Goal: Information Seeking & Learning: Learn about a topic

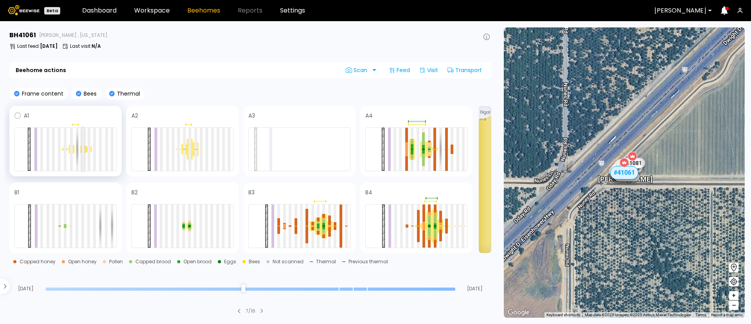
click at [83, 150] on div at bounding box center [83, 149] width 3 height 43
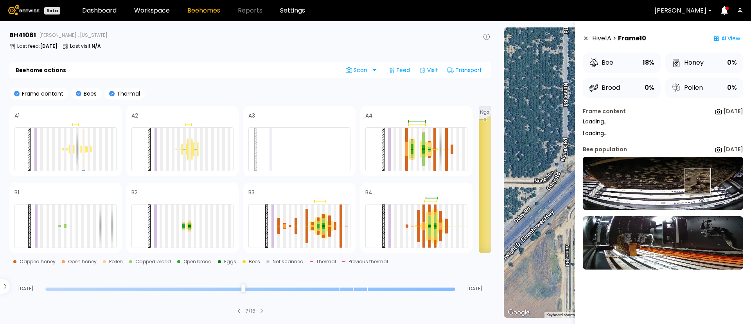
click at [697, 181] on img at bounding box center [663, 183] width 160 height 53
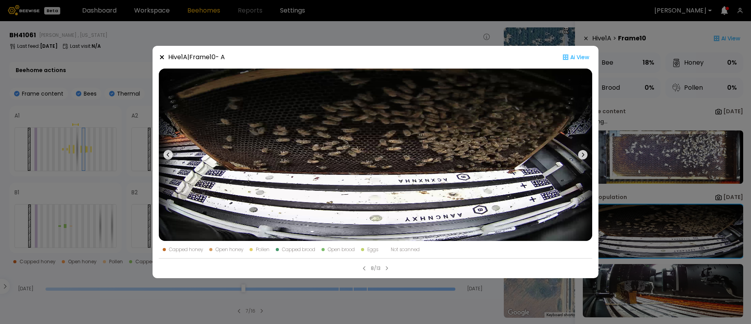
click at [70, 152] on div "Hive 1 A | Frame 10 - A Ai View Capped honey Open honey Pollen Capped brood Ope…" at bounding box center [375, 162] width 751 height 324
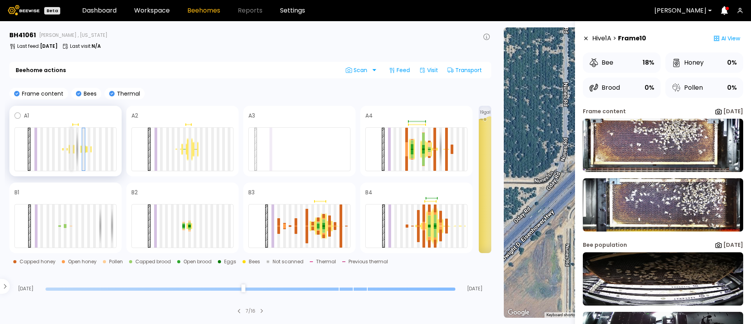
click at [72, 152] on div at bounding box center [71, 149] width 3 height 43
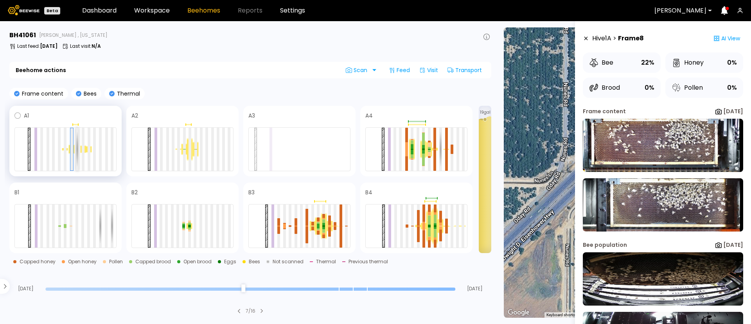
click at [76, 153] on div at bounding box center [77, 149] width 3 height 43
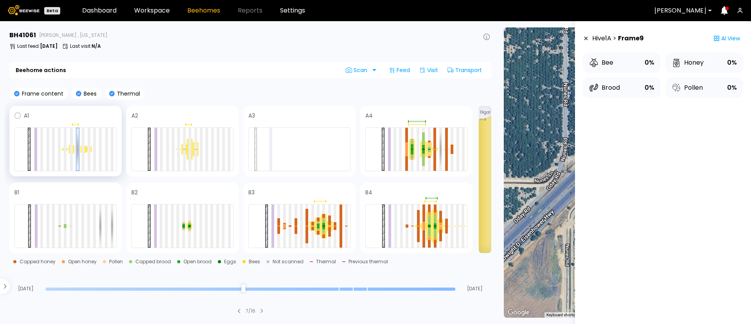
click at [66, 116] on span at bounding box center [73, 115] width 88 height 9
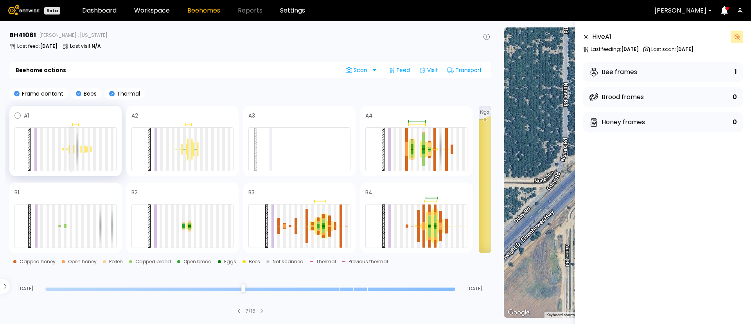
click at [71, 148] on div at bounding box center [71, 149] width 3 height 43
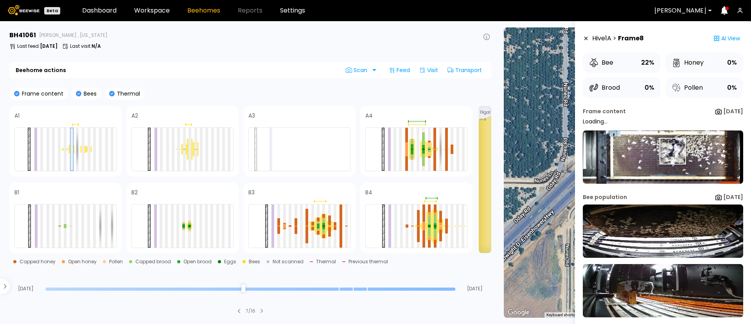
click at [672, 151] on img at bounding box center [663, 156] width 160 height 53
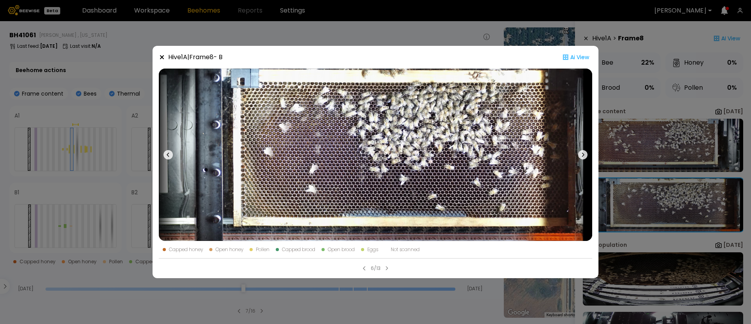
click at [626, 173] on div "Hive 1 A | Frame 8 - B Ai View Capped honey Open honey Pollen Capped brood Open…" at bounding box center [375, 162] width 751 height 324
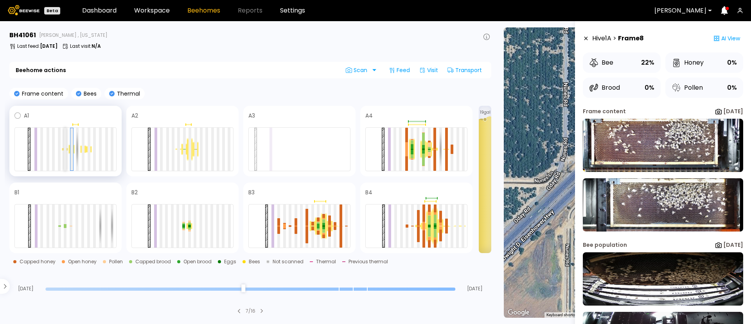
click at [65, 151] on div at bounding box center [65, 149] width 3 height 43
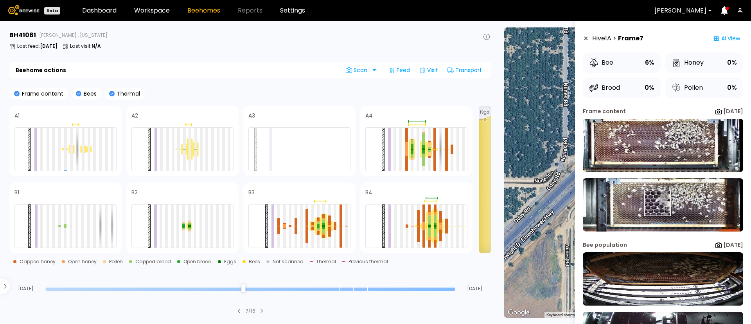
click at [657, 202] on img at bounding box center [663, 204] width 160 height 53
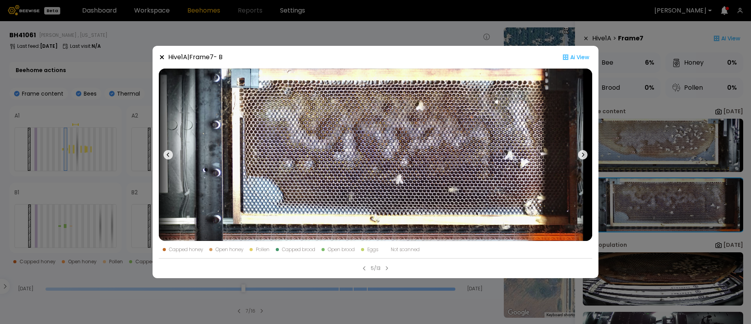
click at [85, 110] on div "Hive 1 A | Frame 7 - B Ai View Capped honey Open honey Pollen Capped brood Open…" at bounding box center [375, 162] width 751 height 324
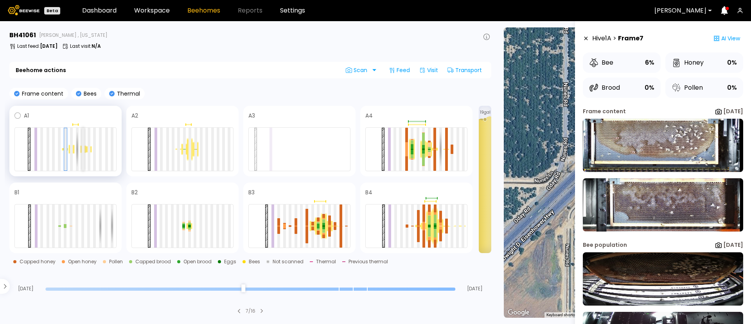
click at [82, 151] on div at bounding box center [83, 149] width 3 height 43
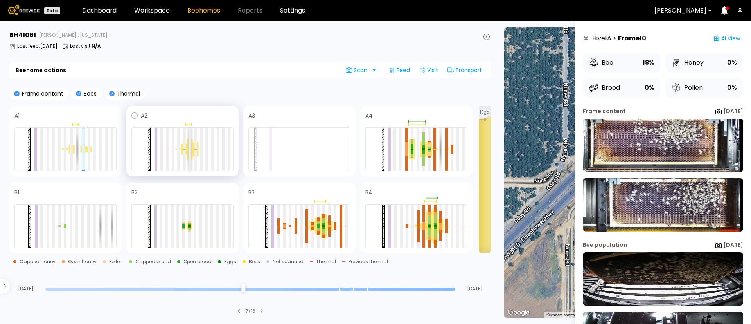
click at [189, 155] on div at bounding box center [190, 149] width 3 height 43
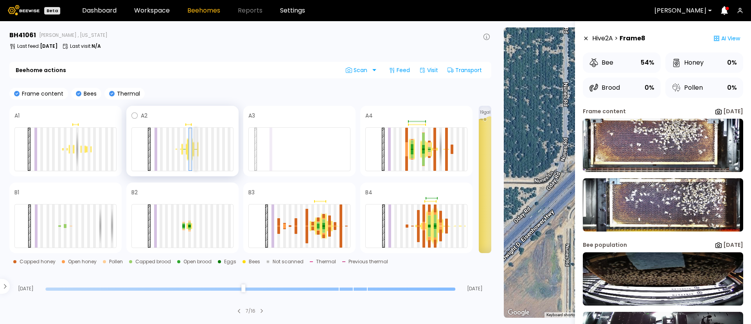
click at [197, 154] on div at bounding box center [195, 149] width 3 height 43
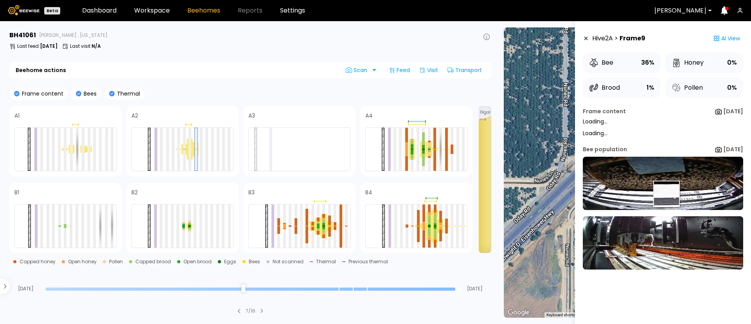
click at [666, 194] on img at bounding box center [663, 183] width 160 height 53
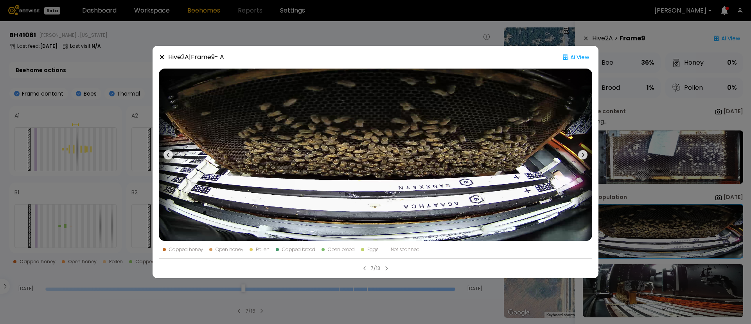
click at [326, 17] on div "Hive 2 A | Frame 9 - A Ai View Capped honey Open honey Pollen Capped brood Open…" at bounding box center [375, 162] width 751 height 324
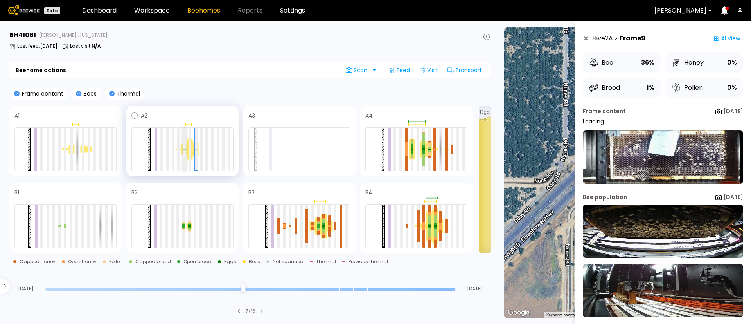
click at [183, 154] on div at bounding box center [184, 149] width 3 height 43
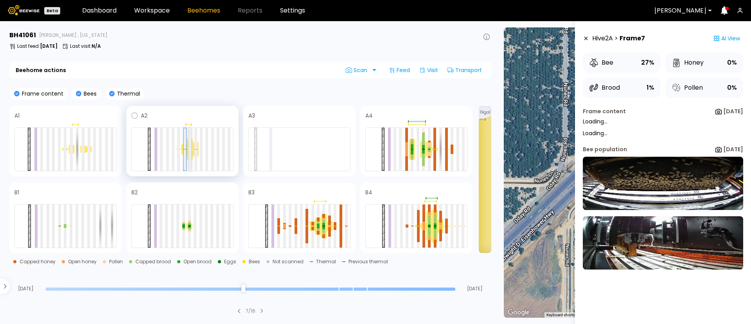
click at [189, 151] on div at bounding box center [190, 149] width 3 height 43
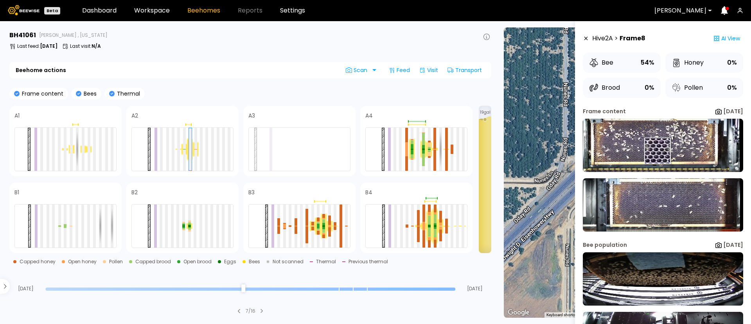
click at [656, 151] on img at bounding box center [663, 145] width 160 height 53
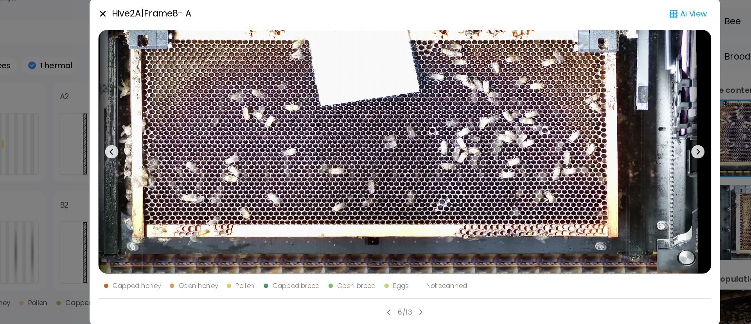
click at [95, 130] on div "Hive 2 A | Frame 8 - A Ai View Capped honey Open honey Pollen Capped brood Open…" at bounding box center [375, 162] width 751 height 324
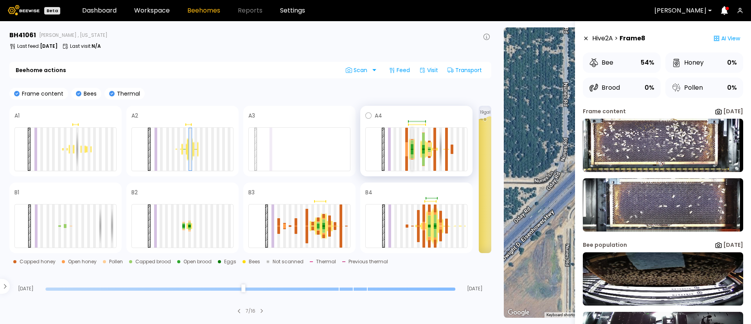
click at [412, 146] on div at bounding box center [412, 146] width 3 height 4
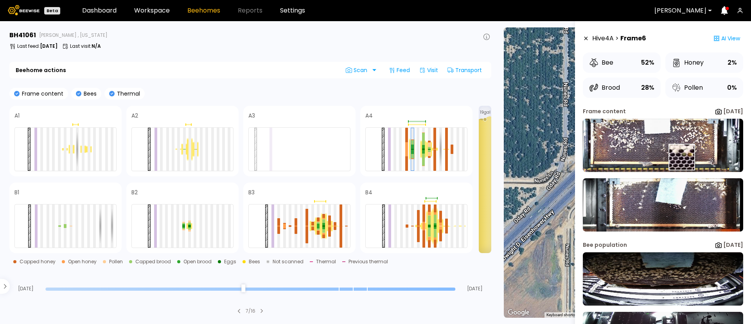
click at [680, 156] on img at bounding box center [663, 145] width 160 height 53
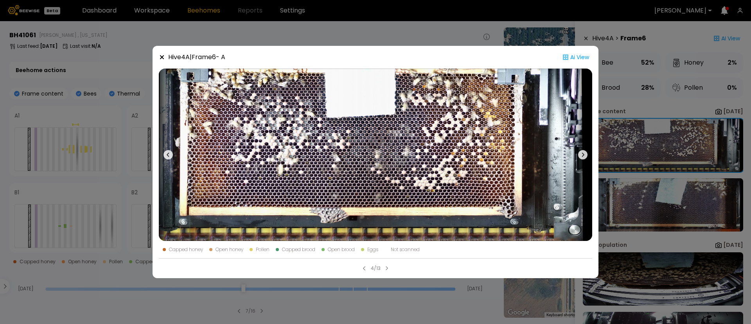
click at [619, 131] on div "Hive 4 A | Frame 6 - A Ai View Capped honey Open honey Pollen Capped brood Open…" at bounding box center [375, 162] width 751 height 324
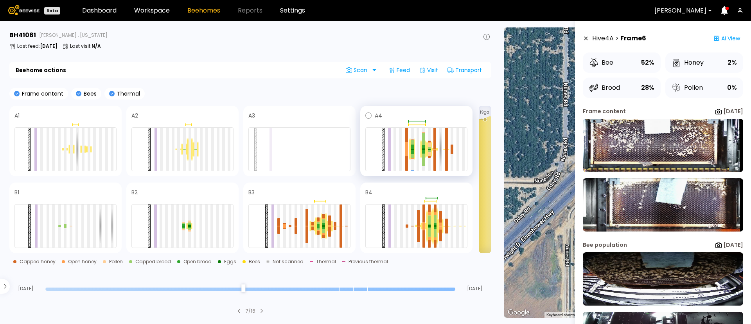
click at [452, 108] on div "A4" at bounding box center [416, 141] width 112 height 70
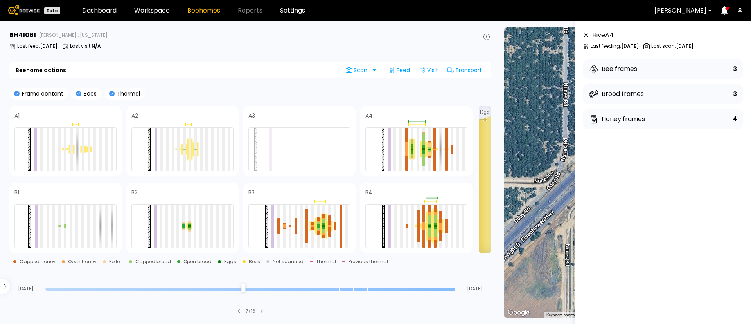
click at [621, 122] on div "Honey frames" at bounding box center [617, 118] width 56 height 9
click at [452, 147] on div at bounding box center [452, 146] width 3 height 5
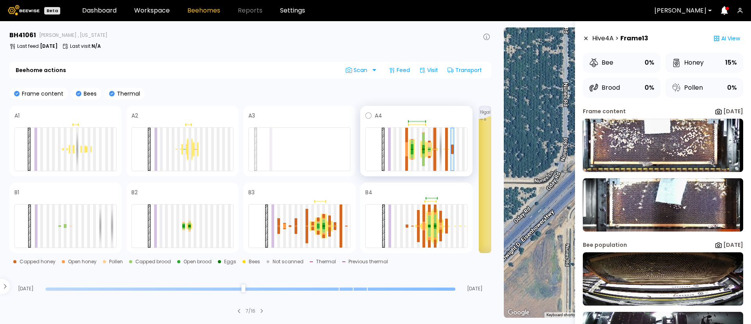
click at [434, 157] on div at bounding box center [435, 159] width 3 height 21
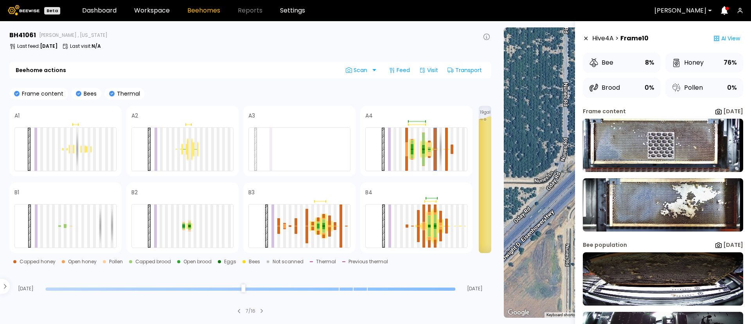
click at [661, 145] on img at bounding box center [663, 145] width 160 height 53
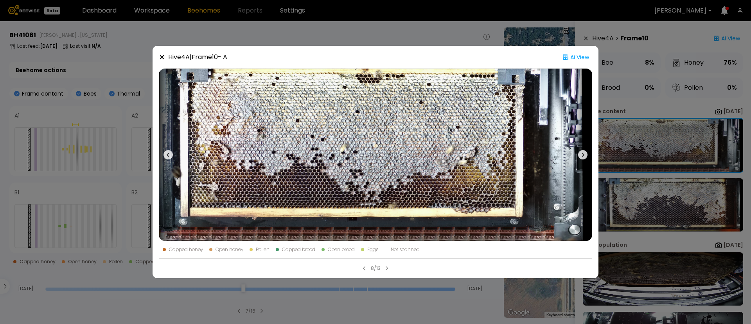
click at [405, 23] on div "Hive 4 A | Frame 10 - A Ai View Capped honey Open honey Pollen Capped brood Ope…" at bounding box center [375, 162] width 751 height 324
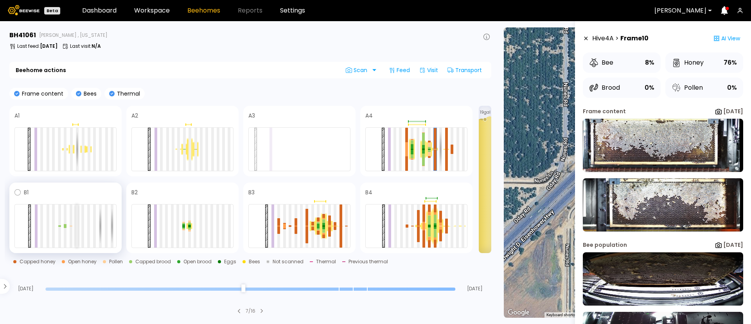
click at [78, 228] on div at bounding box center [77, 225] width 3 height 43
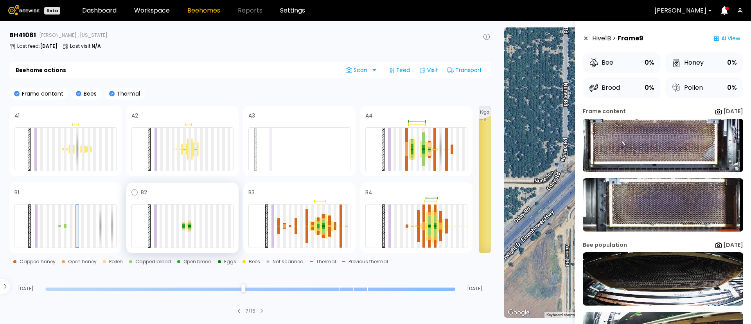
click at [204, 220] on div at bounding box center [182, 226] width 102 height 44
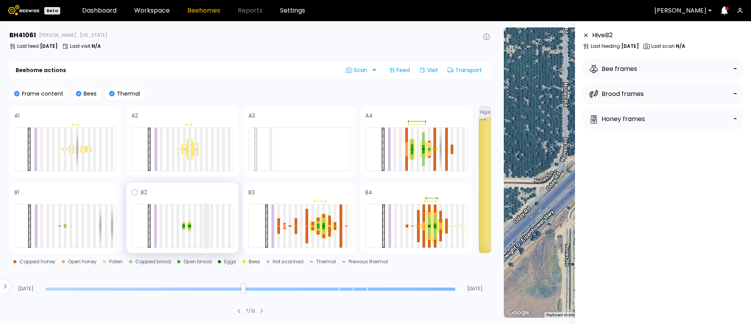
click at [205, 226] on div at bounding box center [206, 225] width 3 height 43
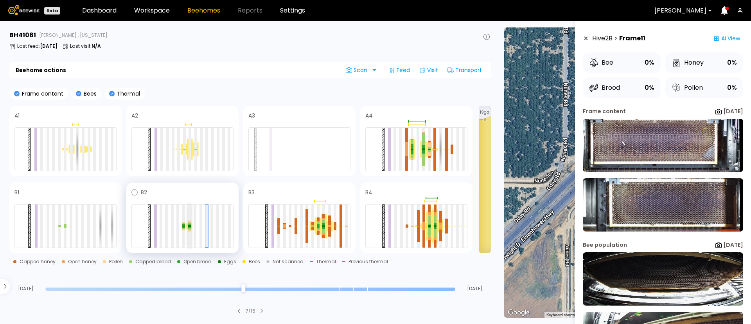
click at [191, 228] on div at bounding box center [189, 228] width 3 height 2
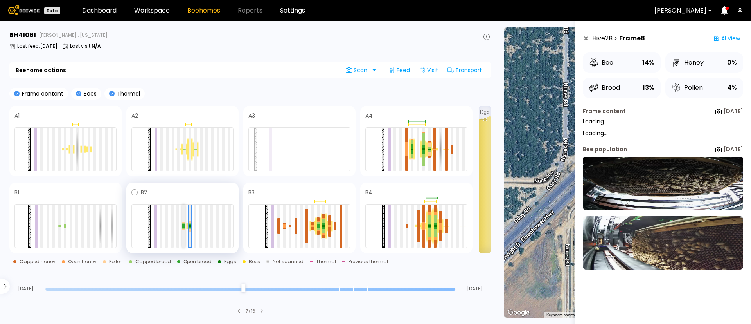
click at [184, 226] on div at bounding box center [183, 227] width 3 height 2
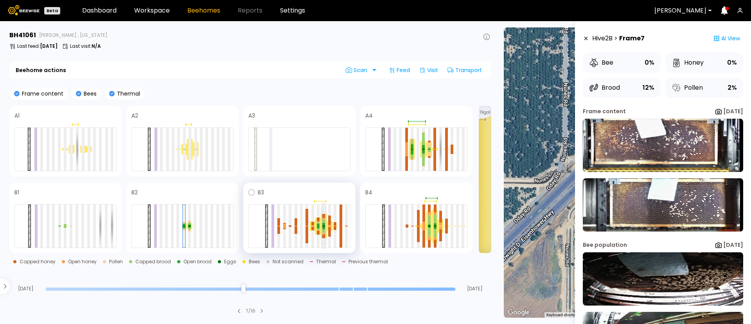
click at [323, 230] on div at bounding box center [323, 231] width 3 height 4
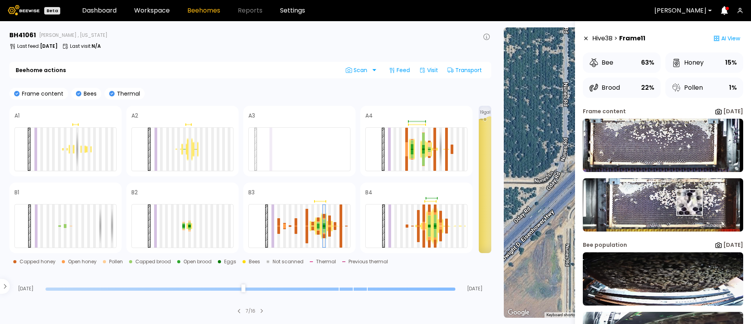
click at [691, 202] on img at bounding box center [663, 204] width 160 height 53
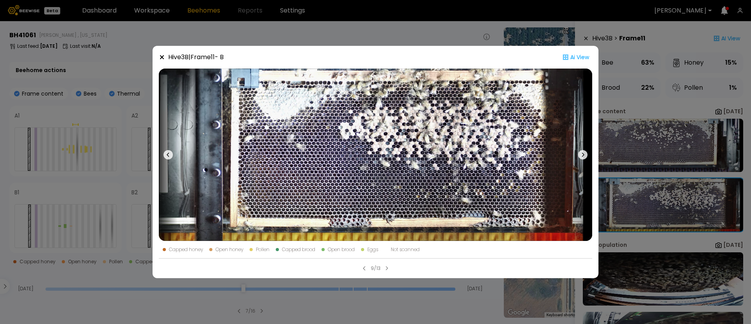
click at [617, 130] on div "Hive 3 B | Frame 11 - B Ai View Capped honey Open honey Pollen Capped brood Ope…" at bounding box center [375, 162] width 751 height 324
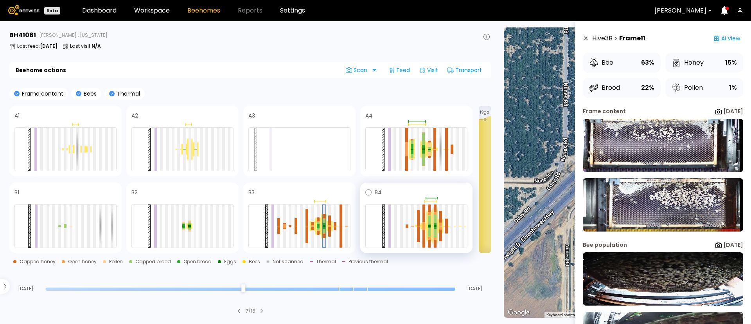
click at [434, 224] on div at bounding box center [435, 224] width 3 height 2
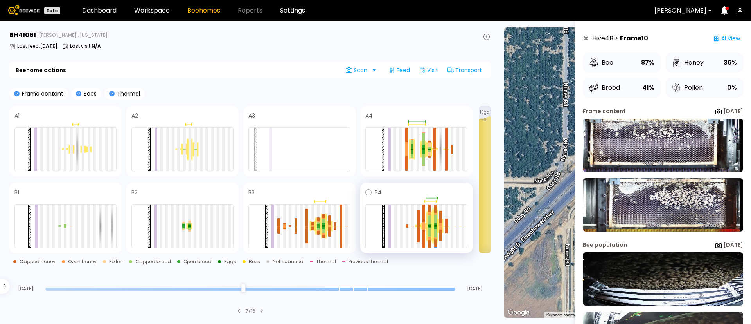
click at [427, 230] on div at bounding box center [430, 225] width 6 height 33
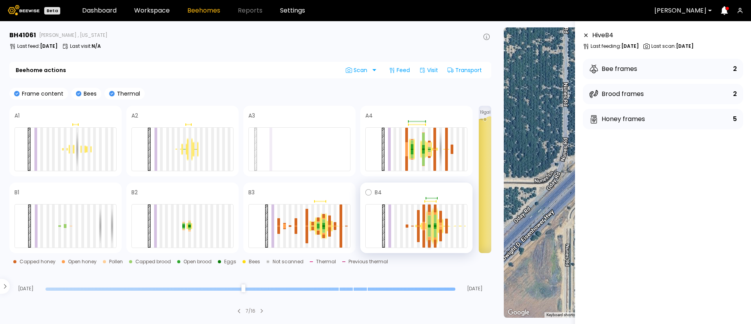
click at [430, 229] on div at bounding box center [429, 231] width 3 height 9
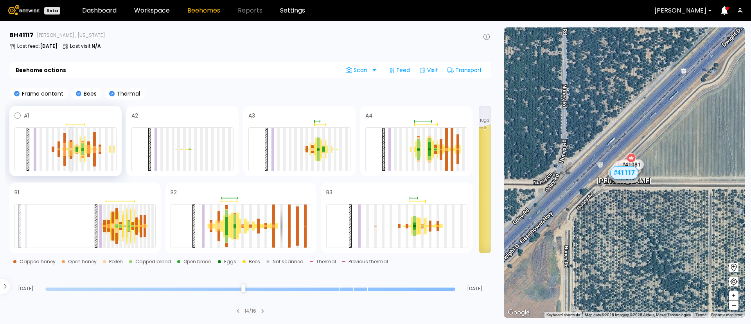
click at [72, 150] on div at bounding box center [71, 153] width 3 height 6
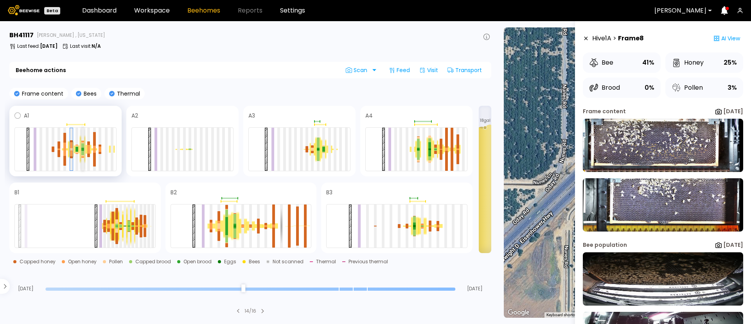
click at [83, 151] on div at bounding box center [82, 153] width 3 height 4
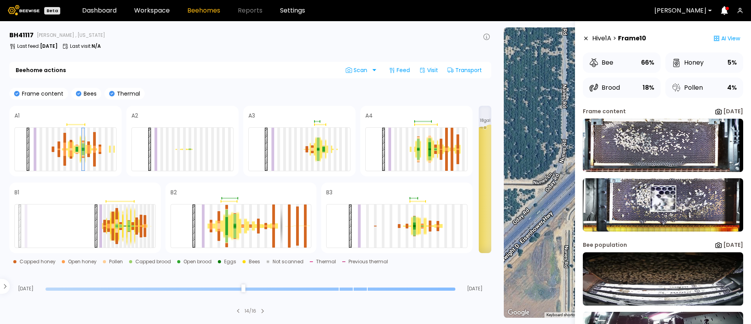
drag, startPoint x: 661, startPoint y: 198, endPoint x: 655, endPoint y: 205, distance: 9.2
click at [655, 205] on img at bounding box center [663, 204] width 160 height 53
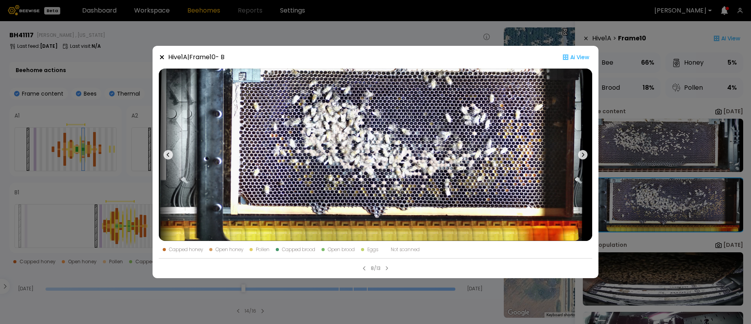
click at [80, 134] on div "Hive 1 A | Frame 10 - B Ai View Capped honey Open honey Pollen Capped brood Ope…" at bounding box center [375, 162] width 751 height 324
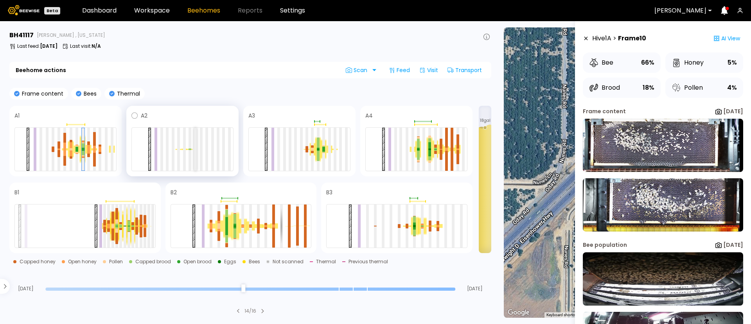
click at [196, 151] on div at bounding box center [195, 149] width 3 height 43
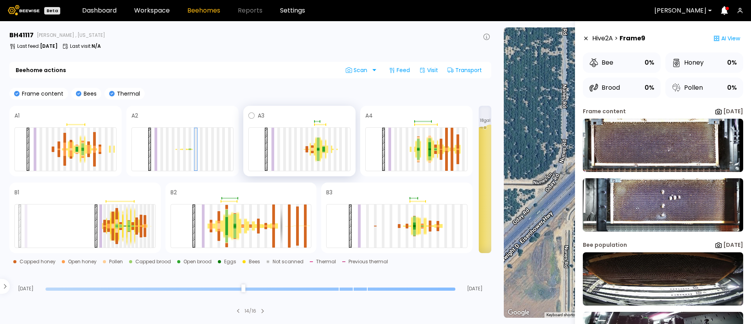
click at [320, 150] on div at bounding box center [318, 149] width 6 height 26
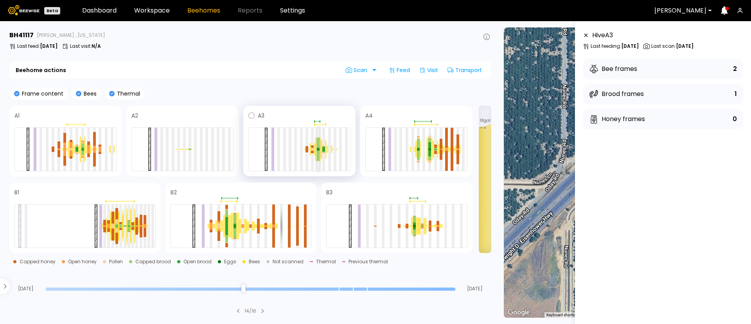
click at [317, 151] on div at bounding box center [318, 156] width 3 height 10
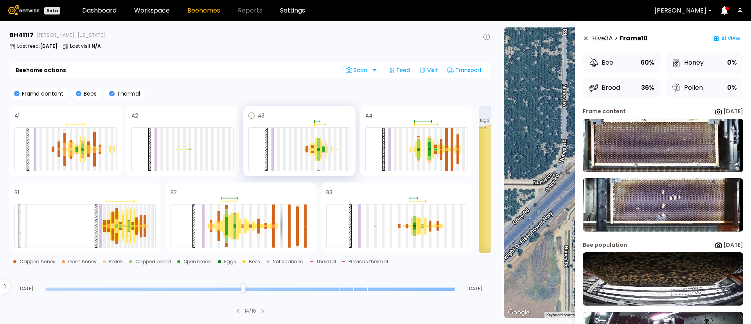
click at [316, 149] on div at bounding box center [318, 149] width 6 height 26
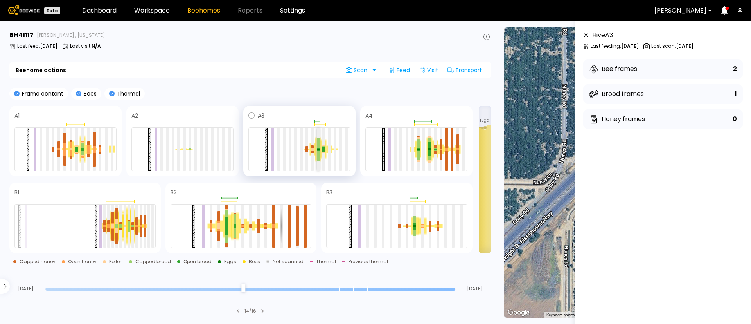
click at [318, 146] on div at bounding box center [318, 142] width 3 height 10
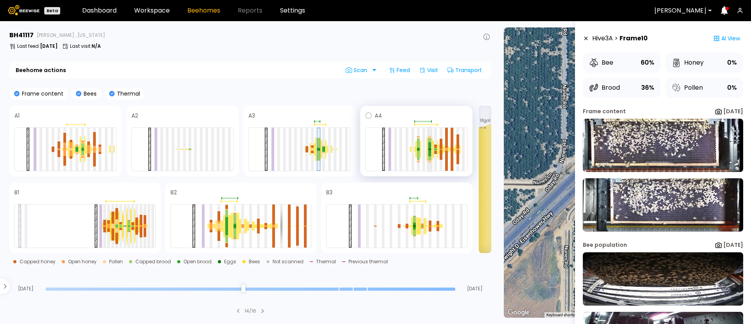
click at [429, 148] on div at bounding box center [429, 149] width 3 height 2
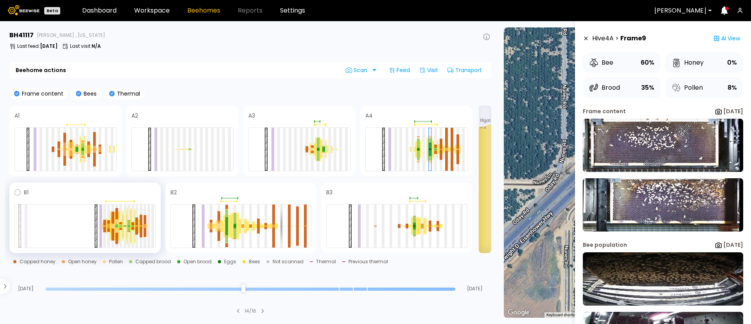
click at [118, 218] on div at bounding box center [120, 225] width 8 height 32
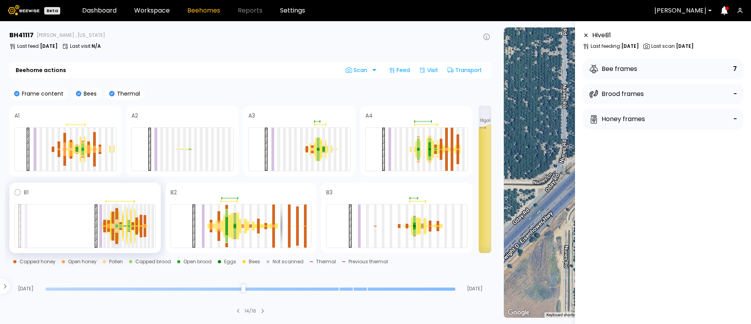
click at [116, 220] on div at bounding box center [116, 221] width 3 height 4
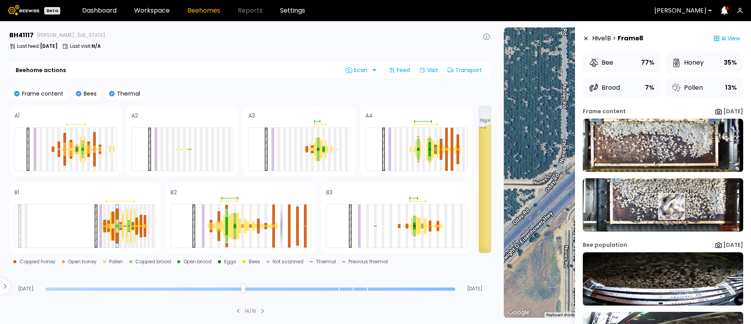
click at [672, 206] on img at bounding box center [663, 204] width 160 height 53
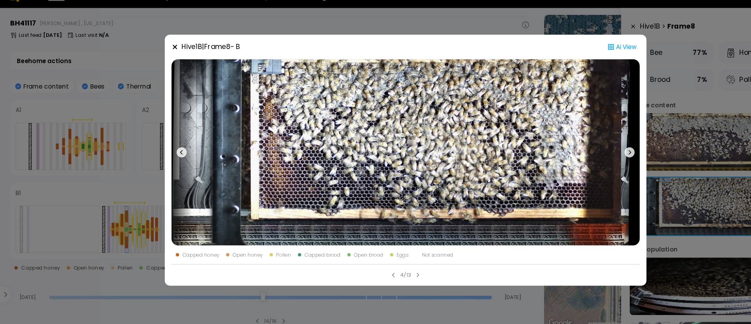
click at [585, 154] on icon at bounding box center [582, 154] width 9 height 9
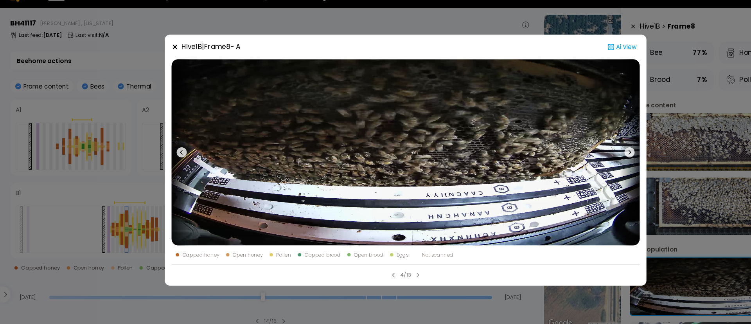
click at [585, 154] on icon at bounding box center [582, 154] width 9 height 9
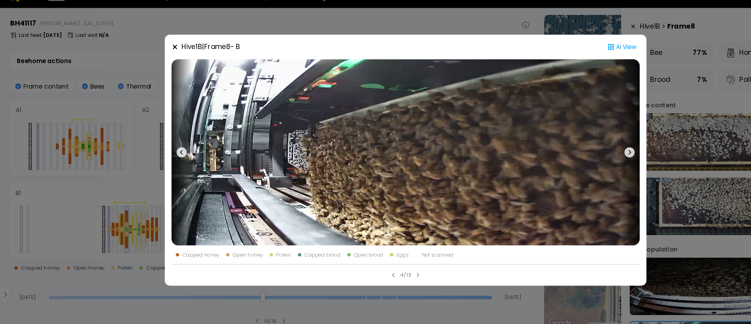
click at [585, 154] on icon at bounding box center [582, 154] width 9 height 9
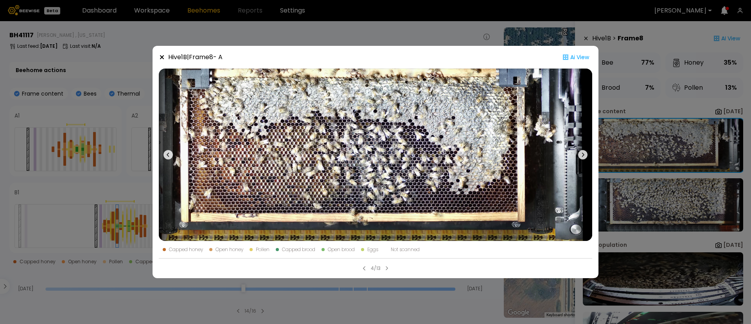
click at [653, 187] on div "Hive 1 B | Frame 8 - A Ai View Capped honey Open honey Pollen Capped brood Open…" at bounding box center [375, 162] width 751 height 324
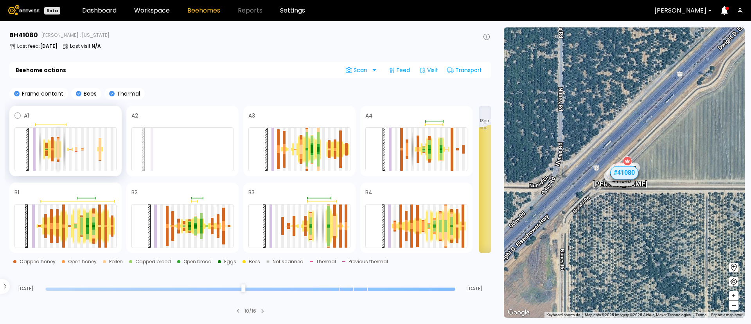
click at [57, 151] on div at bounding box center [58, 154] width 3 height 10
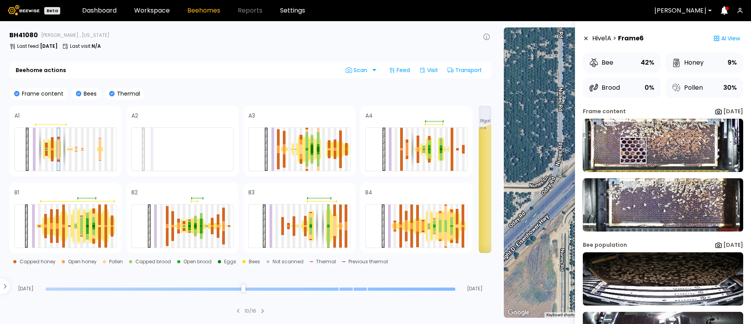
click at [633, 150] on img at bounding box center [663, 145] width 160 height 53
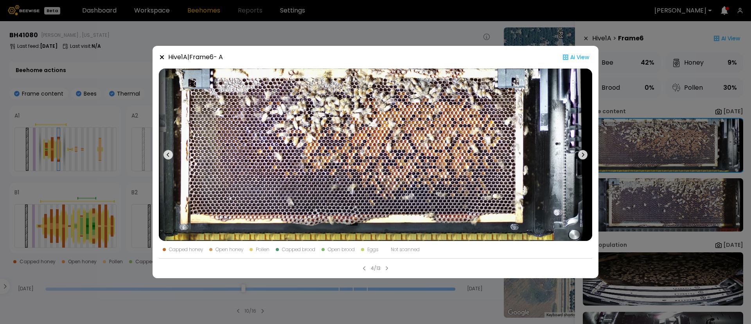
click at [643, 195] on div "Hive 1 A | Frame 6 - A Ai View Capped honey Open honey Pollen Capped brood Open…" at bounding box center [375, 162] width 751 height 324
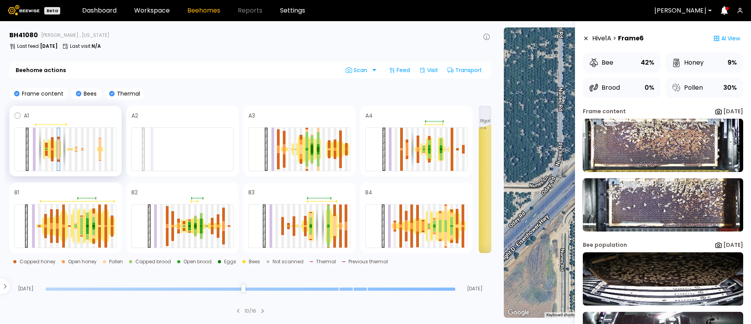
click at [50, 151] on div at bounding box center [52, 149] width 6 height 20
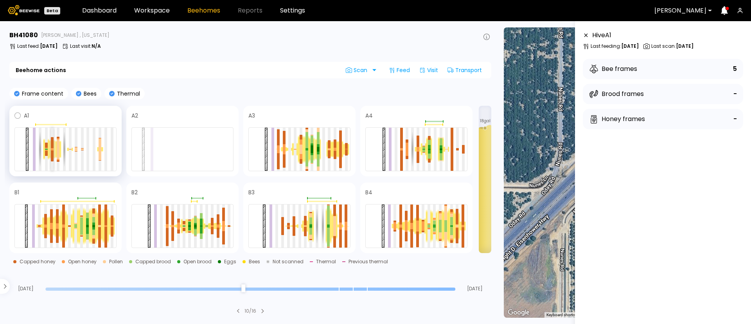
click at [51, 151] on div at bounding box center [52, 155] width 3 height 11
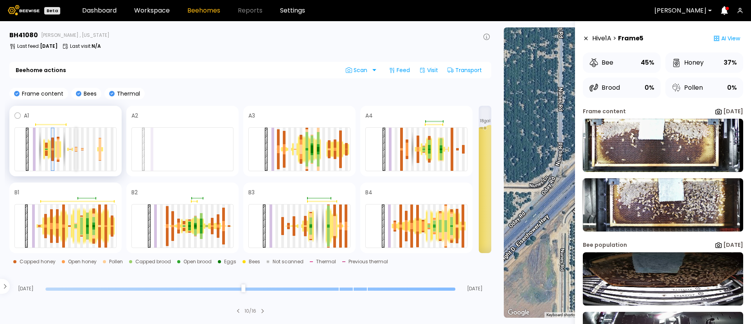
click at [75, 147] on div at bounding box center [76, 147] width 3 height 0
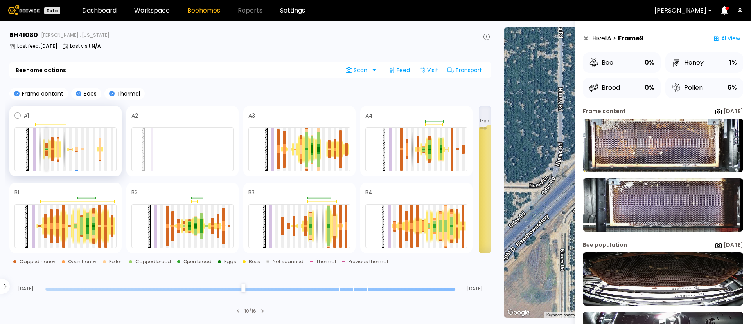
click at [47, 151] on div at bounding box center [46, 153] width 3 height 5
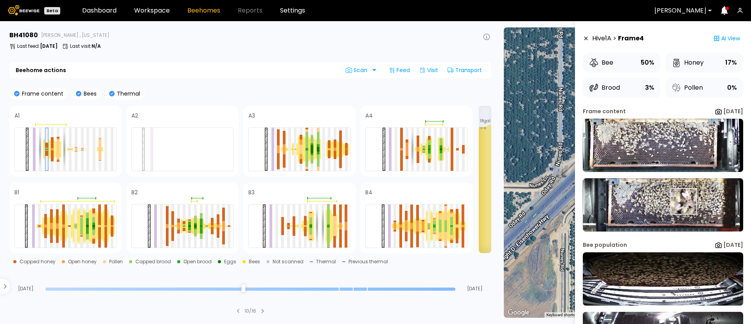
click at [682, 202] on img at bounding box center [663, 204] width 160 height 53
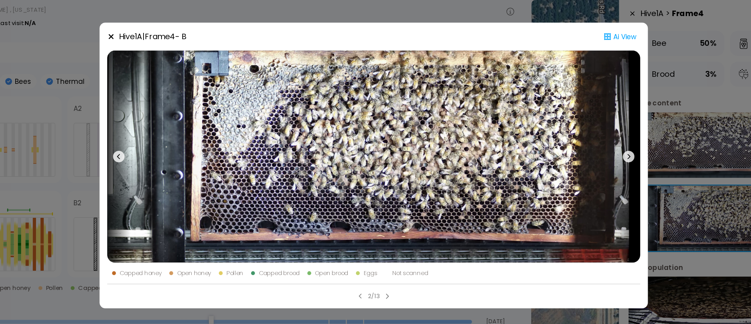
click at [667, 149] on div "Hive 1 A | Frame 4 - B Ai View Capped honey Open honey Pollen Capped brood Open…" at bounding box center [375, 162] width 751 height 324
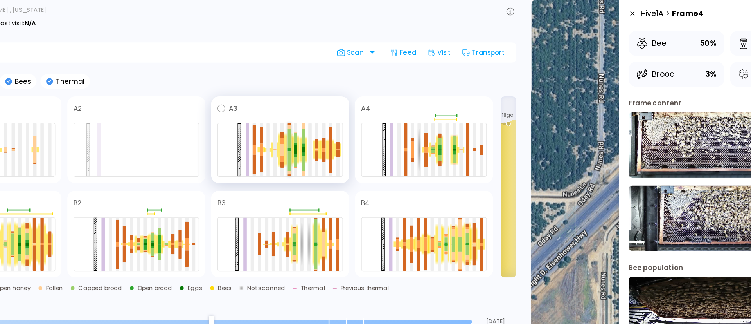
click at [306, 146] on div at bounding box center [307, 140] width 3 height 16
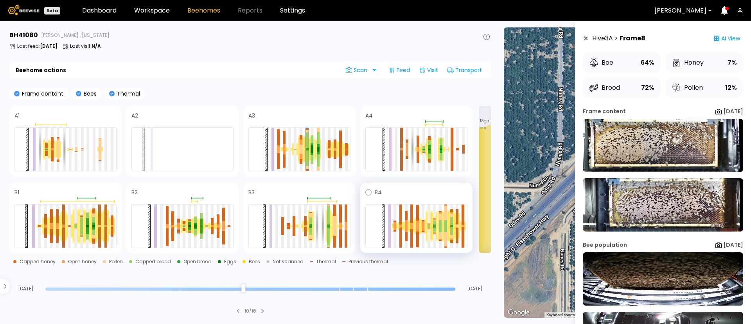
click at [419, 224] on div at bounding box center [417, 226] width 6 height 18
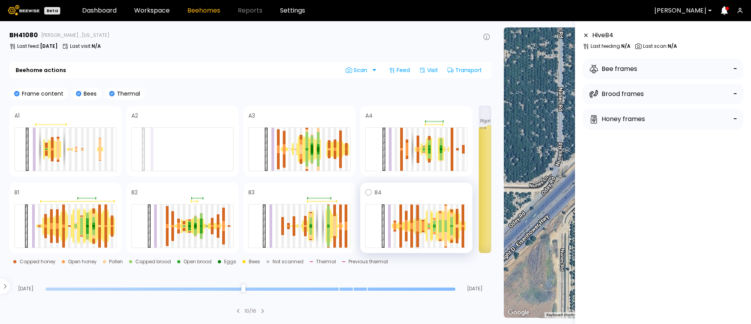
drag, startPoint x: 419, startPoint y: 224, endPoint x: 416, endPoint y: 226, distance: 4.0
click at [416, 226] on div at bounding box center [416, 226] width 102 height 44
click at [417, 214] on div at bounding box center [417, 213] width 3 height 16
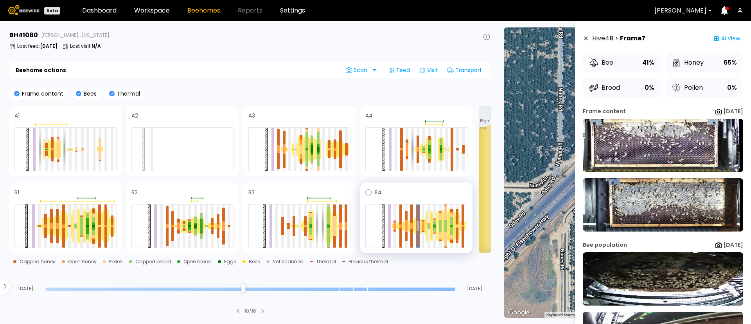
click at [425, 225] on div at bounding box center [423, 226] width 6 height 16
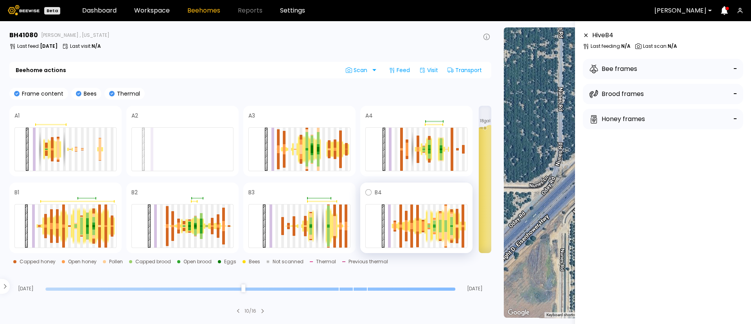
click at [420, 225] on div at bounding box center [423, 226] width 6 height 16
click at [423, 226] on div at bounding box center [423, 228] width 3 height 5
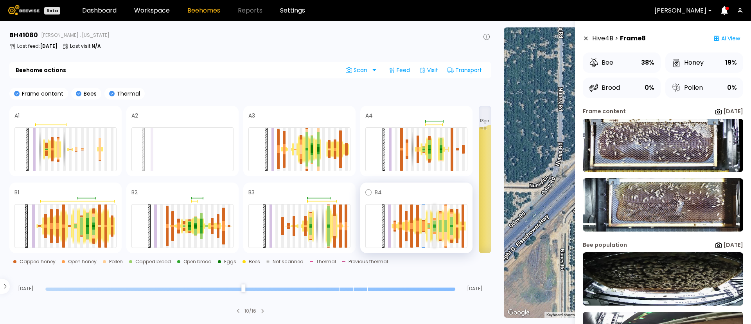
click at [435, 226] on div at bounding box center [434, 226] width 3 height 1
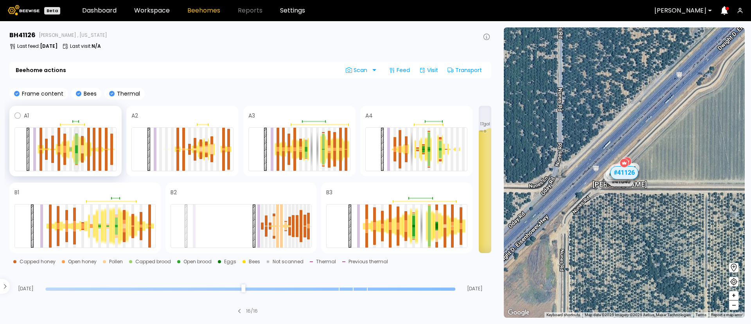
click at [77, 150] on div at bounding box center [76, 151] width 3 height 4
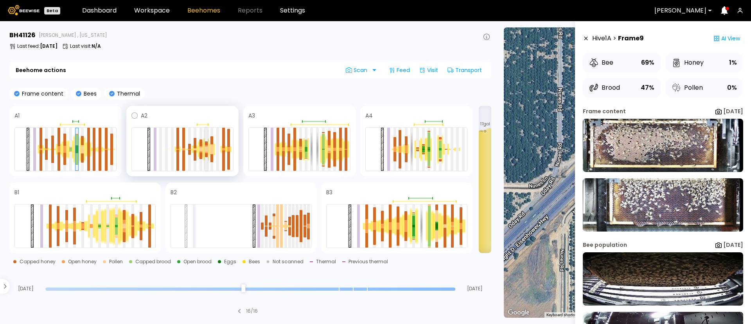
click at [206, 153] on div at bounding box center [206, 155] width 3 height 4
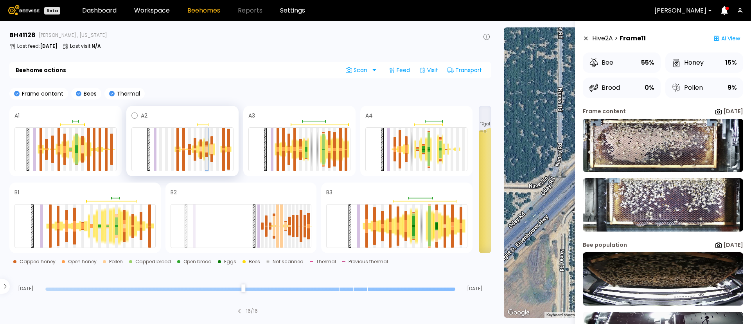
click at [206, 153] on div at bounding box center [206, 155] width 3 height 4
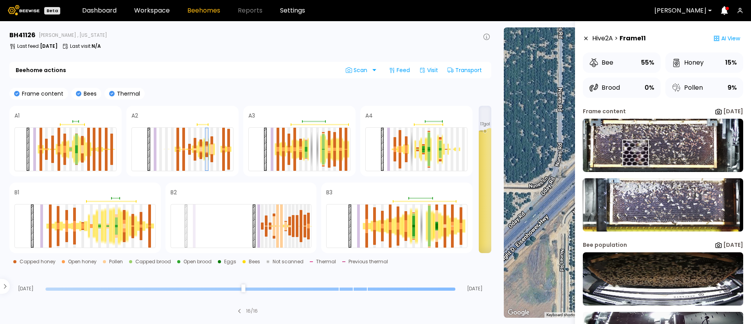
click at [635, 153] on img at bounding box center [663, 145] width 160 height 53
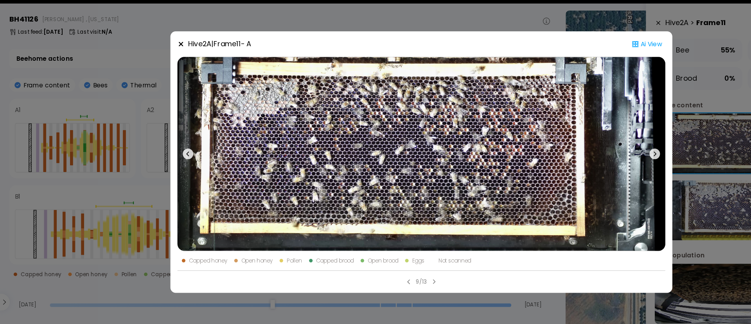
click at [583, 153] on icon at bounding box center [582, 154] width 9 height 9
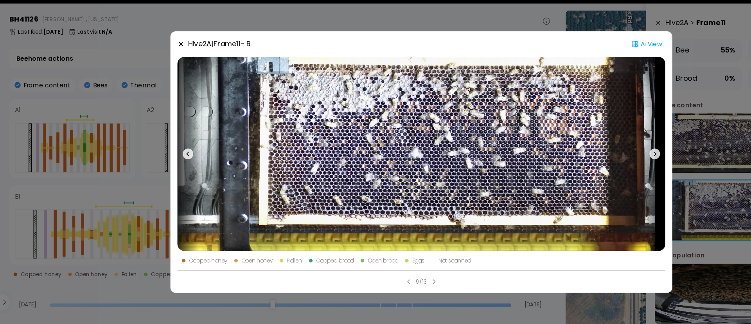
click at [583, 153] on icon at bounding box center [582, 154] width 9 height 9
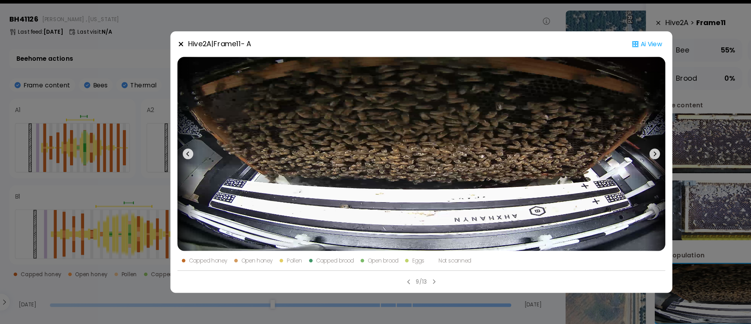
click at [583, 153] on icon at bounding box center [582, 154] width 9 height 9
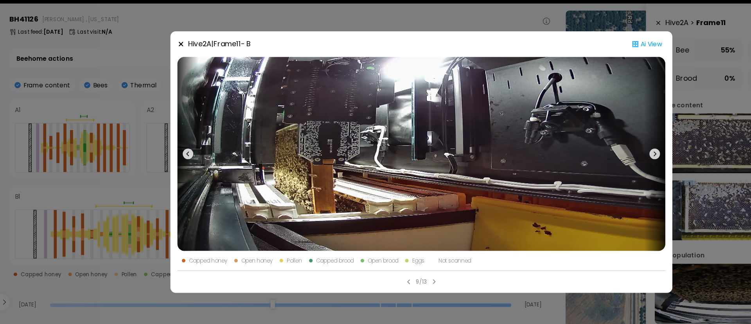
click at [583, 153] on icon at bounding box center [582, 154] width 9 height 9
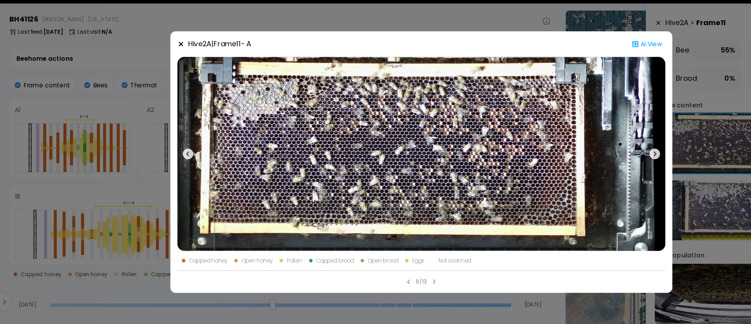
click at [583, 153] on icon at bounding box center [582, 154] width 9 height 9
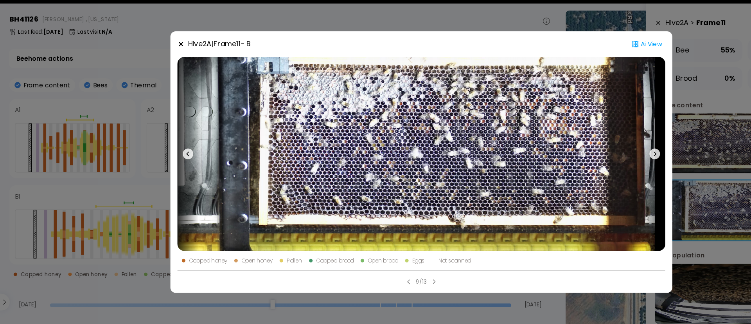
click at [583, 153] on icon at bounding box center [582, 154] width 9 height 9
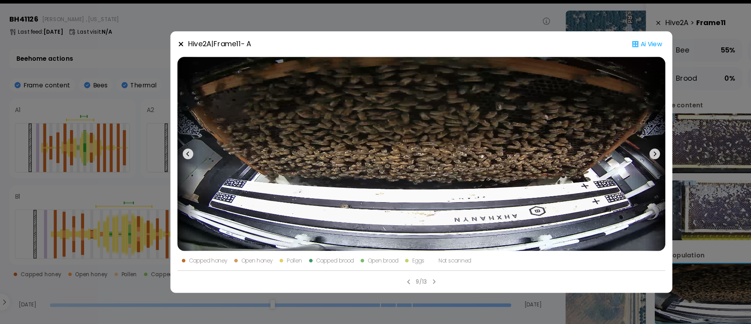
click at [583, 153] on icon at bounding box center [582, 154] width 9 height 9
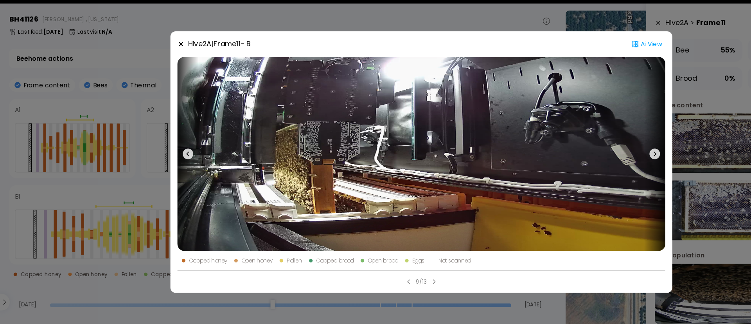
click at [583, 153] on icon at bounding box center [582, 154] width 9 height 9
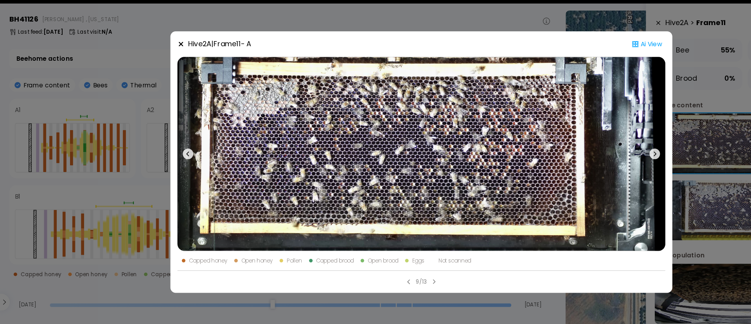
click at [583, 153] on icon at bounding box center [582, 154] width 9 height 9
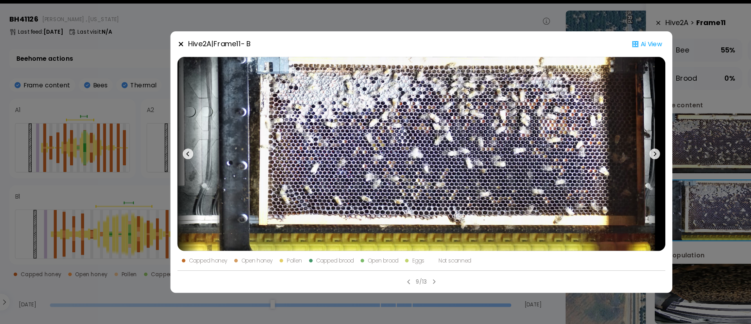
click at [583, 153] on icon at bounding box center [582, 154] width 9 height 9
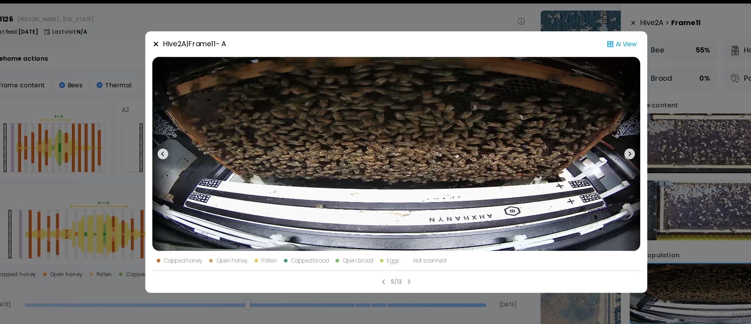
click at [581, 154] on icon at bounding box center [582, 154] width 9 height 9
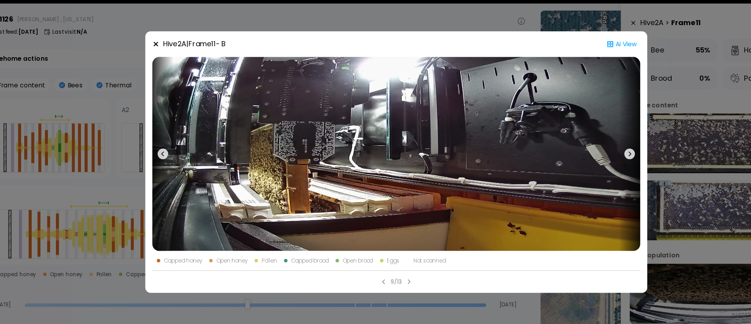
click at [581, 154] on icon at bounding box center [582, 154] width 9 height 9
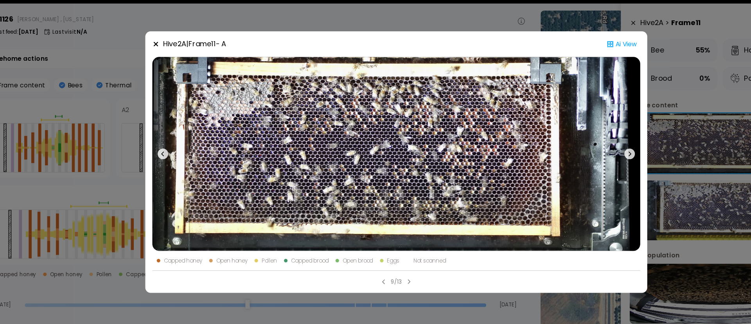
click at [581, 154] on icon at bounding box center [582, 154] width 9 height 9
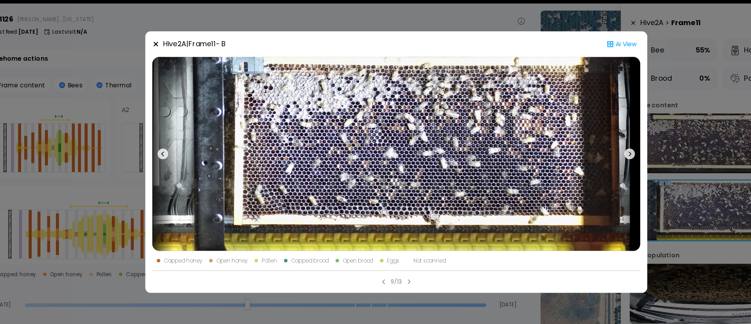
click at [581, 154] on icon at bounding box center [582, 154] width 9 height 9
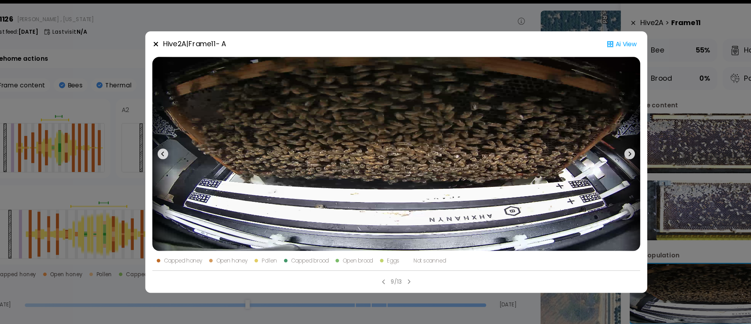
click at [581, 154] on icon at bounding box center [582, 154] width 9 height 9
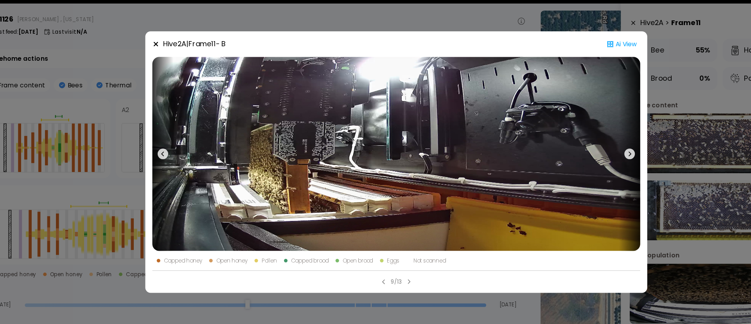
click at [581, 154] on icon at bounding box center [582, 154] width 9 height 9
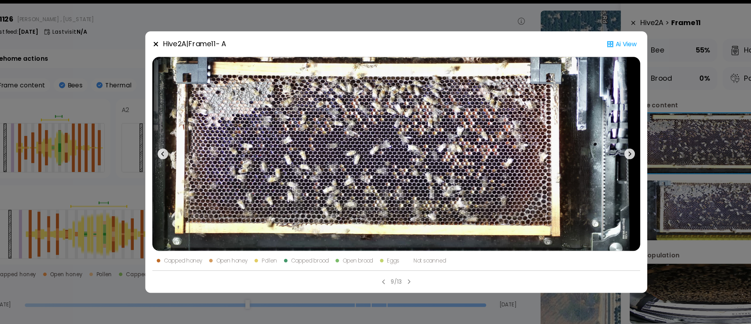
click at [581, 154] on icon at bounding box center [582, 154] width 9 height 9
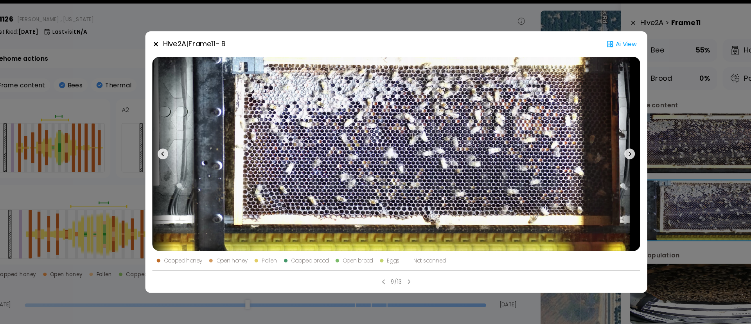
click at [581, 154] on icon at bounding box center [582, 154] width 9 height 9
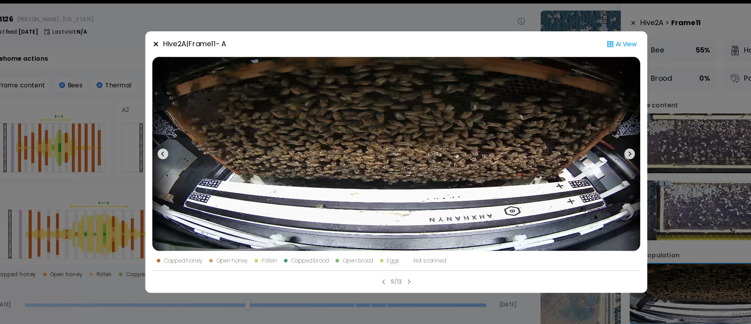
click at [581, 154] on icon at bounding box center [582, 154] width 9 height 9
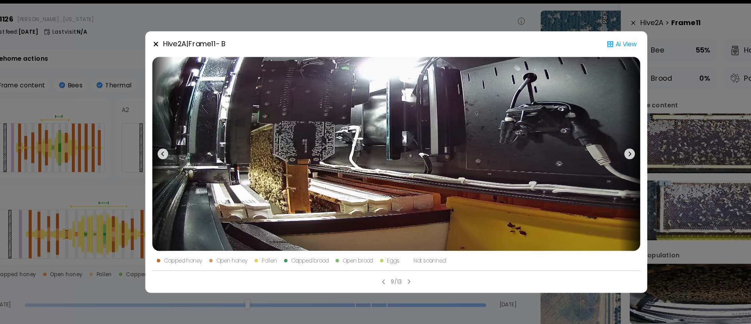
click at [175, 36] on div "Hive 2 A | Frame 11 - B Ai View Capped honey Open honey Pollen Capped brood Ope…" at bounding box center [375, 162] width 751 height 324
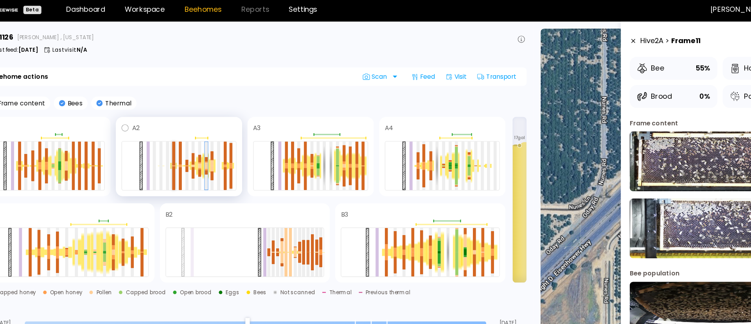
click at [177, 136] on div at bounding box center [177, 138] width 3 height 21
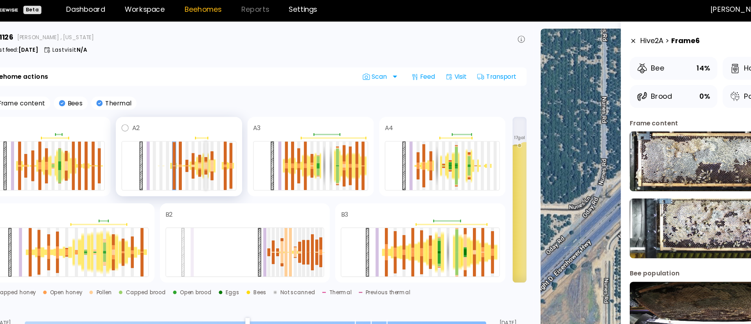
click at [206, 151] on div at bounding box center [206, 150] width 3 height 3
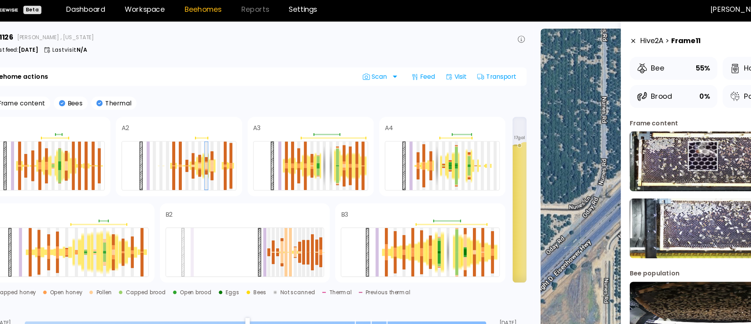
click at [647, 140] on img at bounding box center [663, 145] width 160 height 53
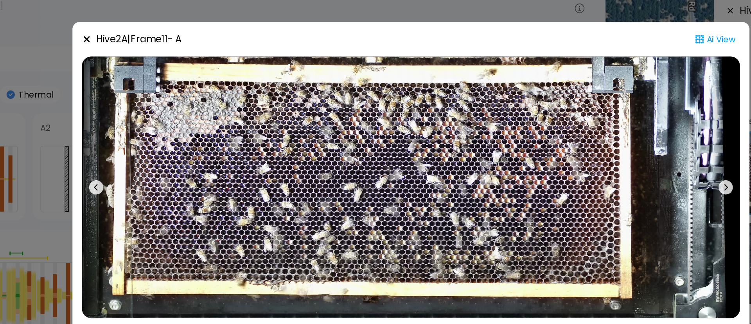
click at [159, 56] on icon at bounding box center [162, 57] width 6 height 6
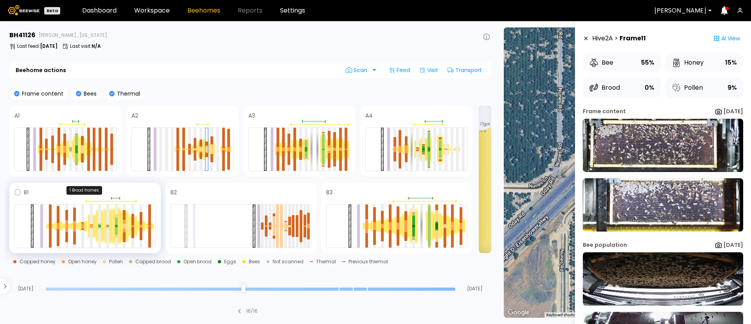
click at [116, 197] on div at bounding box center [84, 198] width 141 height 2
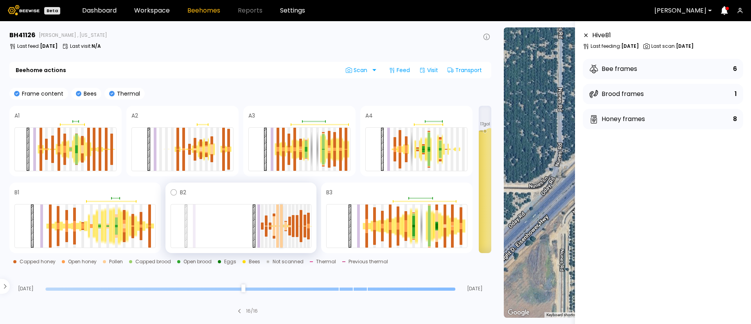
click at [281, 226] on div at bounding box center [281, 237] width 3 height 22
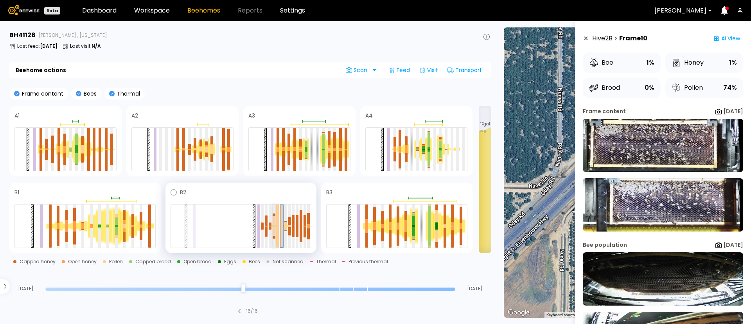
click at [275, 226] on div at bounding box center [274, 231] width 3 height 10
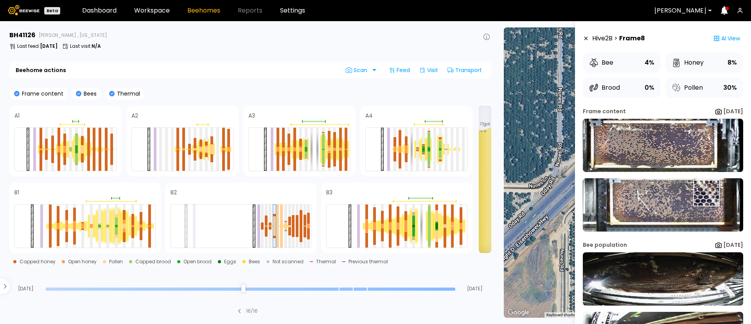
click at [706, 194] on img at bounding box center [663, 204] width 160 height 53
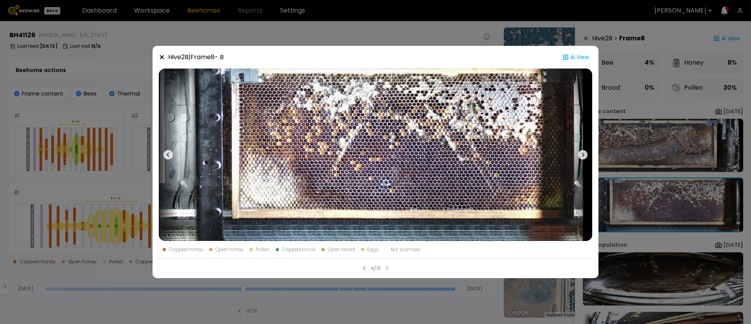
click at [583, 153] on icon at bounding box center [583, 155] width 2 height 4
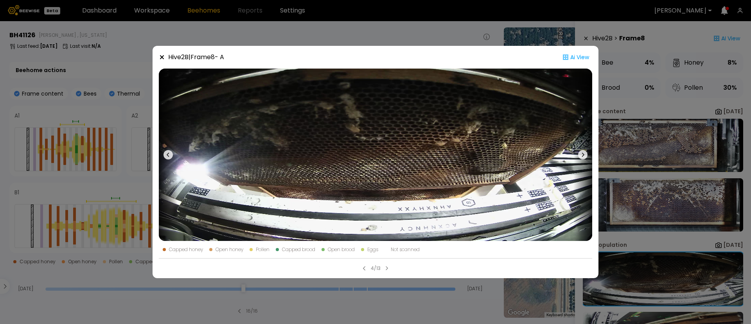
click at [583, 153] on icon at bounding box center [583, 155] width 2 height 4
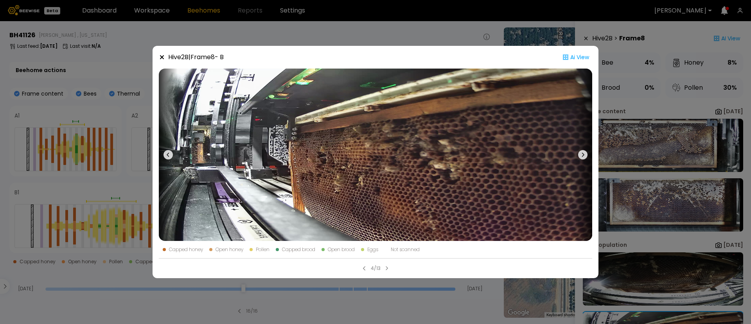
click at [583, 153] on icon at bounding box center [583, 155] width 2 height 4
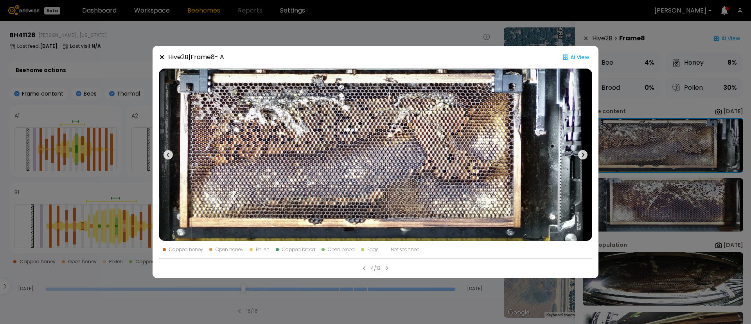
click at [583, 153] on icon at bounding box center [583, 155] width 2 height 4
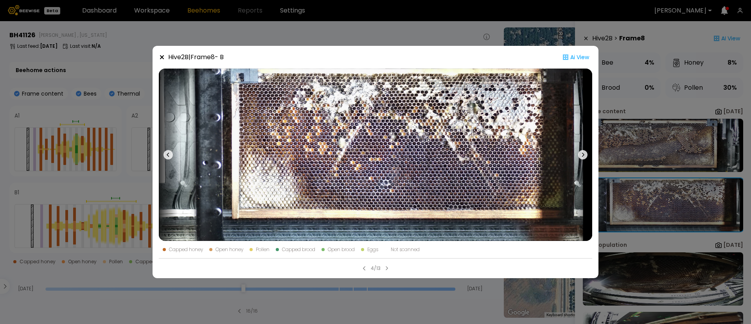
click at [583, 153] on icon at bounding box center [583, 155] width 2 height 4
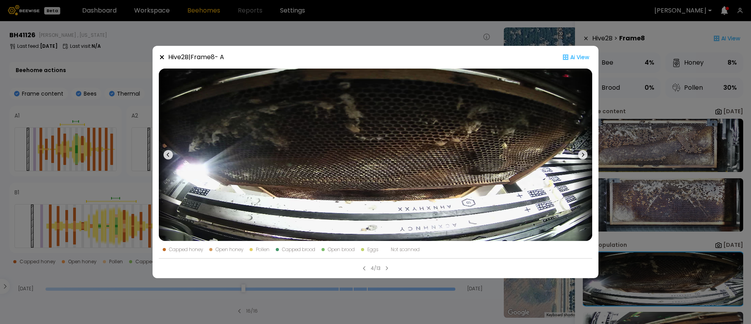
click at [583, 153] on icon at bounding box center [583, 155] width 2 height 4
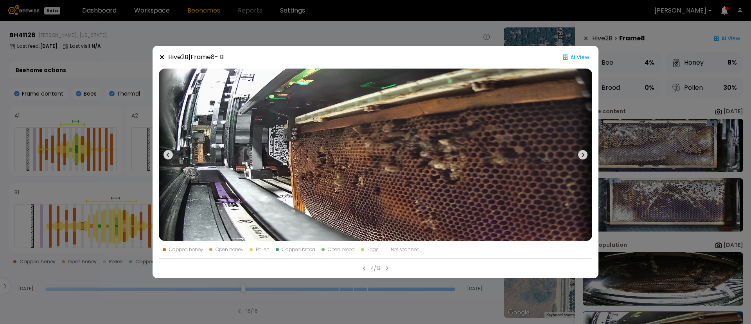
click at [583, 153] on icon at bounding box center [583, 155] width 2 height 4
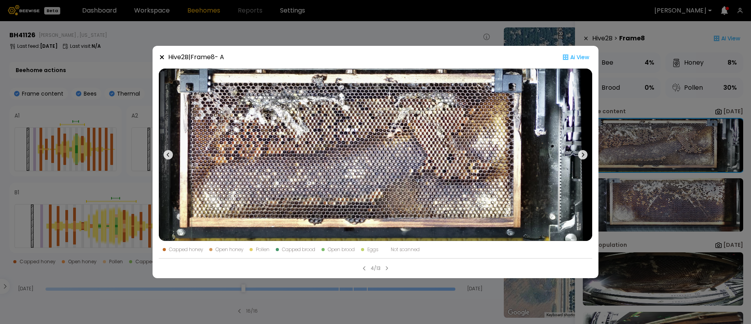
click at [583, 153] on icon at bounding box center [583, 155] width 2 height 4
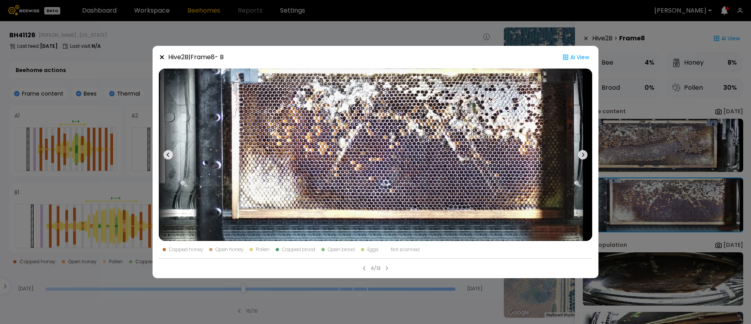
click at [583, 153] on icon at bounding box center [583, 155] width 2 height 4
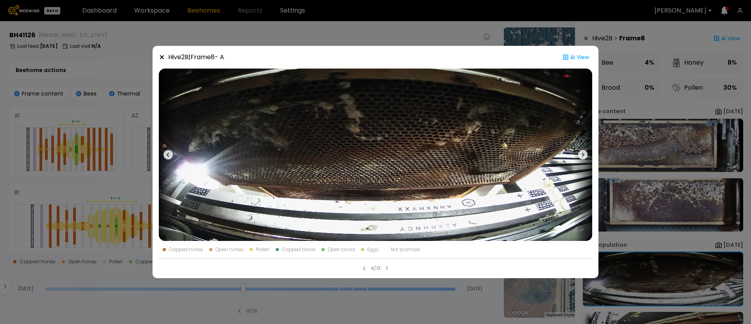
click at [583, 153] on icon at bounding box center [583, 155] width 2 height 4
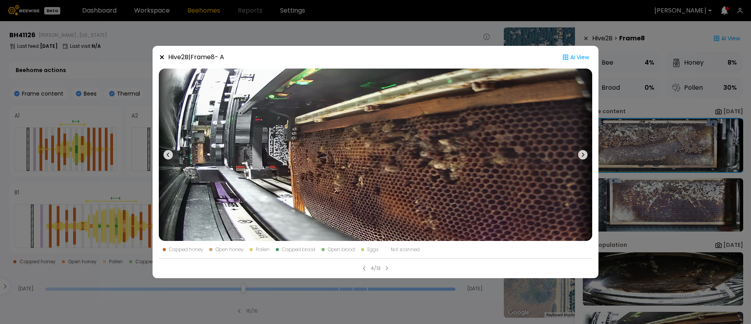
click at [583, 153] on icon at bounding box center [583, 155] width 2 height 4
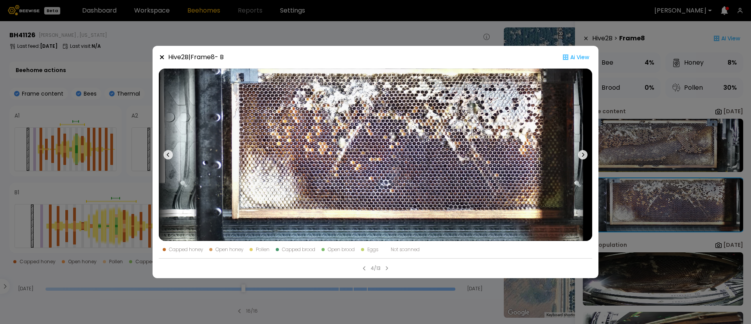
click at [627, 239] on div "Hive 2 B | Frame 8 - B Ai View Capped honey Open honey Pollen Capped brood Open…" at bounding box center [375, 162] width 751 height 324
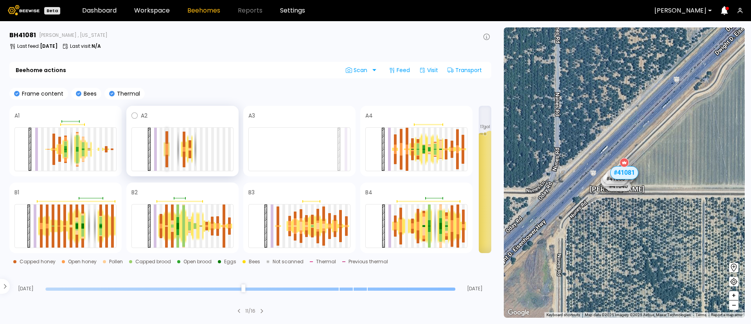
click at [167, 146] on div at bounding box center [167, 146] width 3 height 5
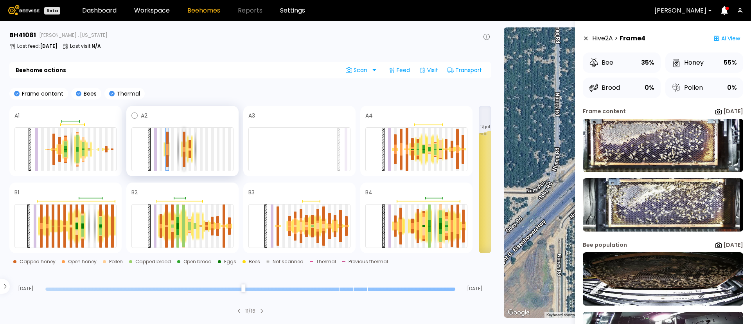
click at [185, 148] on div at bounding box center [184, 148] width 3 height 2
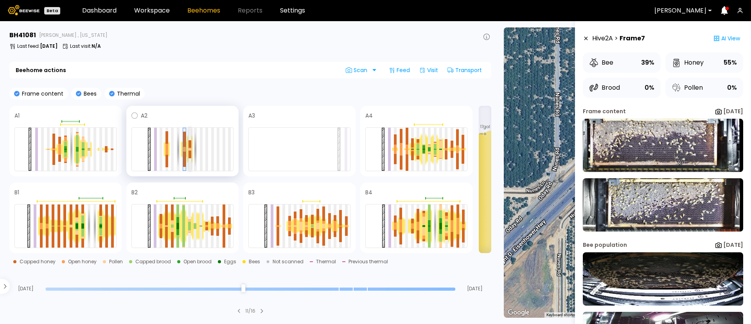
click at [190, 151] on div at bounding box center [190, 154] width 3 height 7
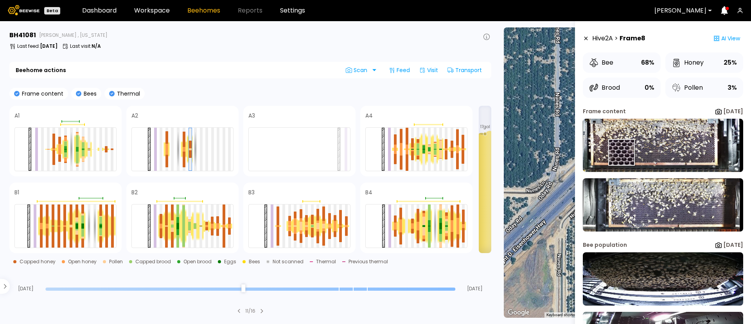
click at [621, 152] on img at bounding box center [663, 145] width 160 height 53
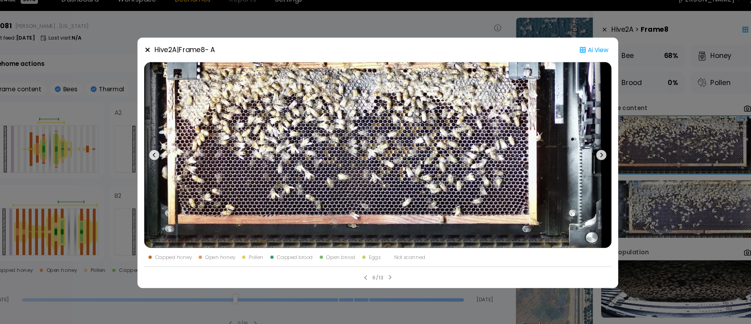
click at [650, 159] on div "Hive 2 A | Frame 8 - A Ai View Capped honey Open honey Pollen Capped brood Open…" at bounding box center [375, 162] width 751 height 324
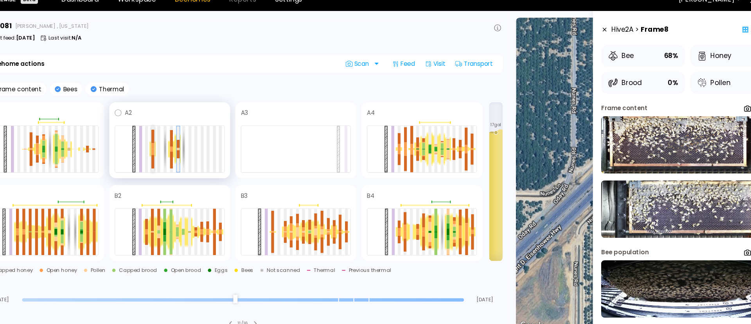
click at [167, 149] on div at bounding box center [167, 151] width 3 height 5
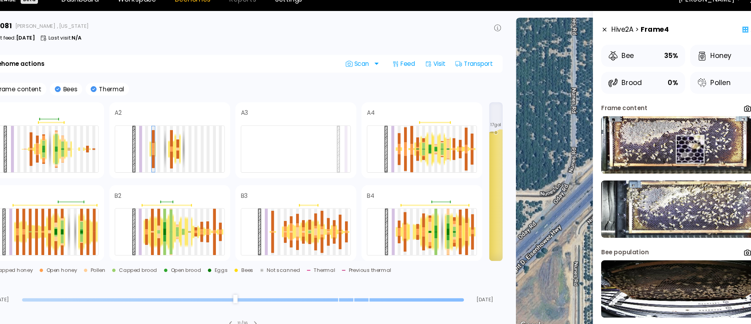
click at [665, 149] on img at bounding box center [663, 145] width 160 height 53
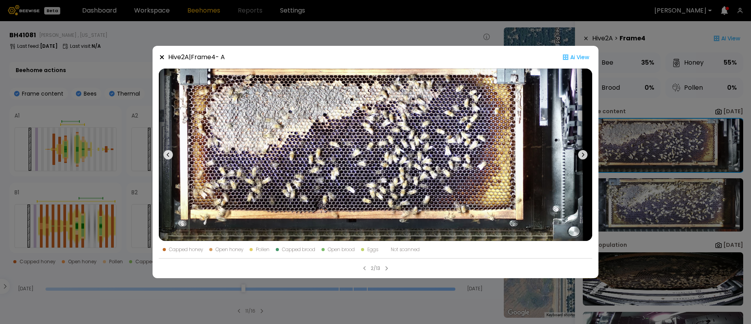
click at [91, 156] on div "Hive 2 A | Frame 4 - A Ai View Capped honey Open honey Pollen Capped brood Open…" at bounding box center [375, 162] width 751 height 324
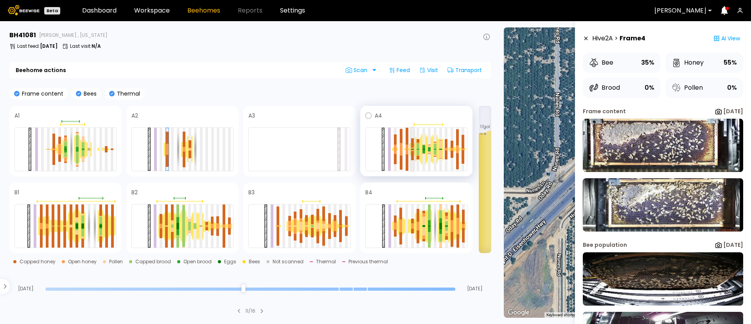
click at [413, 151] on div at bounding box center [412, 155] width 3 height 9
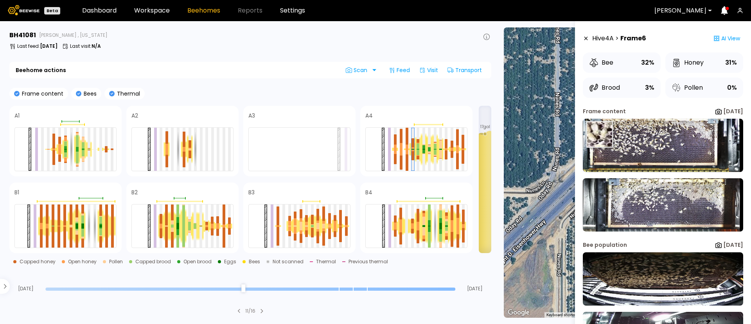
click at [600, 134] on img at bounding box center [663, 145] width 160 height 53
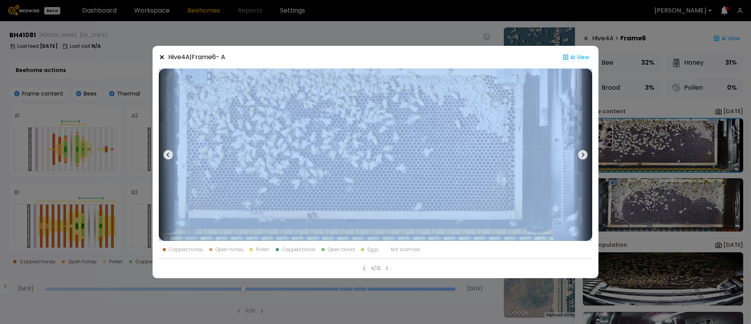
click at [600, 134] on div "Hive 4 A | Frame 6 - A Ai View Capped honey Open honey Pollen Capped brood Open…" at bounding box center [375, 162] width 751 height 324
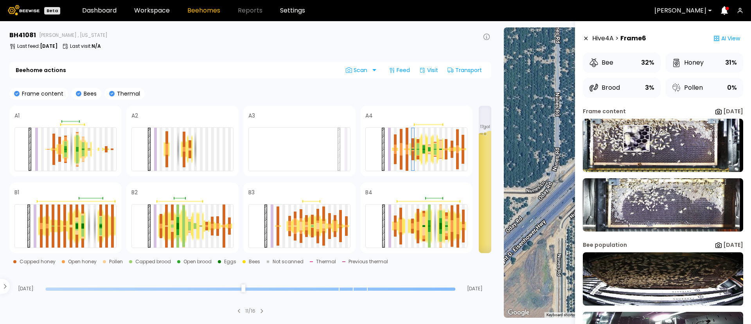
click at [638, 138] on img at bounding box center [663, 145] width 160 height 53
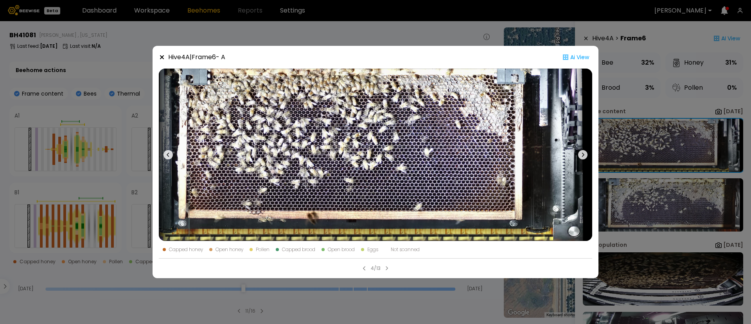
click at [583, 153] on icon at bounding box center [582, 154] width 9 height 9
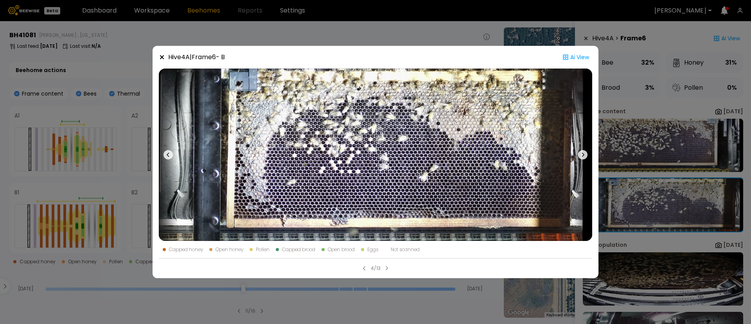
click at [583, 153] on icon at bounding box center [582, 154] width 9 height 9
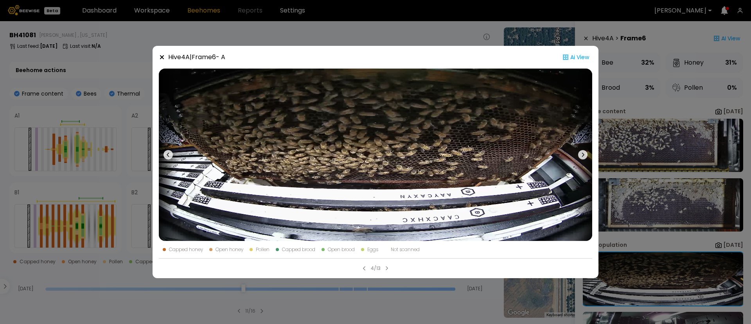
click at [583, 153] on icon at bounding box center [582, 154] width 9 height 9
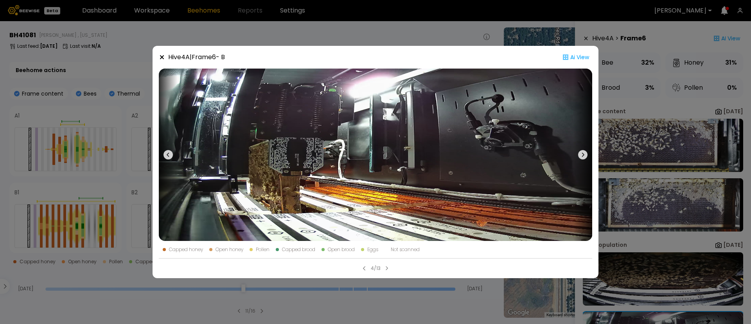
click at [583, 153] on icon at bounding box center [582, 154] width 9 height 9
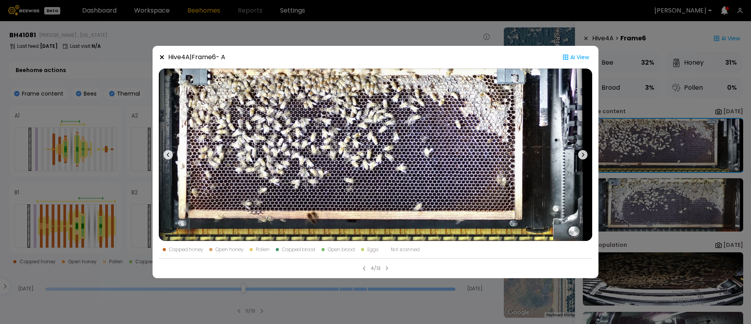
click at [583, 153] on icon at bounding box center [582, 154] width 9 height 9
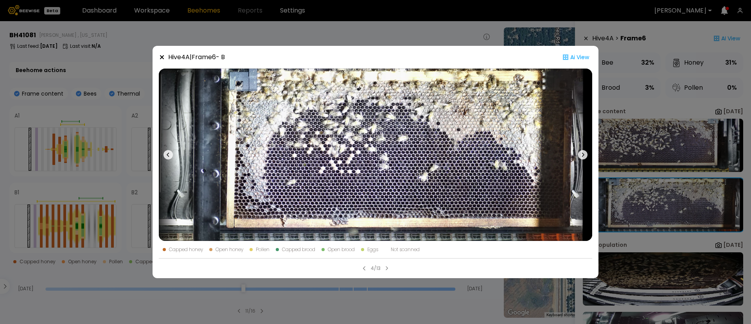
click at [583, 153] on icon at bounding box center [582, 154] width 9 height 9
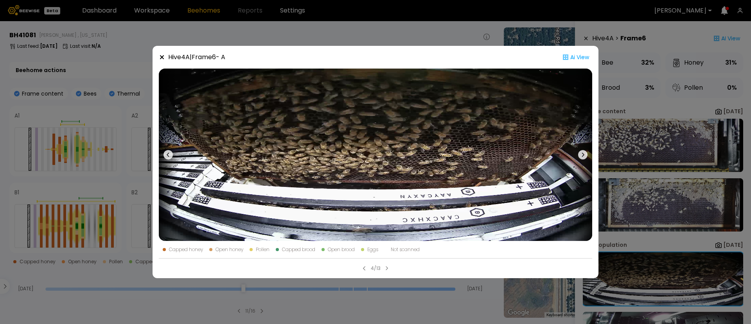
click at [583, 153] on icon at bounding box center [582, 154] width 9 height 9
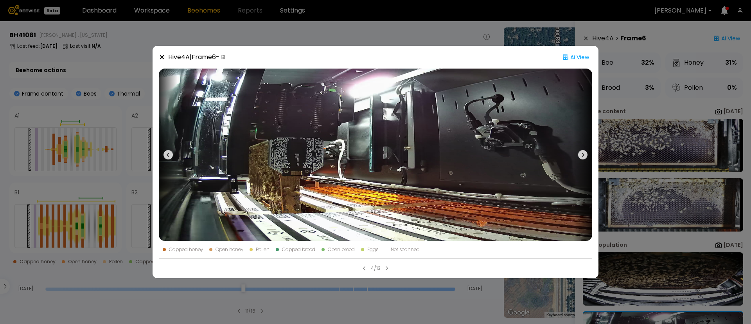
click at [583, 153] on icon at bounding box center [582, 154] width 9 height 9
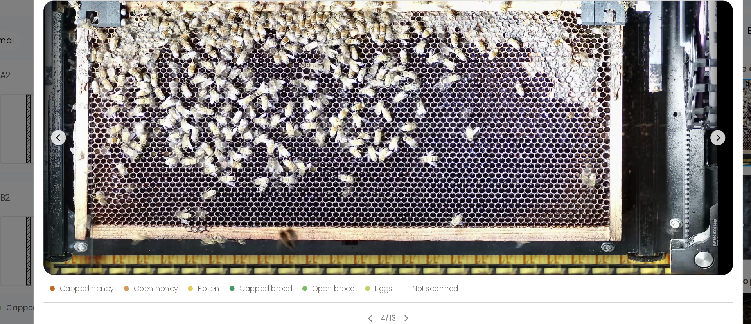
click at [602, 143] on div "Hive 4 A | Frame 6 - A Ai View Capped honey Open honey Pollen Capped brood Open…" at bounding box center [375, 162] width 751 height 324
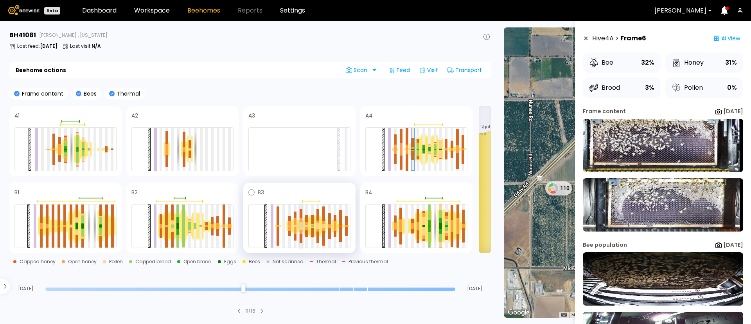
click at [301, 229] on div at bounding box center [301, 228] width 3 height 4
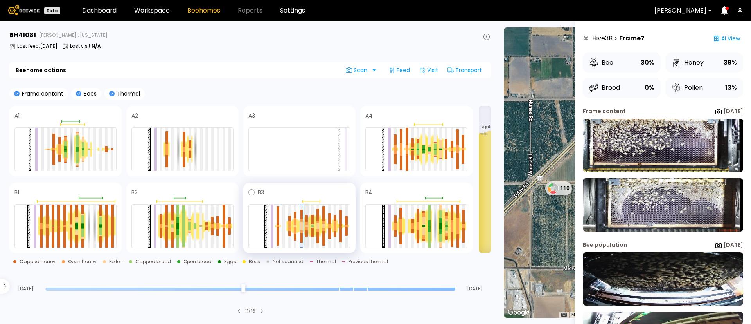
click at [307, 227] on div at bounding box center [306, 229] width 3 height 4
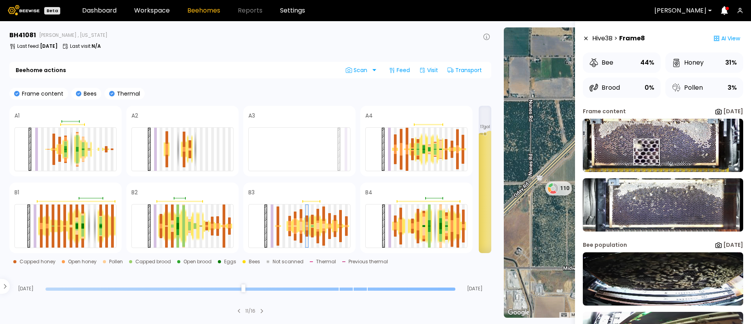
click at [647, 153] on img at bounding box center [663, 145] width 160 height 53
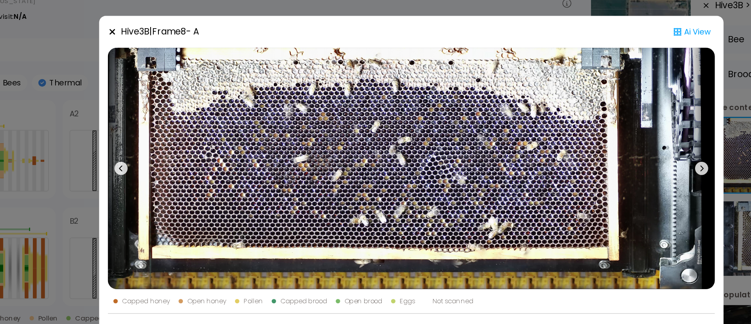
click at [585, 155] on icon at bounding box center [582, 154] width 9 height 9
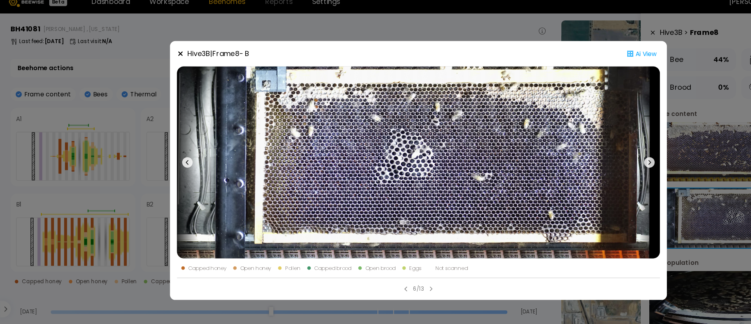
click at [584, 157] on icon at bounding box center [582, 154] width 9 height 9
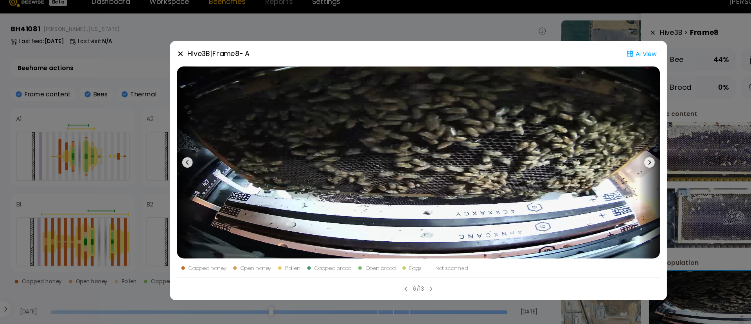
click at [584, 157] on icon at bounding box center [582, 154] width 9 height 9
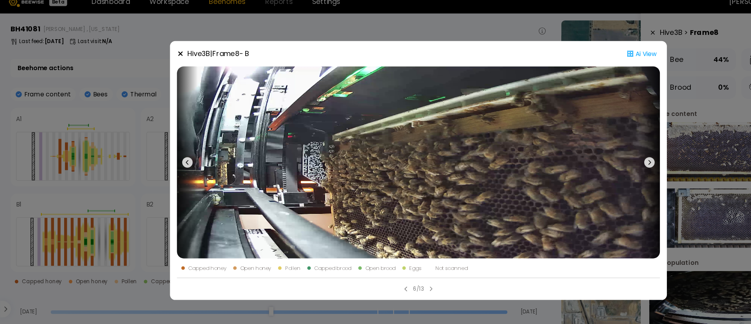
click at [584, 157] on icon at bounding box center [582, 154] width 9 height 9
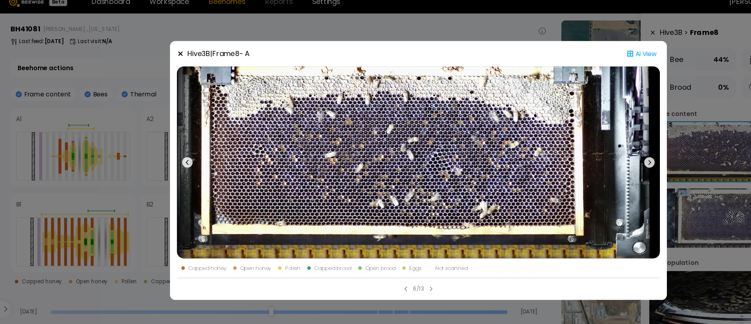
click at [584, 157] on icon at bounding box center [582, 154] width 9 height 9
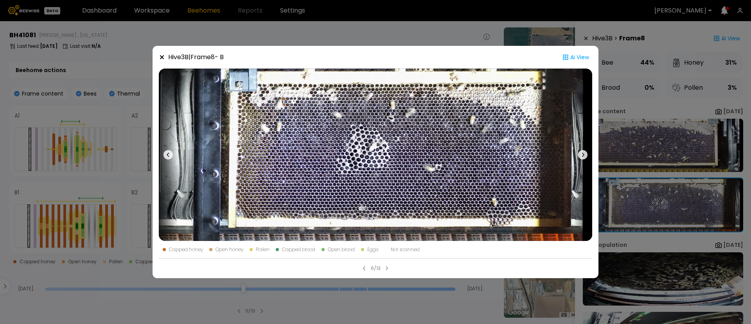
click at [656, 154] on div "Hive 3 B | Frame 8 - B Ai View Capped honey Open honey Pollen Capped brood Open…" at bounding box center [375, 162] width 751 height 324
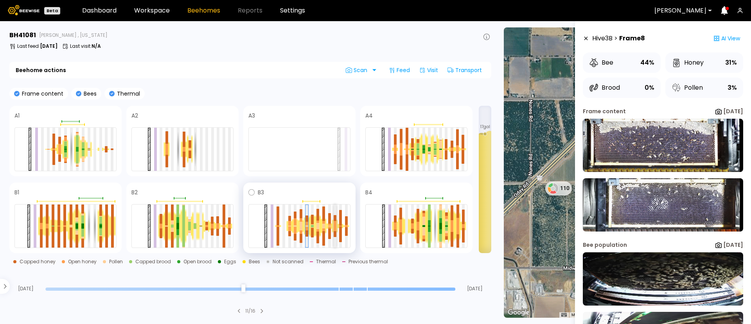
click at [335, 232] on div at bounding box center [335, 234] width 3 height 6
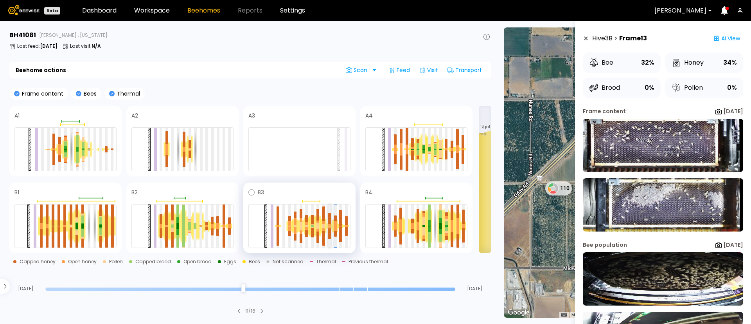
click at [331, 226] on div at bounding box center [329, 227] width 3 height 2
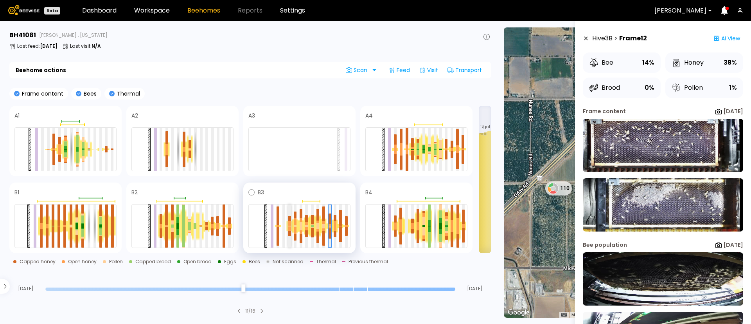
click at [290, 232] on div at bounding box center [289, 233] width 3 height 5
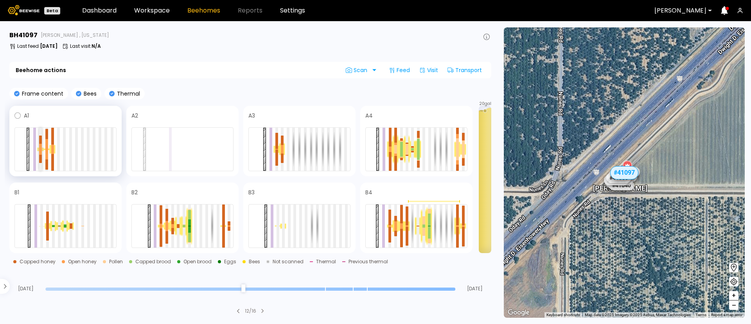
click at [41, 148] on div at bounding box center [40, 146] width 3 height 5
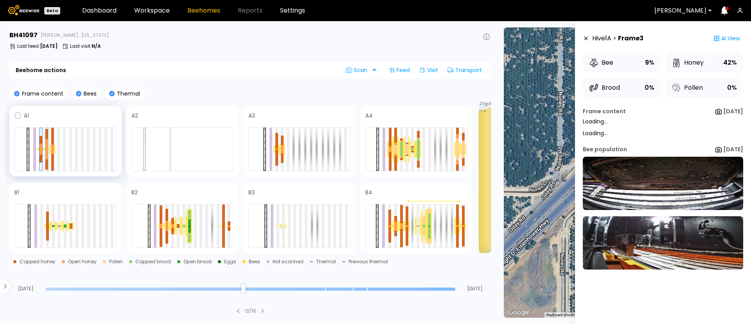
click at [48, 153] on div at bounding box center [46, 154] width 3 height 10
click at [48, 153] on div at bounding box center [47, 154] width 3 height 10
click at [53, 149] on div at bounding box center [52, 151] width 3 height 5
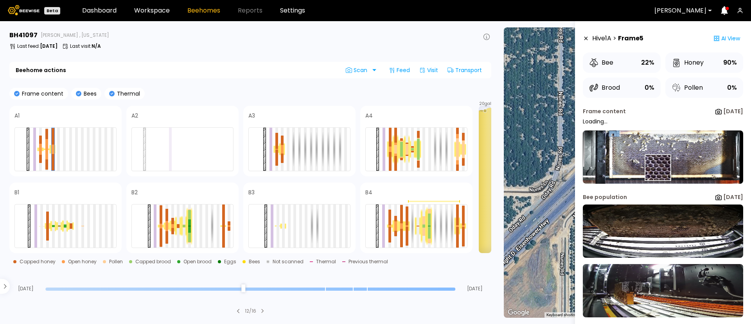
click at [655, 166] on img at bounding box center [663, 156] width 160 height 53
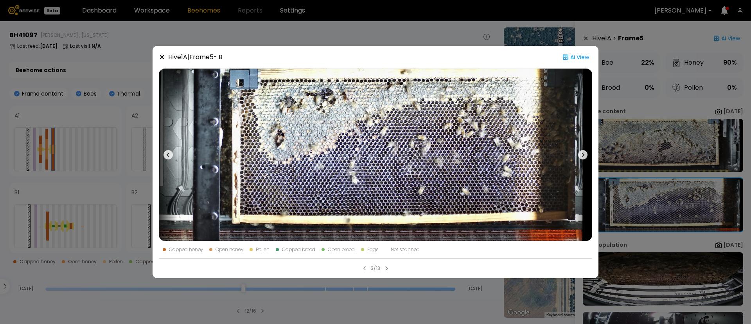
click at [588, 157] on button at bounding box center [583, 154] width 19 height 172
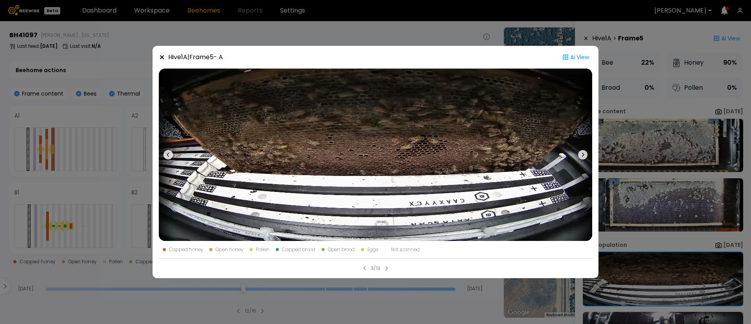
click at [588, 157] on button at bounding box center [583, 154] width 19 height 172
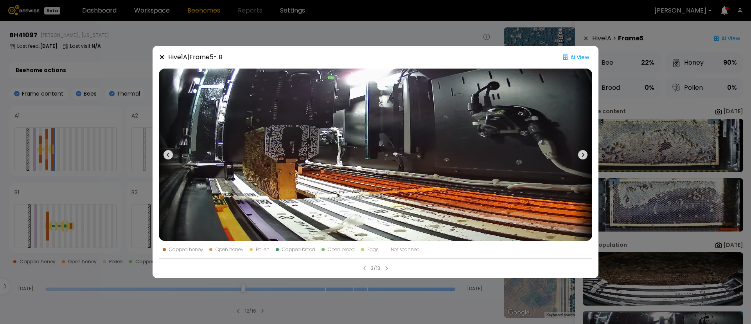
click at [585, 157] on icon at bounding box center [582, 154] width 9 height 9
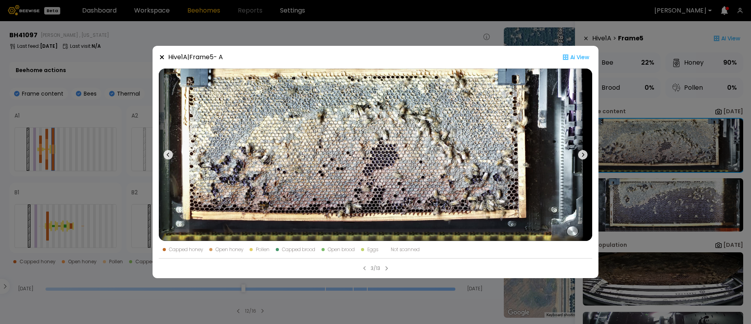
click at [585, 157] on icon at bounding box center [582, 154] width 9 height 9
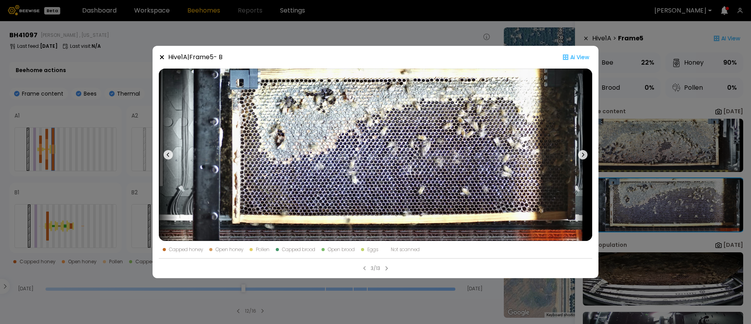
click at [583, 156] on icon at bounding box center [582, 154] width 9 height 9
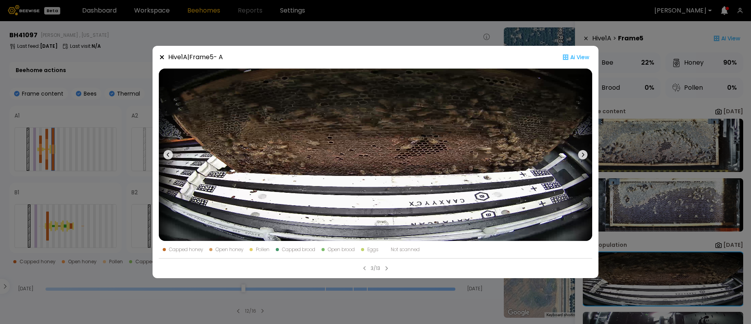
click at [583, 156] on icon at bounding box center [582, 154] width 9 height 9
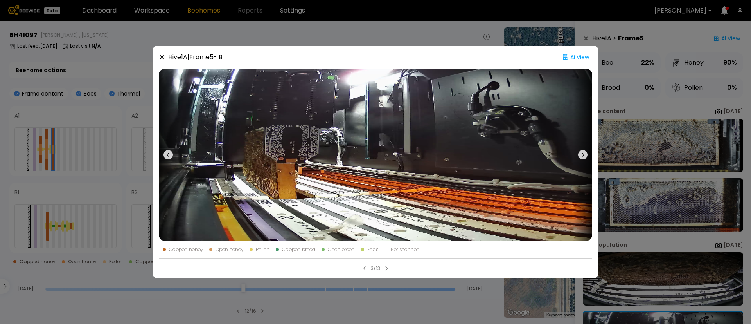
click at [583, 156] on icon at bounding box center [582, 154] width 9 height 9
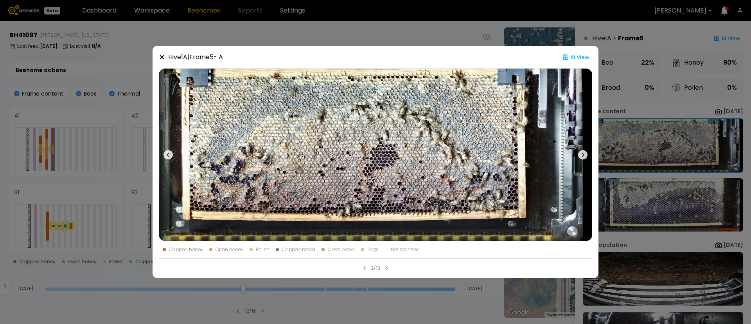
click at [38, 184] on div "Hive 1 A | Frame 5 - A Ai View Capped honey Open honey Pollen Capped brood Open…" at bounding box center [375, 162] width 751 height 324
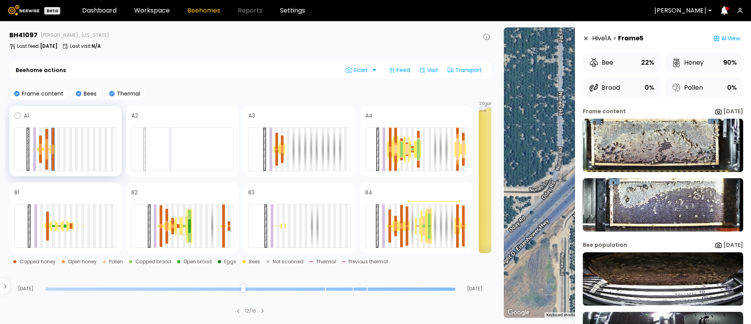
click at [47, 150] on div at bounding box center [46, 154] width 3 height 10
click at [54, 147] on div at bounding box center [52, 148] width 6 height 9
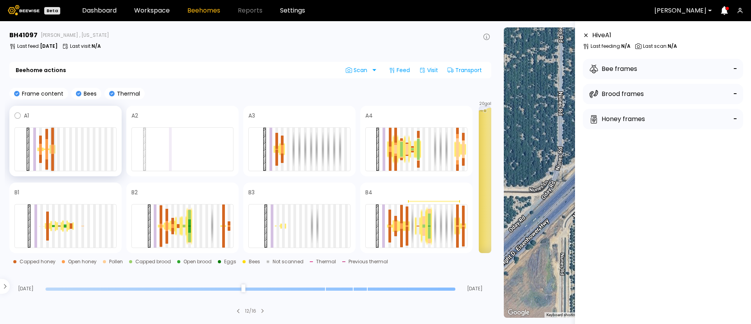
click at [53, 150] on div at bounding box center [52, 151] width 3 height 5
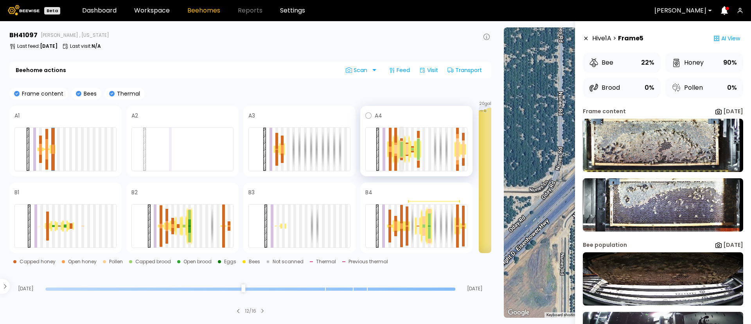
click at [402, 146] on div at bounding box center [401, 145] width 3 height 7
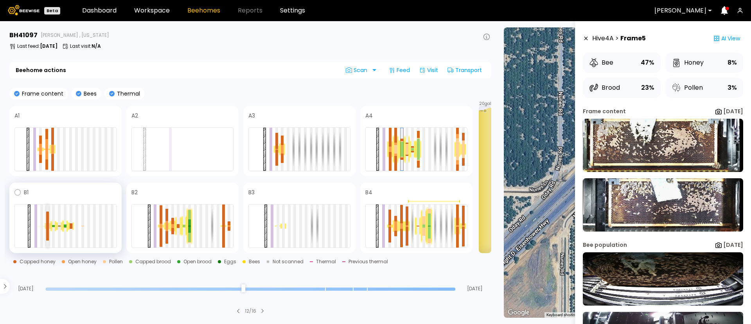
click at [46, 229] on div at bounding box center [65, 226] width 102 height 44
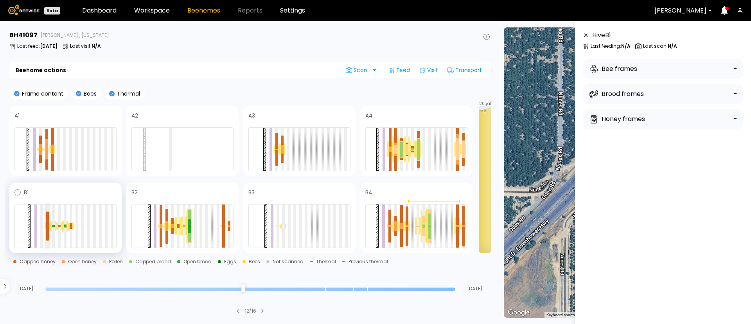
click at [48, 225] on div at bounding box center [47, 218] width 3 height 14
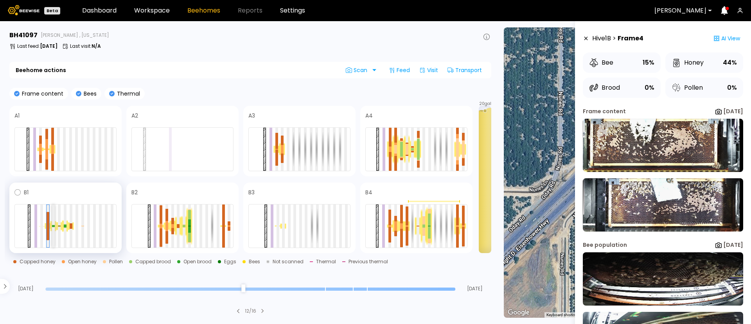
click at [52, 225] on div at bounding box center [53, 225] width 3 height 1
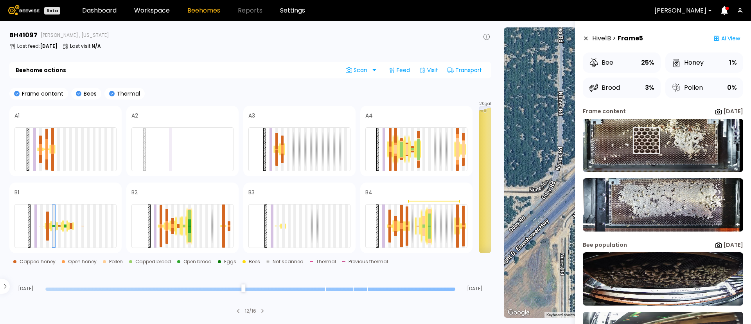
click at [647, 140] on img at bounding box center [663, 145] width 160 height 53
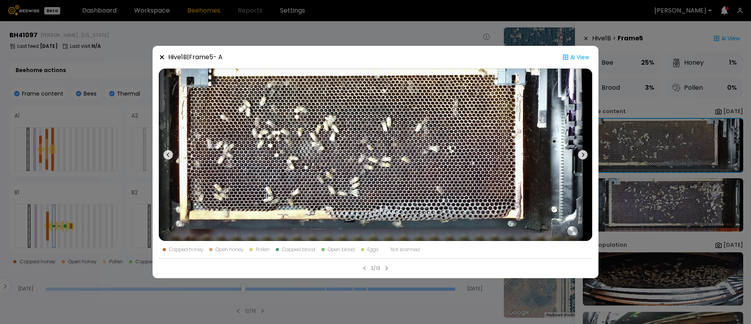
click at [583, 159] on button at bounding box center [583, 154] width 19 height 172
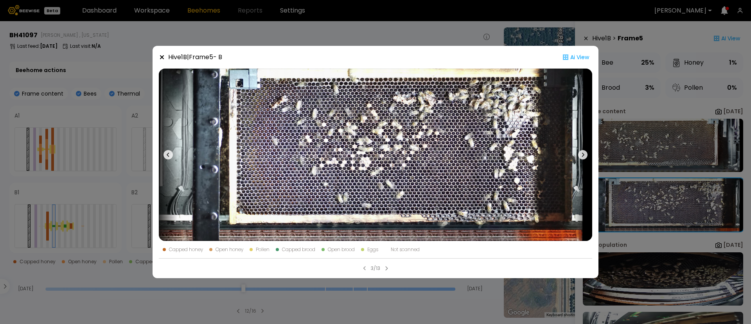
click at [583, 159] on button at bounding box center [583, 154] width 19 height 172
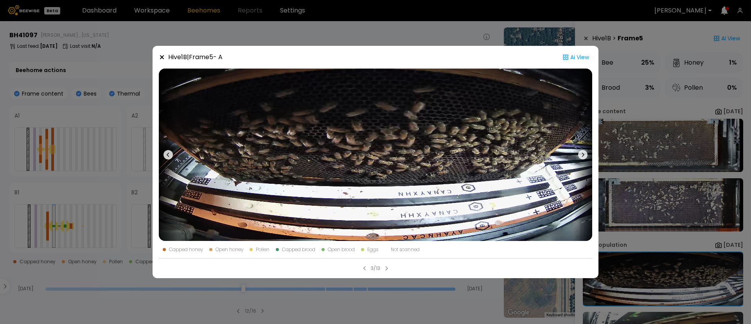
click at [583, 159] on button at bounding box center [583, 154] width 19 height 172
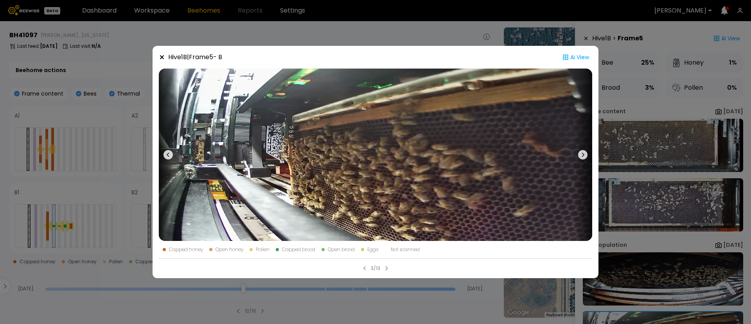
click at [583, 159] on button at bounding box center [583, 154] width 19 height 172
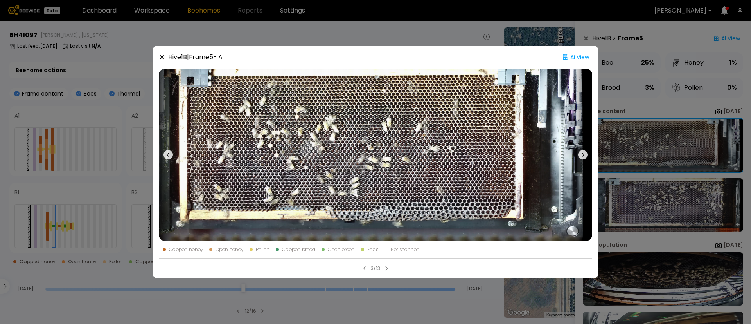
click at [581, 156] on icon at bounding box center [582, 154] width 9 height 9
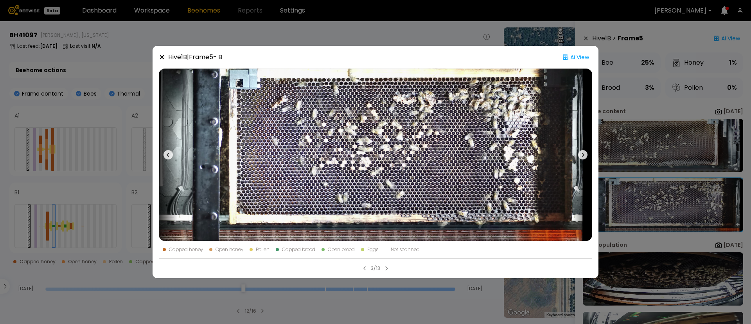
click at [632, 112] on div "Hive 1 B | Frame 5 - B Ai View Capped honey Open honey Pollen Capped brood Open…" at bounding box center [375, 162] width 751 height 324
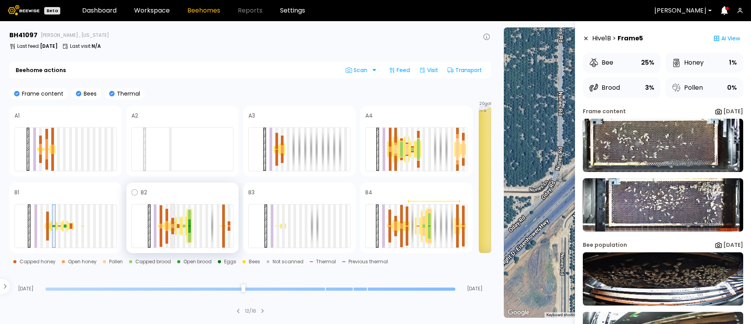
click at [171, 223] on div at bounding box center [172, 221] width 3 height 6
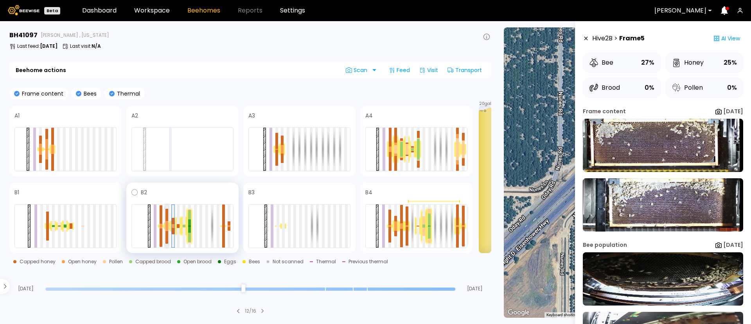
click at [166, 232] on div at bounding box center [167, 237] width 3 height 13
click at [167, 218] on div at bounding box center [167, 215] width 3 height 12
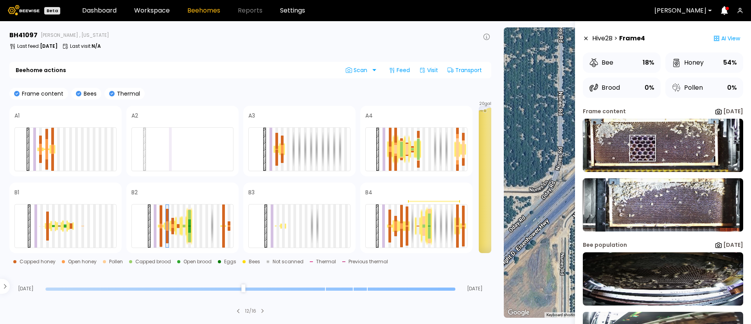
click at [642, 148] on img at bounding box center [663, 145] width 160 height 53
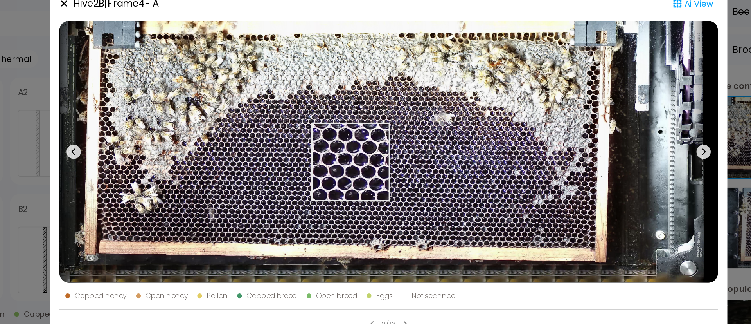
click at [350, 160] on img at bounding box center [376, 154] width 434 height 172
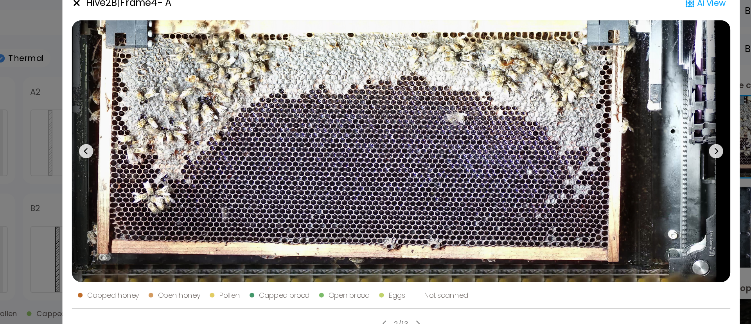
click at [581, 154] on icon at bounding box center [582, 154] width 9 height 9
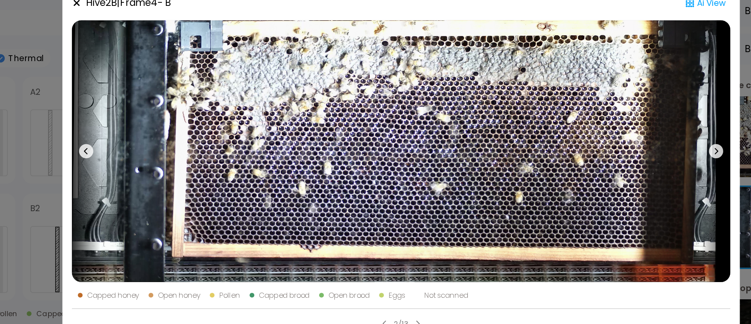
click at [581, 154] on icon at bounding box center [582, 154] width 9 height 9
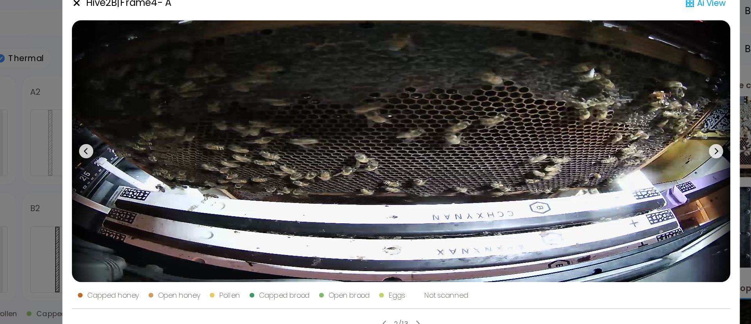
click at [581, 154] on icon at bounding box center [582, 154] width 9 height 9
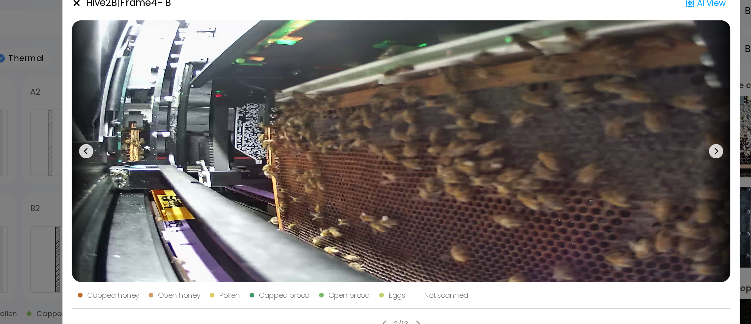
click at [581, 154] on icon at bounding box center [582, 154] width 9 height 9
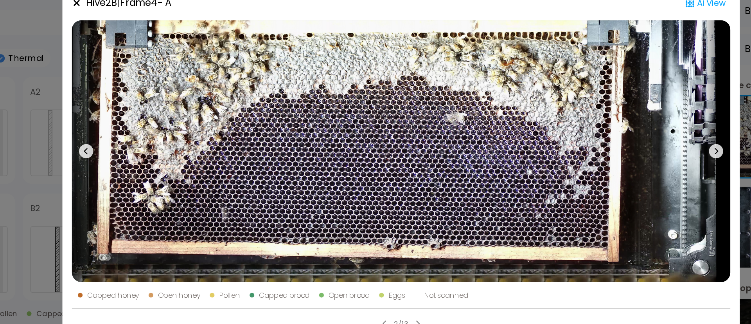
click at [581, 154] on icon at bounding box center [582, 154] width 9 height 9
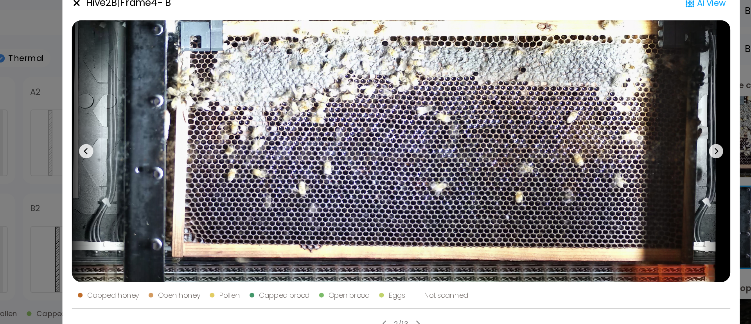
click at [581, 154] on icon at bounding box center [582, 154] width 9 height 9
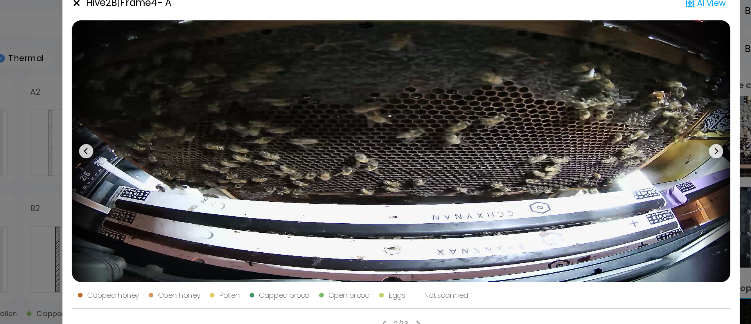
click at [581, 154] on icon at bounding box center [582, 154] width 9 height 9
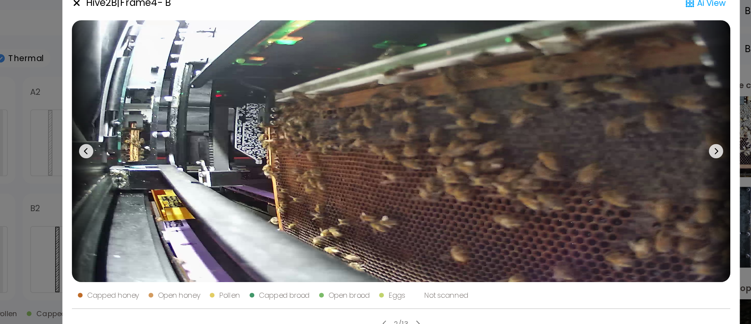
click at [581, 154] on icon at bounding box center [582, 154] width 9 height 9
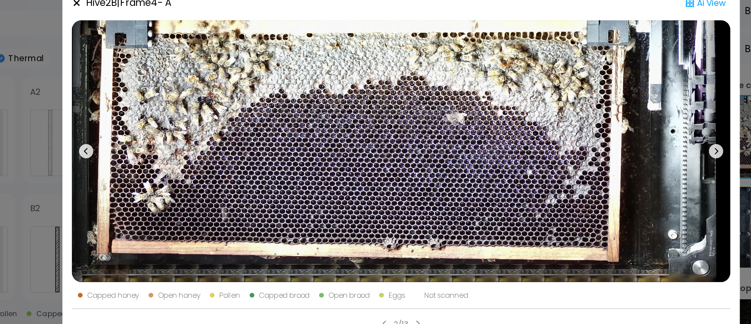
click at [581, 154] on icon at bounding box center [582, 154] width 9 height 9
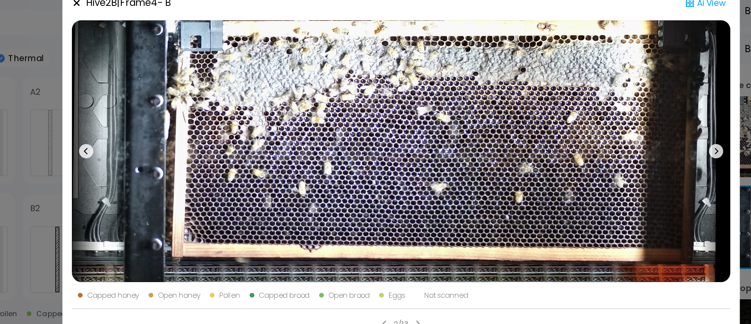
click at [581, 154] on icon at bounding box center [582, 154] width 9 height 9
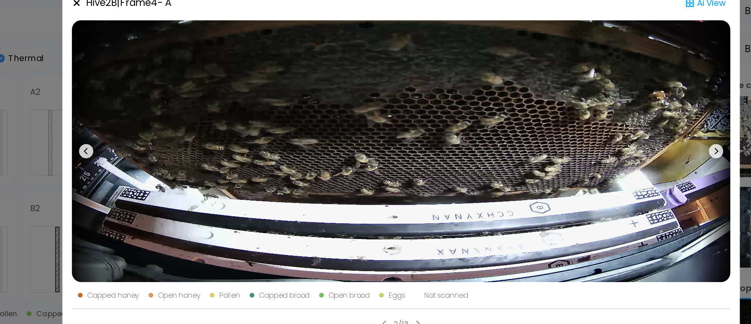
click at [581, 154] on icon at bounding box center [582, 154] width 9 height 9
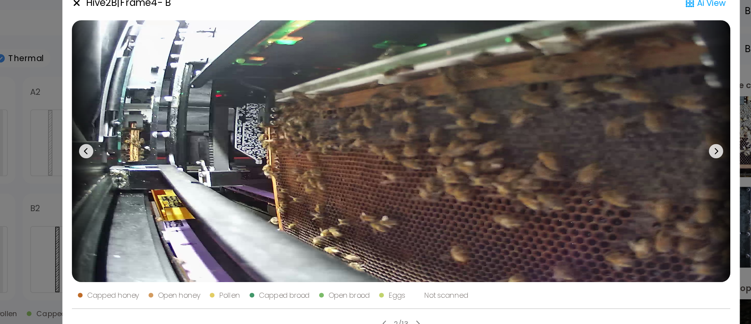
click at [129, 146] on div "Hive 2 B | Frame 4 - B Ai View Capped honey Open honey Pollen Capped brood Open…" at bounding box center [375, 162] width 751 height 324
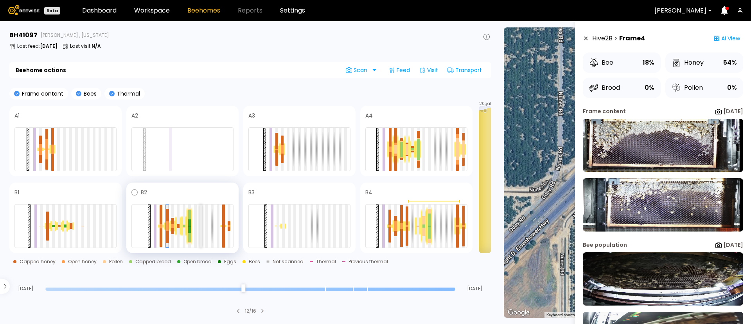
click at [202, 230] on div at bounding box center [201, 225] width 3 height 43
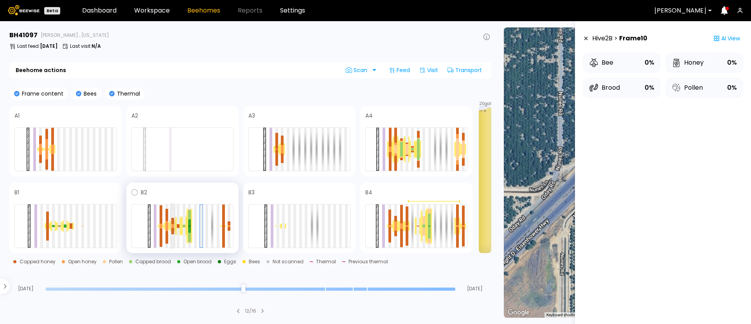
click at [171, 224] on div at bounding box center [172, 225] width 3 height 2
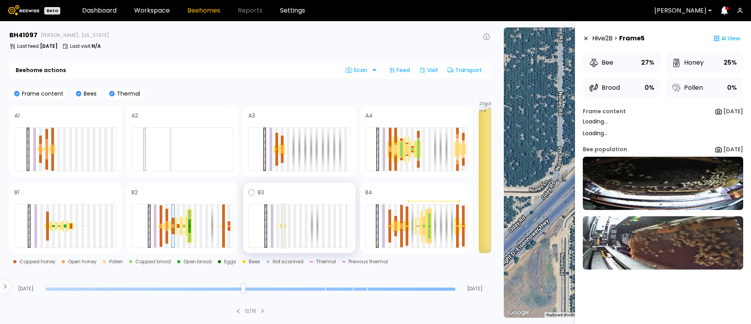
click at [284, 224] on div at bounding box center [283, 225] width 3 height 43
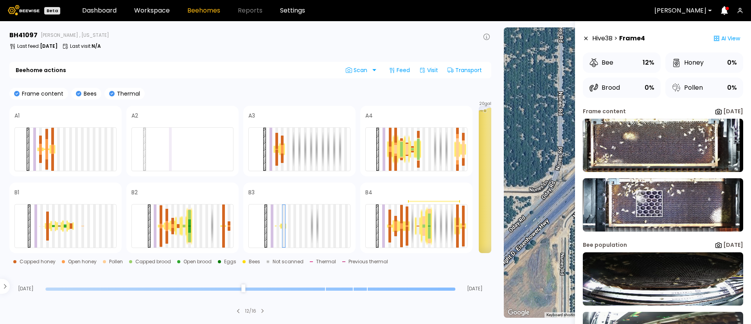
click at [650, 203] on img at bounding box center [663, 204] width 160 height 53
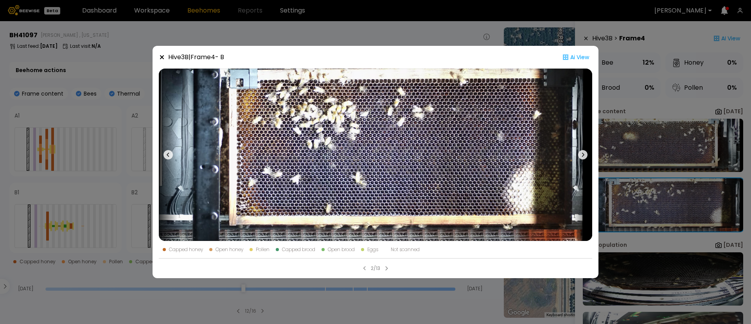
click at [96, 169] on div "Hive 3 B | Frame 4 - B Ai View Capped honey Open honey Pollen Capped brood Open…" at bounding box center [375, 162] width 751 height 324
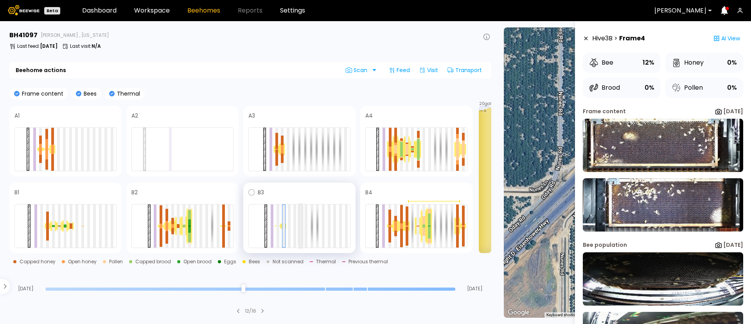
click at [302, 227] on div at bounding box center [299, 226] width 102 height 44
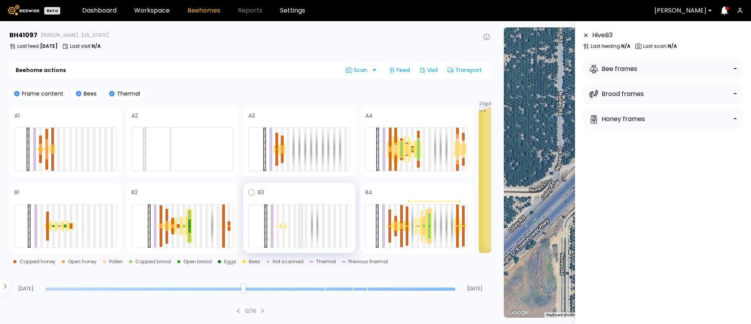
click at [301, 228] on div at bounding box center [300, 225] width 3 height 43
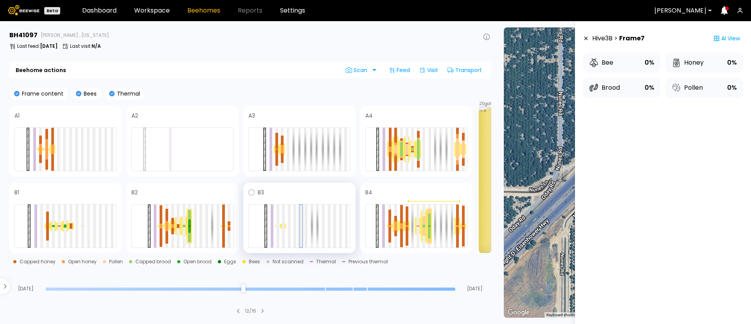
click at [301, 228] on div at bounding box center [301, 226] width 3 height 42
click at [402, 224] on div at bounding box center [401, 224] width 3 height 3
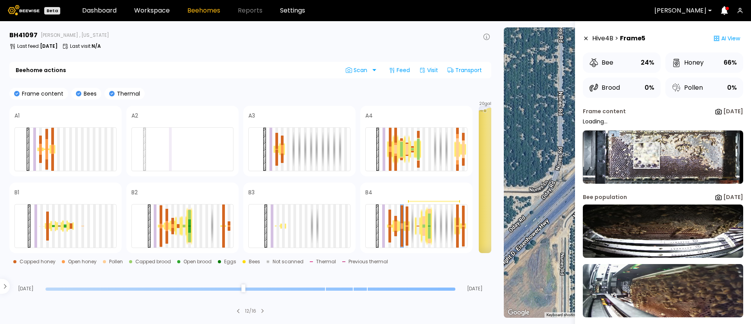
click at [646, 156] on img at bounding box center [663, 156] width 160 height 53
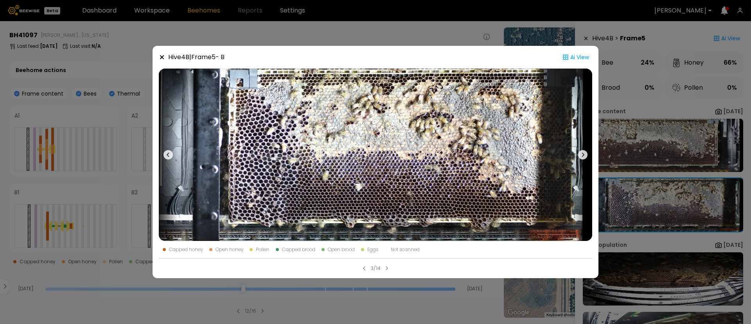
click at [583, 153] on icon at bounding box center [583, 155] width 2 height 4
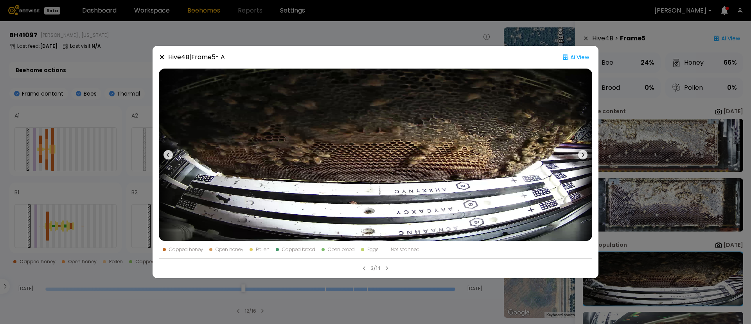
click at [583, 153] on icon at bounding box center [583, 155] width 2 height 4
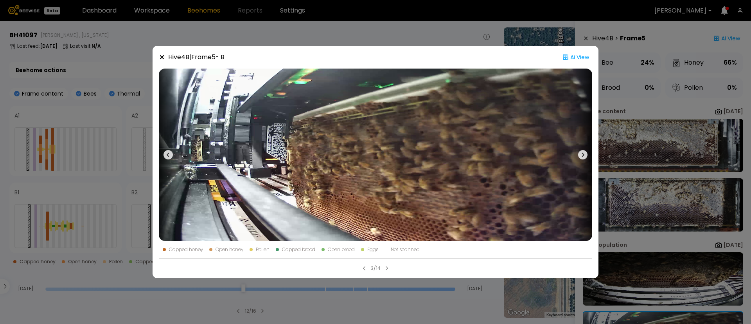
click at [583, 153] on icon at bounding box center [583, 155] width 2 height 4
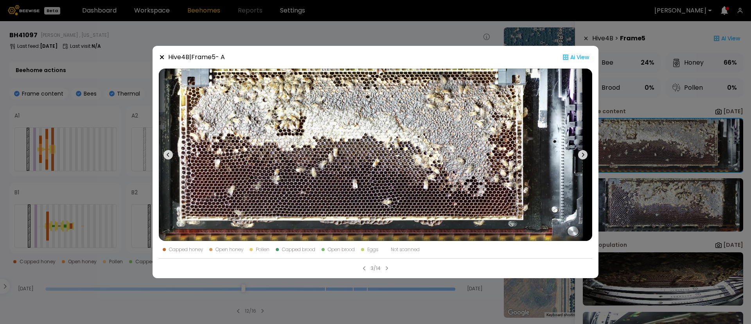
click at [583, 153] on icon at bounding box center [583, 155] width 2 height 4
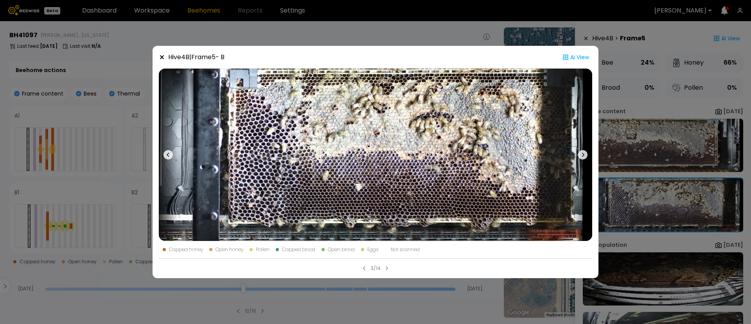
click at [583, 153] on icon at bounding box center [583, 155] width 2 height 4
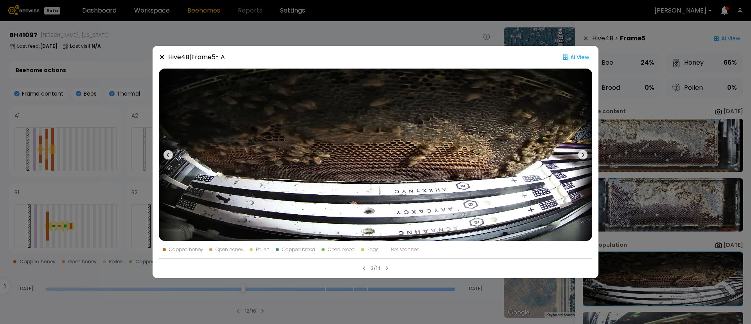
click at [583, 153] on icon at bounding box center [583, 155] width 2 height 4
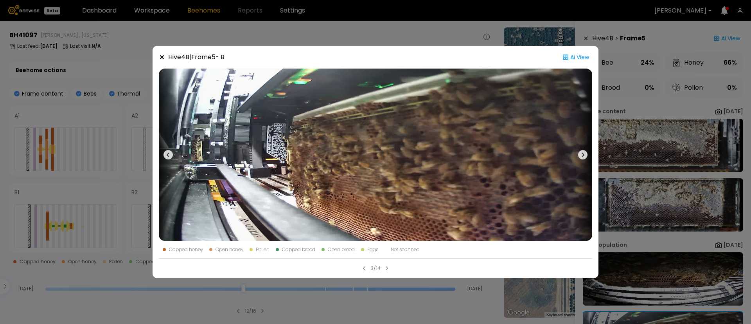
click at [580, 149] on button at bounding box center [583, 154] width 19 height 172
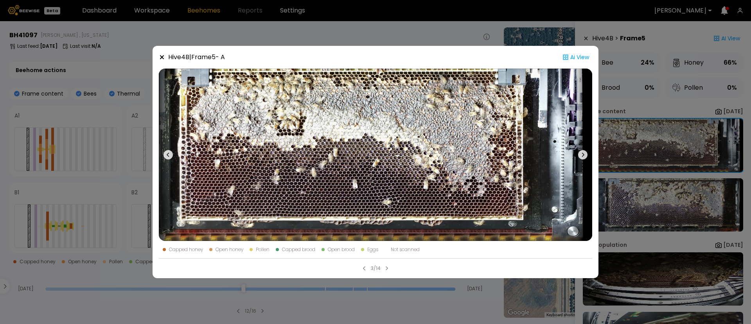
click at [580, 149] on button at bounding box center [583, 154] width 19 height 172
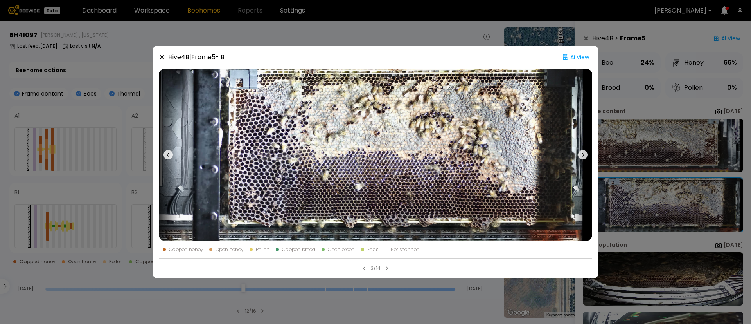
click at [580, 149] on button at bounding box center [583, 154] width 19 height 172
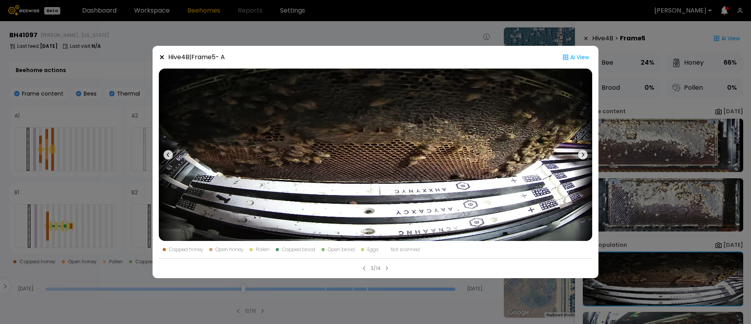
click at [580, 149] on button at bounding box center [583, 154] width 19 height 172
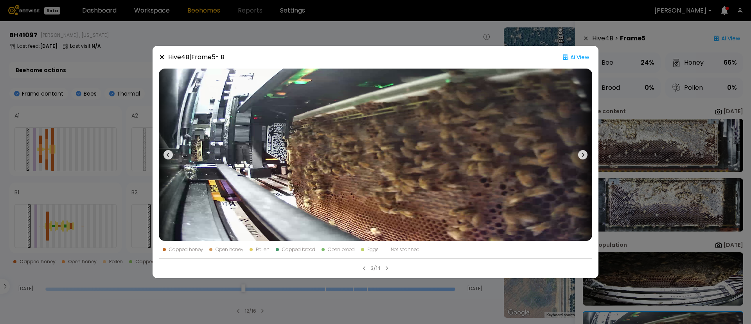
click at [580, 149] on button at bounding box center [583, 154] width 19 height 172
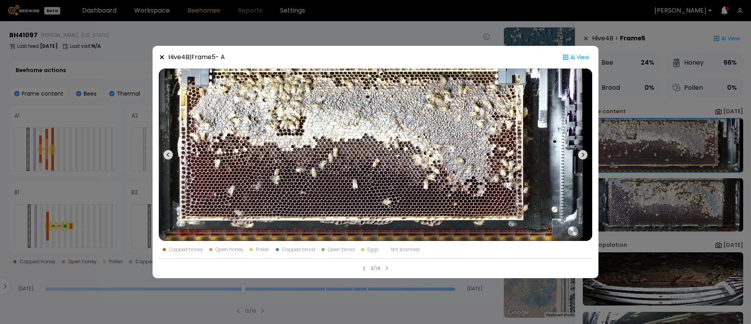
click at [580, 149] on button at bounding box center [583, 154] width 19 height 172
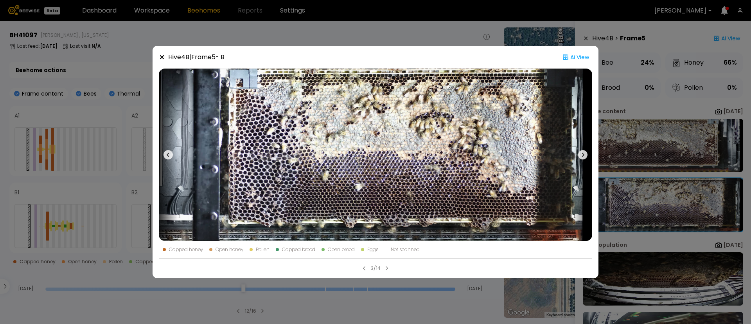
click at [627, 106] on div "Hive 4 B | Frame 5 - B Ai View Capped honey Open honey Pollen Capped brood Open…" at bounding box center [375, 162] width 751 height 324
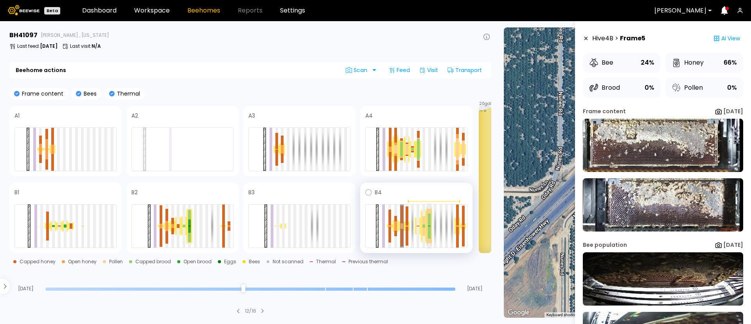
click at [430, 227] on div at bounding box center [429, 232] width 3 height 12
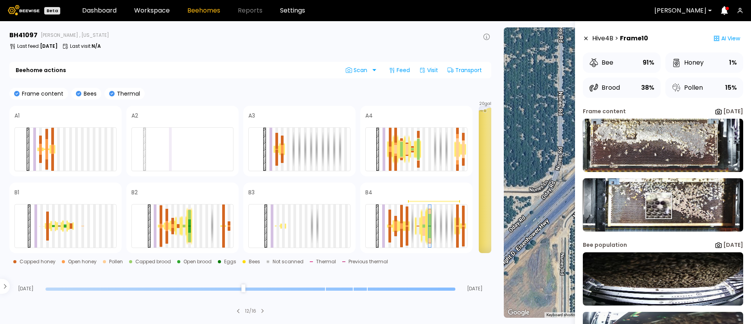
drag, startPoint x: 658, startPoint y: 205, endPoint x: 689, endPoint y: 208, distance: 31.4
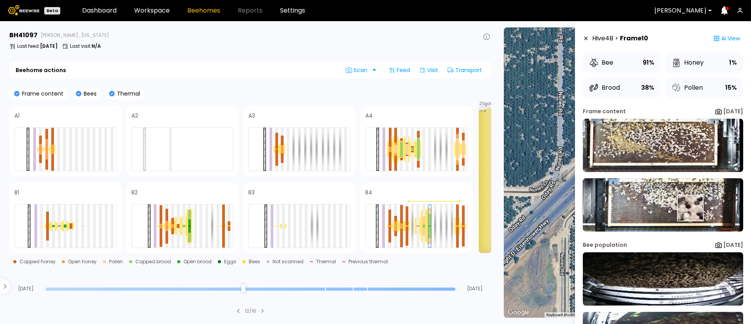
drag, startPoint x: 689, startPoint y: 208, endPoint x: 703, endPoint y: 215, distance: 15.4
click at [703, 215] on img at bounding box center [663, 204] width 160 height 53
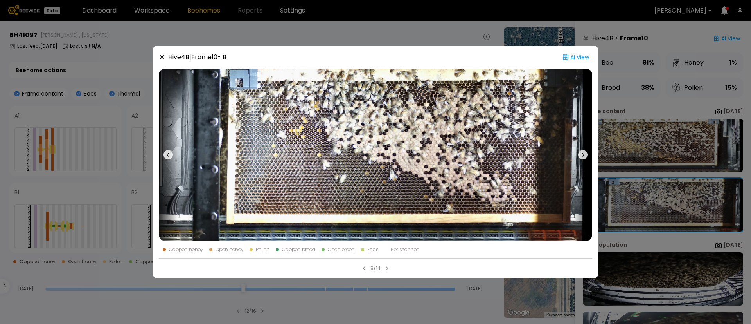
click at [657, 102] on div "Hive 4 B | Frame 10 - B Ai View Capped honey Open honey Pollen Capped brood Ope…" at bounding box center [375, 162] width 751 height 324
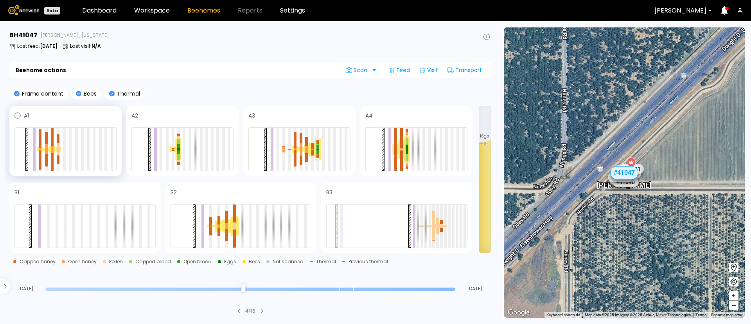
click at [42, 141] on div at bounding box center [65, 149] width 102 height 44
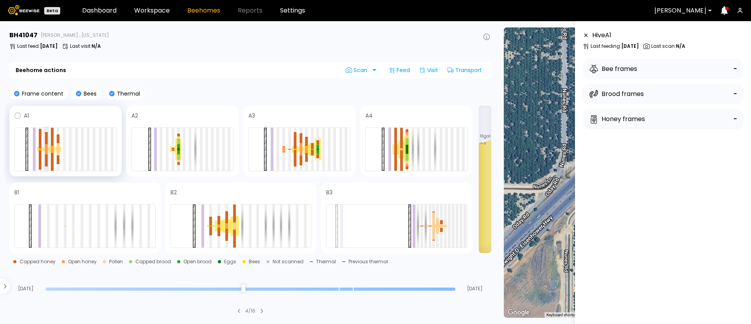
click at [46, 157] on div at bounding box center [46, 160] width 3 height 12
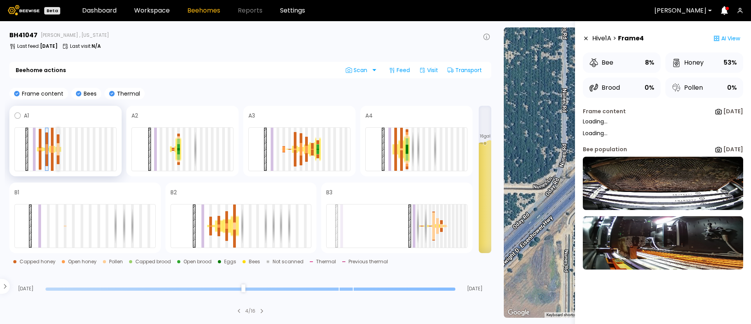
click at [59, 144] on div at bounding box center [58, 146] width 3 height 6
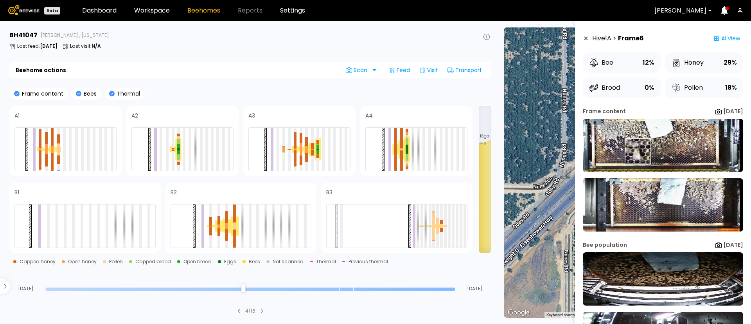
click at [637, 151] on img at bounding box center [663, 145] width 160 height 53
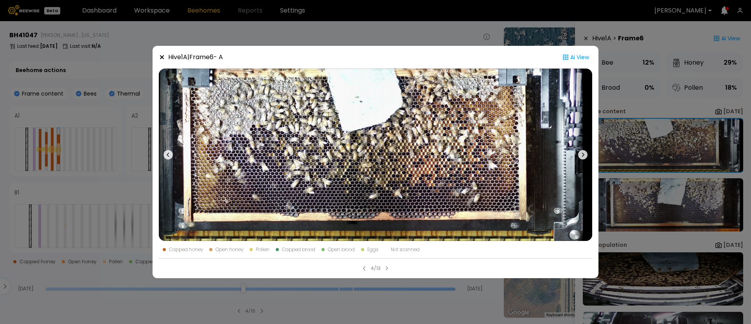
click at [586, 153] on icon at bounding box center [582, 154] width 9 height 9
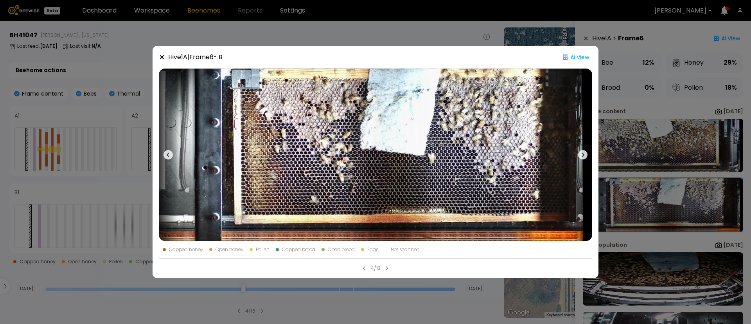
click at [68, 112] on div "Hive 1 A | Frame 6 - B Ai View Capped honey Open honey Pollen Capped brood Open…" at bounding box center [375, 162] width 751 height 324
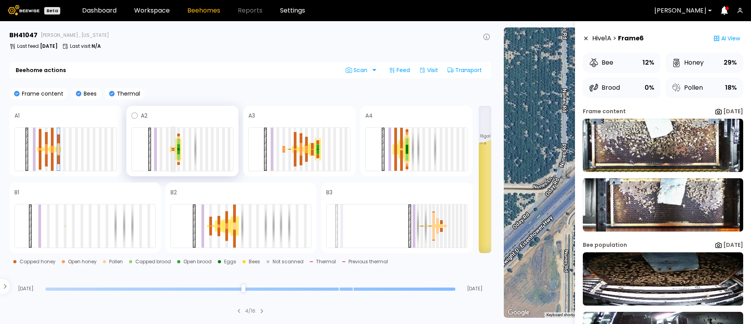
click at [173, 152] on div at bounding box center [173, 149] width 3 height 43
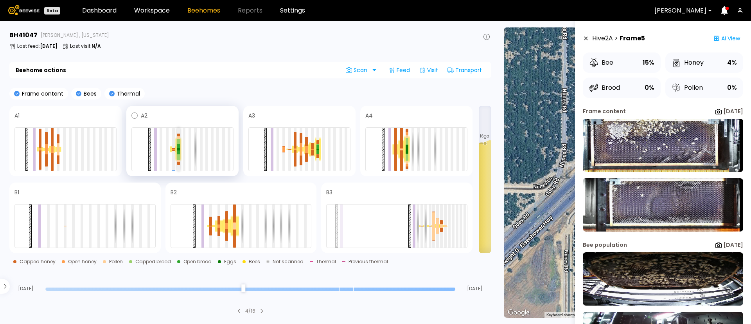
click at [179, 155] on div at bounding box center [178, 156] width 3 height 5
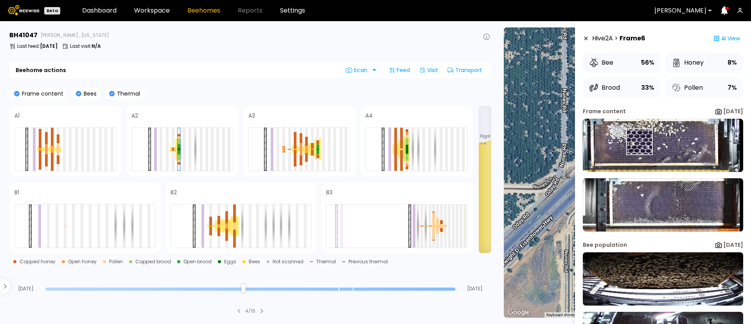
click at [640, 141] on img at bounding box center [663, 145] width 160 height 53
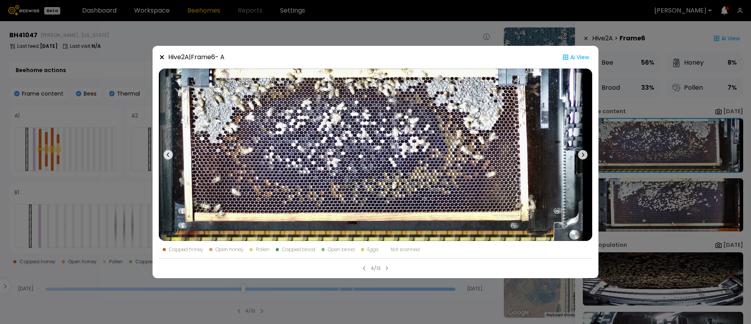
click at [674, 113] on div "Hive 2 A | Frame 6 - A Ai View Capped honey Open honey Pollen Capped brood Open…" at bounding box center [375, 162] width 751 height 324
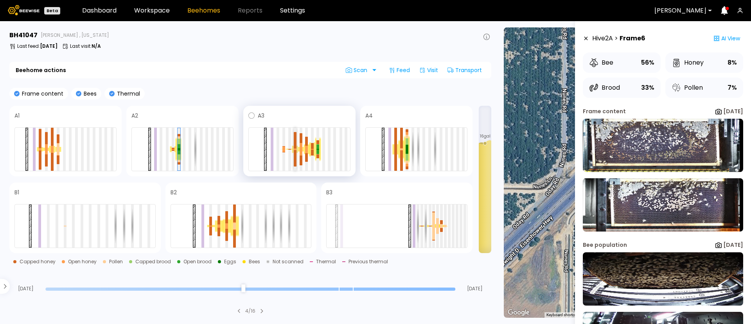
click at [295, 149] on div at bounding box center [295, 149] width 3 height 1
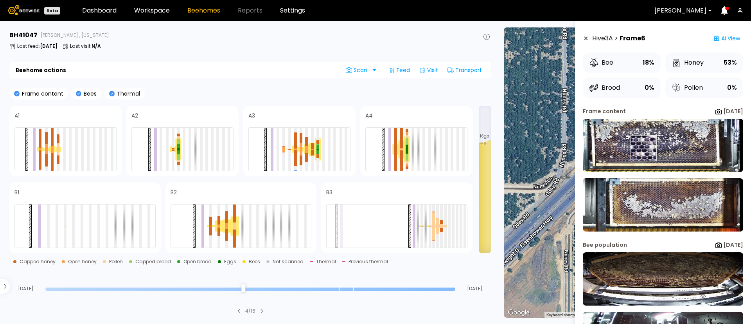
click at [643, 148] on img at bounding box center [663, 145] width 160 height 53
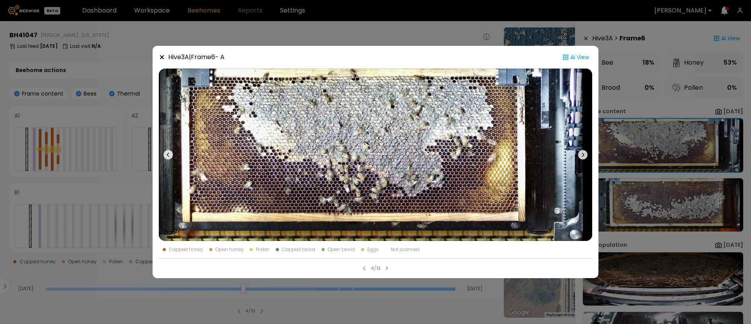
click at [585, 155] on icon at bounding box center [582, 154] width 9 height 9
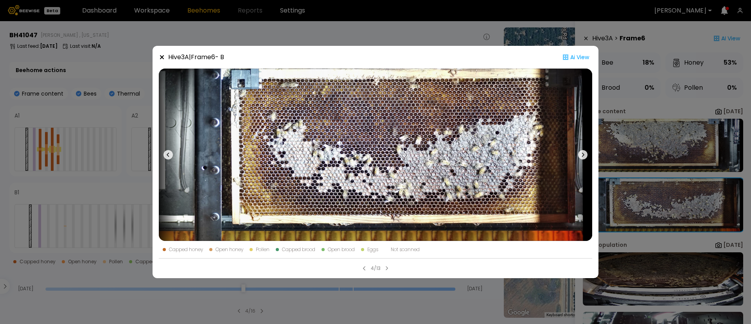
click at [584, 155] on icon at bounding box center [583, 155] width 2 height 4
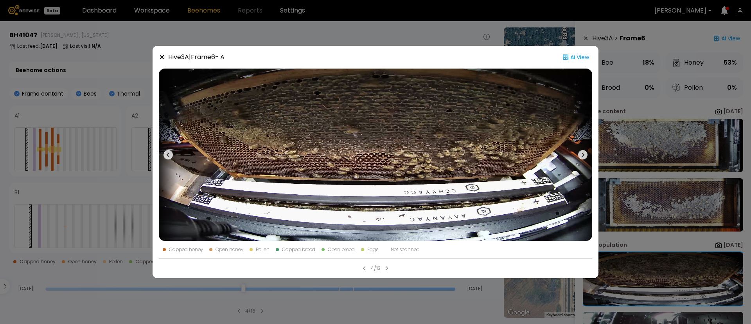
click at [584, 155] on icon at bounding box center [583, 155] width 2 height 4
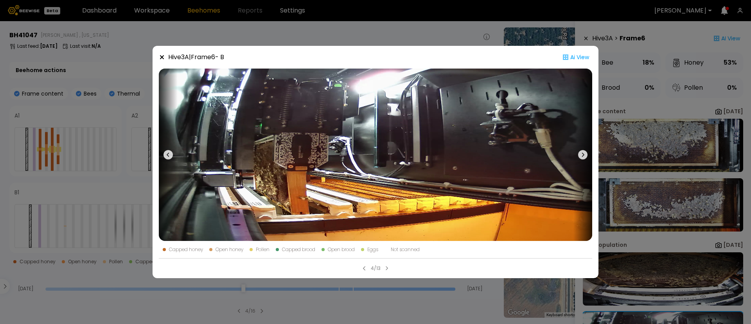
click at [584, 155] on icon at bounding box center [582, 154] width 9 height 9
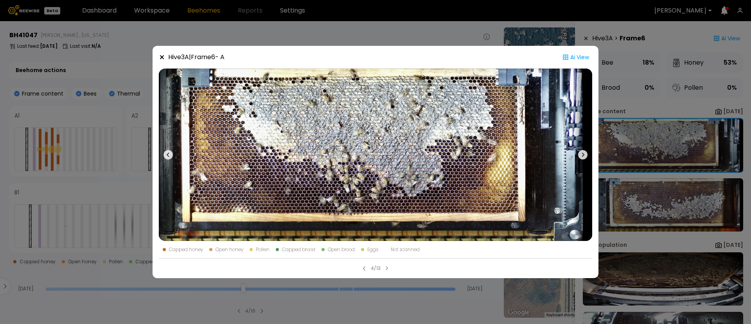
click at [584, 155] on icon at bounding box center [582, 154] width 9 height 9
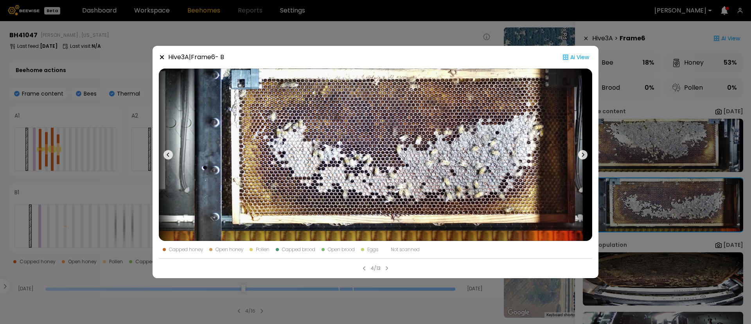
click at [584, 155] on icon at bounding box center [582, 154] width 9 height 9
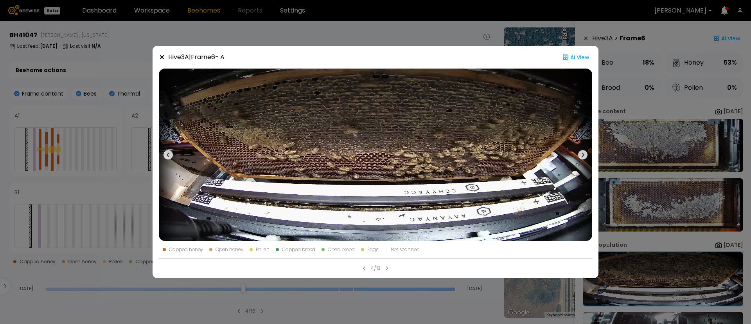
click at [638, 157] on div "Hive 3 A | Frame 6 - A Ai View Capped honey Open honey Pollen Capped brood Open…" at bounding box center [375, 162] width 751 height 324
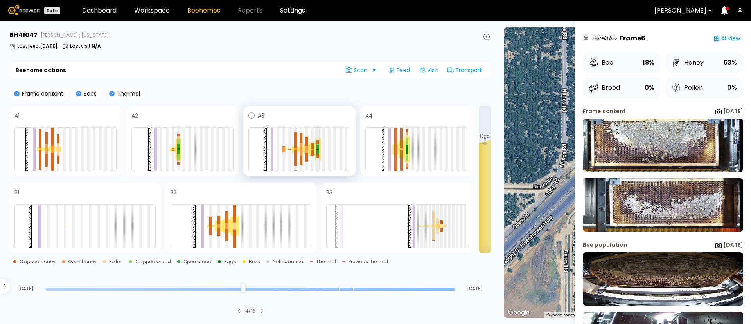
click at [318, 151] on div at bounding box center [318, 151] width 3 height 4
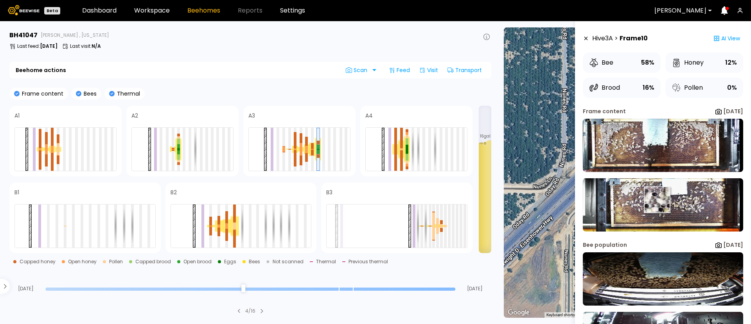
click at [657, 200] on img at bounding box center [663, 204] width 160 height 53
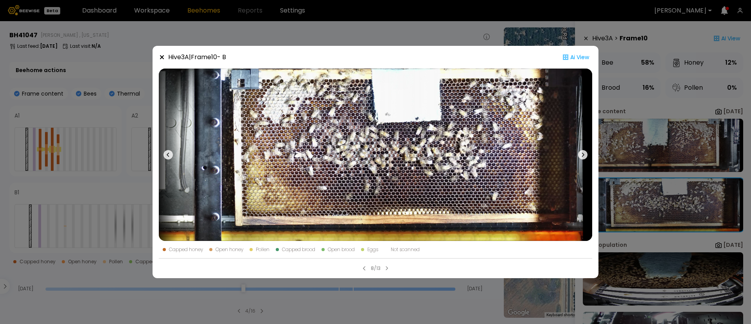
click at [74, 102] on div "Hive 3 A | Frame 10 - B Ai View Capped honey Open honey Pollen Capped brood Ope…" at bounding box center [375, 162] width 751 height 324
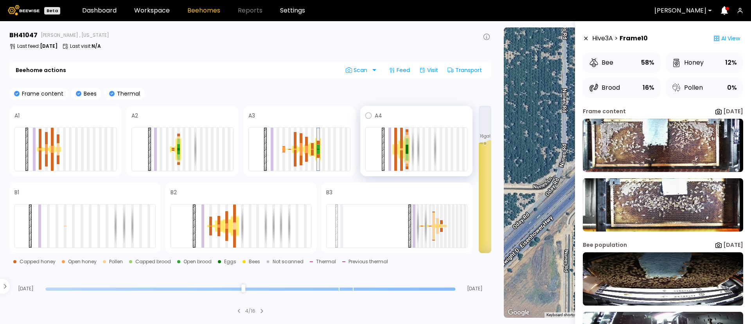
click at [407, 149] on div at bounding box center [407, 149] width 3 height 8
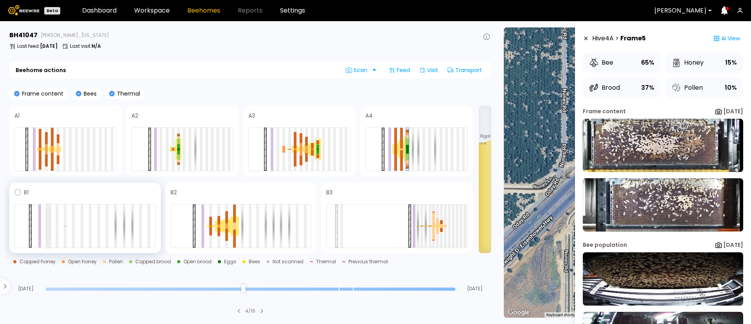
click at [49, 225] on div at bounding box center [48, 225] width 3 height 43
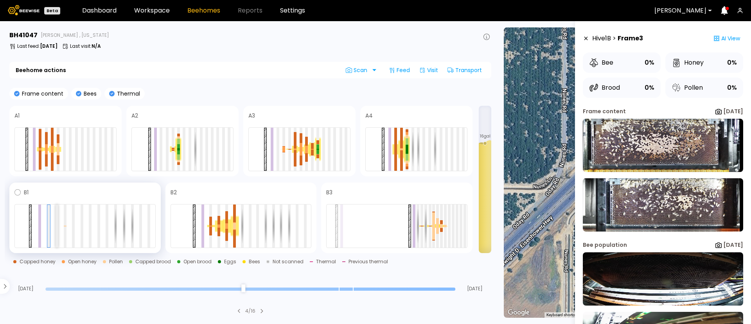
click at [57, 228] on div at bounding box center [57, 225] width 3 height 43
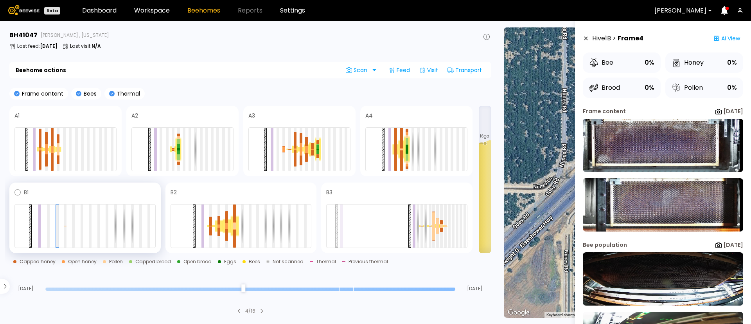
click at [67, 228] on div at bounding box center [84, 226] width 141 height 44
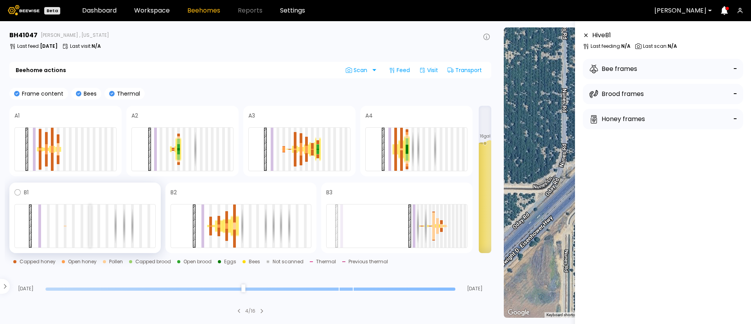
click at [90, 234] on div at bounding box center [90, 225] width 3 height 43
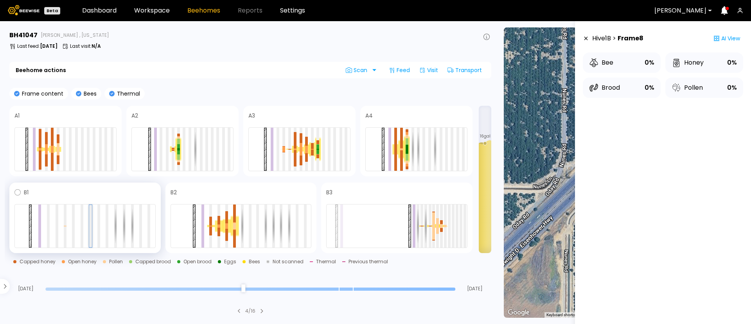
click at [90, 234] on div at bounding box center [90, 226] width 3 height 42
click at [81, 232] on div at bounding box center [82, 225] width 3 height 43
click at [65, 237] on div at bounding box center [65, 225] width 3 height 43
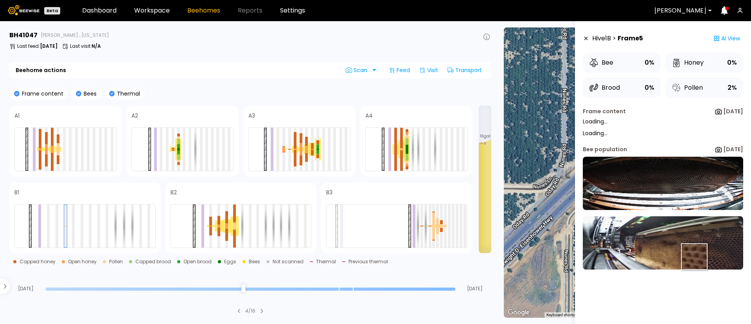
click at [693, 256] on img at bounding box center [663, 242] width 160 height 53
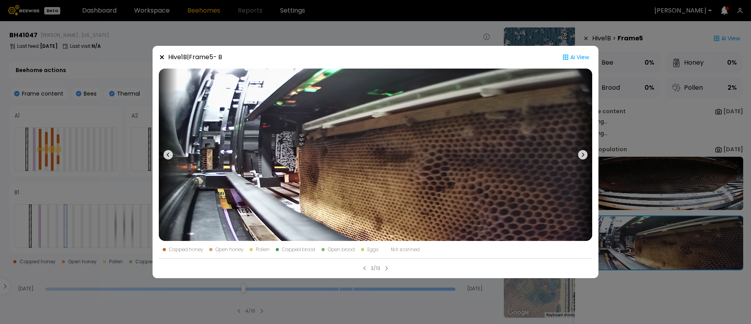
click at [4, 124] on div "Hive 1 B | Frame 5 - B Ai View Capped honey Open honey Pollen Capped brood Open…" at bounding box center [375, 162] width 751 height 324
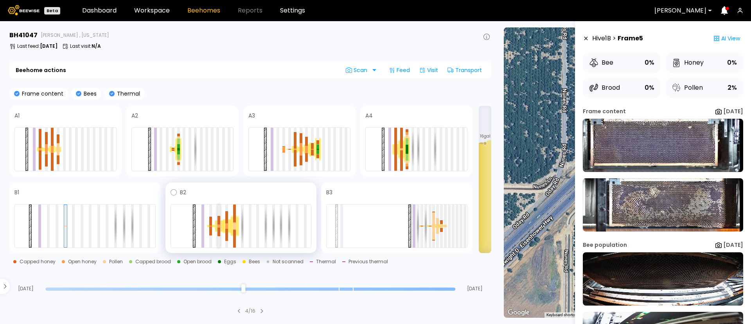
click at [218, 226] on div at bounding box center [219, 227] width 3 height 2
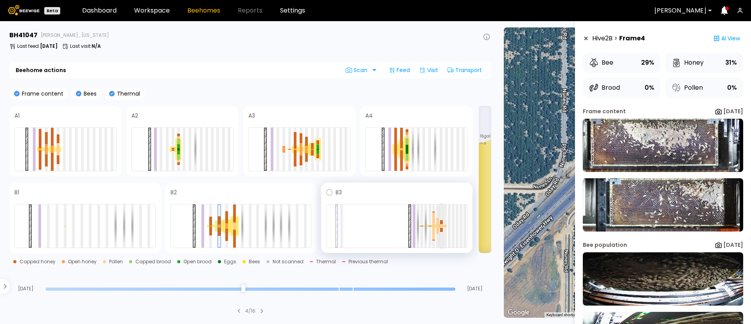
click at [440, 225] on div at bounding box center [441, 225] width 3 height 2
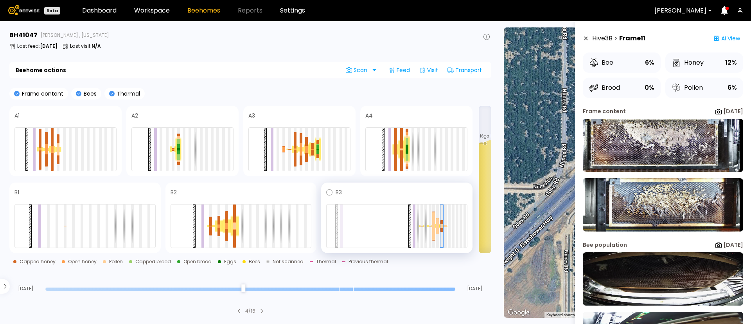
click at [432, 234] on div at bounding box center [433, 233] width 3 height 14
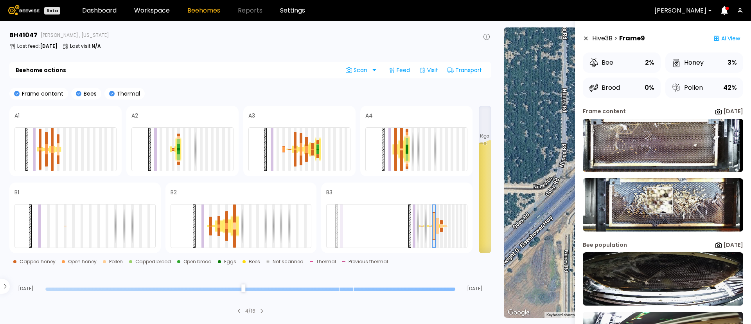
click at [659, 200] on img at bounding box center [663, 204] width 160 height 53
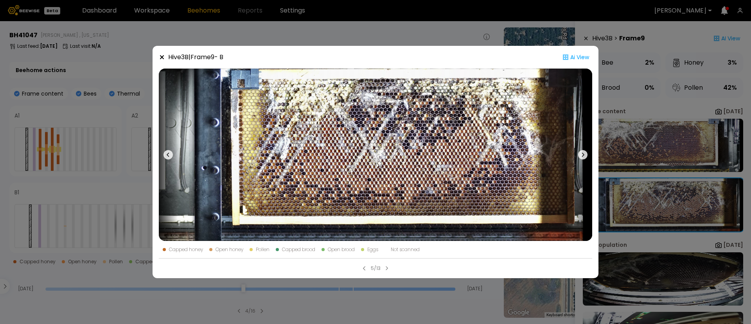
click at [111, 192] on div "Hive 3 B | Frame 9 - B Ai View Capped honey Open honey Pollen Capped brood Open…" at bounding box center [375, 162] width 751 height 324
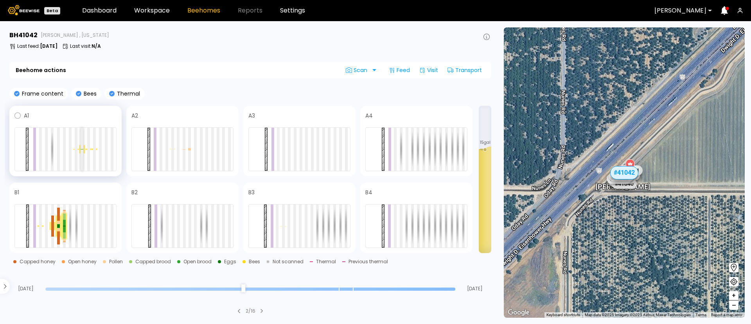
click at [82, 153] on div at bounding box center [82, 149] width 3 height 43
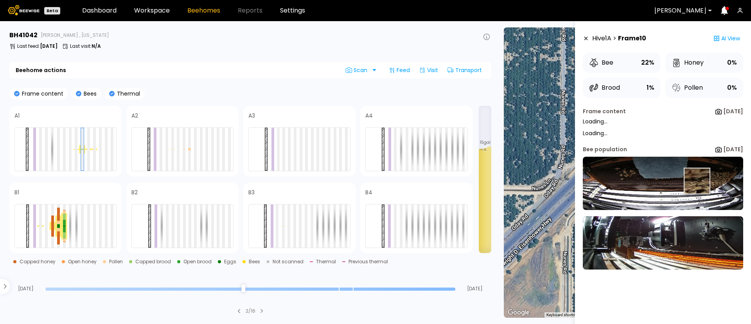
click at [696, 181] on img at bounding box center [663, 183] width 160 height 53
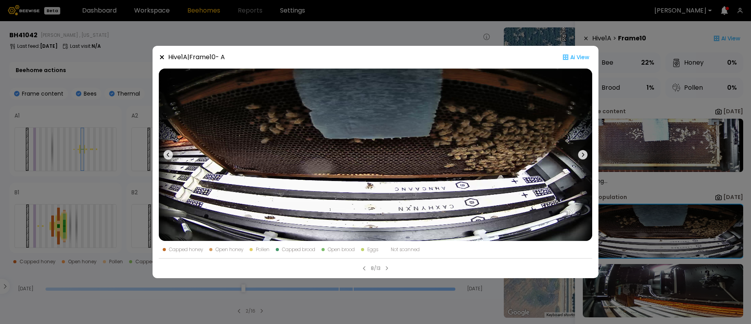
click at [168, 155] on icon at bounding box center [168, 154] width 9 height 9
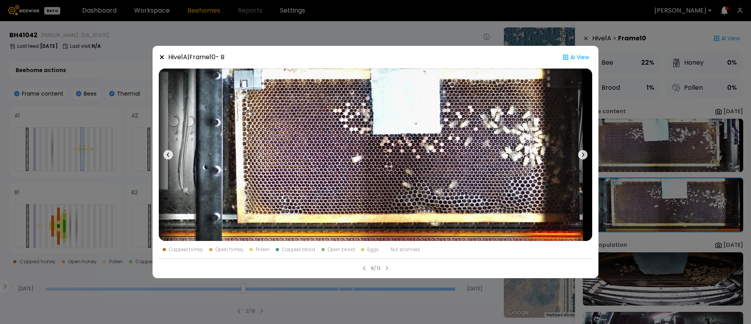
click at [168, 155] on icon at bounding box center [168, 154] width 9 height 9
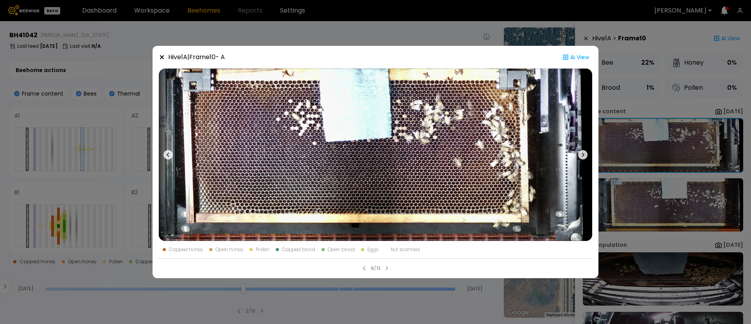
click at [168, 155] on icon at bounding box center [168, 154] width 9 height 9
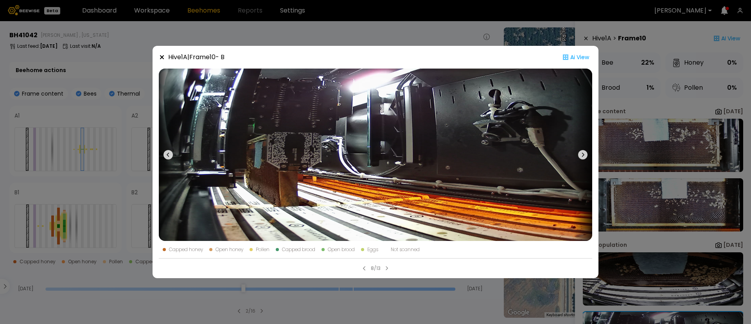
click at [168, 155] on icon at bounding box center [168, 154] width 9 height 9
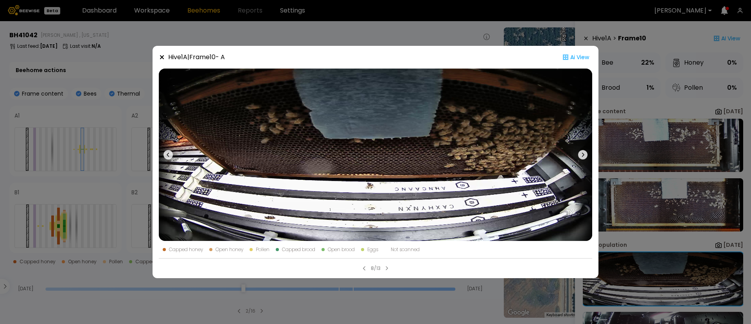
click at [168, 155] on icon at bounding box center [168, 154] width 9 height 9
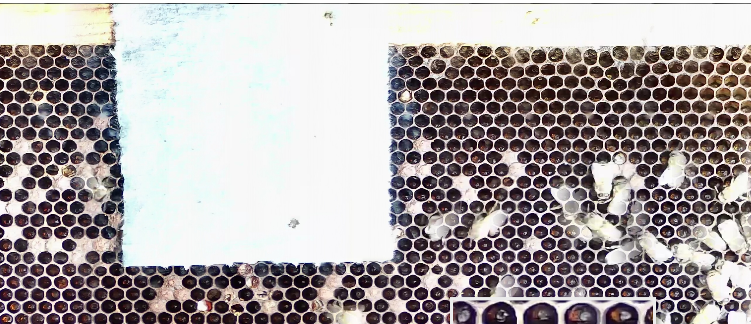
click at [481, 124] on img at bounding box center [376, 154] width 434 height 172
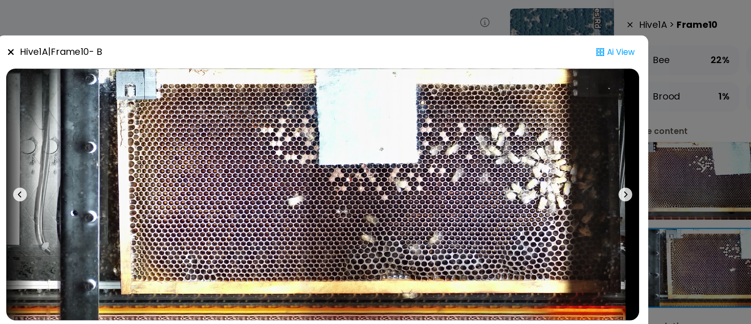
click at [617, 103] on div "Hive 1 A | Frame 10 - B Ai View Capped honey Open honey Pollen Capped brood Ope…" at bounding box center [375, 162] width 751 height 324
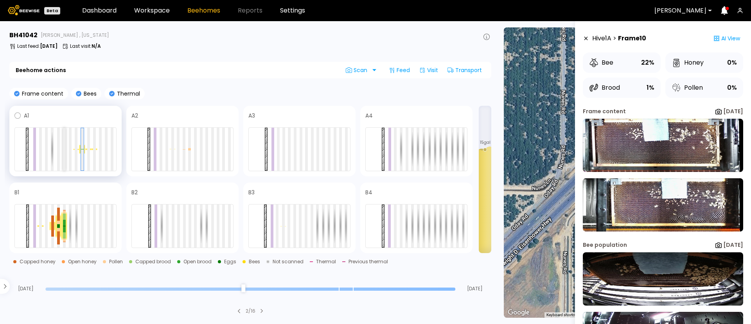
click at [64, 159] on div at bounding box center [64, 149] width 3 height 43
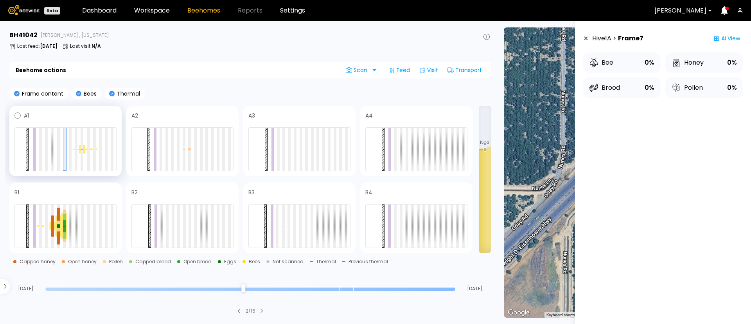
click at [73, 157] on div at bounding box center [65, 149] width 102 height 44
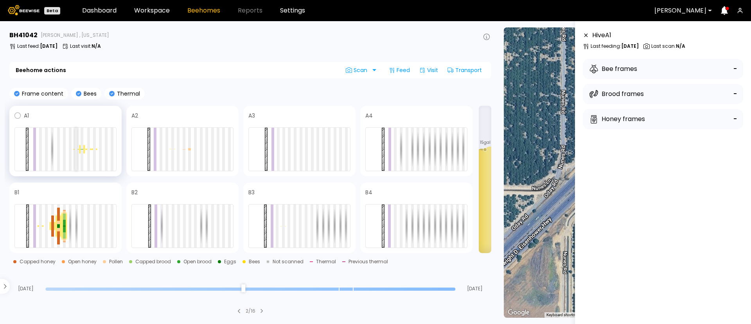
click at [76, 157] on div at bounding box center [76, 149] width 3 height 43
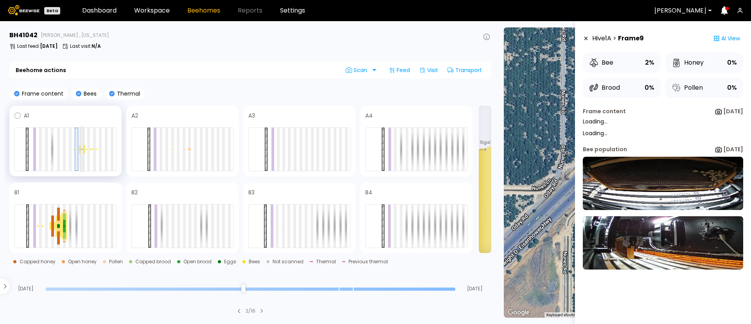
click at [81, 156] on div at bounding box center [82, 149] width 3 height 43
click at [89, 156] on div at bounding box center [88, 149] width 3 height 43
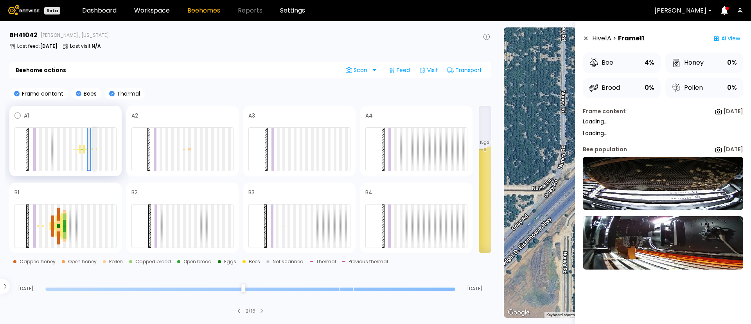
click at [95, 157] on div at bounding box center [94, 149] width 3 height 43
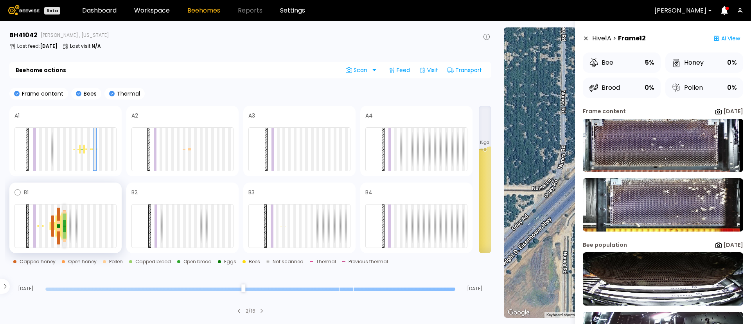
click at [65, 227] on div at bounding box center [64, 229] width 3 height 6
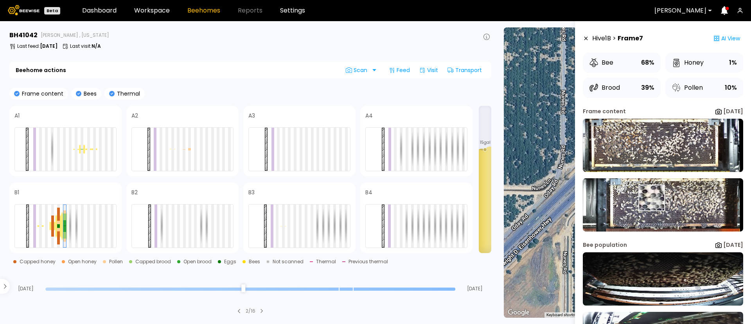
click at [652, 200] on img at bounding box center [663, 204] width 160 height 53
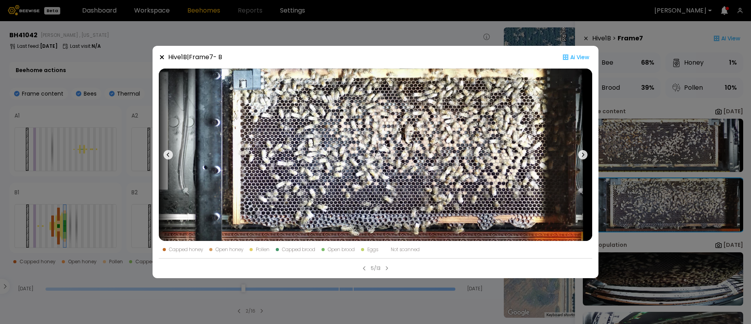
click at [655, 152] on div "Hive 1 B | Frame 7 - B Ai View Capped honey Open honey Pollen Capped brood Open…" at bounding box center [375, 162] width 751 height 324
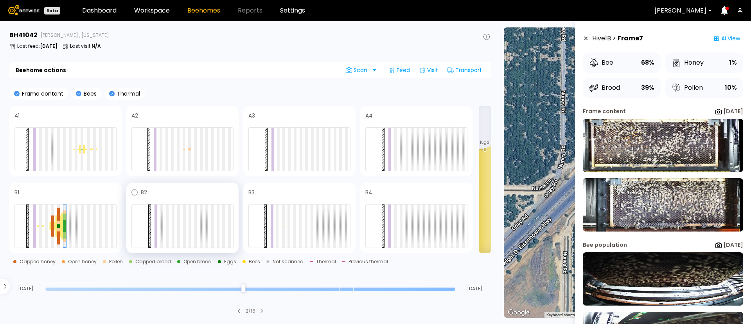
click at [165, 226] on div at bounding box center [182, 226] width 102 height 44
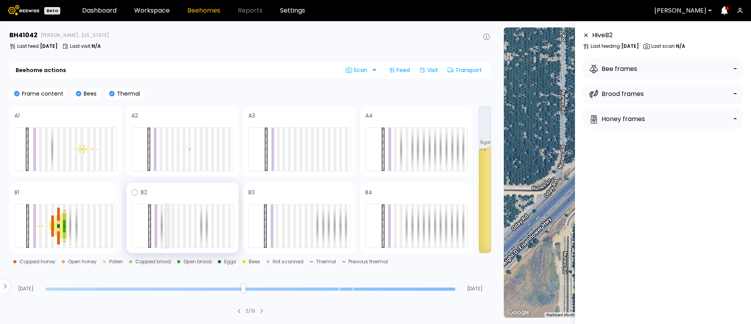
click at [167, 227] on div at bounding box center [167, 225] width 3 height 43
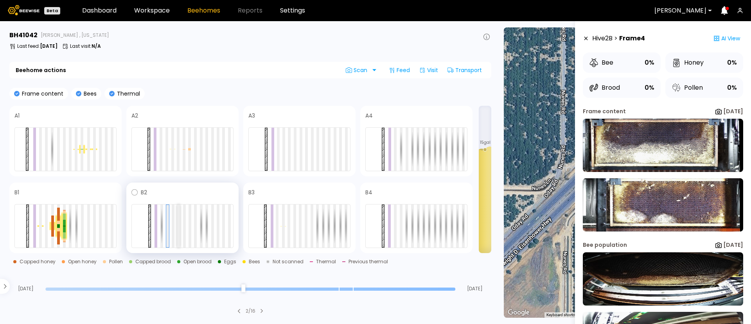
click at [179, 233] on div at bounding box center [178, 225] width 3 height 43
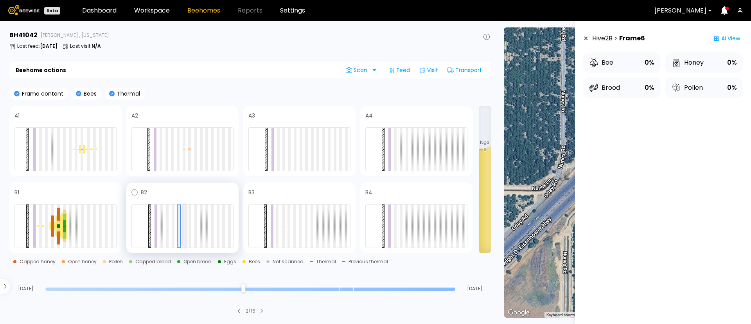
click at [184, 233] on div at bounding box center [184, 225] width 3 height 43
click at [192, 233] on div at bounding box center [182, 226] width 102 height 44
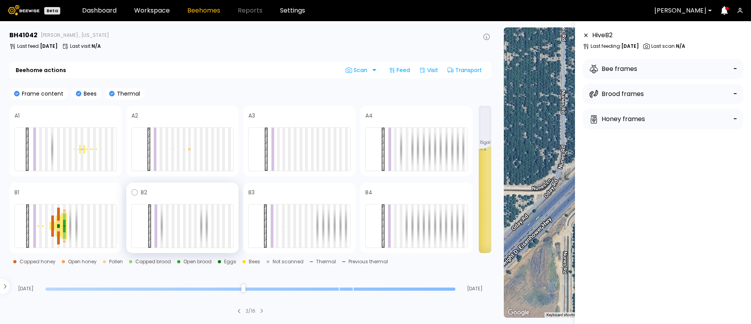
click at [193, 233] on div at bounding box center [182, 226] width 102 height 44
click at [191, 232] on div at bounding box center [190, 225] width 3 height 43
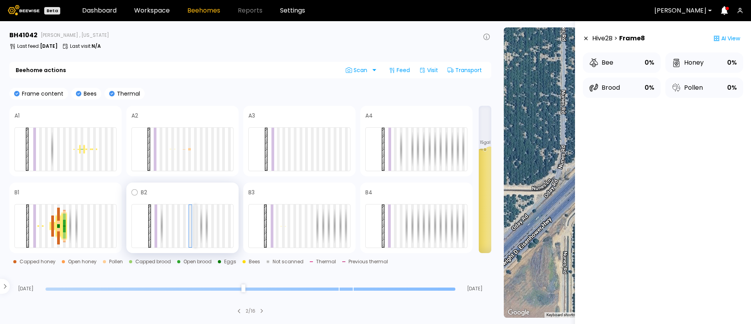
click at [196, 232] on div at bounding box center [195, 225] width 3 height 43
click at [211, 232] on div at bounding box center [212, 225] width 3 height 43
click at [220, 234] on div at bounding box center [182, 226] width 102 height 44
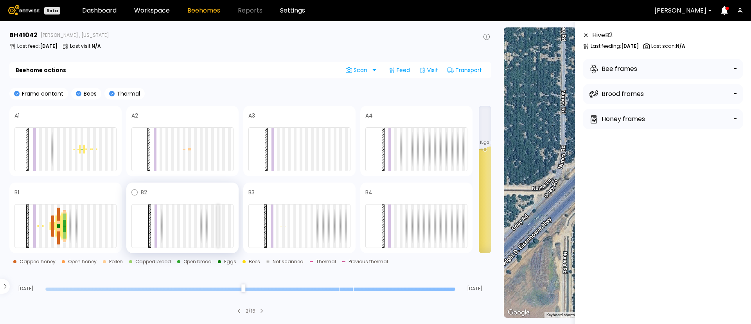
click at [217, 234] on div at bounding box center [218, 225] width 3 height 43
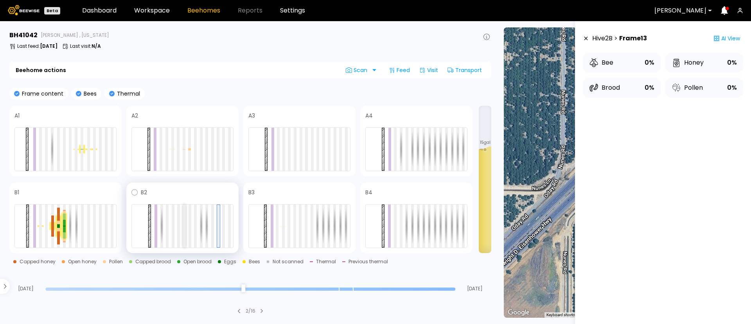
click at [183, 234] on div at bounding box center [184, 225] width 3 height 43
click at [172, 235] on div at bounding box center [173, 225] width 3 height 43
click at [167, 236] on div at bounding box center [167, 225] width 3 height 43
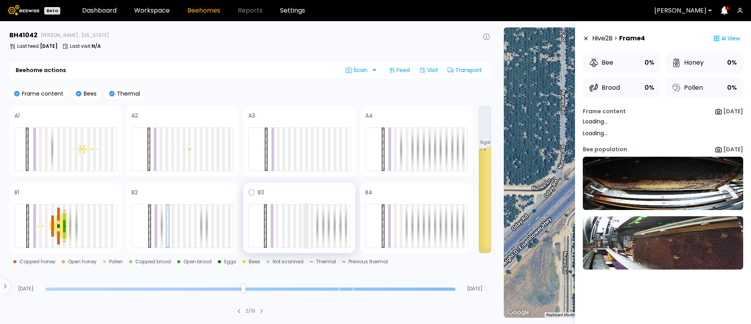
click at [307, 242] on div at bounding box center [306, 225] width 3 height 43
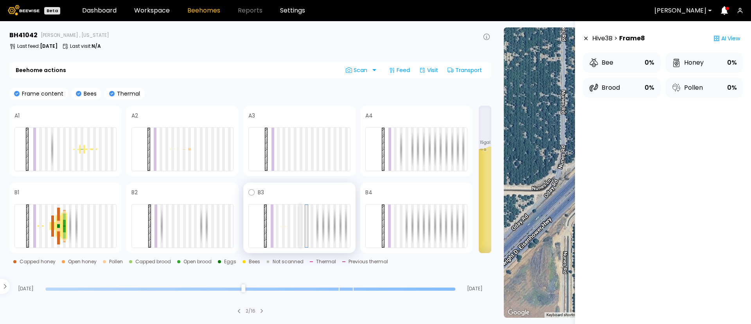
click at [300, 241] on div at bounding box center [300, 225] width 3 height 43
click at [294, 234] on div at bounding box center [294, 225] width 3 height 43
click at [288, 234] on div at bounding box center [289, 225] width 3 height 43
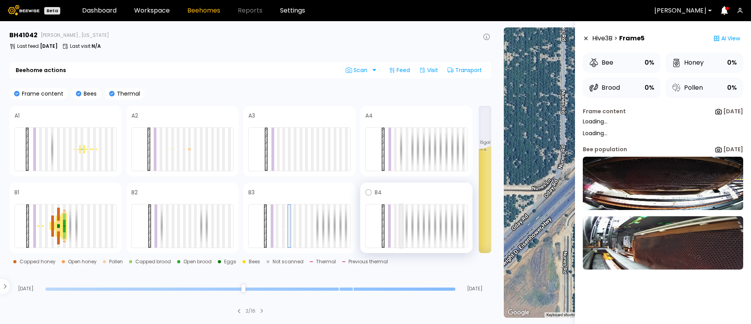
click at [401, 240] on div at bounding box center [401, 225] width 3 height 43
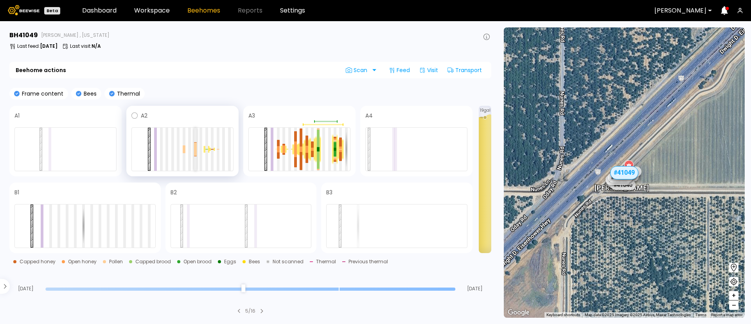
click at [194, 151] on div at bounding box center [195, 152] width 3 height 7
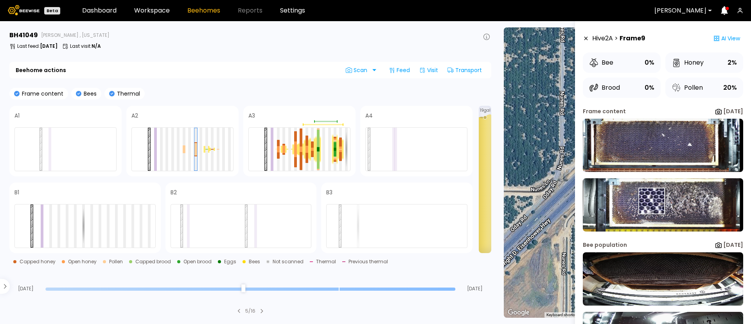
click at [652, 202] on img at bounding box center [663, 204] width 160 height 53
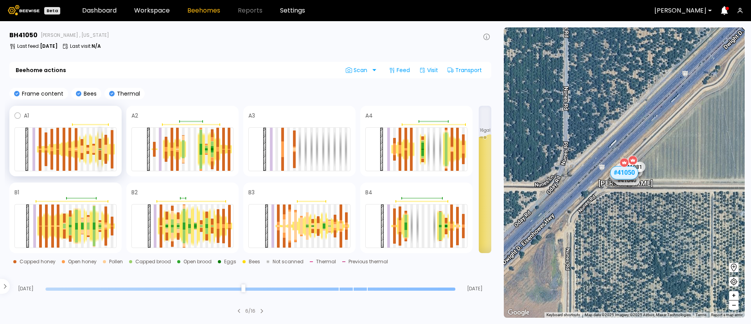
click at [100, 151] on div at bounding box center [100, 155] width 3 height 10
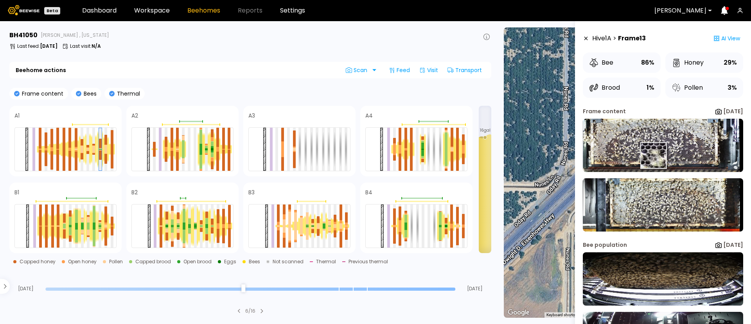
click at [653, 153] on img at bounding box center [663, 145] width 160 height 53
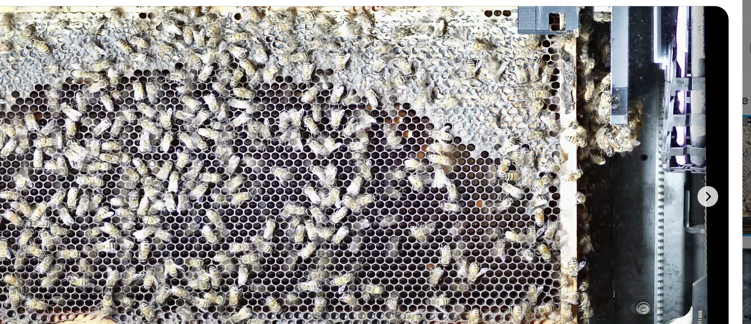
click at [581, 152] on icon at bounding box center [582, 154] width 9 height 9
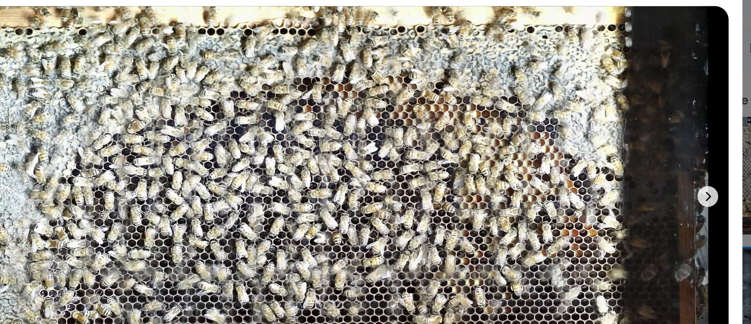
click at [580, 152] on icon at bounding box center [582, 154] width 9 height 9
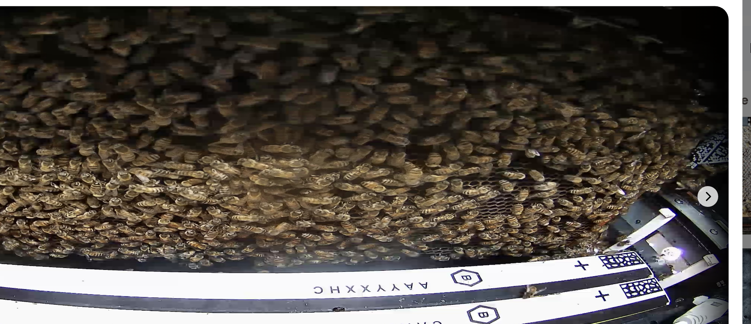
click at [580, 152] on icon at bounding box center [582, 154] width 9 height 9
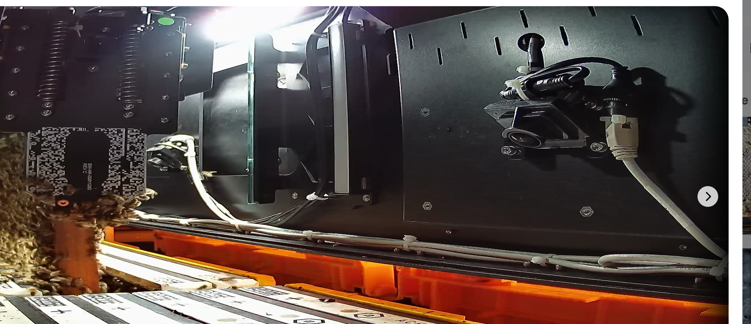
click at [580, 152] on icon at bounding box center [582, 154] width 9 height 9
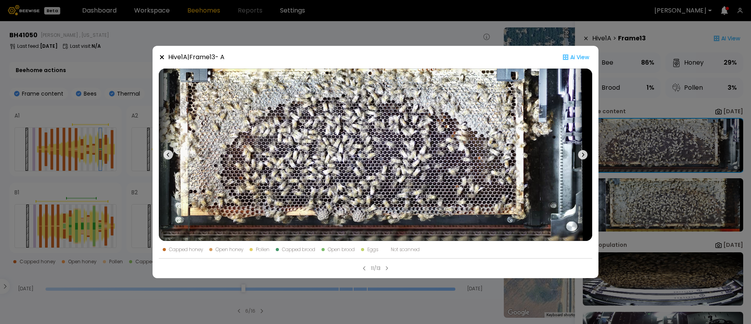
click at [662, 162] on div "Hive 1 A | Frame 13 - A Ai View Capped honey Open honey Pollen Capped brood Ope…" at bounding box center [375, 162] width 751 height 324
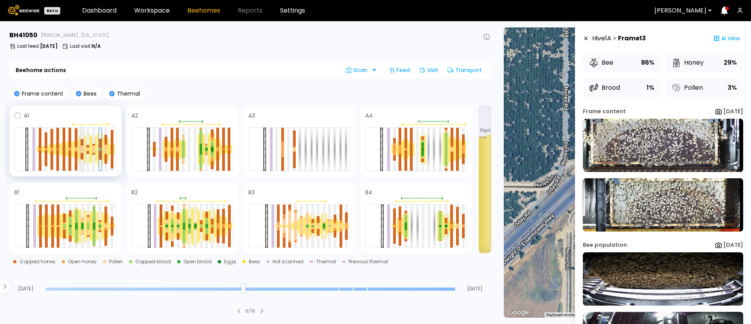
click at [82, 149] on div at bounding box center [82, 151] width 3 height 4
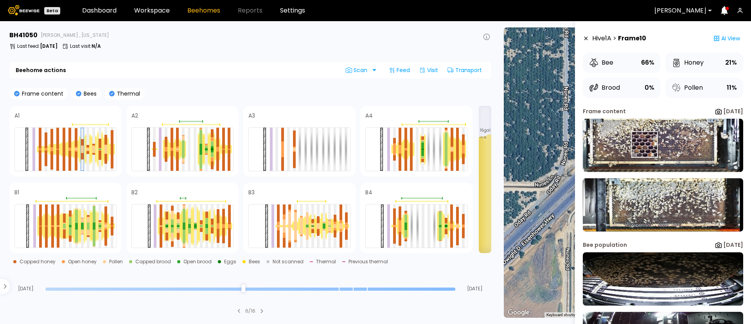
click at [644, 144] on img at bounding box center [663, 145] width 160 height 53
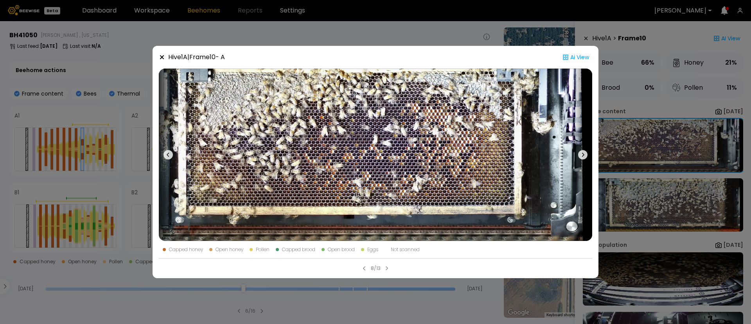
click at [586, 155] on icon at bounding box center [582, 154] width 9 height 9
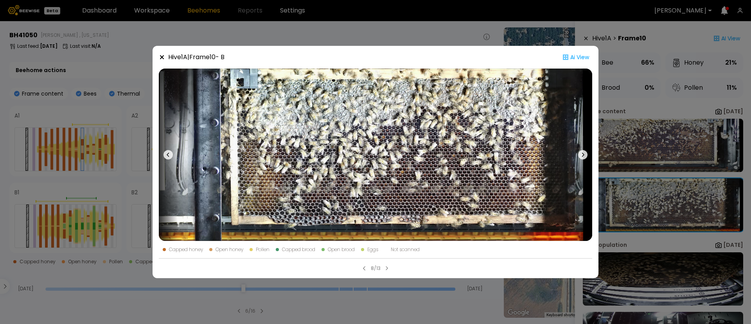
click at [586, 155] on icon at bounding box center [582, 154] width 9 height 9
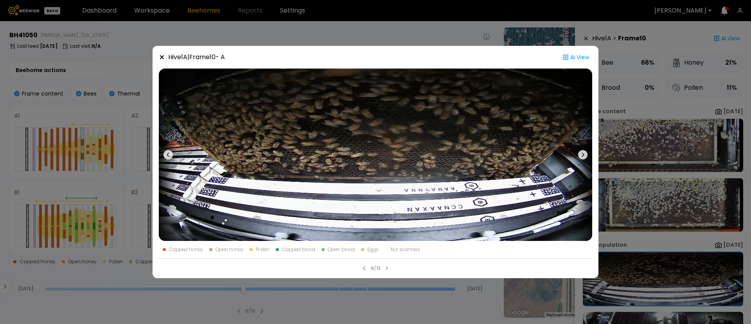
click at [586, 155] on icon at bounding box center [582, 154] width 9 height 9
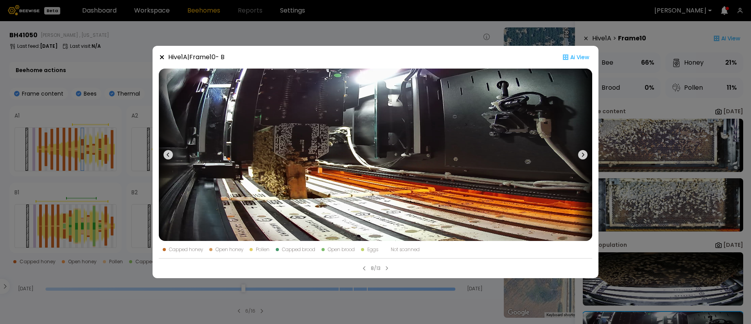
click at [586, 155] on icon at bounding box center [582, 154] width 9 height 9
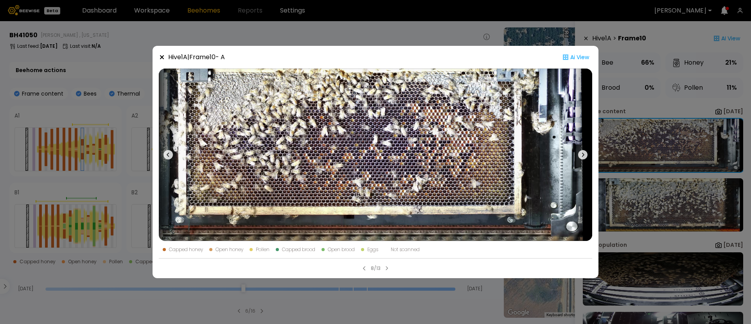
click at [617, 162] on div "Hive 1 A | Frame 10 - A Ai View Capped honey Open honey Pollen Capped brood Ope…" at bounding box center [375, 162] width 751 height 324
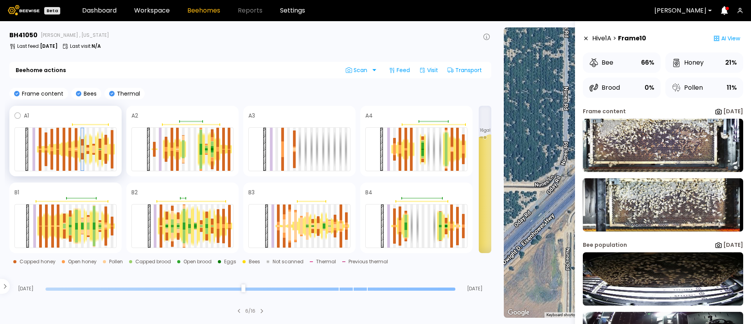
click at [95, 151] on div at bounding box center [94, 149] width 6 height 29
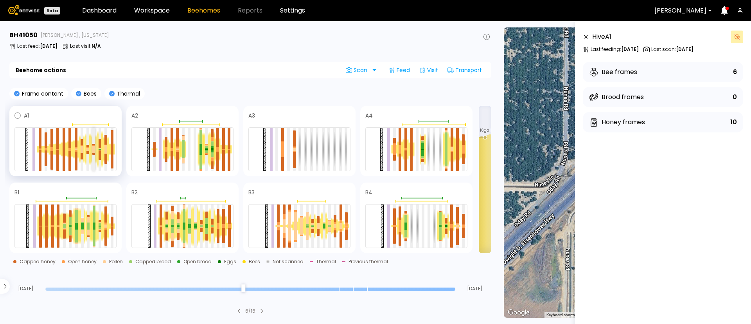
click at [95, 151] on div at bounding box center [93, 150] width 3 height 3
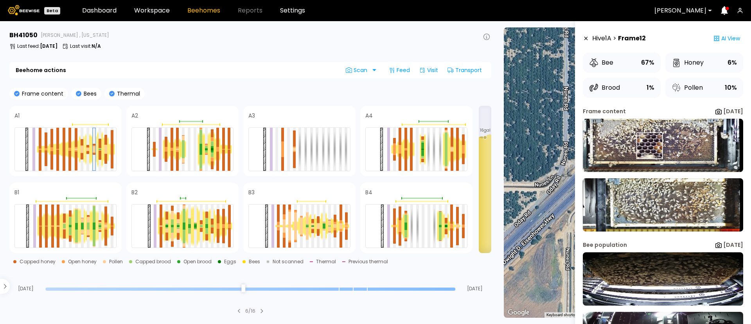
click at [650, 145] on img at bounding box center [663, 145] width 160 height 53
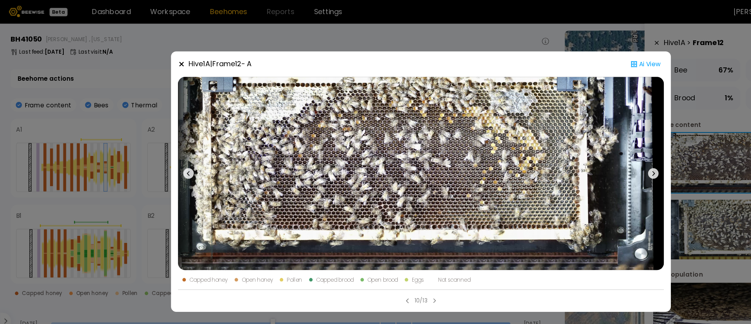
click at [585, 156] on icon at bounding box center [582, 154] width 9 height 9
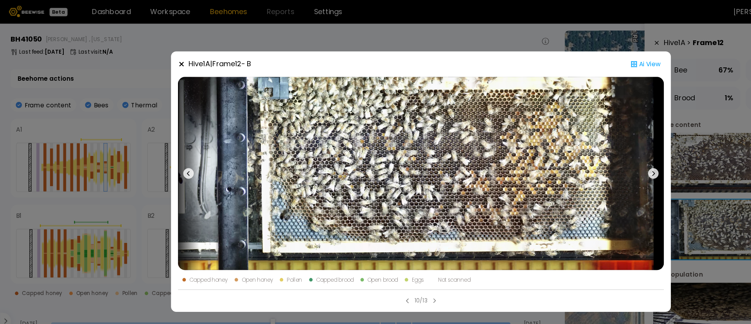
click at [585, 155] on icon at bounding box center [582, 154] width 9 height 9
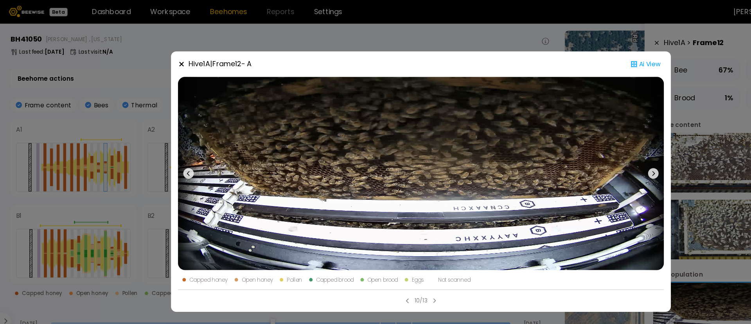
click at [585, 155] on icon at bounding box center [582, 154] width 9 height 9
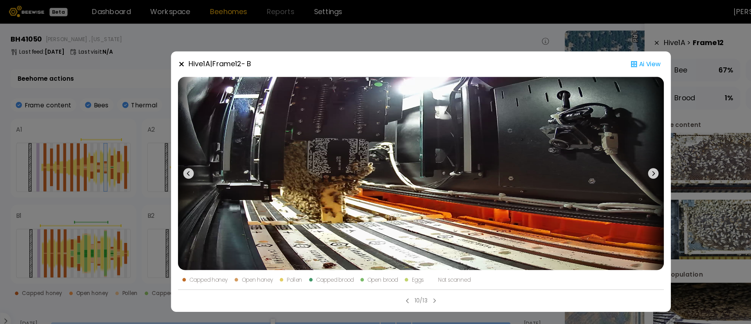
click at [585, 155] on icon at bounding box center [582, 154] width 9 height 9
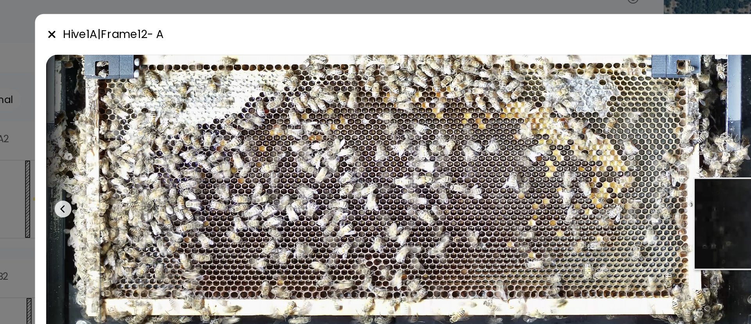
click at [546, 163] on img at bounding box center [376, 154] width 434 height 172
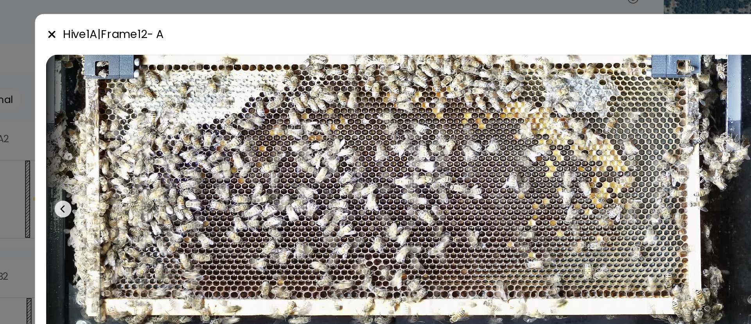
click at [140, 109] on div "Hive 1 A | Frame 12 - A Ai View Capped honey Open honey Pollen Capped brood Ope…" at bounding box center [375, 162] width 751 height 324
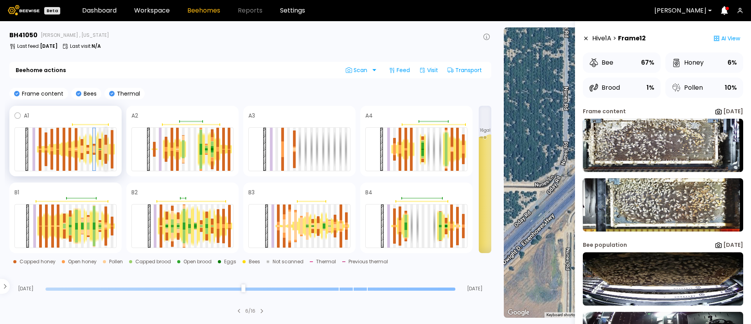
click at [106, 150] on div at bounding box center [105, 151] width 3 height 4
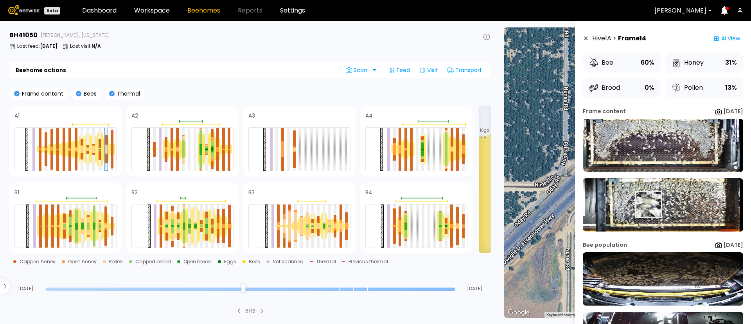
click at [648, 204] on img at bounding box center [663, 204] width 160 height 53
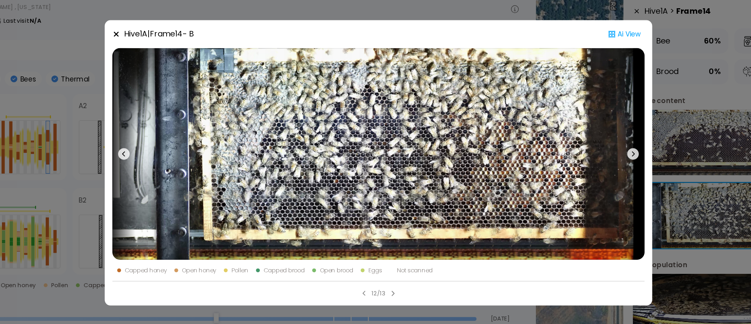
click at [613, 140] on div "Hive 1 A | Frame 14 - B Ai View Capped honey Open honey Pollen Capped brood Ope…" at bounding box center [375, 162] width 751 height 324
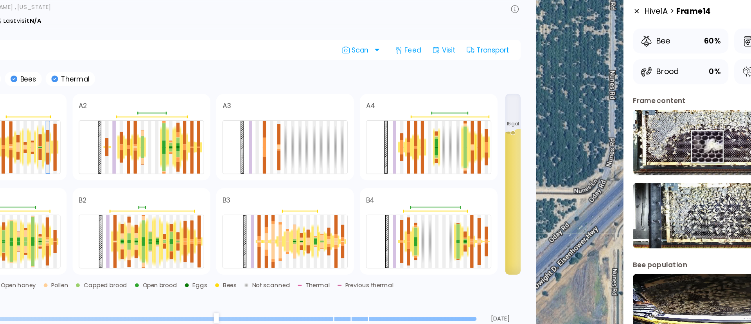
click at [643, 148] on img at bounding box center [663, 145] width 160 height 53
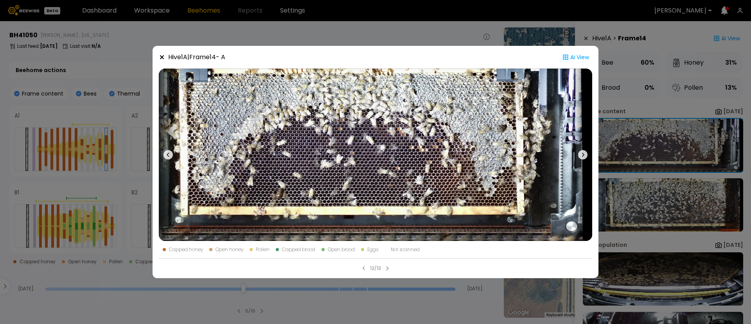
click at [621, 149] on div "Hive 1 A | Frame 14 - A Ai View Capped honey Open honey Pollen Capped brood Ope…" at bounding box center [375, 162] width 751 height 324
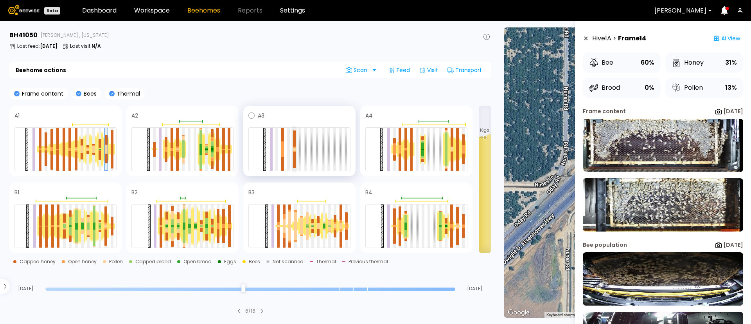
click at [294, 146] on div at bounding box center [294, 146] width 3 height 1
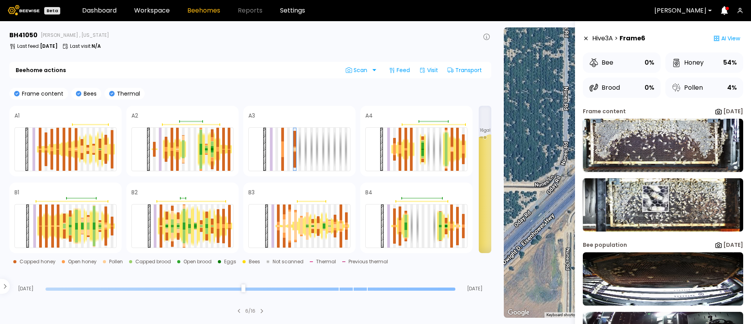
click at [655, 198] on img at bounding box center [663, 204] width 160 height 53
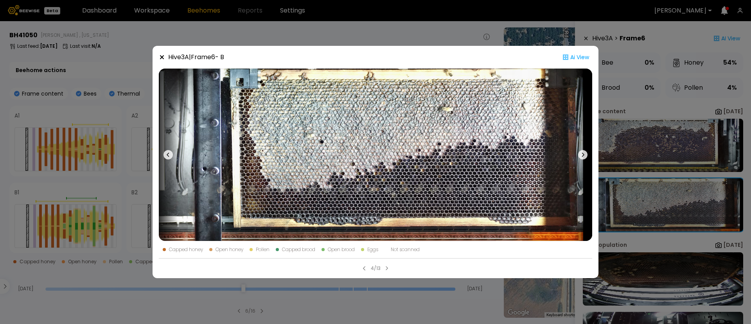
click at [378, 37] on div "Hive 3 A | Frame 6 - B Ai View Capped honey Open honey Pollen Capped brood Open…" at bounding box center [375, 162] width 751 height 324
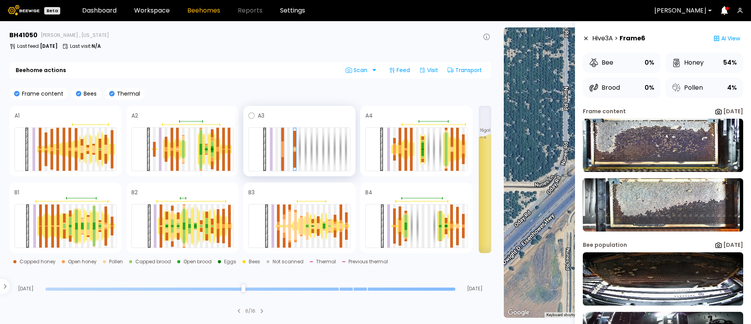
click at [282, 154] on div at bounding box center [282, 153] width 3 height 8
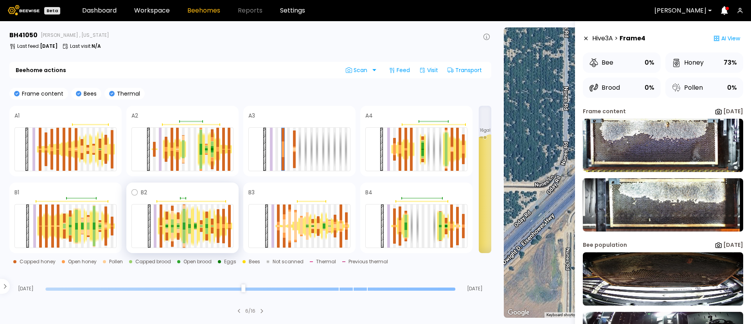
click at [184, 217] on div at bounding box center [184, 216] width 3 height 14
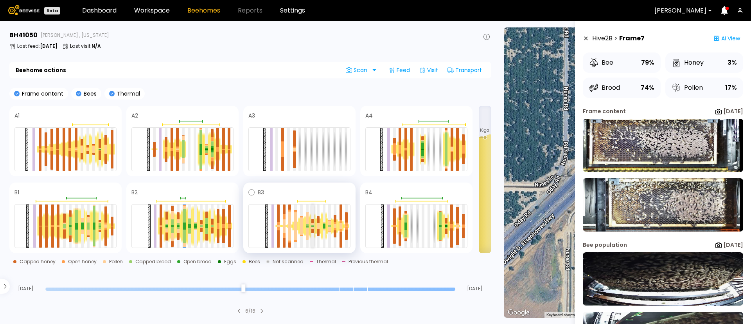
click at [311, 227] on div at bounding box center [312, 228] width 3 height 2
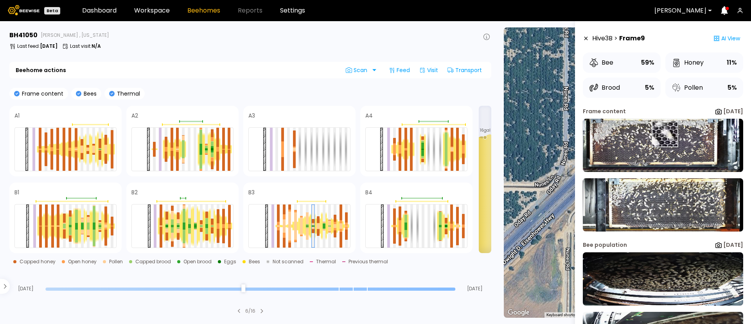
click at [665, 133] on img at bounding box center [663, 145] width 160 height 53
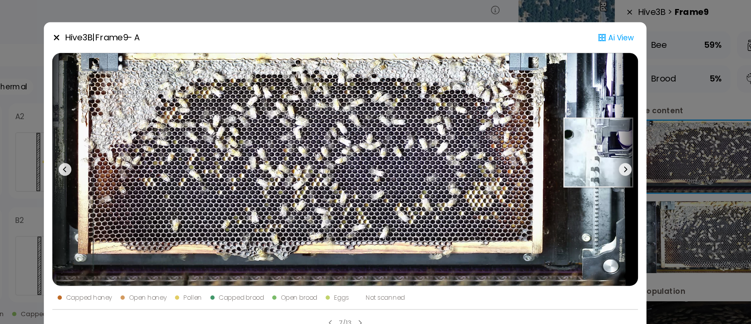
click at [563, 142] on img at bounding box center [376, 154] width 434 height 172
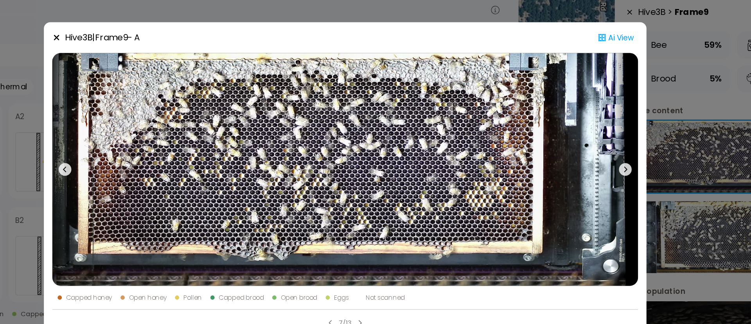
click at [581, 155] on icon at bounding box center [582, 154] width 9 height 9
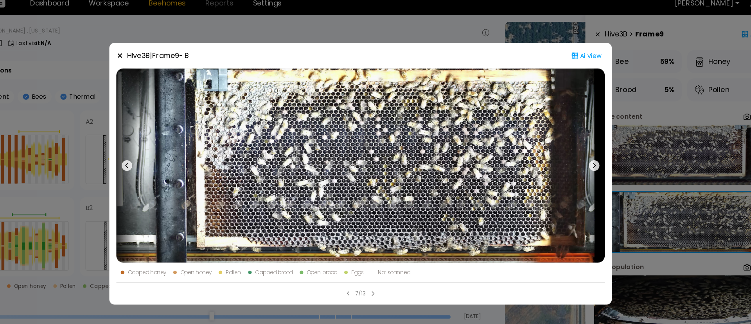
click at [583, 151] on icon at bounding box center [582, 154] width 9 height 9
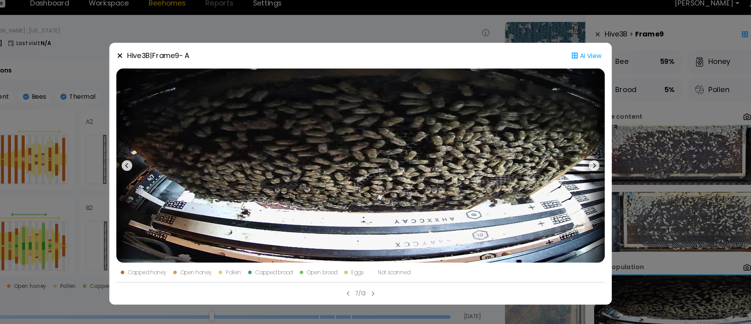
click at [583, 151] on icon at bounding box center [582, 154] width 9 height 9
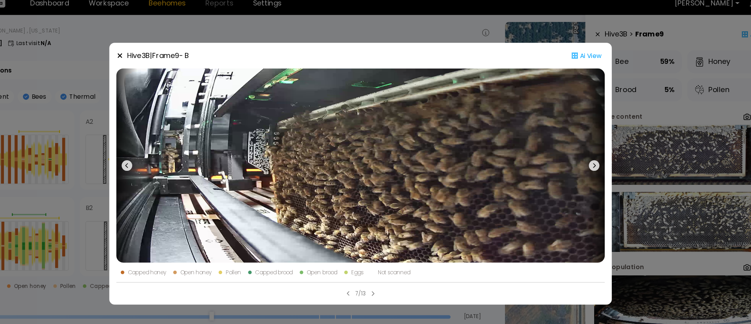
click at [583, 151] on icon at bounding box center [582, 154] width 9 height 9
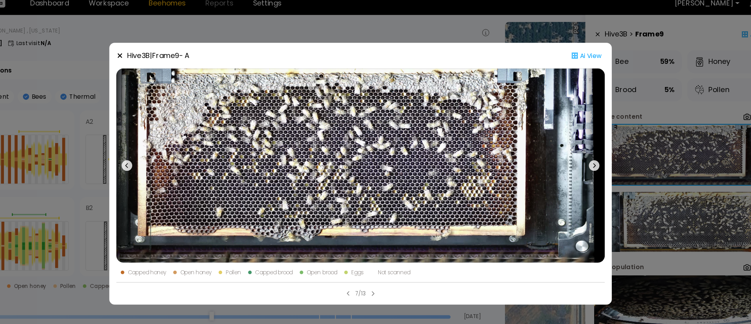
click at [583, 151] on icon at bounding box center [582, 154] width 9 height 9
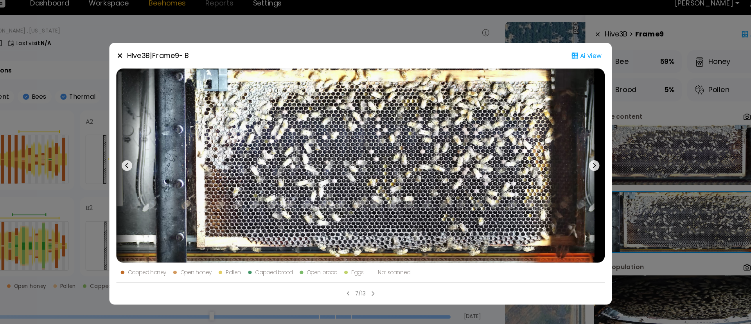
click at [629, 174] on div "Hive 3 B | Frame 9 - B Ai View Capped honey Open honey Pollen Capped brood Open…" at bounding box center [375, 162] width 751 height 324
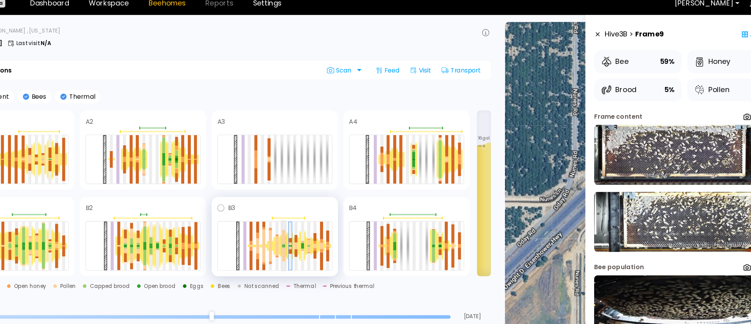
click at [308, 225] on div at bounding box center [307, 225] width 3 height 1
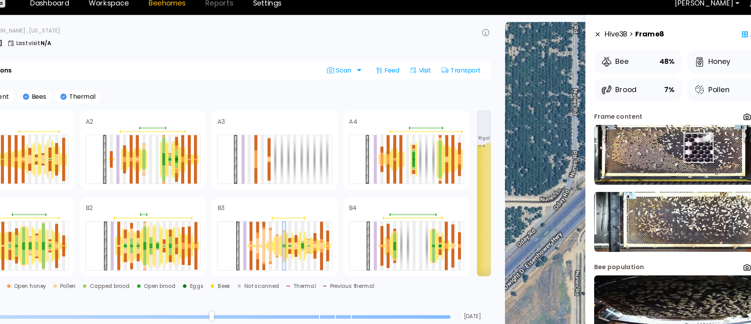
click at [675, 139] on img at bounding box center [663, 145] width 160 height 53
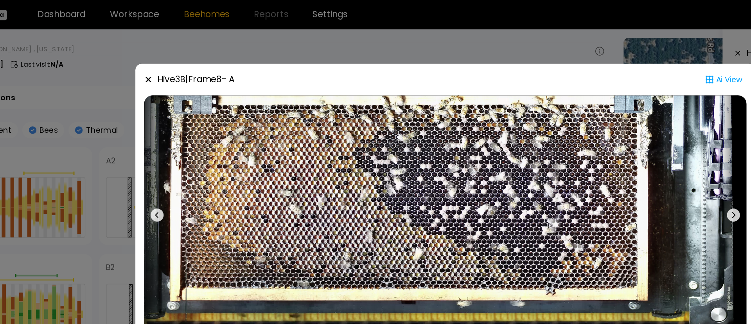
click at [582, 151] on button at bounding box center [583, 154] width 19 height 172
click at [582, 151] on icon at bounding box center [582, 154] width 9 height 9
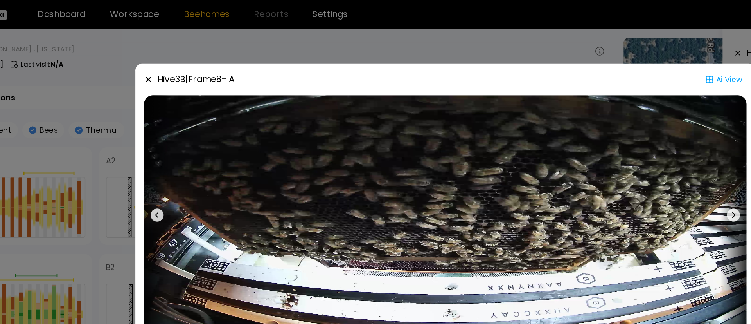
click at [582, 151] on icon at bounding box center [582, 154] width 9 height 9
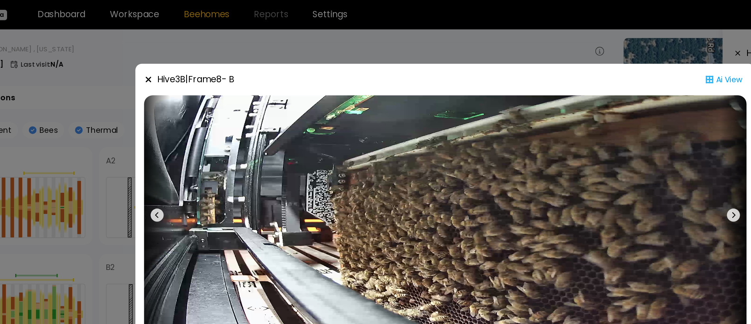
click at [582, 152] on icon at bounding box center [582, 154] width 9 height 9
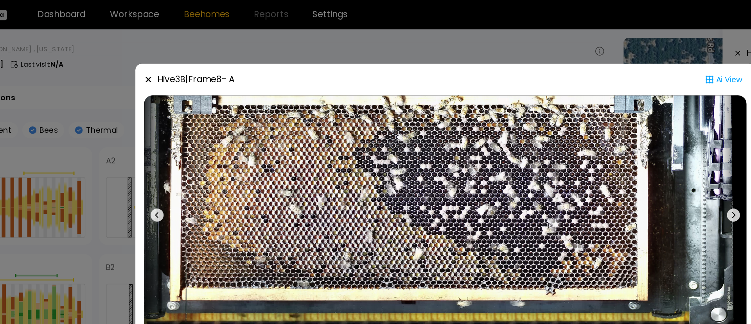
click at [422, 38] on div "Hive 3 B | Frame 8 - A Ai View Capped honey Open honey Pollen Capped brood Open…" at bounding box center [375, 162] width 751 height 324
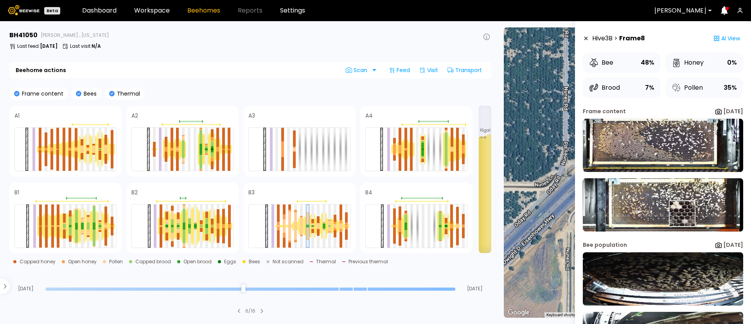
click at [682, 213] on img at bounding box center [663, 204] width 160 height 53
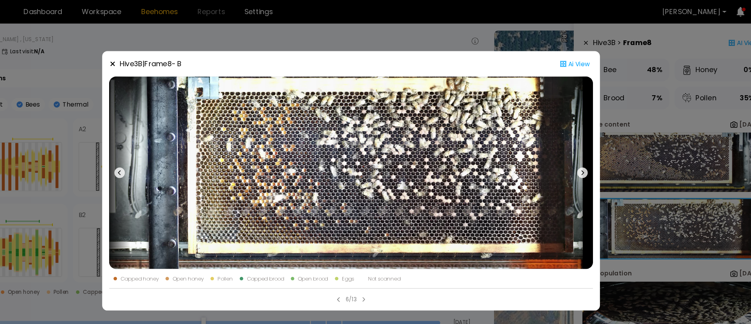
click at [670, 155] on div "Hive 3 B | Frame 8 - B Ai View Capped honey Open honey Pollen Capped brood Open…" at bounding box center [375, 162] width 751 height 324
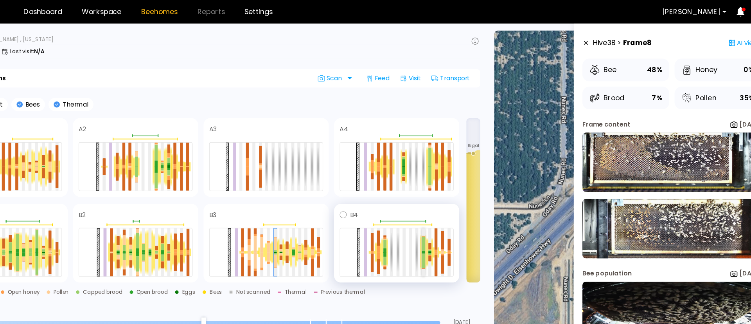
click at [439, 232] on div at bounding box center [440, 233] width 3 height 13
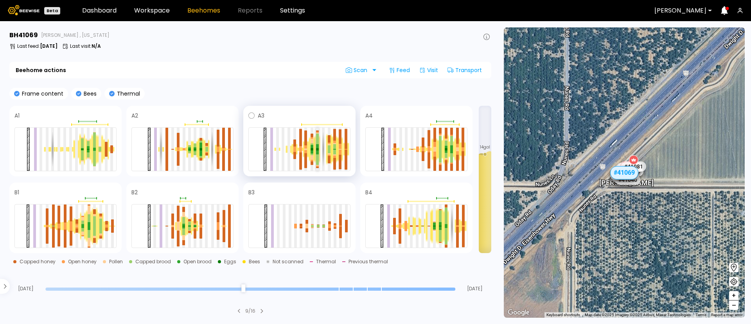
click at [317, 146] on div at bounding box center [317, 146] width 3 height 4
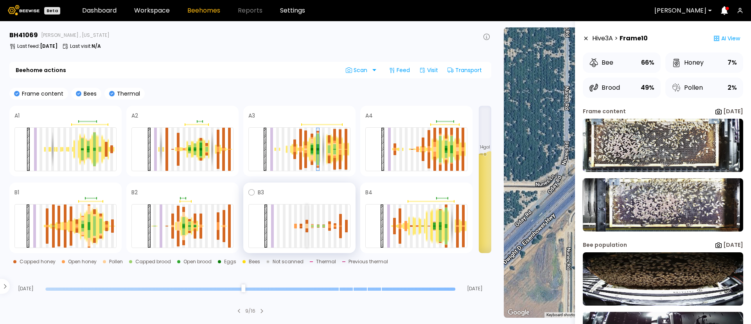
click at [308, 228] on div at bounding box center [307, 230] width 3 height 4
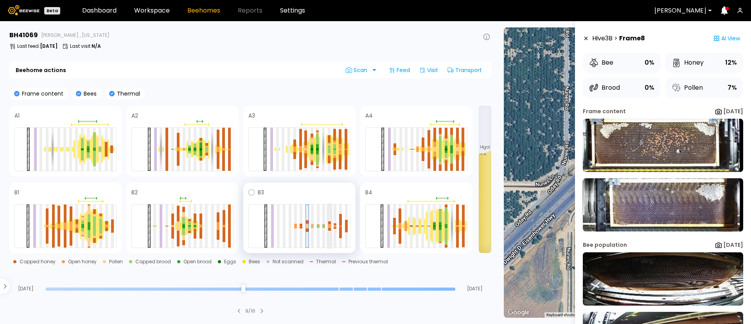
click at [329, 227] on div at bounding box center [329, 227] width 3 height 2
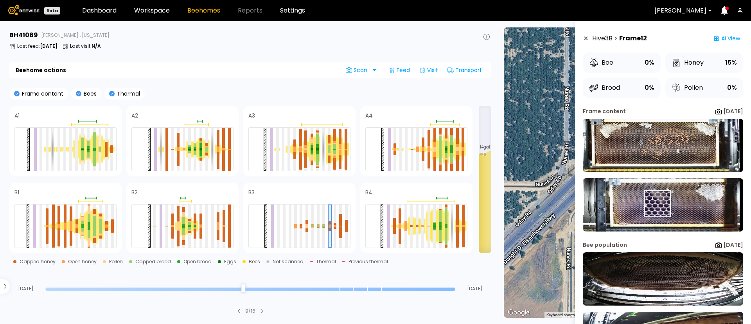
click at [658, 203] on img at bounding box center [663, 204] width 160 height 53
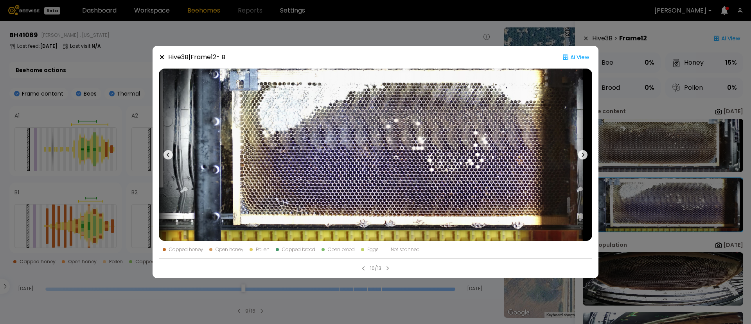
click at [655, 255] on div "Hive 3 B | Frame 12 - B Ai View Capped honey Open honey Pollen Capped brood Ope…" at bounding box center [375, 162] width 751 height 324
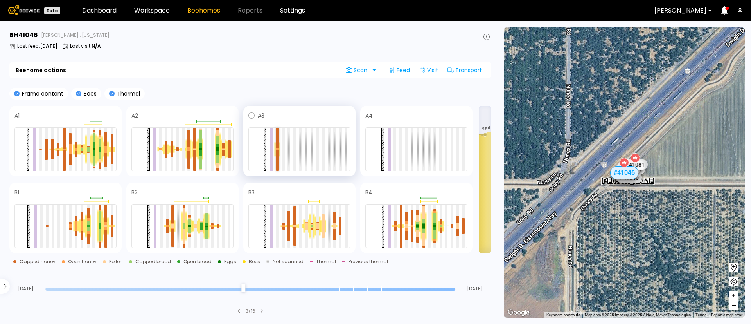
click at [277, 142] on div at bounding box center [277, 138] width 3 height 21
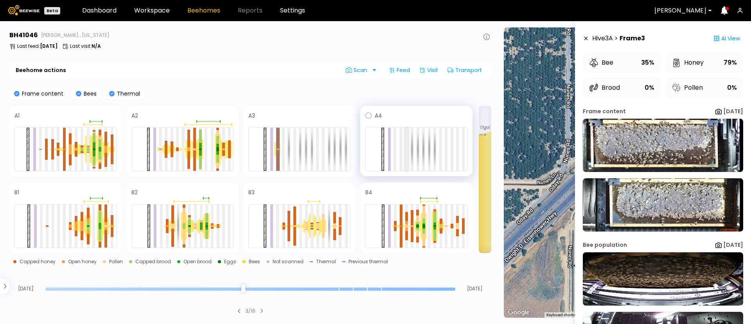
click at [406, 153] on div at bounding box center [406, 149] width 3 height 43
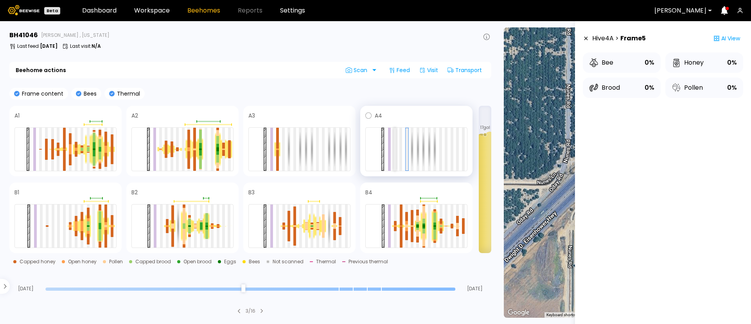
click at [396, 151] on div at bounding box center [395, 149] width 3 height 43
click at [403, 149] on div at bounding box center [416, 149] width 102 height 44
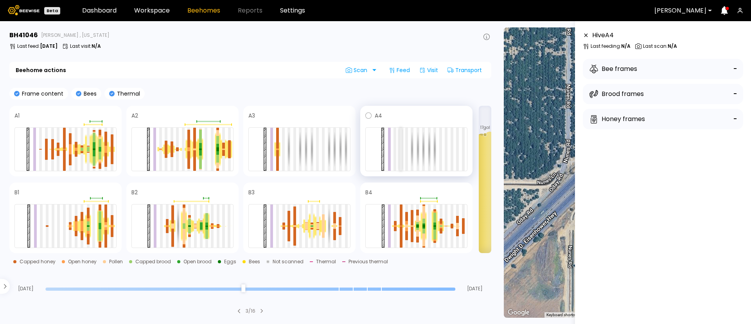
click at [401, 152] on div at bounding box center [401, 149] width 3 height 43
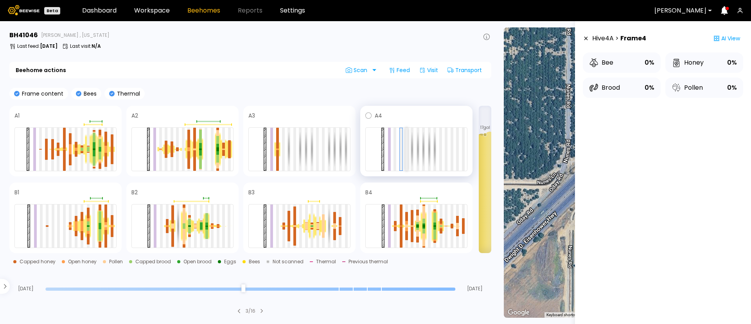
click at [405, 152] on div at bounding box center [406, 149] width 3 height 43
click at [438, 154] on div at bounding box center [416, 149] width 102 height 44
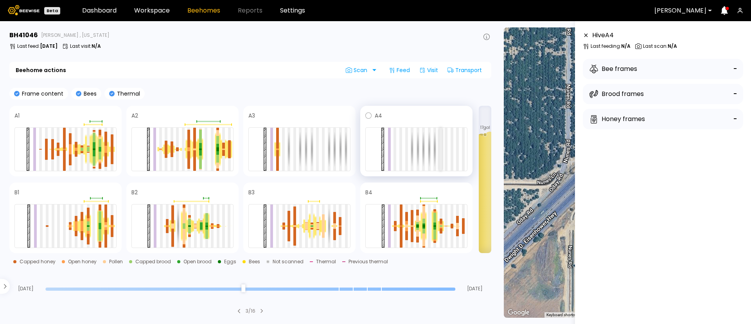
click at [441, 154] on div at bounding box center [440, 149] width 3 height 43
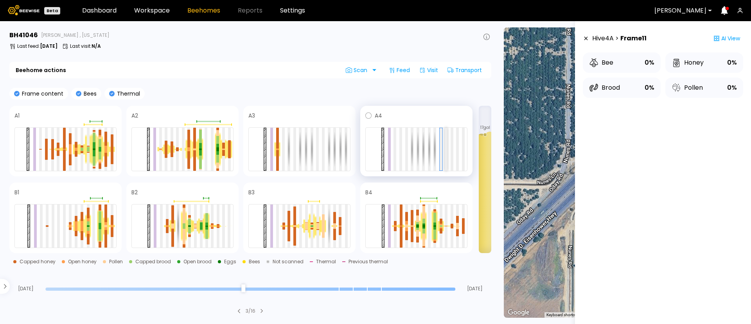
click at [446, 155] on div at bounding box center [446, 149] width 3 height 43
click at [206, 223] on div at bounding box center [206, 223] width 3 height 3
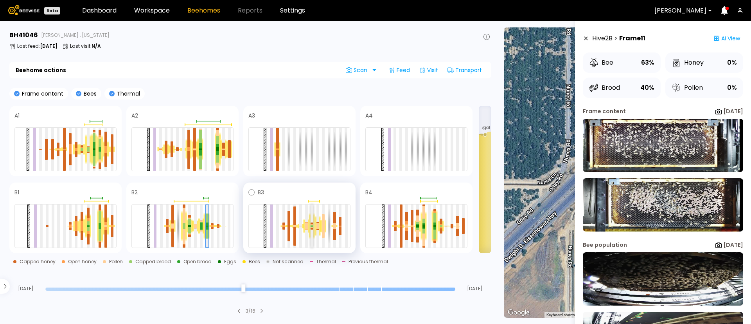
click at [311, 224] on div at bounding box center [312, 224] width 3 height 1
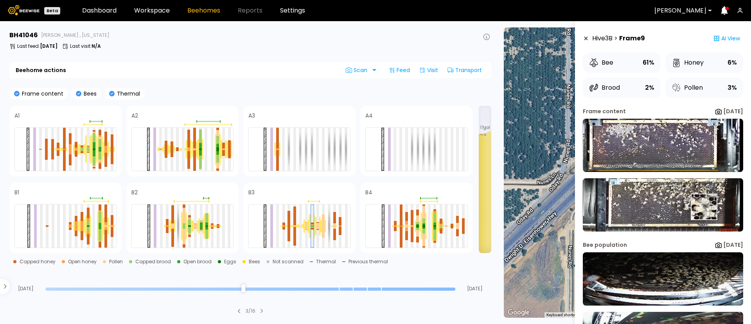
click at [703, 207] on img at bounding box center [663, 204] width 160 height 53
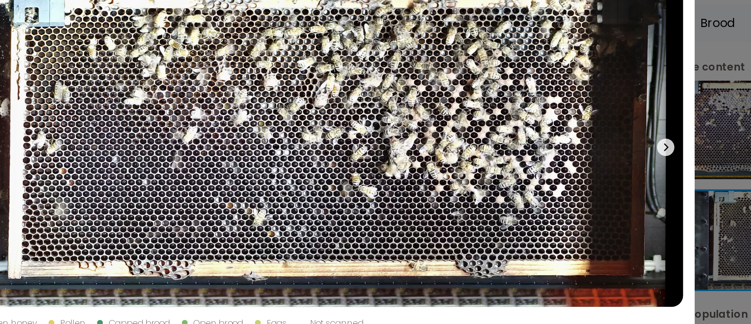
click at [606, 136] on div "Hive 3 B | Frame 9 - B Ai View Capped honey Open honey Pollen Capped brood Open…" at bounding box center [375, 162] width 751 height 324
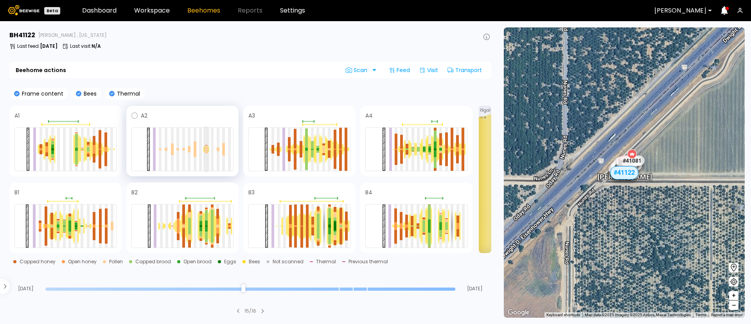
click at [206, 147] on div at bounding box center [206, 147] width 3 height 4
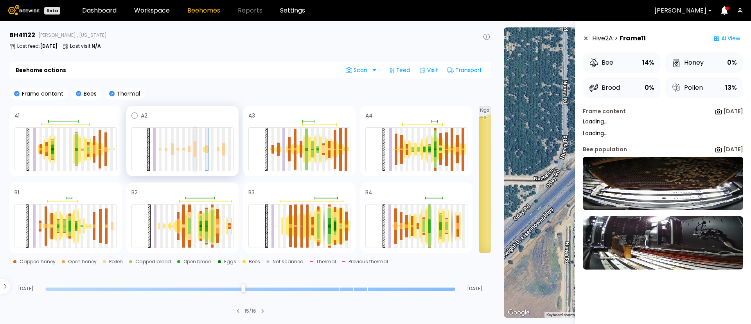
click at [194, 155] on div at bounding box center [195, 153] width 3 height 8
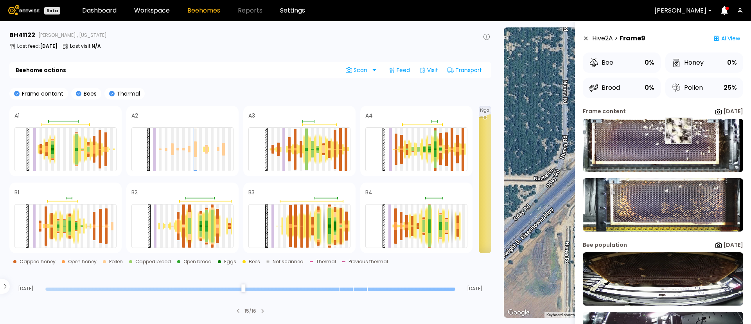
click at [678, 131] on img at bounding box center [663, 145] width 160 height 53
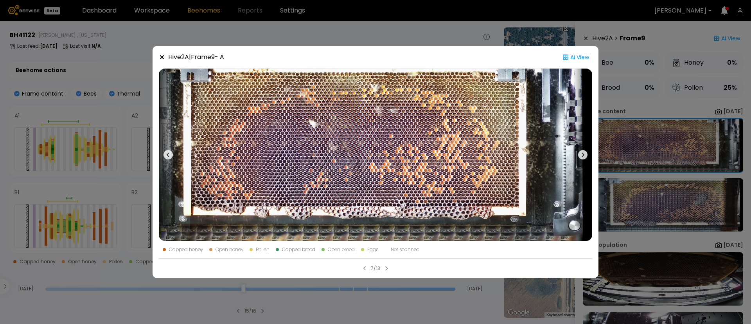
click at [640, 105] on div "Hive 2 A | Frame 9 - A Ai View Capped honey Open honey Pollen Capped brood Open…" at bounding box center [375, 162] width 751 height 324
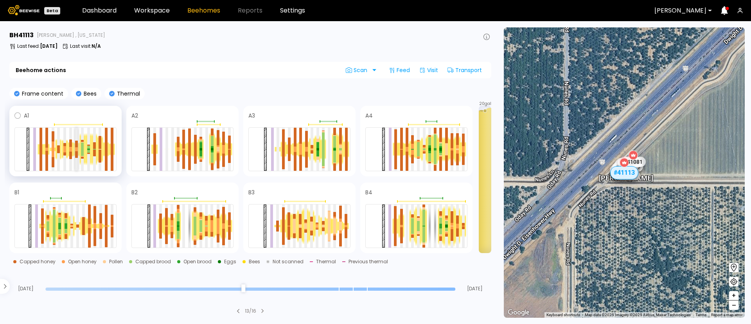
click at [76, 148] on div at bounding box center [76, 148] width 3 height 2
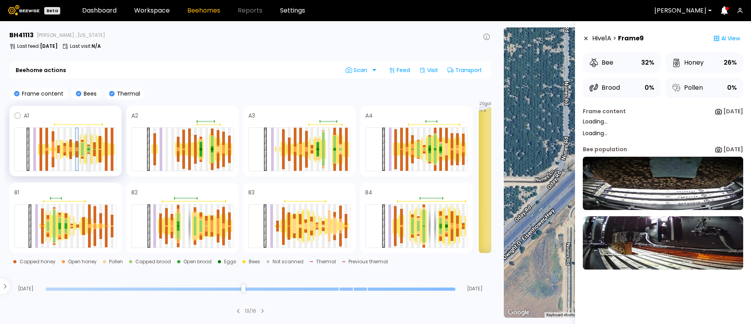
click at [90, 152] on div at bounding box center [88, 151] width 3 height 3
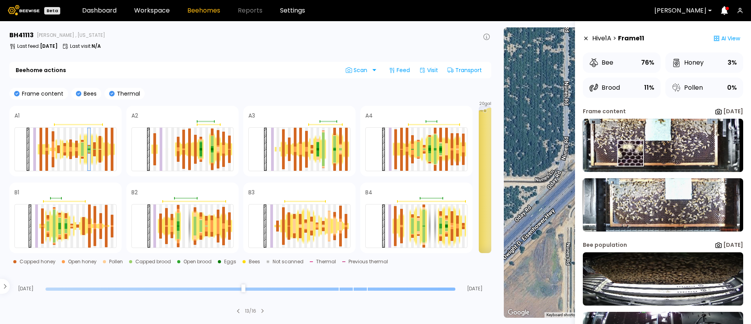
click at [630, 153] on img at bounding box center [663, 145] width 160 height 53
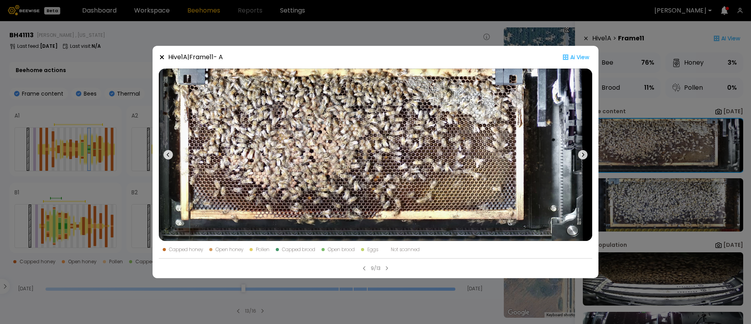
click at [700, 163] on div "Hive 1 A | Frame 11 - A Ai View Capped honey Open honey Pollen Capped brood Ope…" at bounding box center [375, 162] width 751 height 324
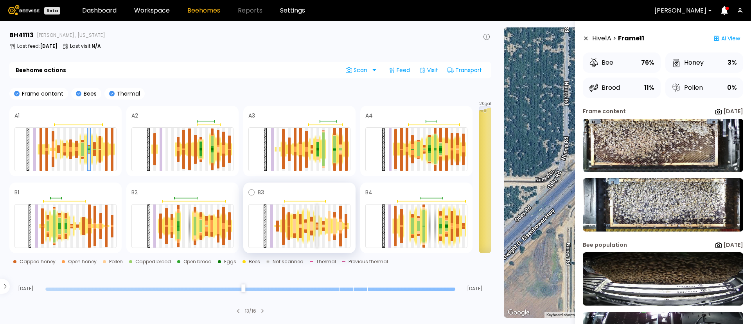
click at [318, 230] on div at bounding box center [317, 225] width 3 height 43
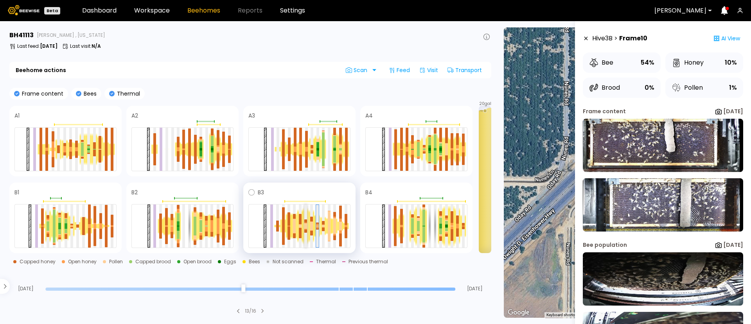
click at [305, 230] on div at bounding box center [305, 230] width 3 height 3
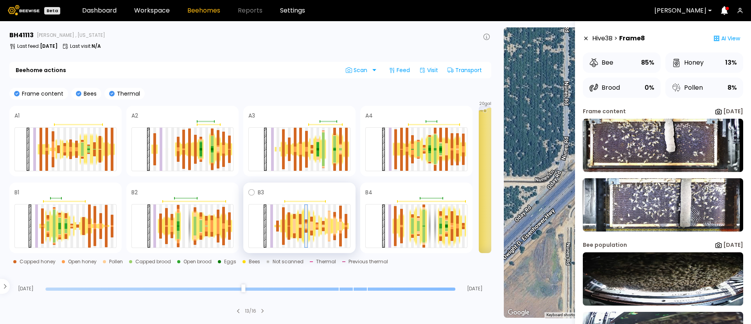
click at [292, 231] on div at bounding box center [295, 225] width 6 height 27
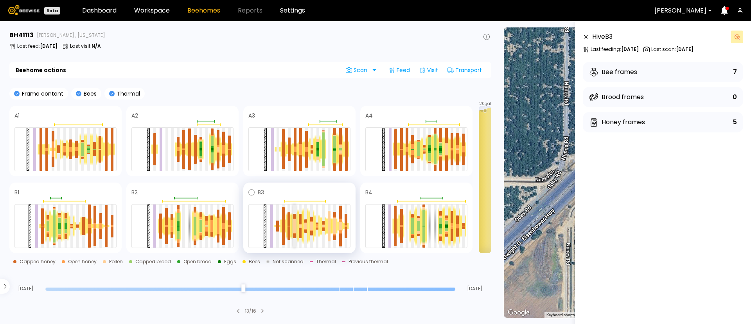
click at [295, 229] on div at bounding box center [294, 229] width 3 height 7
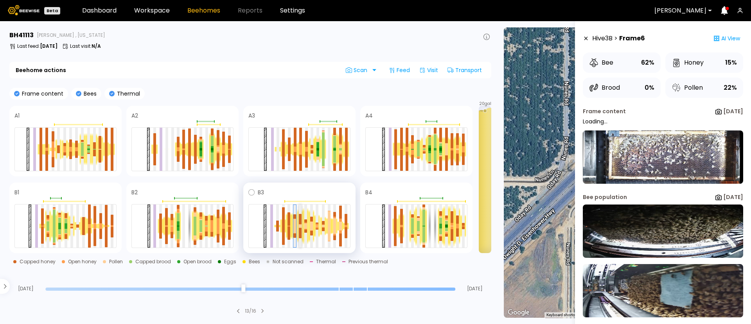
click at [299, 229] on div at bounding box center [300, 233] width 3 height 10
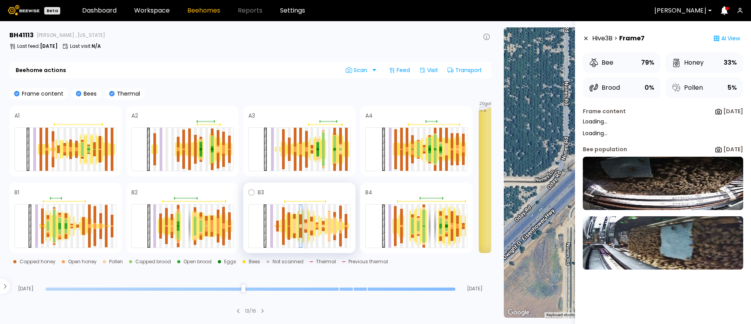
click at [306, 229] on div at bounding box center [305, 230] width 3 height 3
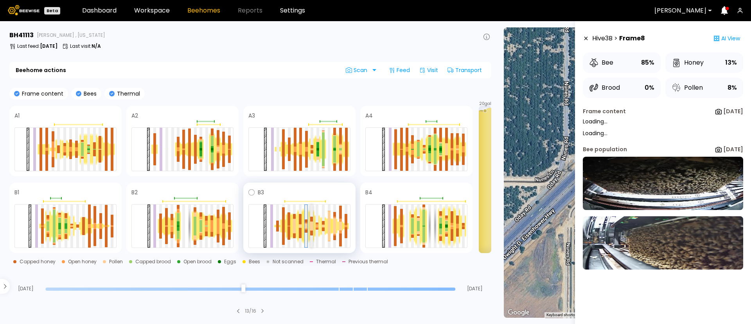
click at [311, 229] on div at bounding box center [311, 228] width 3 height 4
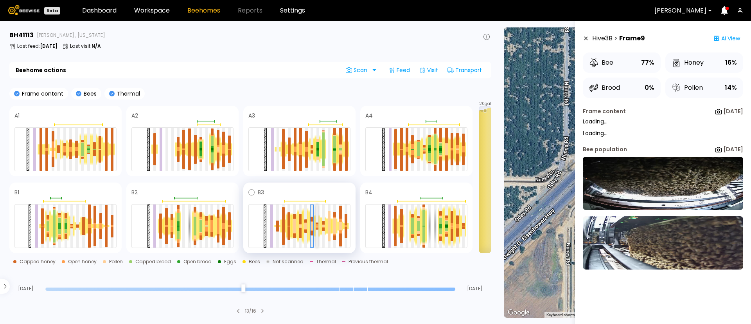
click at [317, 229] on div at bounding box center [317, 225] width 3 height 43
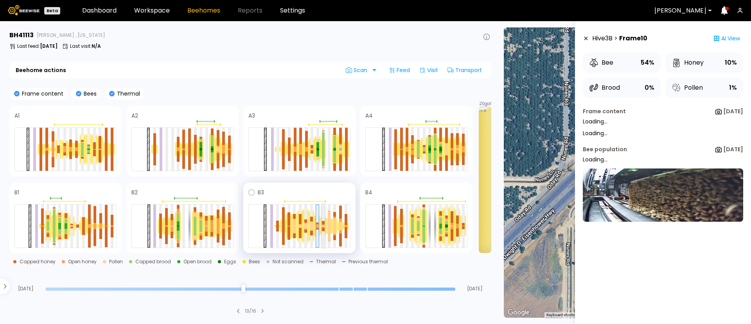
click at [322, 229] on div at bounding box center [323, 229] width 3 height 4
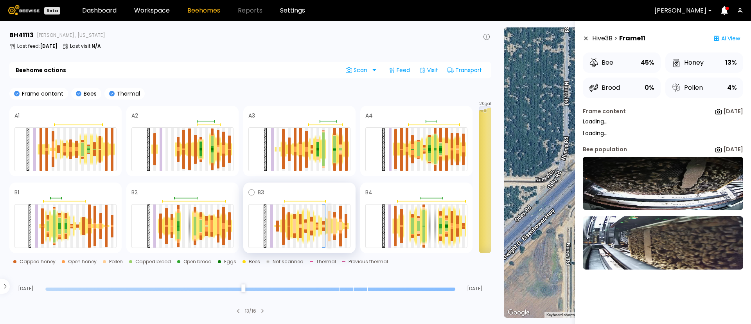
click at [328, 231] on div at bounding box center [329, 233] width 3 height 15
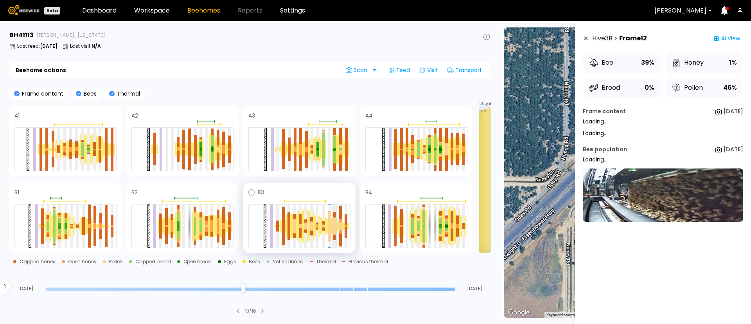
click at [334, 230] on div at bounding box center [334, 230] width 3 height 8
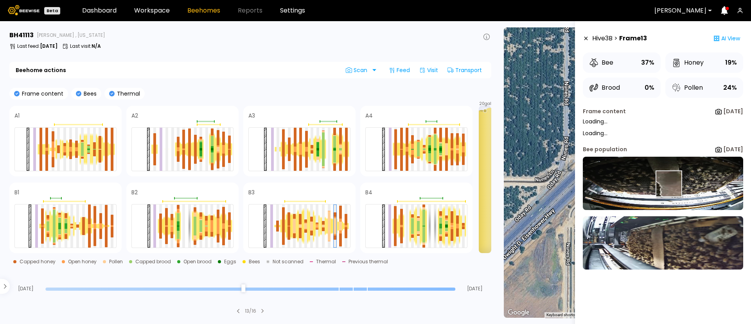
click at [668, 184] on img at bounding box center [663, 183] width 160 height 53
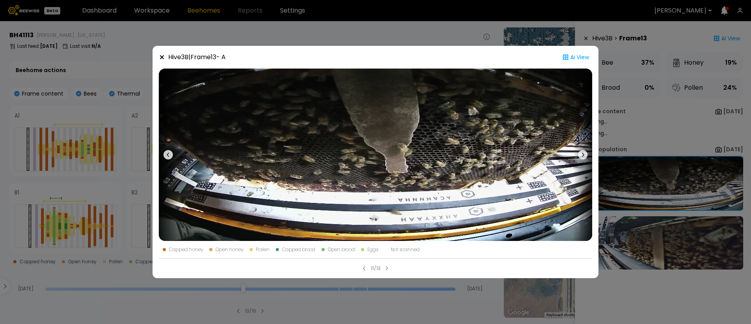
click at [585, 154] on icon at bounding box center [582, 154] width 9 height 9
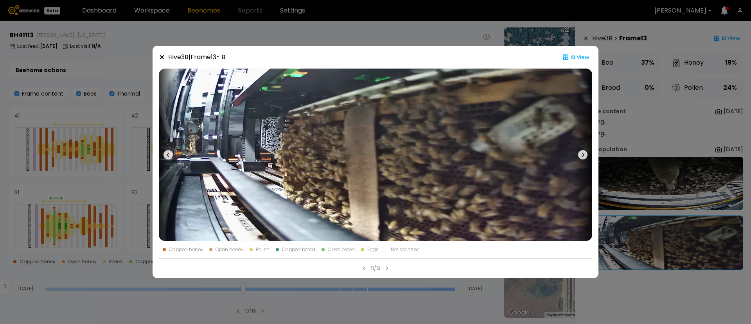
click at [670, 281] on div "Hive 3 B | Frame 13 - B Ai View Capped honey Open honey Pollen Capped brood Ope…" at bounding box center [375, 162] width 751 height 324
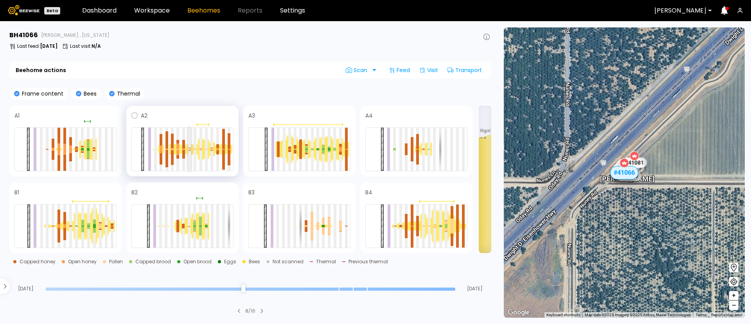
click at [188, 150] on div at bounding box center [189, 149] width 3 height 43
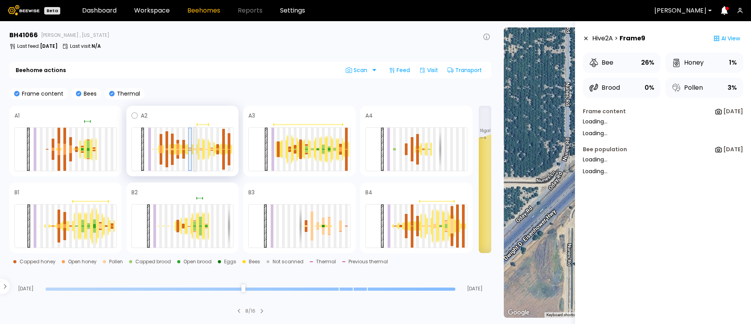
click at [195, 153] on div at bounding box center [195, 149] width 3 height 43
click at [206, 151] on div at bounding box center [206, 149] width 3 height 43
click at [220, 149] on div at bounding box center [218, 149] width 6 height 9
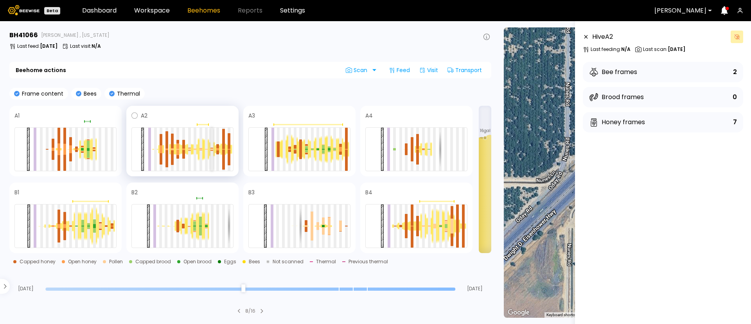
click at [211, 148] on div at bounding box center [212, 148] width 3 height 1
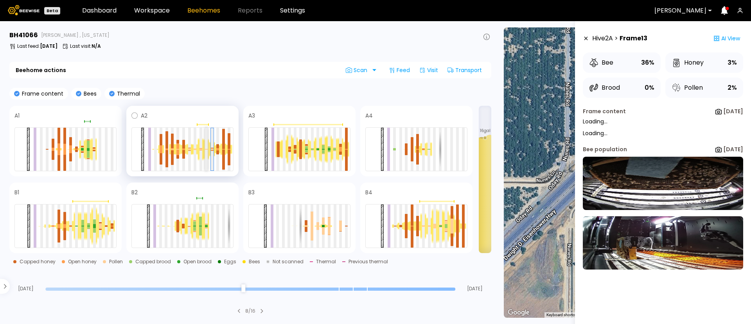
click at [205, 148] on div at bounding box center [206, 149] width 3 height 43
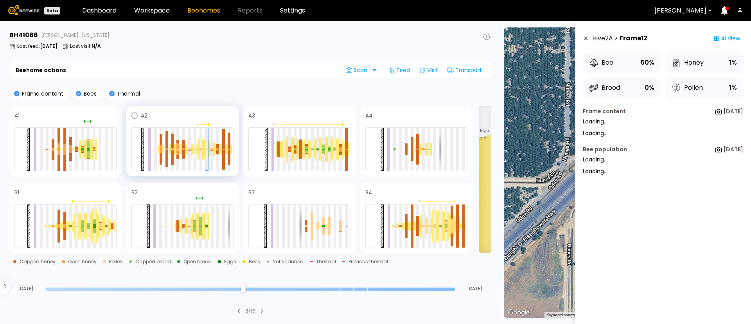
click at [198, 148] on div at bounding box center [201, 149] width 6 height 23
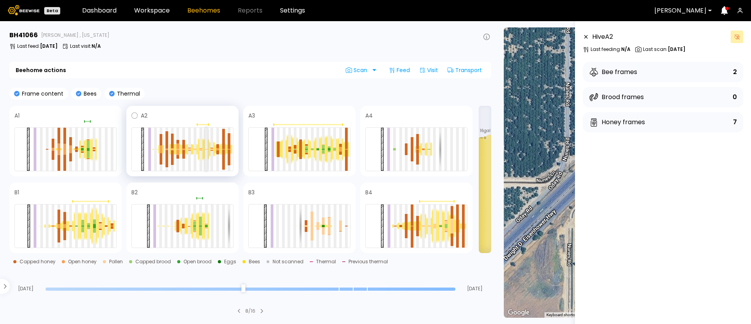
click at [205, 150] on div at bounding box center [182, 149] width 102 height 44
click at [201, 151] on div at bounding box center [201, 149] width 3 height 43
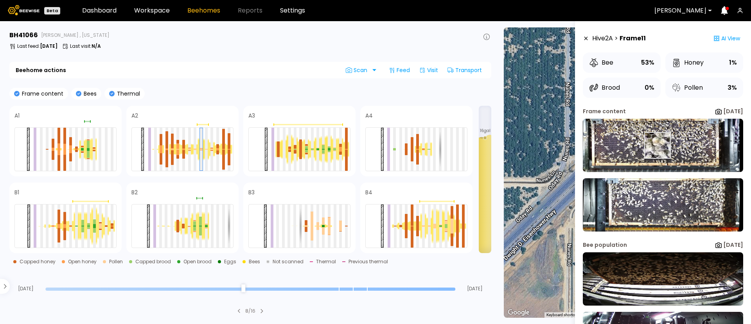
click at [657, 145] on img at bounding box center [663, 145] width 160 height 53
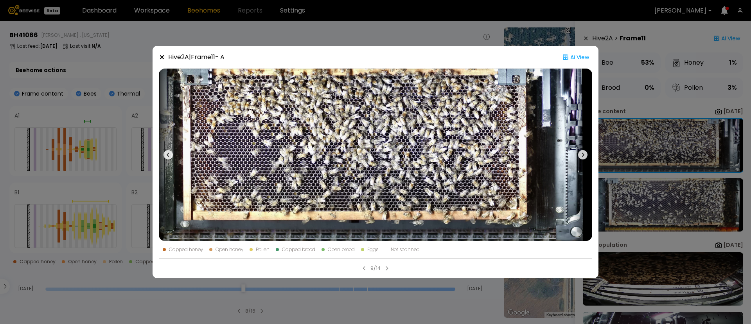
click at [579, 152] on icon at bounding box center [582, 154] width 9 height 9
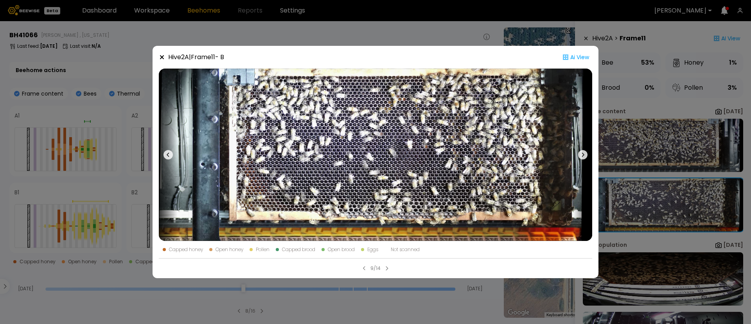
click at [578, 152] on button at bounding box center [583, 154] width 19 height 172
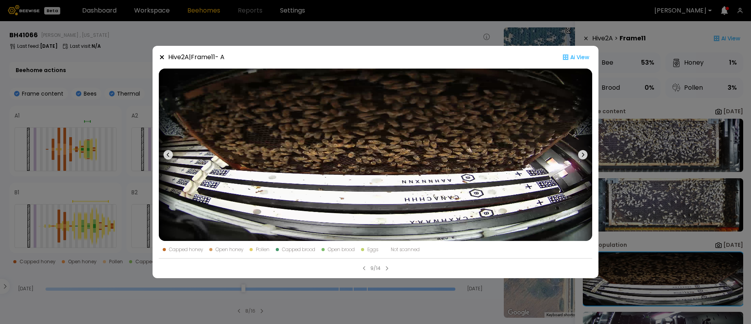
click at [578, 152] on button at bounding box center [583, 154] width 19 height 172
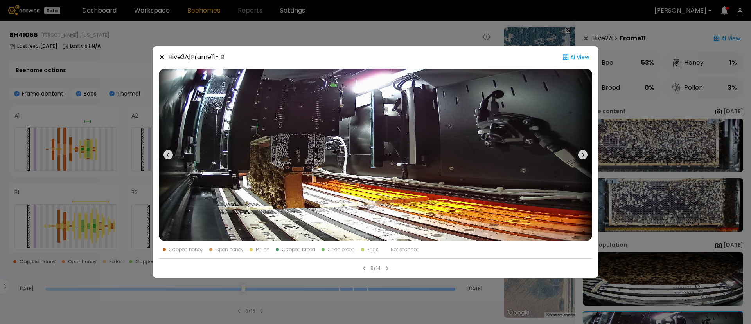
click at [578, 152] on button at bounding box center [583, 154] width 19 height 172
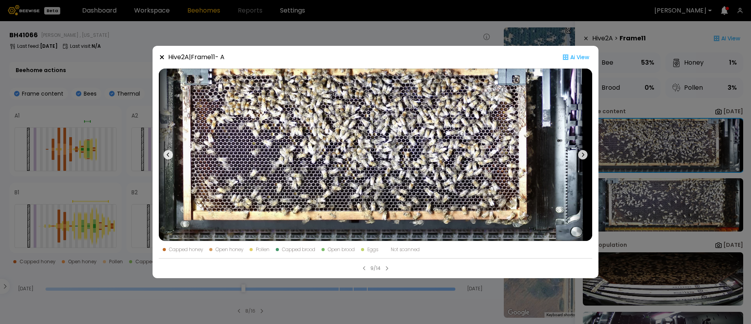
click at [690, 160] on div "Hive 2 A | Frame 11 - A Ai View Capped honey Open honey Pollen Capped brood Ope…" at bounding box center [375, 162] width 751 height 324
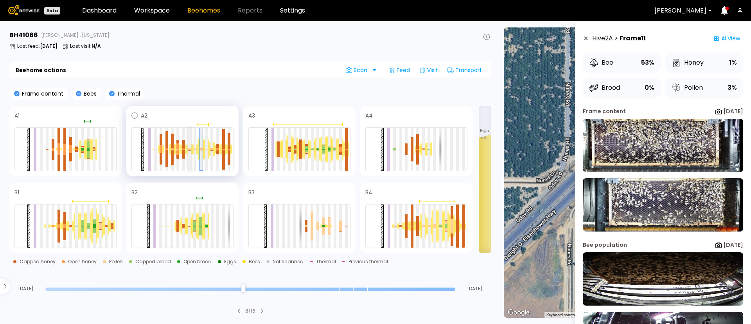
click at [191, 149] on div at bounding box center [189, 149] width 3 height 1
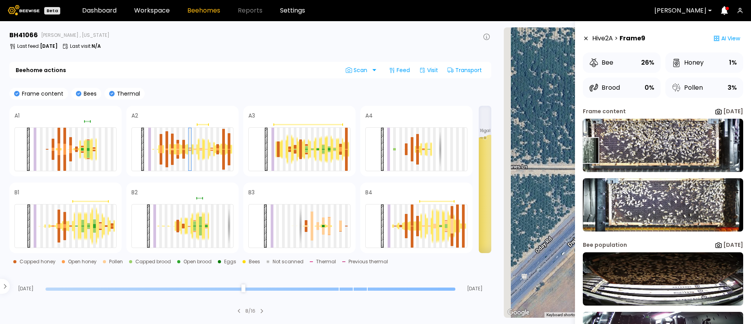
drag, startPoint x: 586, startPoint y: 150, endPoint x: 650, endPoint y: 137, distance: 65.5
click at [650, 137] on main "BH 41066 Nunes , California Last feed : Aug 26 Last visit : N/A Beehome actions…" at bounding box center [375, 172] width 751 height 302
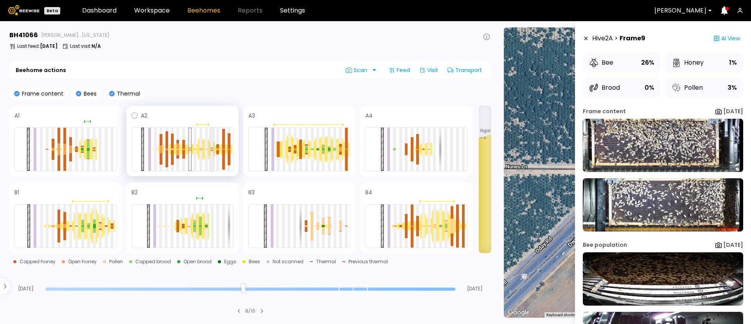
click at [213, 150] on div at bounding box center [212, 150] width 3 height 0
click at [212, 150] on div at bounding box center [212, 149] width 3 height 42
click at [672, 144] on img at bounding box center [663, 145] width 160 height 53
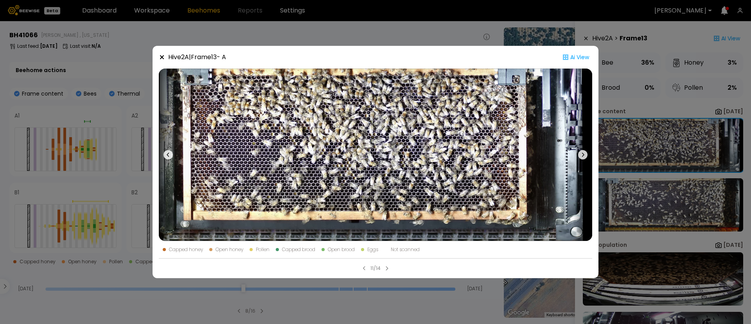
click at [0, 207] on div "Hive 2 A | Frame 13 - A Ai View Capped honey Open honey Pollen Capped brood Ope…" at bounding box center [375, 162] width 751 height 324
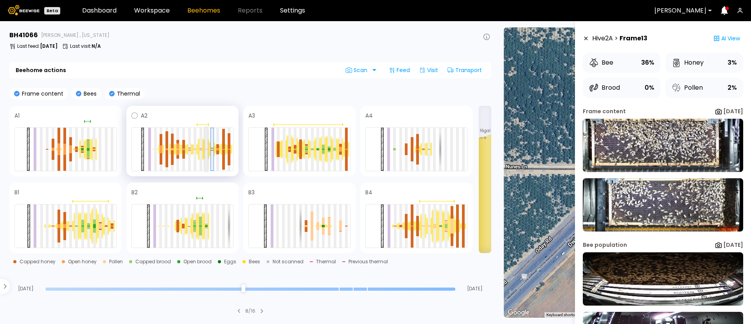
click at [205, 149] on div at bounding box center [206, 149] width 3 height 43
click at [200, 148] on div at bounding box center [201, 148] width 3 height 1
click at [654, 151] on img at bounding box center [663, 145] width 160 height 53
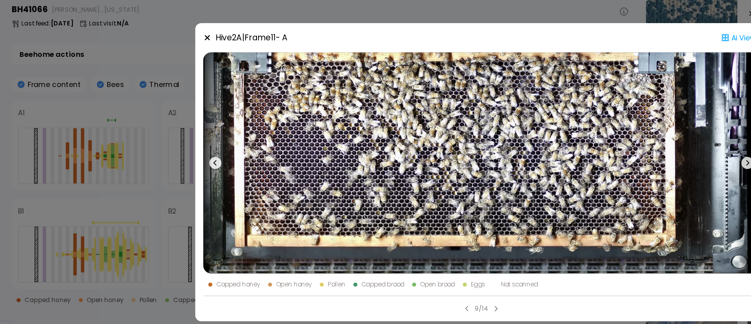
click at [39, 141] on div "Hive 2 A | Frame 11 - A Ai View Capped honey Open honey Pollen Capped brood Ope…" at bounding box center [375, 162] width 751 height 324
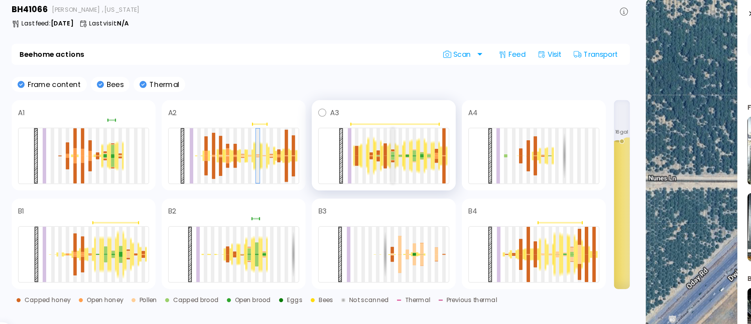
click at [306, 151] on div at bounding box center [306, 150] width 3 height 3
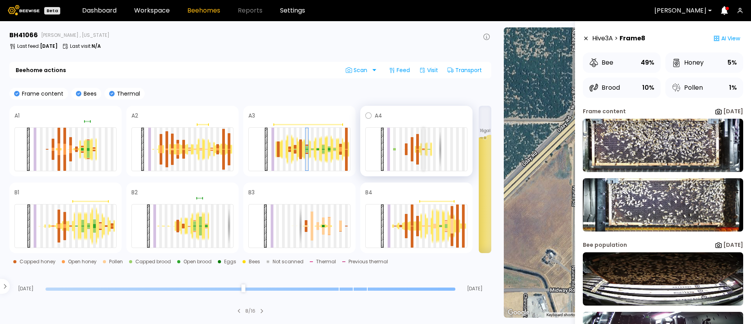
click at [423, 156] on div at bounding box center [423, 149] width 3 height 43
click at [430, 153] on div at bounding box center [429, 149] width 3 height 43
click at [649, 143] on img at bounding box center [663, 145] width 160 height 53
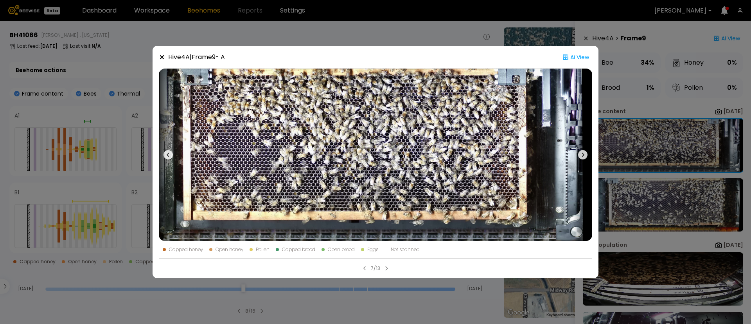
click at [583, 151] on icon at bounding box center [582, 154] width 9 height 9
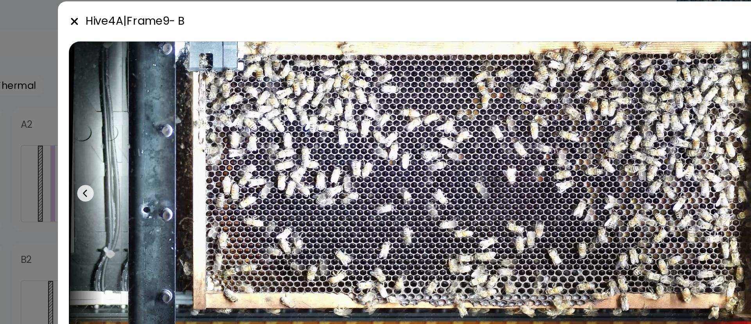
click at [352, 56] on div "Hive 4 A | Frame 9 - B Ai View" at bounding box center [376, 57] width 434 height 10
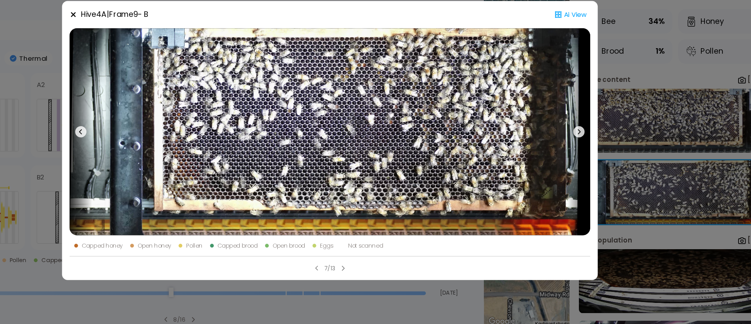
click at [161, 58] on icon at bounding box center [162, 57] width 4 height 4
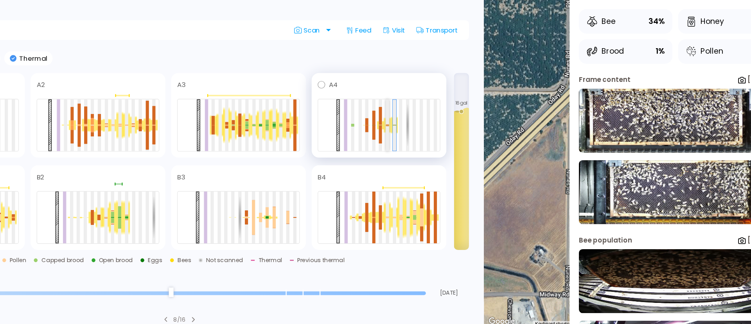
click at [424, 153] on div at bounding box center [423, 149] width 3 height 43
click at [417, 157] on div at bounding box center [417, 156] width 3 height 15
click at [411, 157] on div at bounding box center [412, 155] width 3 height 12
click at [417, 158] on div at bounding box center [417, 156] width 3 height 15
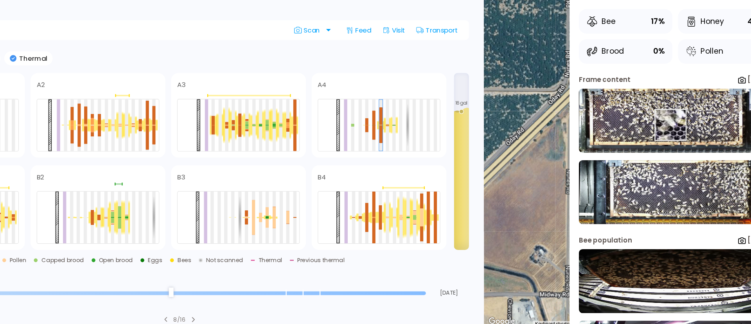
click at [659, 146] on img at bounding box center [663, 145] width 160 height 53
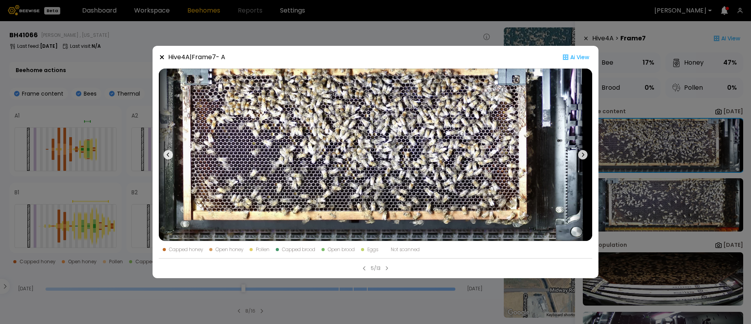
click at [583, 153] on icon at bounding box center [582, 154] width 9 height 9
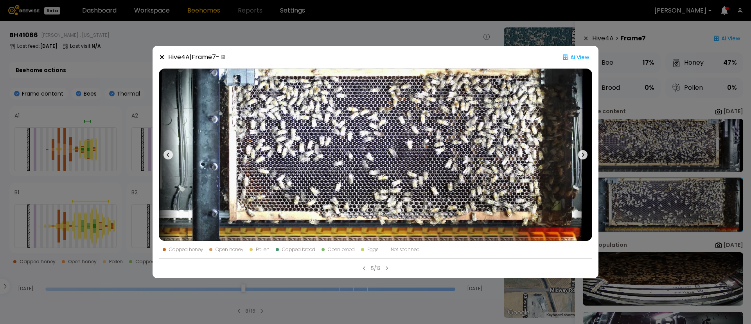
click at [583, 153] on icon at bounding box center [582, 154] width 9 height 9
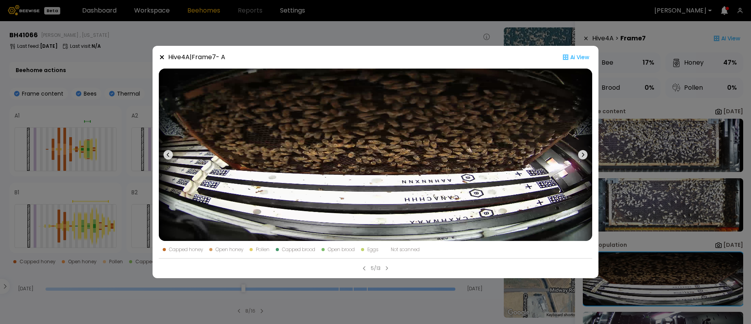
click at [583, 153] on icon at bounding box center [582, 154] width 9 height 9
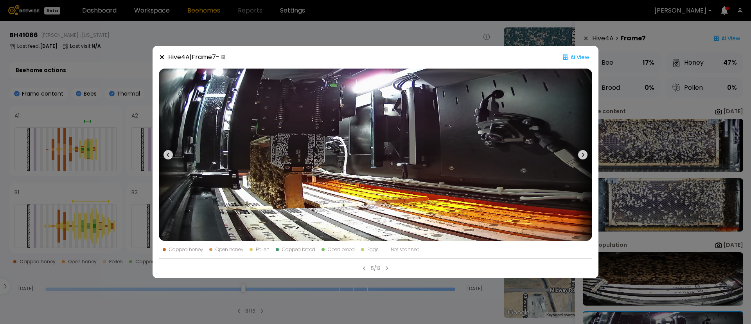
click at [583, 153] on icon at bounding box center [582, 154] width 9 height 9
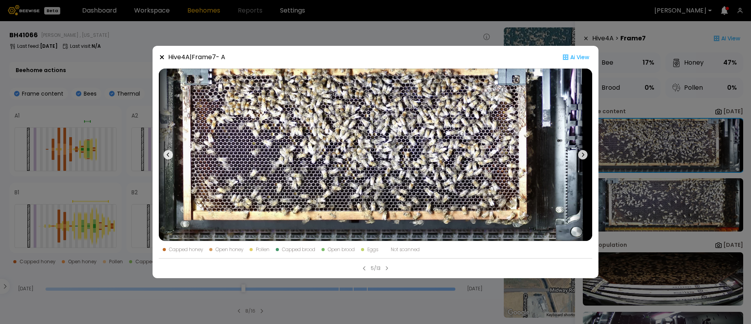
click at [583, 153] on icon at bounding box center [582, 154] width 9 height 9
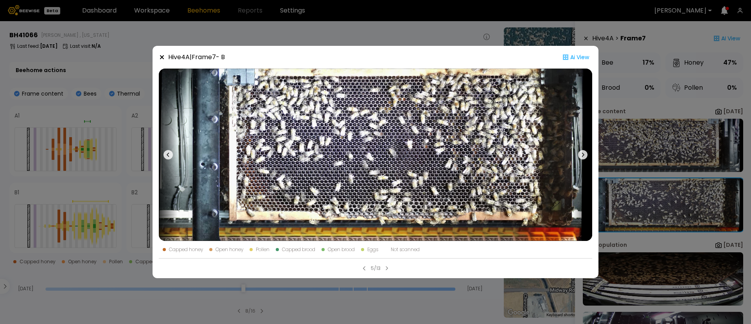
click at [583, 153] on icon at bounding box center [583, 155] width 2 height 4
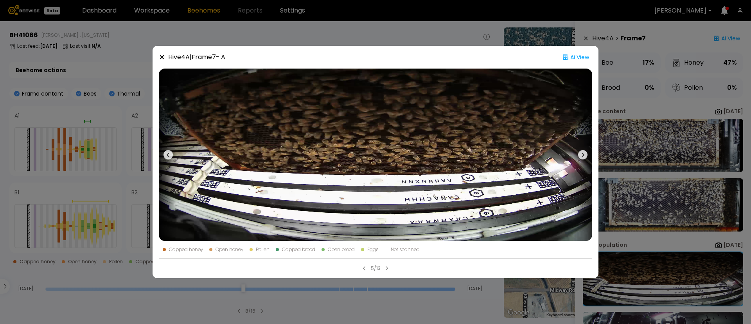
click at [583, 153] on icon at bounding box center [583, 155] width 2 height 4
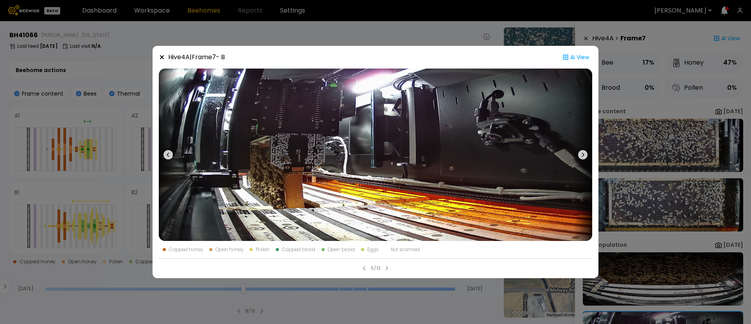
click at [583, 153] on icon at bounding box center [583, 155] width 2 height 4
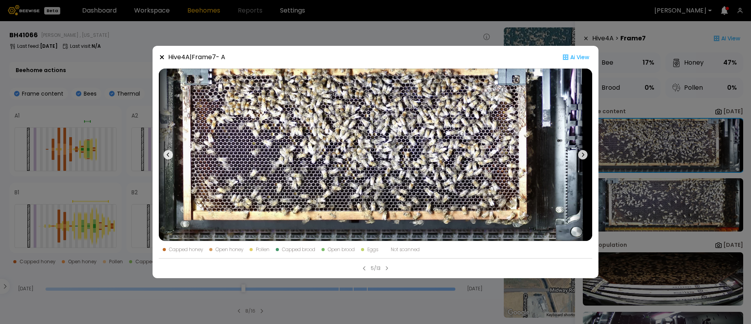
click at [646, 132] on div "Hive 4 A | Frame 7 - A Ai View Capped honey Open honey Pollen Capped brood Open…" at bounding box center [375, 162] width 751 height 324
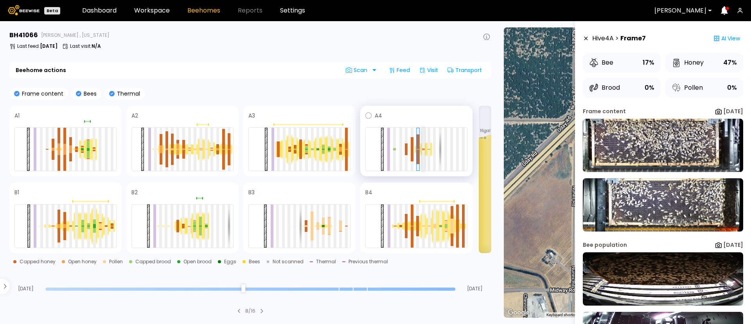
click at [424, 148] on div at bounding box center [423, 148] width 3 height 0
click at [429, 152] on div at bounding box center [429, 149] width 3 height 43
click at [411, 155] on div at bounding box center [412, 155] width 3 height 12
click at [406, 148] on div at bounding box center [406, 146] width 3 height 6
click at [414, 149] on div at bounding box center [416, 149] width 102 height 44
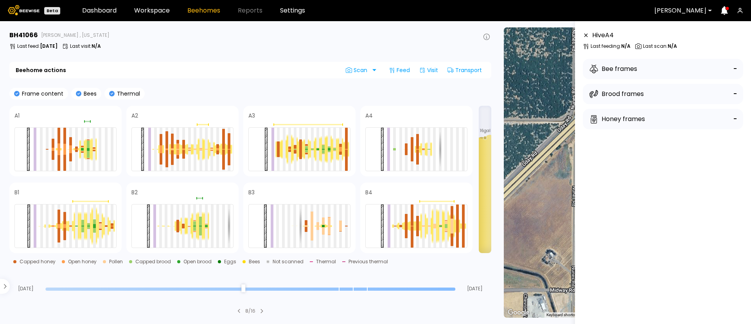
click at [373, 288] on input "range" at bounding box center [250, 288] width 410 height 3
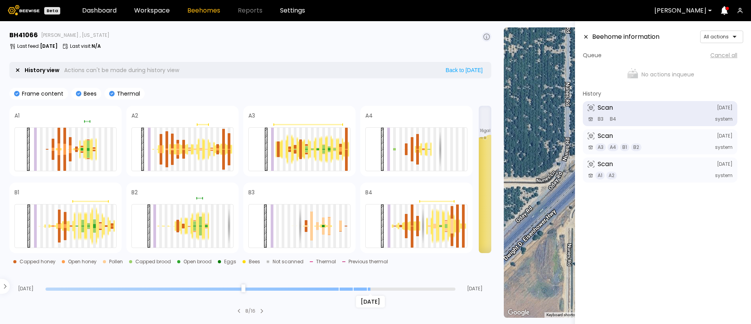
click at [268, 290] on input "range" at bounding box center [250, 288] width 410 height 3
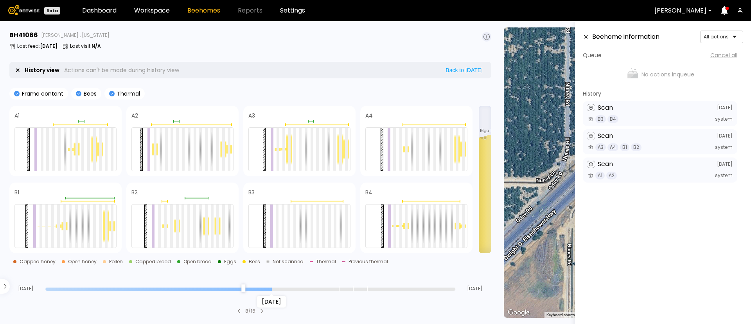
click at [331, 286] on div "Sep 11" at bounding box center [250, 288] width 410 height 5
click at [337, 288] on input "range" at bounding box center [250, 288] width 410 height 3
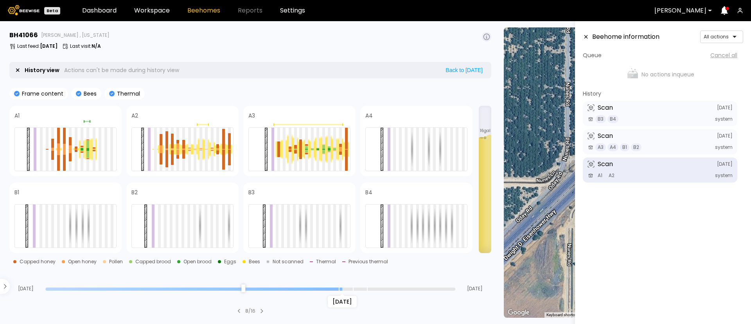
click at [353, 290] on input "range" at bounding box center [250, 288] width 410 height 3
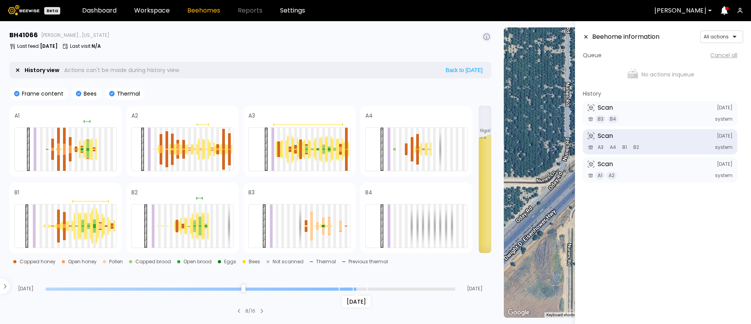
click at [366, 288] on input "range" at bounding box center [250, 288] width 410 height 3
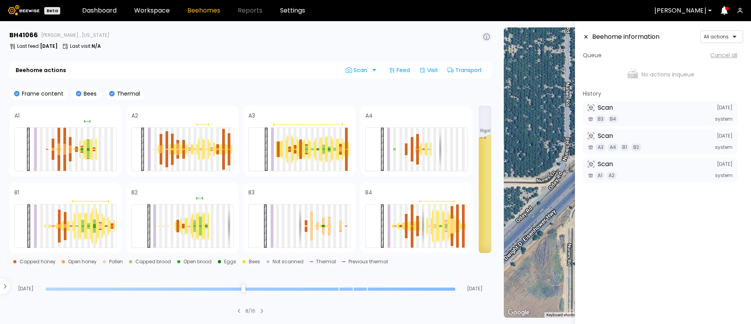
type input "*"
click at [452, 290] on input "range" at bounding box center [250, 288] width 410 height 3
click at [90, 229] on div at bounding box center [88, 229] width 3 height 0
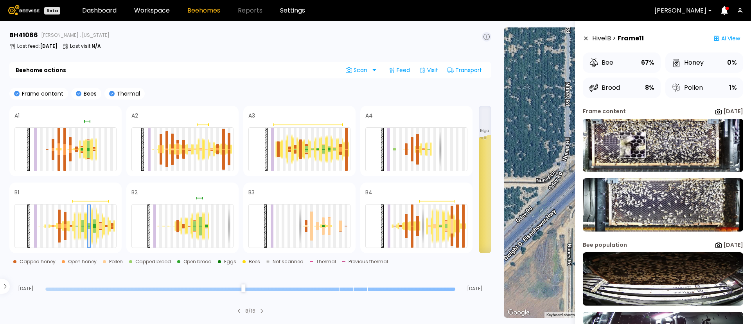
click at [633, 145] on img at bounding box center [663, 145] width 160 height 53
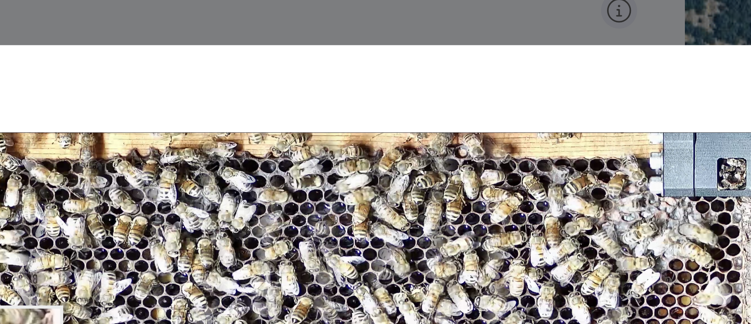
scroll to position [53, 0]
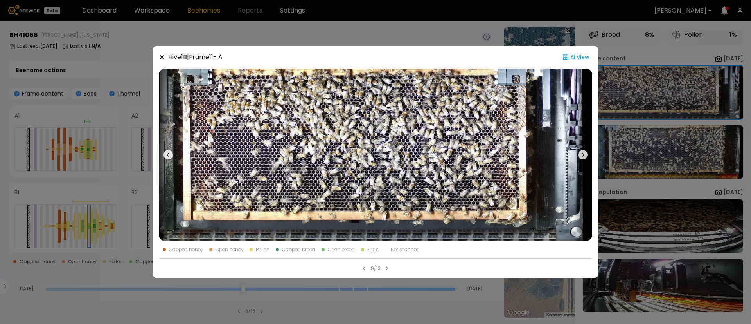
click at [580, 151] on icon at bounding box center [582, 154] width 9 height 9
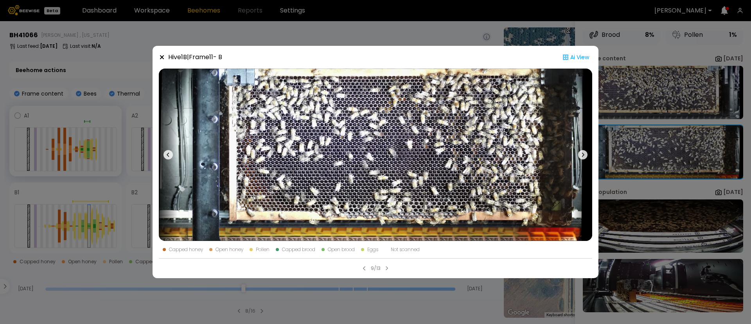
click at [59, 119] on div "Hive 1 B | Frame 11 - B Ai View Capped honey Open honey Pollen Capped brood Ope…" at bounding box center [375, 162] width 751 height 324
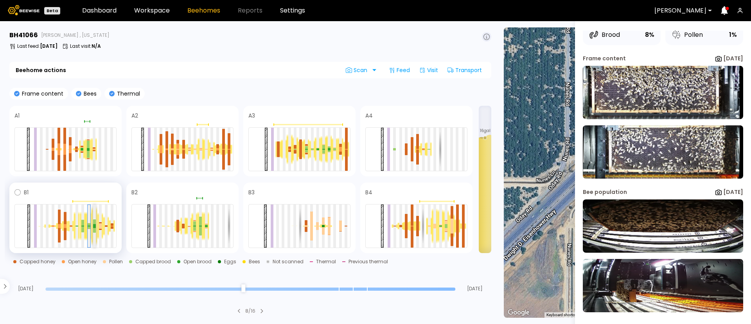
click at [94, 229] on div at bounding box center [94, 230] width 3 height 5
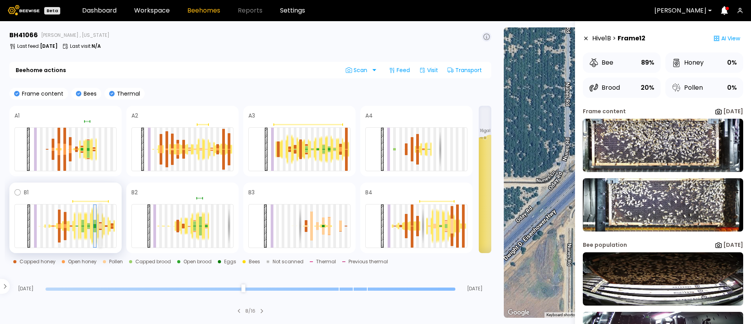
click at [100, 223] on div at bounding box center [100, 224] width 3 height 3
click at [93, 224] on div at bounding box center [95, 226] width 6 height 38
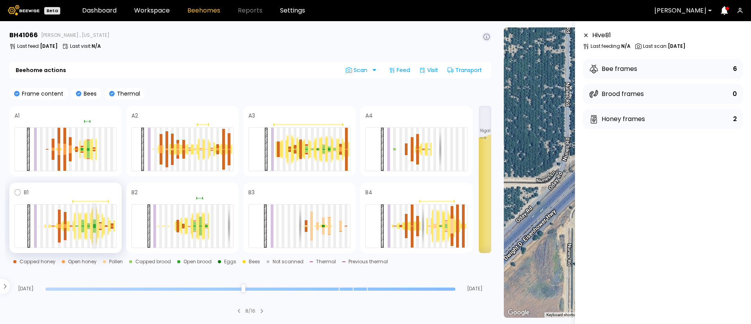
click at [95, 229] on div at bounding box center [94, 230] width 3 height 5
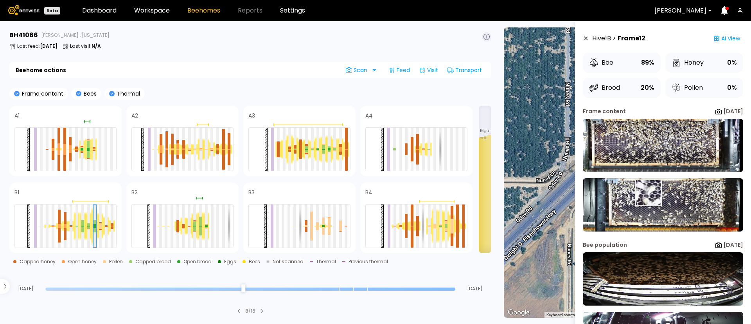
click at [648, 193] on img at bounding box center [663, 204] width 160 height 53
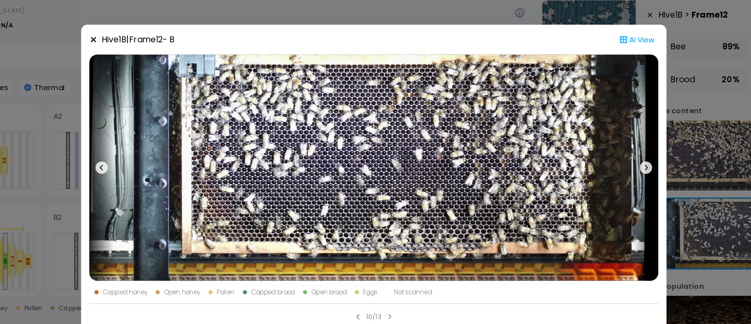
click at [614, 144] on div "Hive 1 B | Frame 12 - B Ai View Capped honey Open honey Pollen Capped brood Ope…" at bounding box center [375, 162] width 751 height 324
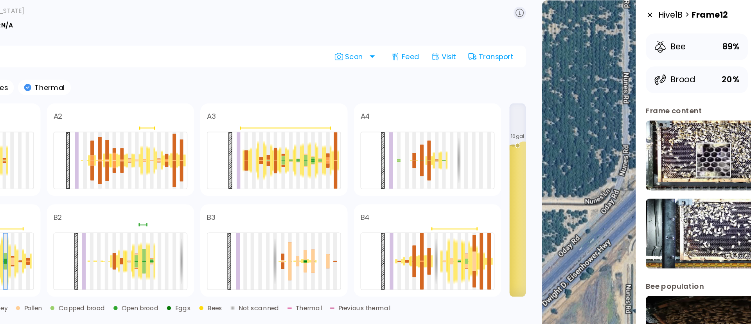
click at [634, 149] on img at bounding box center [663, 145] width 160 height 53
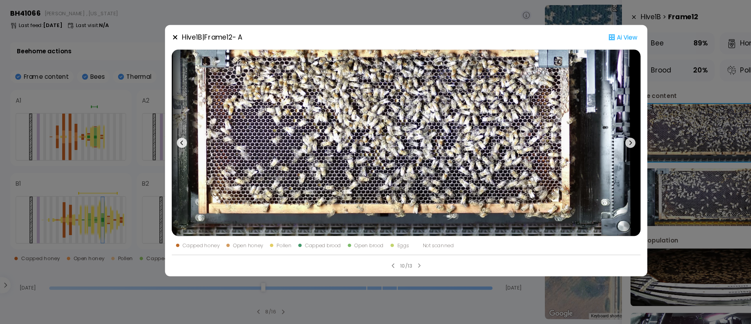
click at [665, 162] on div "Hive 1 B | Frame 12 - A Ai View Capped honey Open honey Pollen Capped brood Ope…" at bounding box center [375, 162] width 751 height 324
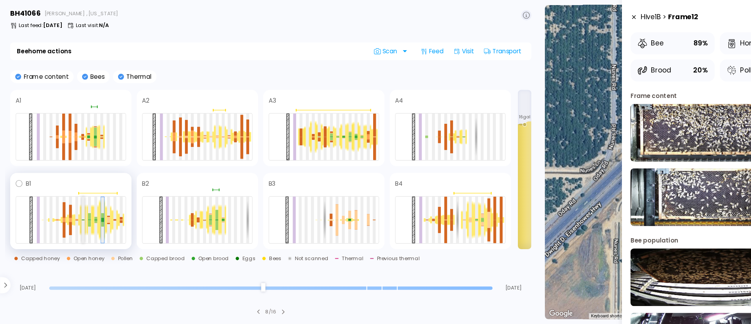
click at [76, 226] on div at bounding box center [77, 225] width 3 height 43
click at [82, 226] on div at bounding box center [82, 229] width 3 height 6
click at [94, 230] on div at bounding box center [94, 230] width 3 height 5
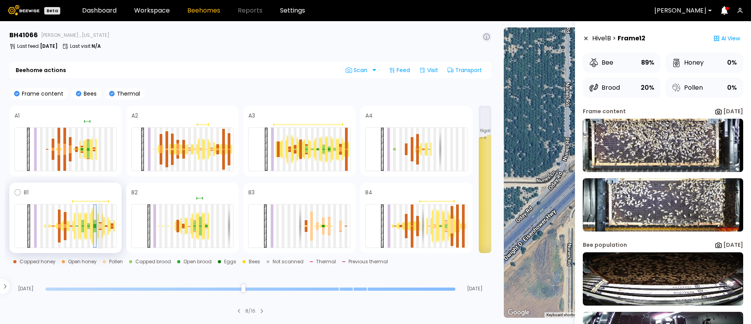
click at [101, 229] on div at bounding box center [100, 229] width 3 height 1
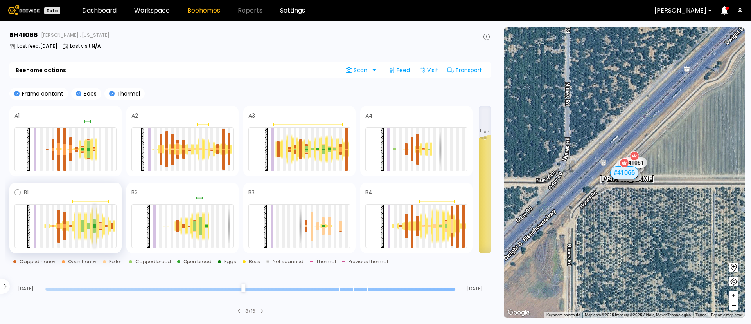
click at [95, 227] on div at bounding box center [94, 225] width 3 height 13
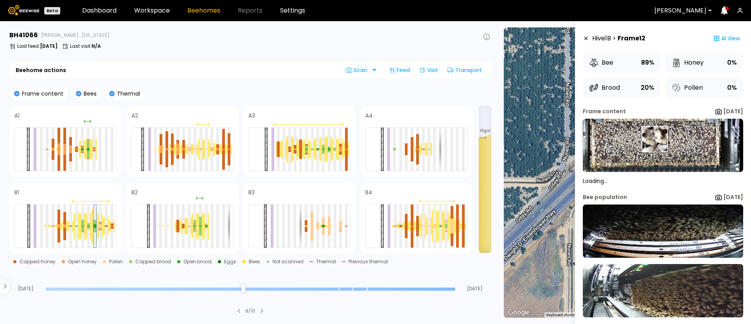
click at [654, 139] on img at bounding box center [663, 145] width 160 height 53
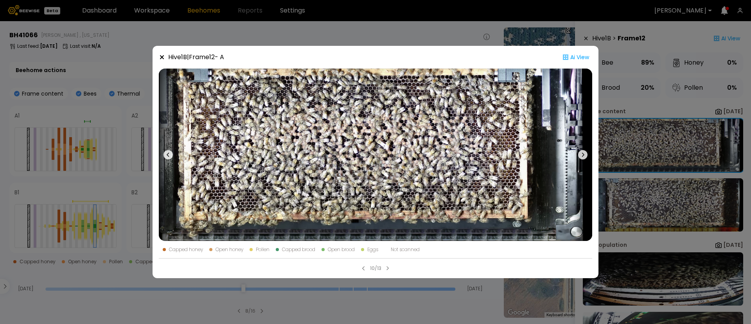
click at [3, 205] on div "Hive 1 B | Frame 12 - A Ai View Capped honey Open honey Pollen Capped brood Ope…" at bounding box center [375, 162] width 751 height 324
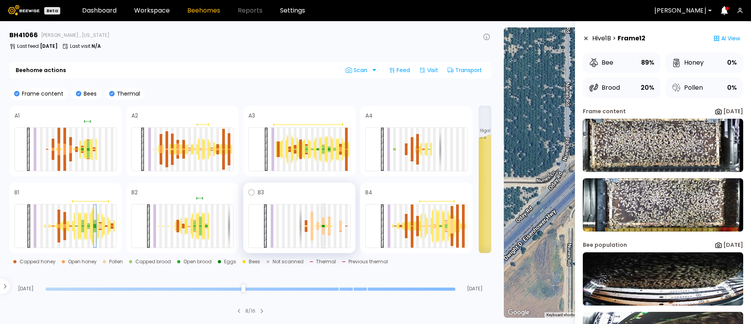
click at [324, 229] on div at bounding box center [323, 231] width 3 height 8
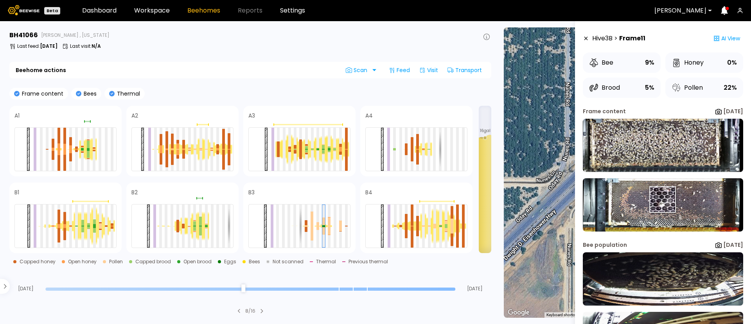
click at [662, 199] on img at bounding box center [663, 204] width 160 height 53
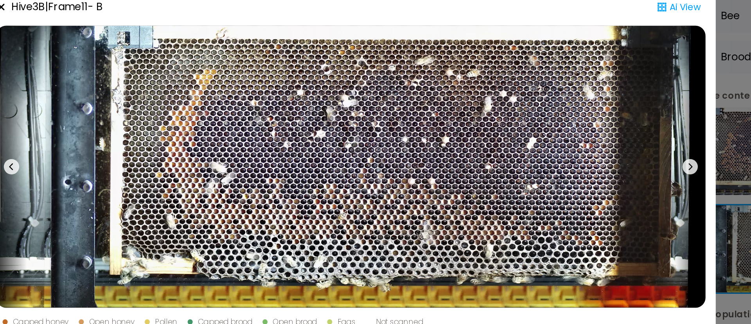
click at [614, 121] on div "Hive 3 B | Frame 11 - B Ai View Capped honey Open honey Pollen Capped brood Ope…" at bounding box center [375, 162] width 751 height 324
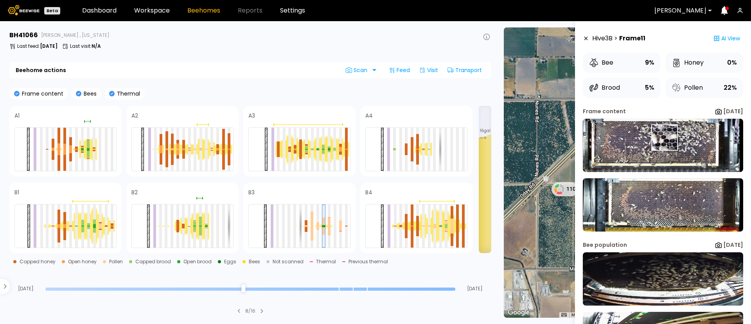
click at [664, 137] on img at bounding box center [663, 145] width 160 height 53
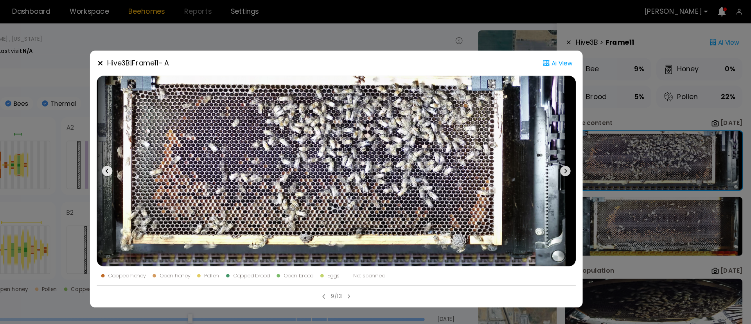
click at [675, 181] on div "Hive 3 B | Frame 11 - A Ai View Capped honey Open honey Pollen Capped brood Ope…" at bounding box center [375, 162] width 751 height 324
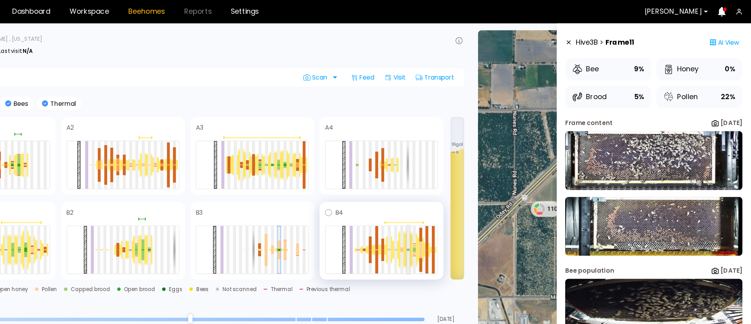
click at [441, 227] on div at bounding box center [440, 225] width 3 height 43
click at [447, 226] on div at bounding box center [446, 227] width 3 height 2
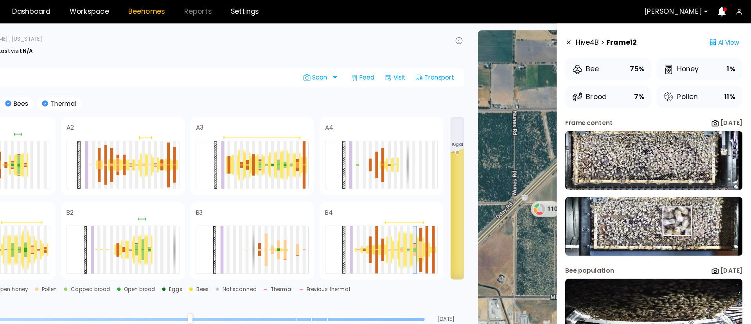
click at [685, 200] on img at bounding box center [663, 204] width 160 height 53
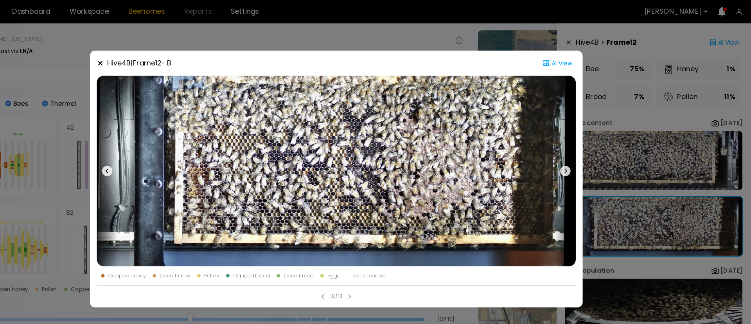
click at [641, 133] on div "Hive 4 B | Frame 12 - B Ai View Capped honey Open honey Pollen Capped brood Ope…" at bounding box center [375, 162] width 751 height 324
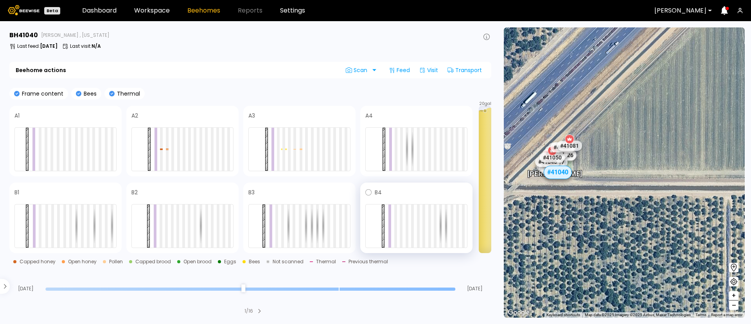
drag, startPoint x: 614, startPoint y: 183, endPoint x: 469, endPoint y: 208, distance: 147.8
click at [469, 208] on main "BH 41040 [PERSON_NAME] , [US_STATE] Last feed : [DATE] Last visit : N/A Beehome…" at bounding box center [375, 172] width 751 height 302
click at [570, 142] on icon at bounding box center [568, 139] width 6 height 6
click at [570, 149] on div "# 41081" at bounding box center [568, 145] width 27 height 13
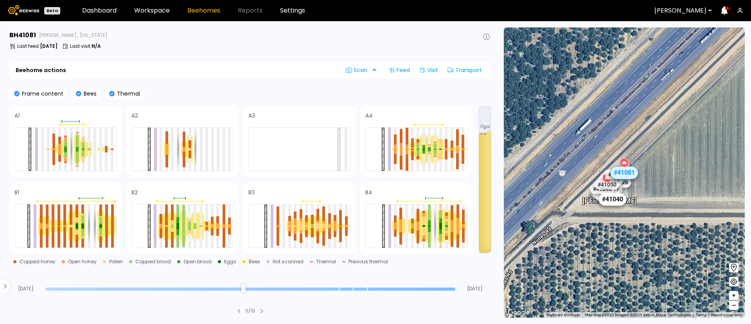
click at [607, 195] on div "# 41040" at bounding box center [612, 199] width 27 height 13
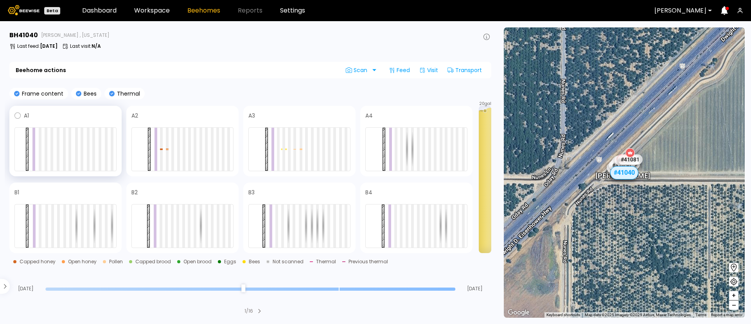
click at [66, 151] on div at bounding box center [65, 149] width 102 height 44
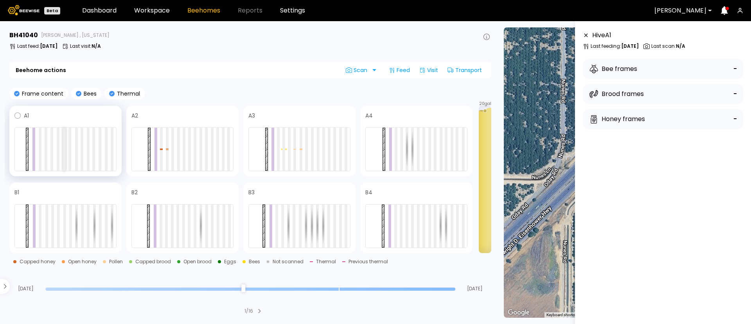
click at [65, 151] on div at bounding box center [64, 149] width 3 height 43
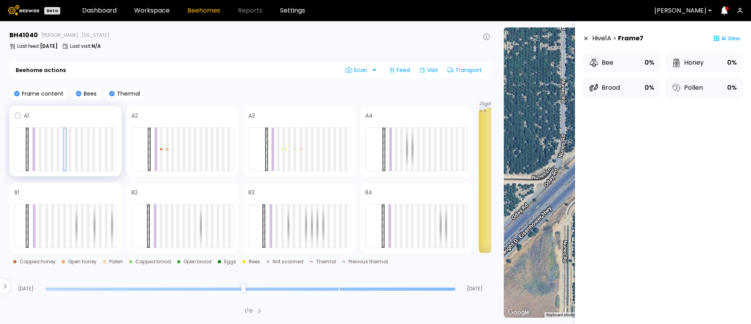
click at [42, 149] on div at bounding box center [65, 149] width 102 height 44
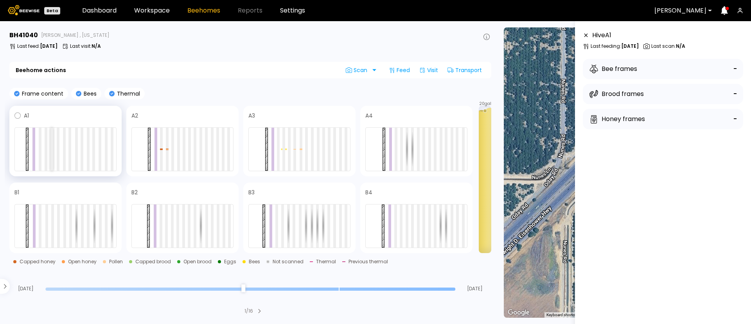
click at [50, 148] on div at bounding box center [51, 149] width 3 height 43
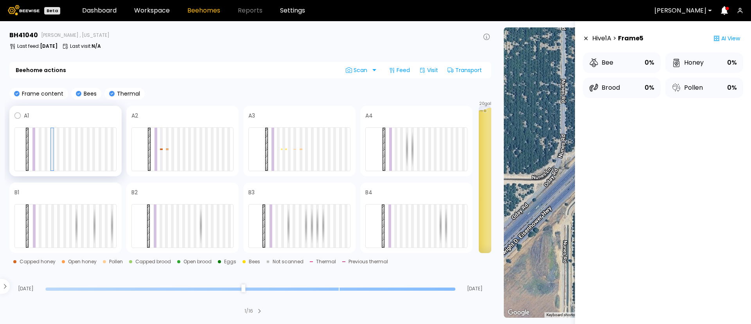
drag, startPoint x: 81, startPoint y: 153, endPoint x: 85, endPoint y: 153, distance: 4.7
click at [81, 153] on div at bounding box center [82, 149] width 3 height 43
click at [104, 153] on div at bounding box center [65, 149] width 102 height 44
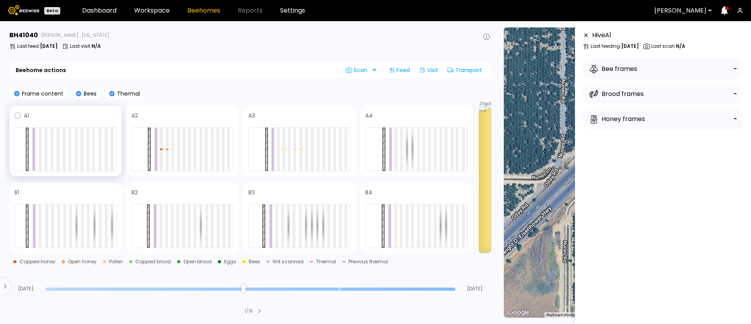
click at [101, 150] on div at bounding box center [65, 149] width 102 height 44
click at [94, 151] on div at bounding box center [93, 149] width 3 height 43
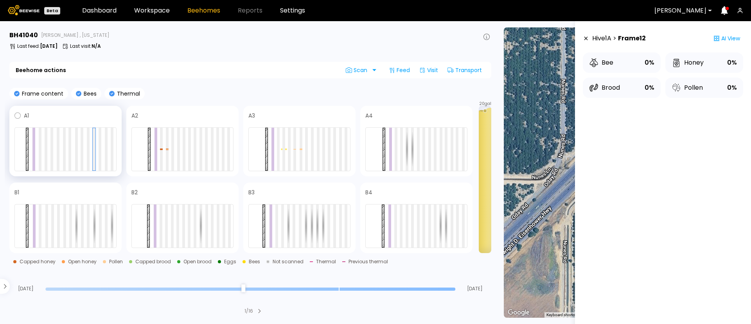
click at [50, 118] on span at bounding box center [73, 115] width 88 height 9
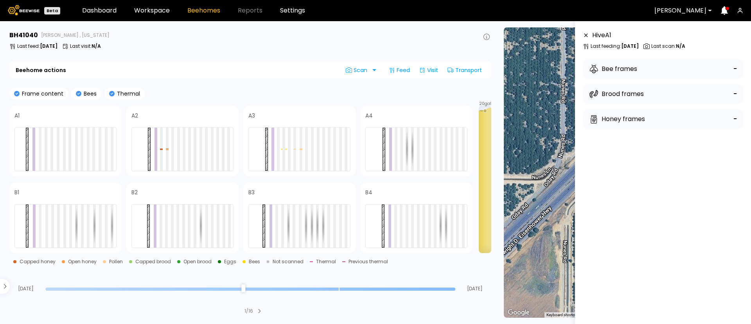
click at [734, 93] on div "-" at bounding box center [736, 93] width 4 height 11
click at [41, 150] on div at bounding box center [40, 149] width 3 height 43
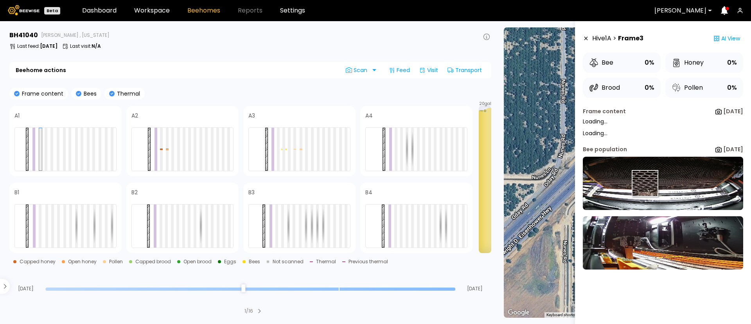
click at [646, 184] on img at bounding box center [663, 183] width 160 height 53
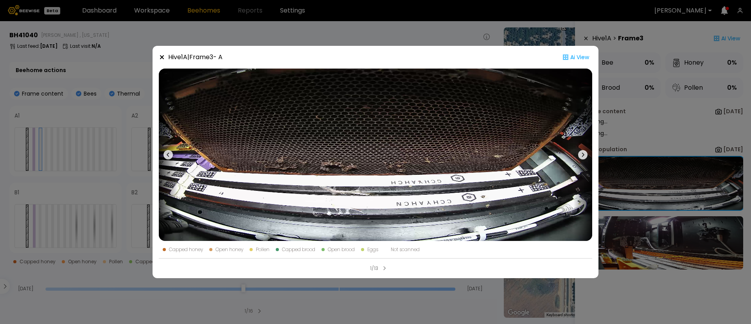
click at [56, 152] on div "Hive 1 A | Frame 3 - A Ai View Capped honey Open honey Pollen Capped brood Open…" at bounding box center [375, 162] width 751 height 324
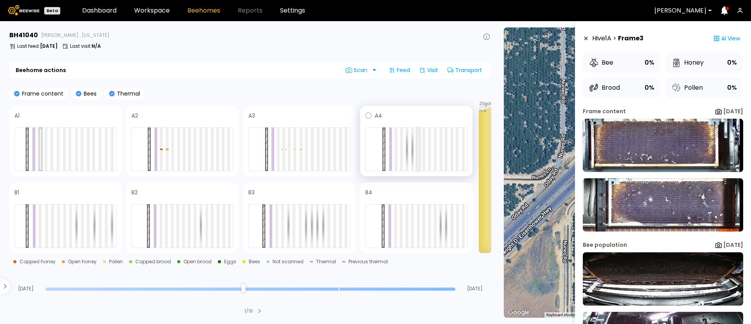
click at [418, 148] on div at bounding box center [418, 149] width 3 height 43
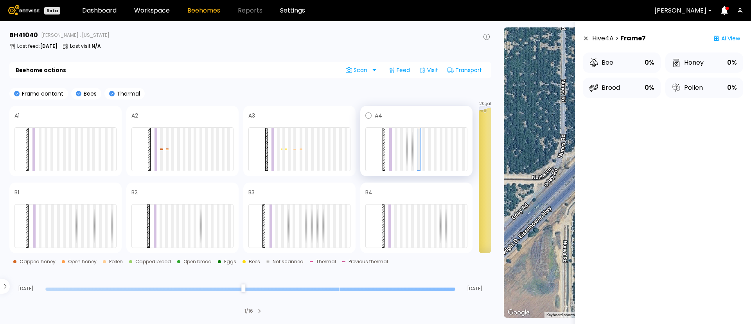
click at [426, 148] on div at bounding box center [416, 149] width 102 height 44
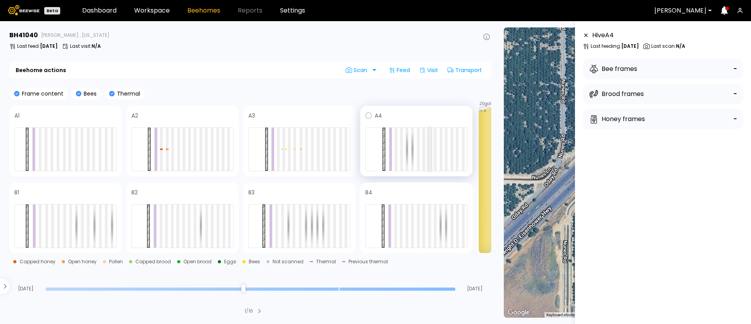
click at [430, 148] on div at bounding box center [429, 149] width 3 height 43
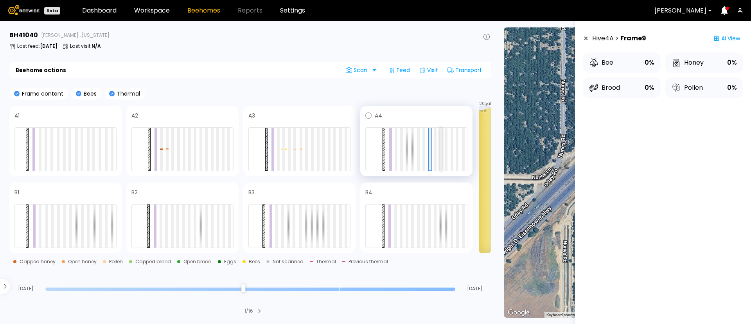
click at [440, 148] on div at bounding box center [441, 149] width 3 height 43
click at [454, 151] on div at bounding box center [416, 149] width 102 height 44
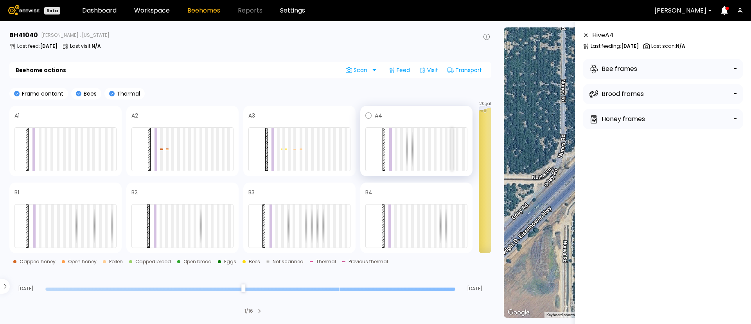
click at [452, 151] on div at bounding box center [452, 149] width 3 height 43
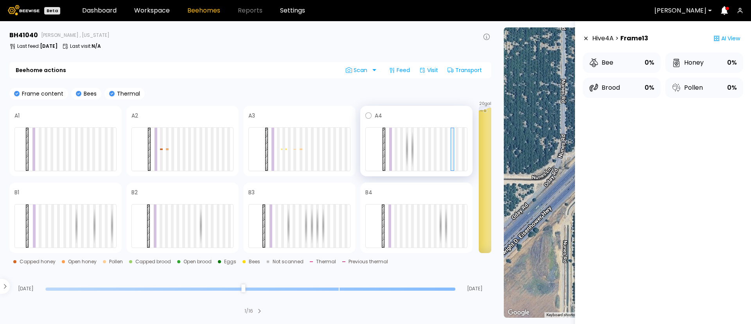
click at [451, 153] on div at bounding box center [453, 149] width 4 height 43
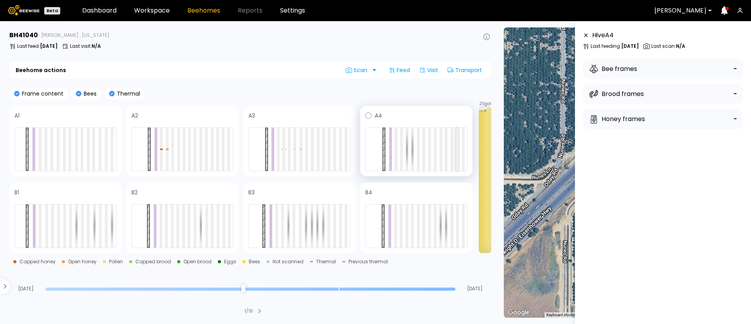
click at [459, 153] on div at bounding box center [457, 149] width 3 height 43
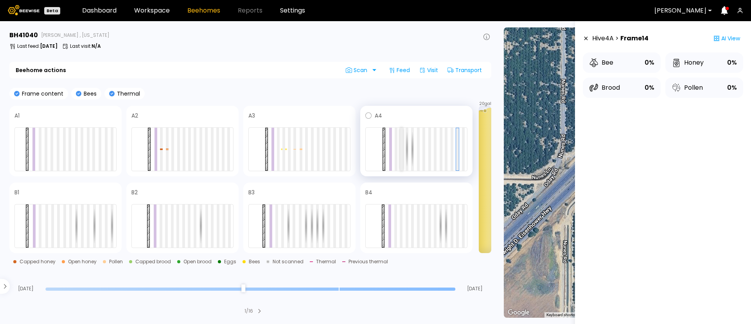
click at [403, 150] on div at bounding box center [401, 149] width 3 height 43
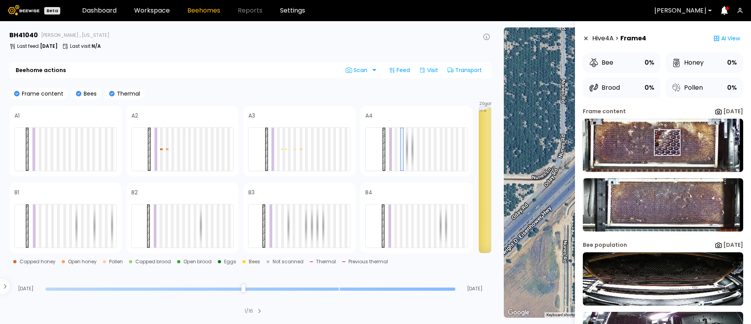
click at [667, 142] on img at bounding box center [663, 145] width 160 height 53
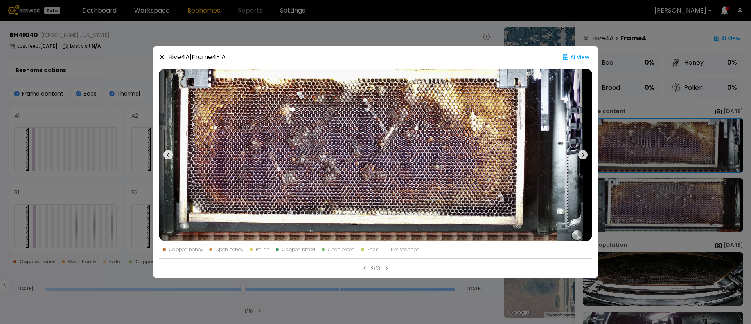
click at [583, 155] on icon at bounding box center [582, 154] width 9 height 9
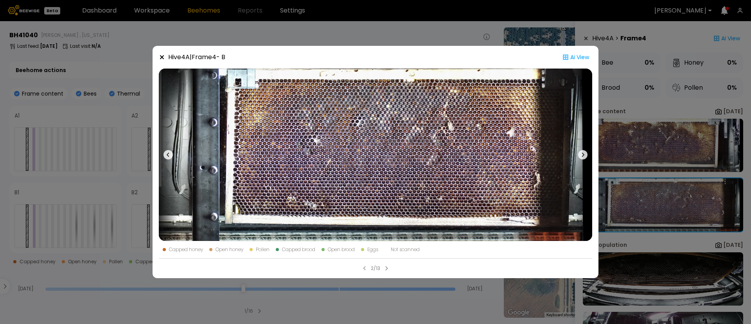
click at [583, 155] on icon at bounding box center [582, 154] width 9 height 9
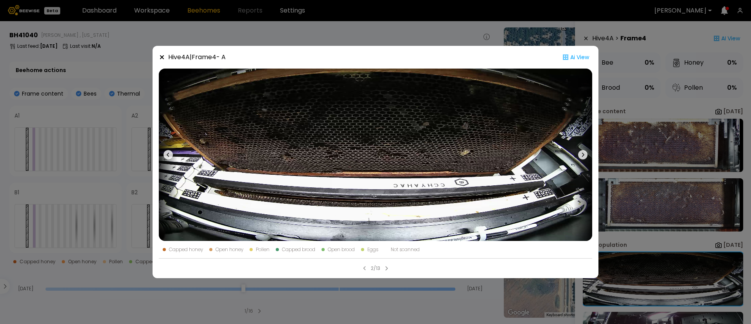
click at [583, 155] on icon at bounding box center [582, 154] width 9 height 9
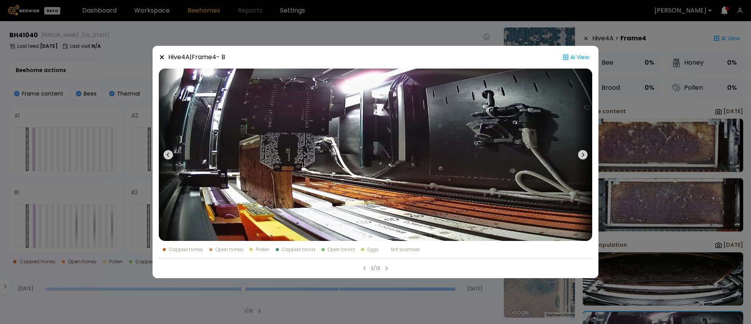
click at [583, 155] on icon at bounding box center [582, 154] width 9 height 9
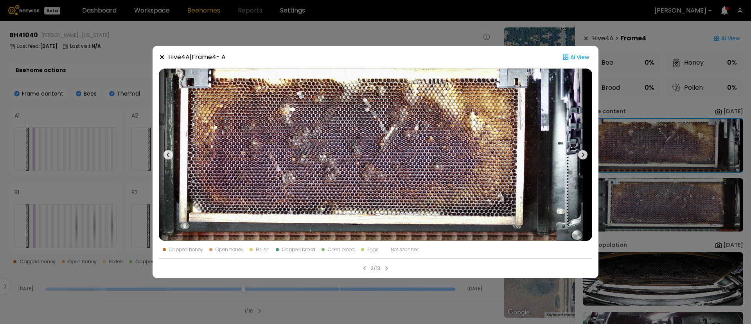
click at [583, 155] on icon at bounding box center [582, 154] width 9 height 9
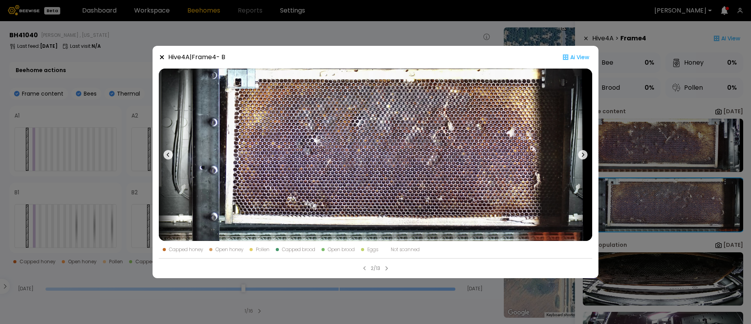
click at [679, 141] on div "Hive 4 A | Frame 4 - B Ai View Capped honey Open honey Pollen Capped brood Open…" at bounding box center [375, 162] width 751 height 324
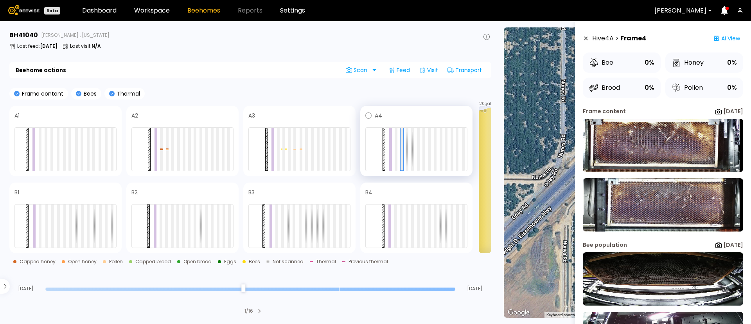
click at [454, 151] on div at bounding box center [416, 149] width 102 height 44
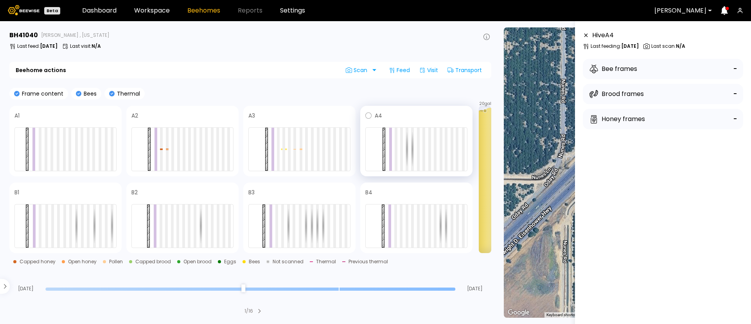
click at [449, 151] on div at bounding box center [416, 149] width 102 height 44
click at [448, 152] on div at bounding box center [446, 149] width 3 height 43
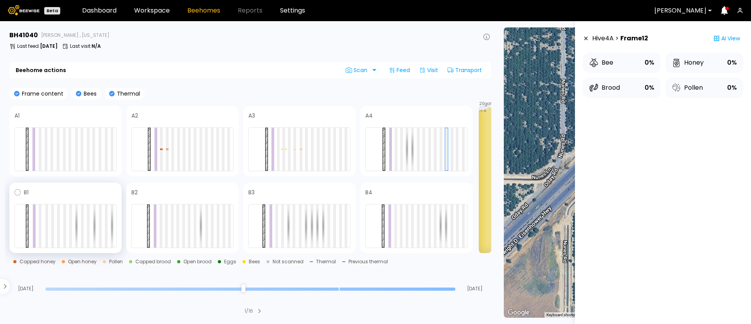
click at [86, 223] on div at bounding box center [65, 226] width 102 height 44
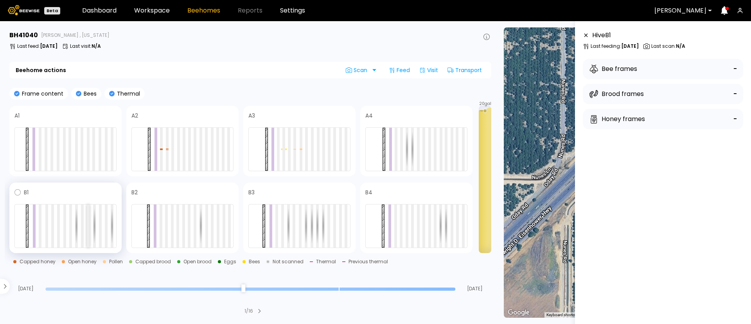
click at [88, 225] on div at bounding box center [88, 225] width 3 height 43
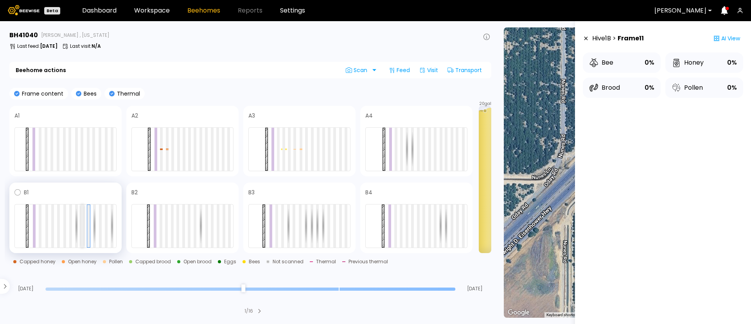
click at [81, 226] on div at bounding box center [82, 225] width 3 height 43
click at [67, 230] on div at bounding box center [65, 226] width 102 height 44
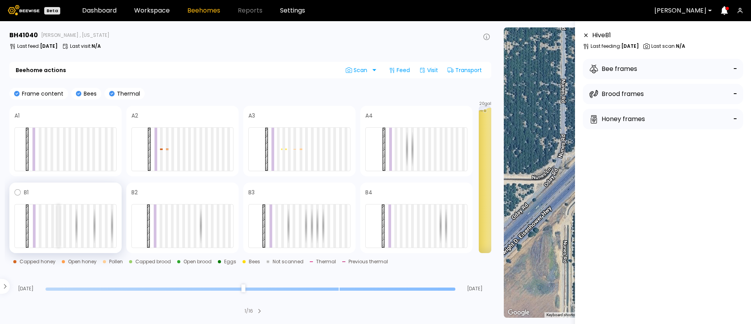
click at [59, 231] on div at bounding box center [58, 225] width 3 height 43
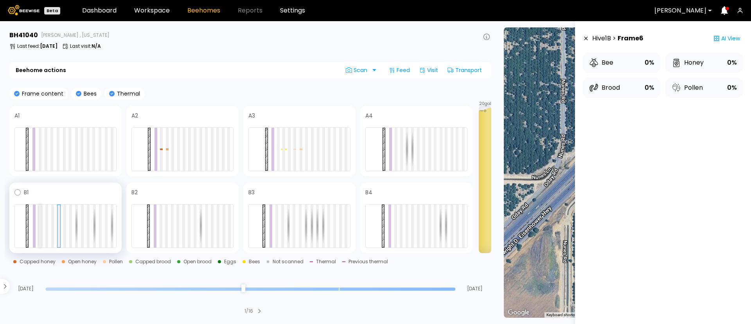
click at [40, 233] on div at bounding box center [40, 225] width 3 height 43
click at [48, 232] on div at bounding box center [46, 225] width 3 height 43
click at [53, 232] on div at bounding box center [52, 225] width 3 height 43
click at [59, 233] on div at bounding box center [58, 225] width 3 height 43
click at [64, 233] on div at bounding box center [64, 225] width 3 height 43
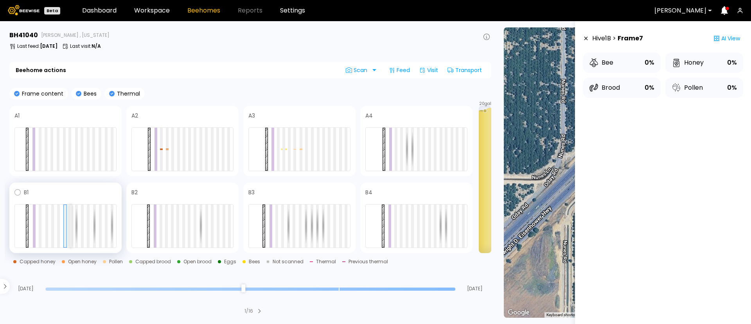
click at [72, 233] on div at bounding box center [70, 225] width 3 height 43
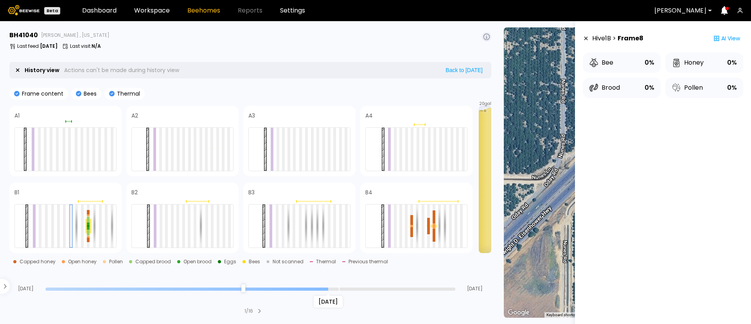
click at [323, 290] on input "range" at bounding box center [250, 288] width 410 height 3
click at [88, 230] on div at bounding box center [88, 232] width 3 height 6
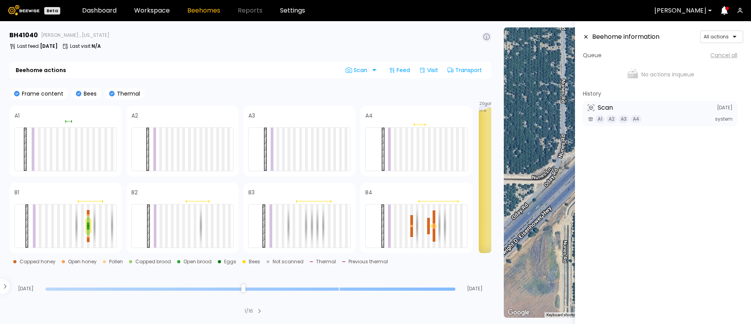
type input "*"
click at [452, 289] on input "range" at bounding box center [250, 288] width 410 height 3
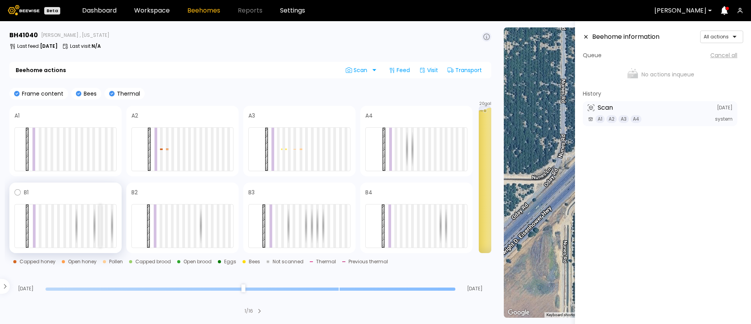
click at [100, 226] on div at bounding box center [100, 225] width 3 height 43
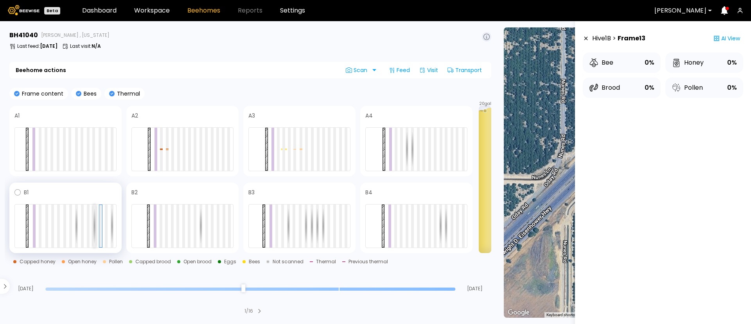
click at [95, 228] on div at bounding box center [94, 225] width 3 height 43
click at [89, 230] on div at bounding box center [88, 225] width 3 height 43
click at [196, 231] on div at bounding box center [195, 225] width 3 height 43
click at [211, 236] on div at bounding box center [212, 225] width 3 height 43
click at [195, 241] on div at bounding box center [195, 225] width 3 height 43
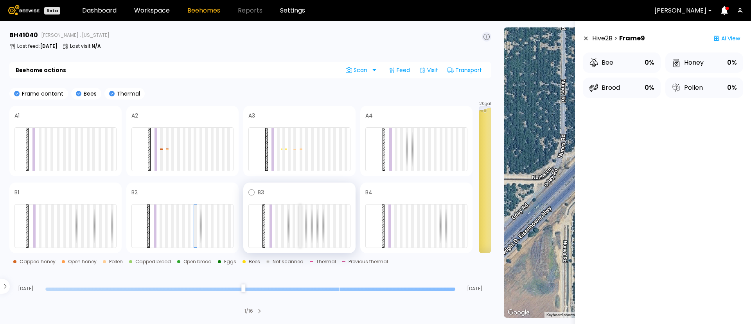
click at [301, 234] on div at bounding box center [300, 225] width 3 height 43
click at [435, 233] on div at bounding box center [435, 225] width 3 height 43
click at [420, 238] on div at bounding box center [416, 226] width 102 height 44
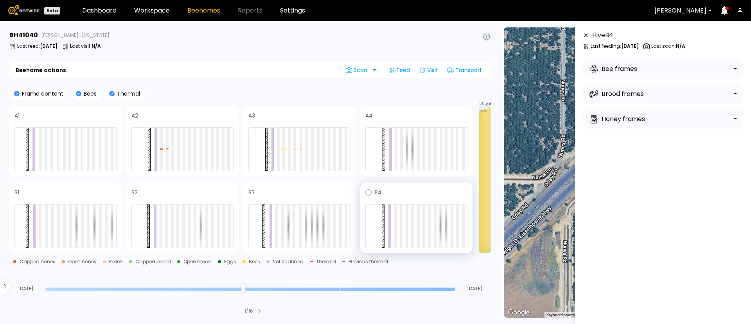
click at [409, 238] on div at bounding box center [416, 226] width 102 height 44
click at [405, 236] on div at bounding box center [416, 226] width 102 height 44
click at [407, 235] on div at bounding box center [407, 225] width 3 height 43
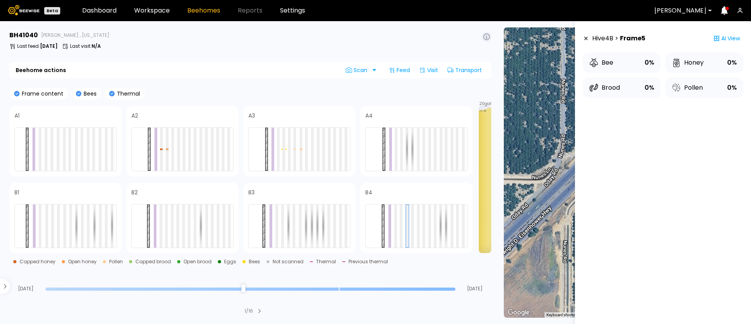
drag, startPoint x: 407, startPoint y: 235, endPoint x: 389, endPoint y: 261, distance: 30.9
click at [389, 260] on div "Capped honey Open honey Pollen Capped brood Open brood Eggs Bees Not scanned Th…" at bounding box center [254, 261] width 482 height 5
click at [298, 231] on div at bounding box center [299, 226] width 102 height 44
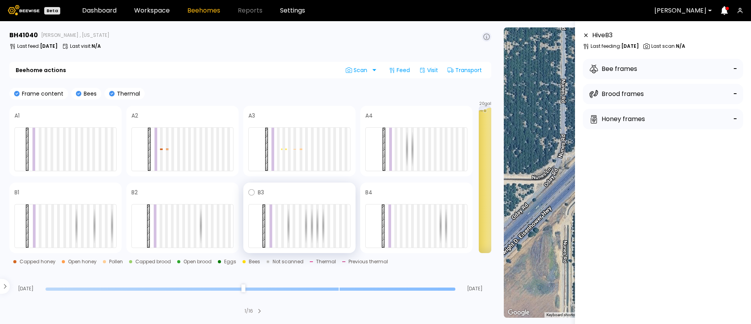
click at [292, 232] on div at bounding box center [299, 226] width 102 height 44
click at [296, 231] on div at bounding box center [299, 226] width 102 height 44
click at [300, 230] on div at bounding box center [300, 225] width 3 height 43
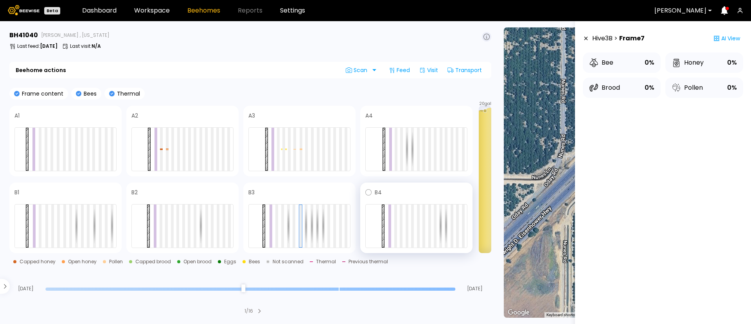
click at [415, 231] on div at bounding box center [416, 226] width 102 height 44
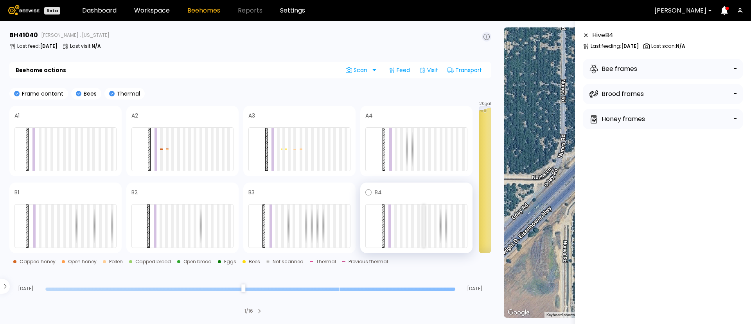
click at [423, 232] on div at bounding box center [424, 225] width 3 height 43
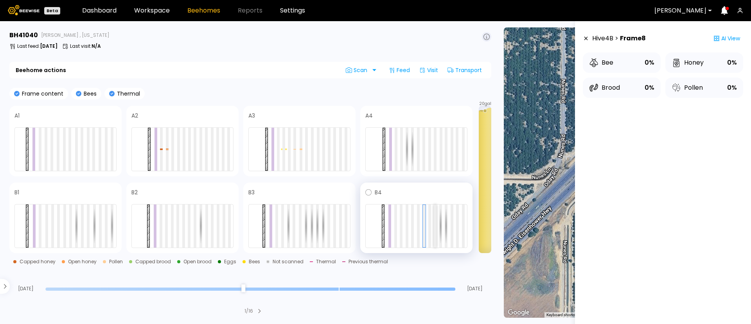
click at [436, 231] on div at bounding box center [435, 225] width 3 height 43
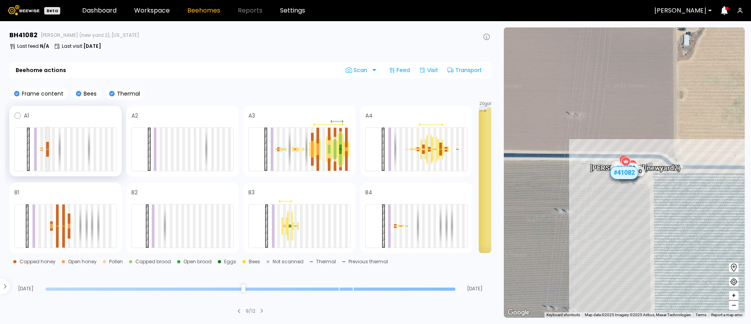
click at [47, 153] on div at bounding box center [47, 152] width 3 height 7
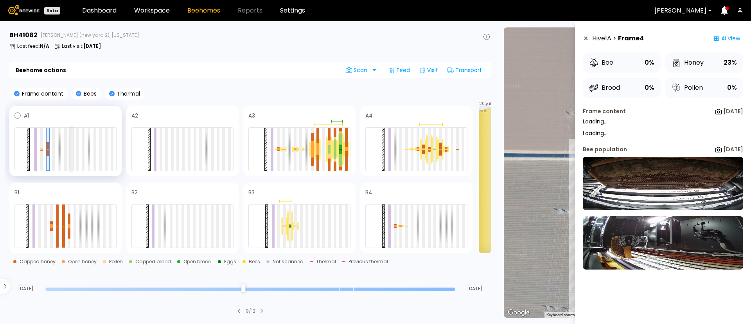
click at [71, 157] on div at bounding box center [71, 149] width 3 height 43
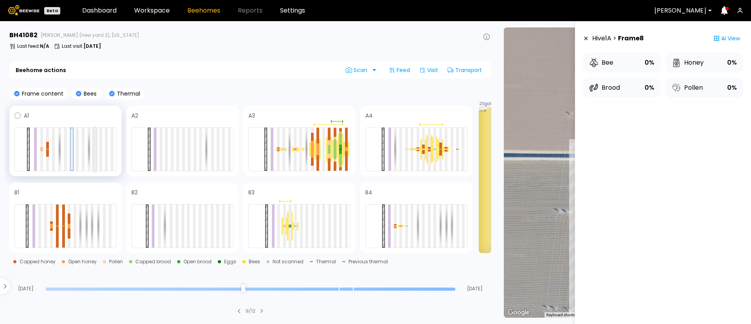
click at [96, 156] on div at bounding box center [95, 149] width 3 height 43
click at [84, 156] on div at bounding box center [83, 149] width 3 height 43
click at [194, 155] on div at bounding box center [195, 149] width 3 height 43
click at [180, 157] on div at bounding box center [182, 149] width 102 height 44
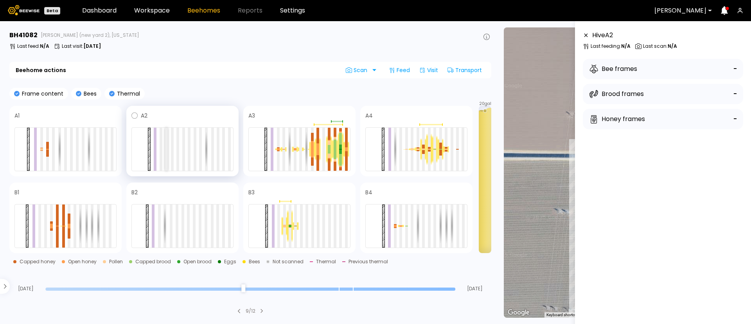
click at [167, 157] on div at bounding box center [166, 149] width 3 height 43
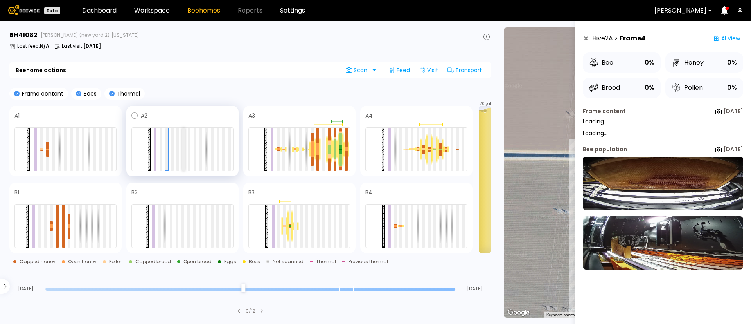
click at [183, 156] on div at bounding box center [183, 149] width 3 height 43
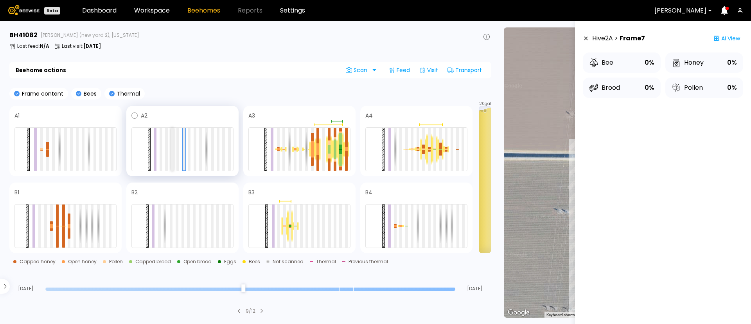
click at [172, 156] on div at bounding box center [172, 149] width 3 height 43
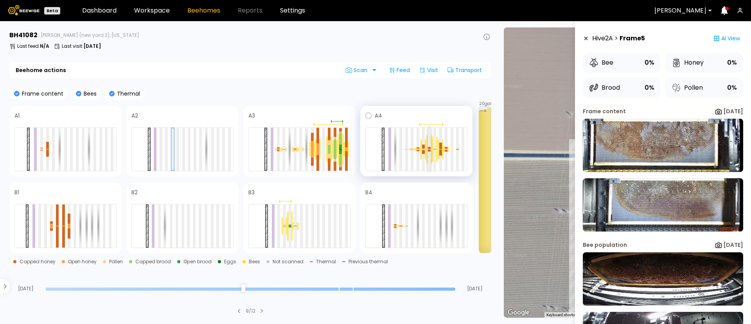
click at [428, 149] on div at bounding box center [429, 149] width 3 height 0
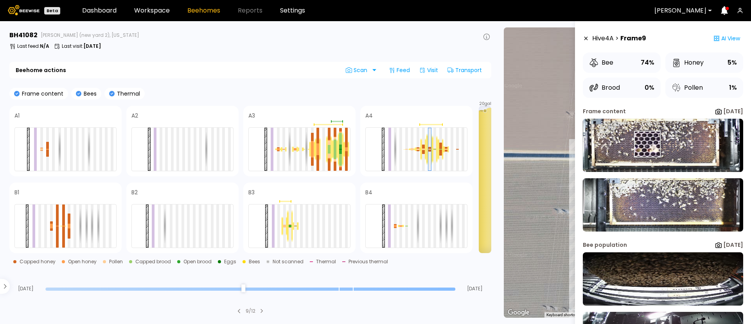
click at [647, 144] on img at bounding box center [663, 145] width 160 height 53
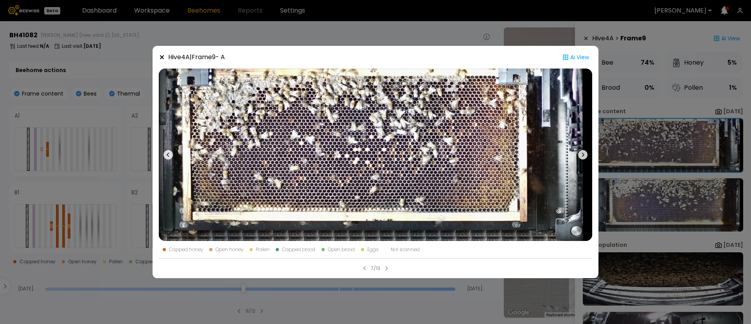
click at [695, 146] on div "Hive 4 A | Frame 9 - A Ai View Capped honey Open honey Pollen Capped brood Open…" at bounding box center [375, 162] width 751 height 324
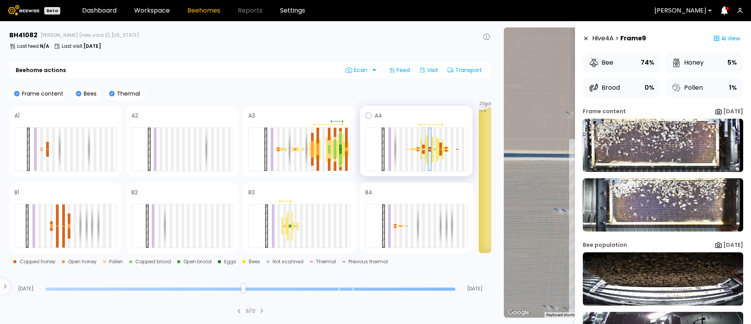
click at [424, 151] on div at bounding box center [423, 152] width 3 height 4
click at [439, 149] on div at bounding box center [440, 152] width 3 height 6
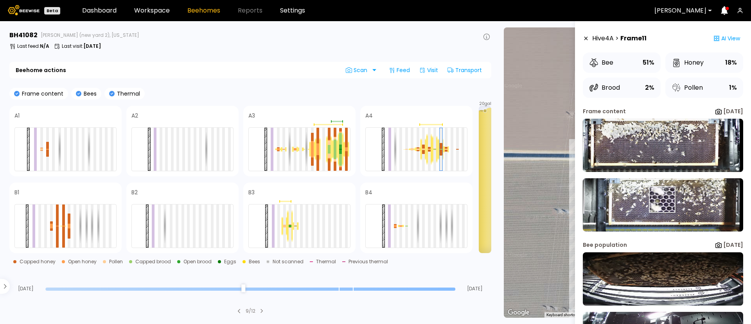
click at [662, 199] on img at bounding box center [663, 204] width 160 height 53
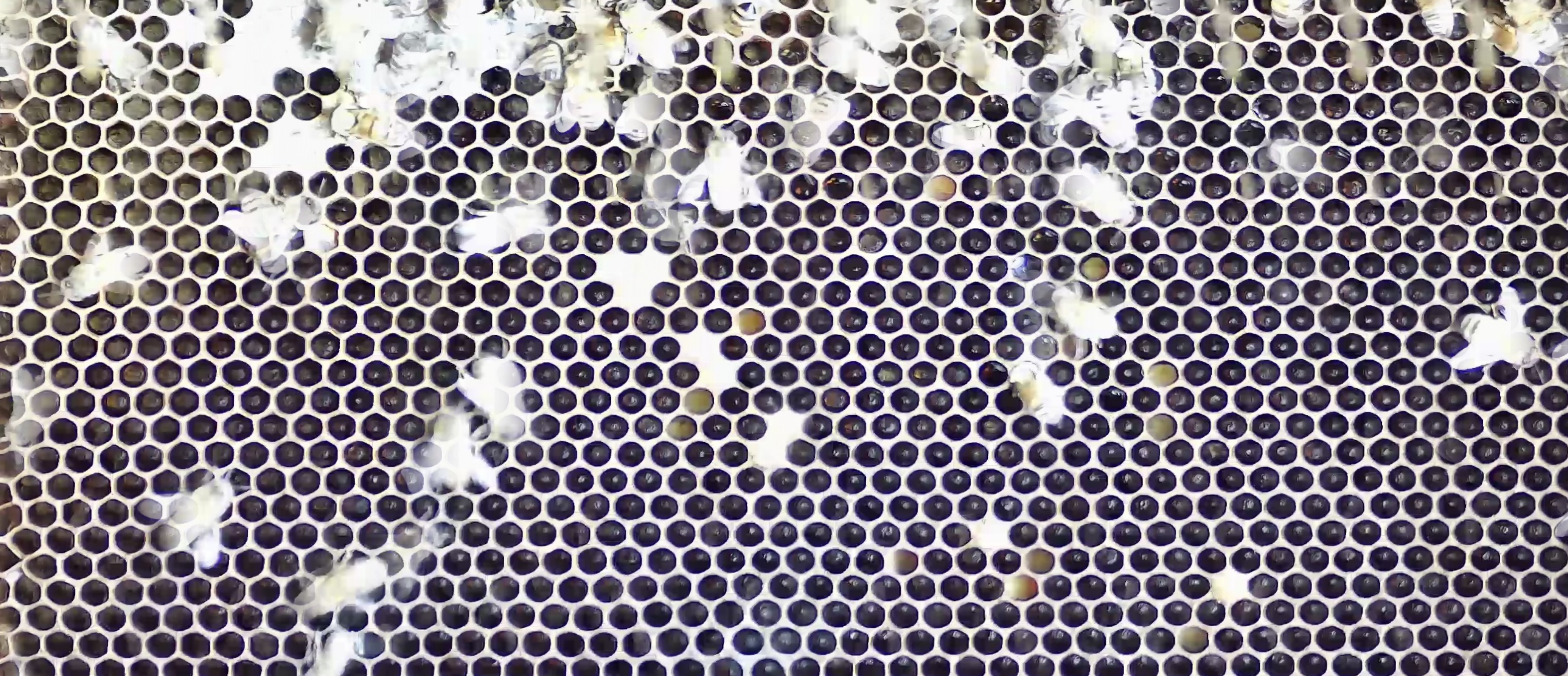
scroll to position [37, 0]
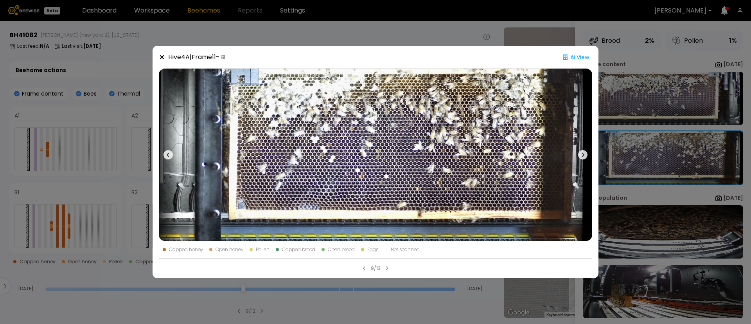
click at [582, 150] on icon at bounding box center [582, 154] width 9 height 9
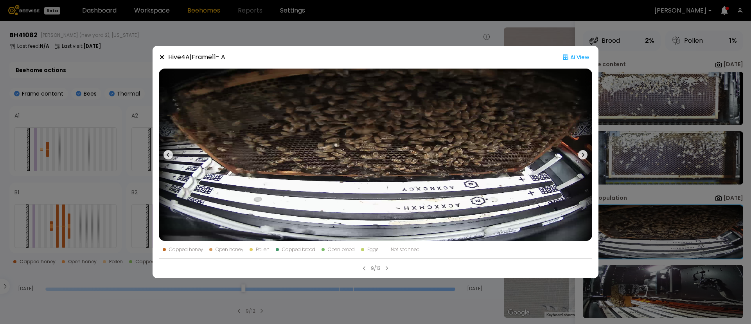
click at [582, 150] on icon at bounding box center [582, 154] width 9 height 9
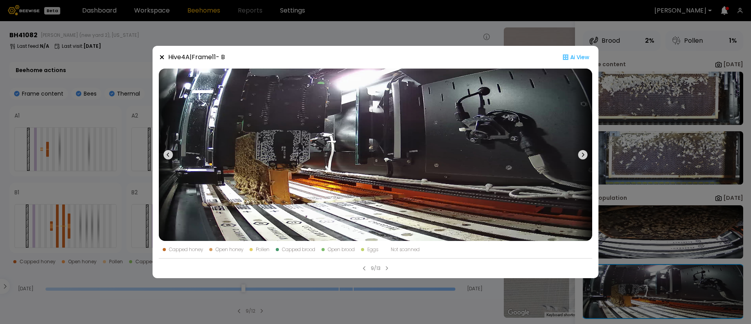
click at [582, 150] on icon at bounding box center [582, 154] width 9 height 9
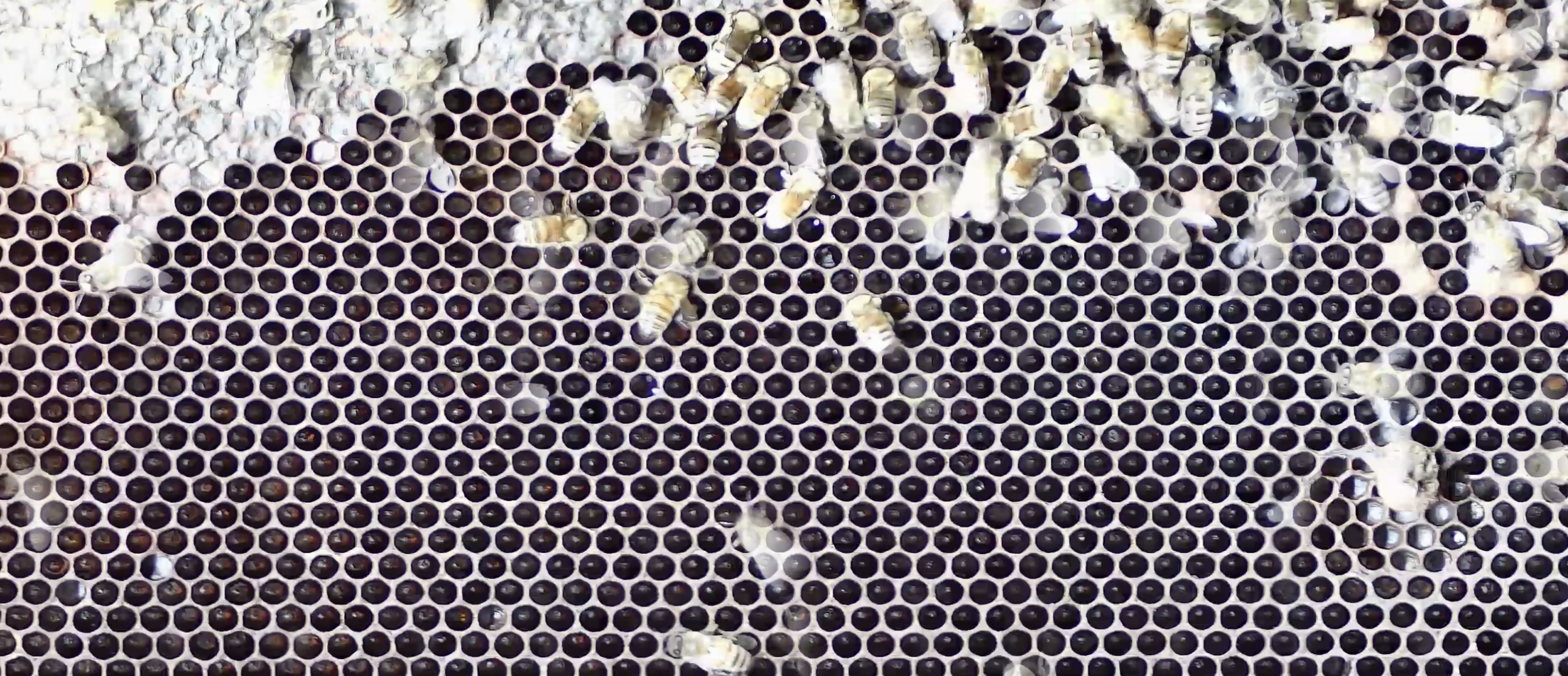
scroll to position [0, 0]
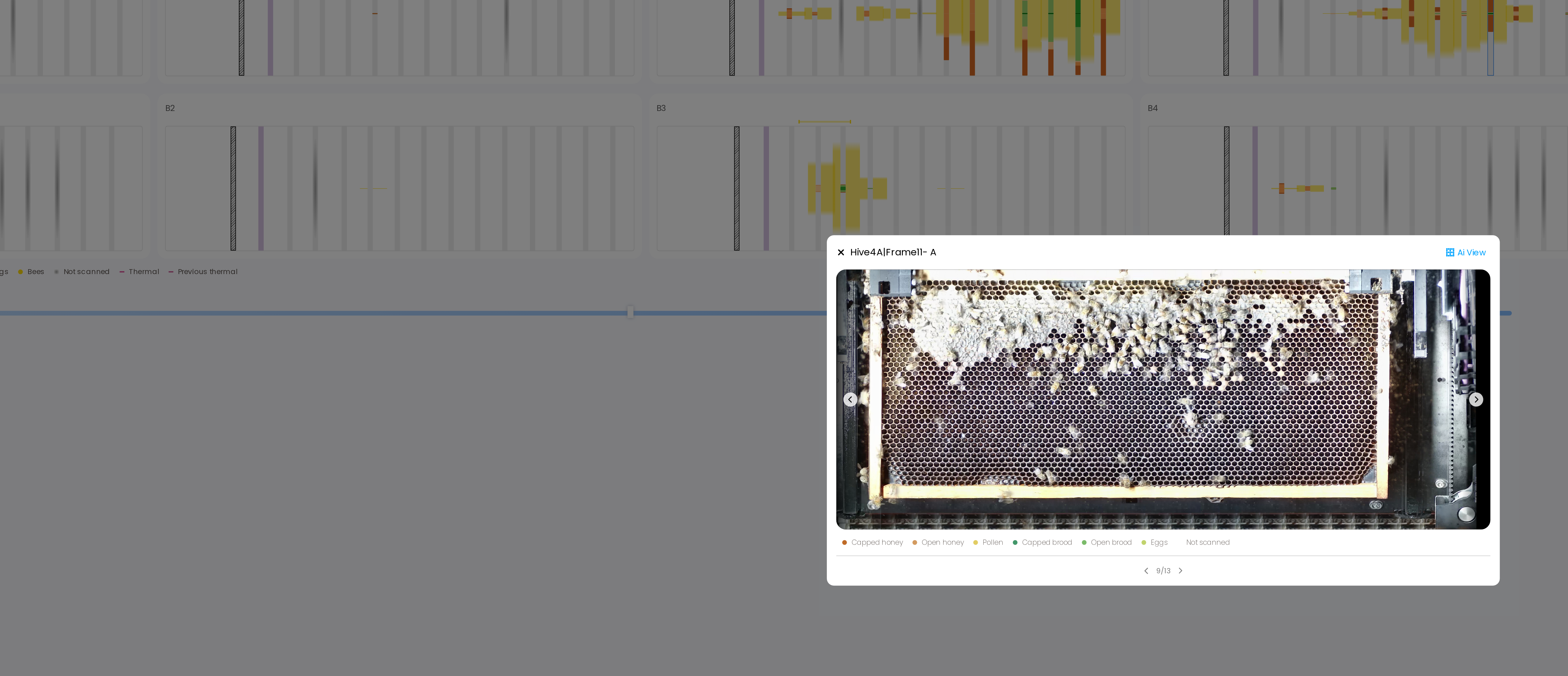
click at [521, 253] on div "Hive 4 A | Frame 11 - A Ai View Capped honey Open honey Pollen Capped brood Ope…" at bounding box center [784, 338] width 1568 height 676
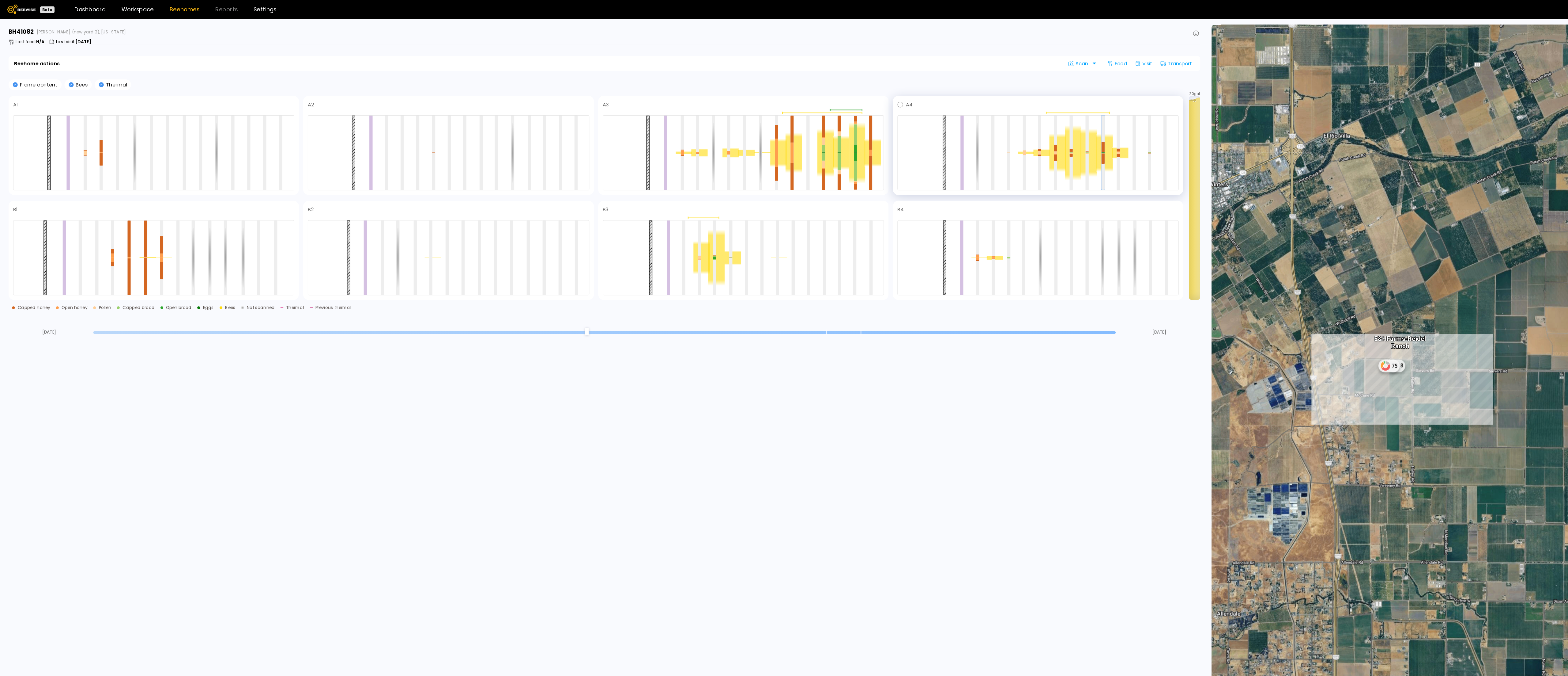
click at [588, 139] on div at bounding box center [942, 132] width 14 height 42
click at [588, 136] on div at bounding box center [942, 132] width 14 height 42
click at [588, 136] on div at bounding box center [928, 132] width 14 height 48
click at [588, 134] on div at bounding box center [927, 134] width 3 height 2
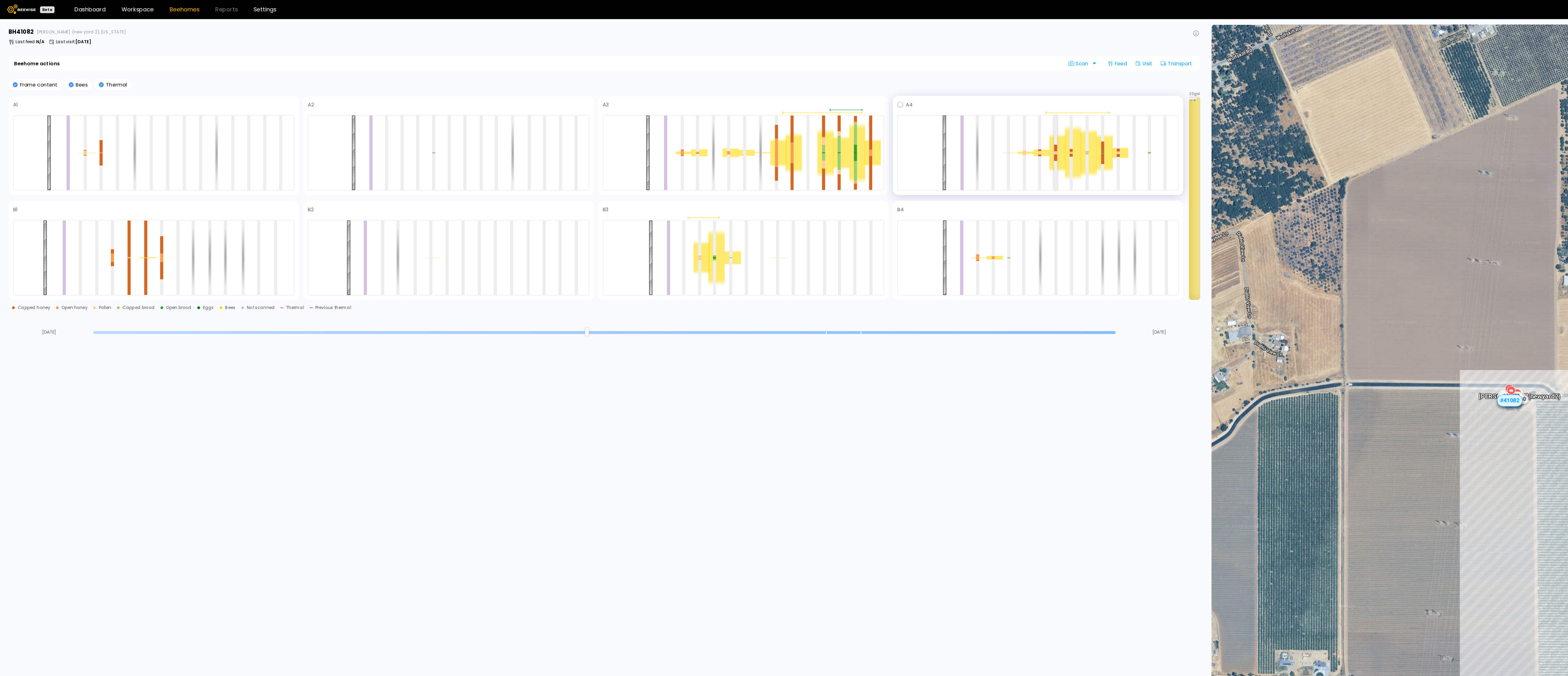
click at [911, 136] on div at bounding box center [898, 132] width 243 height 65
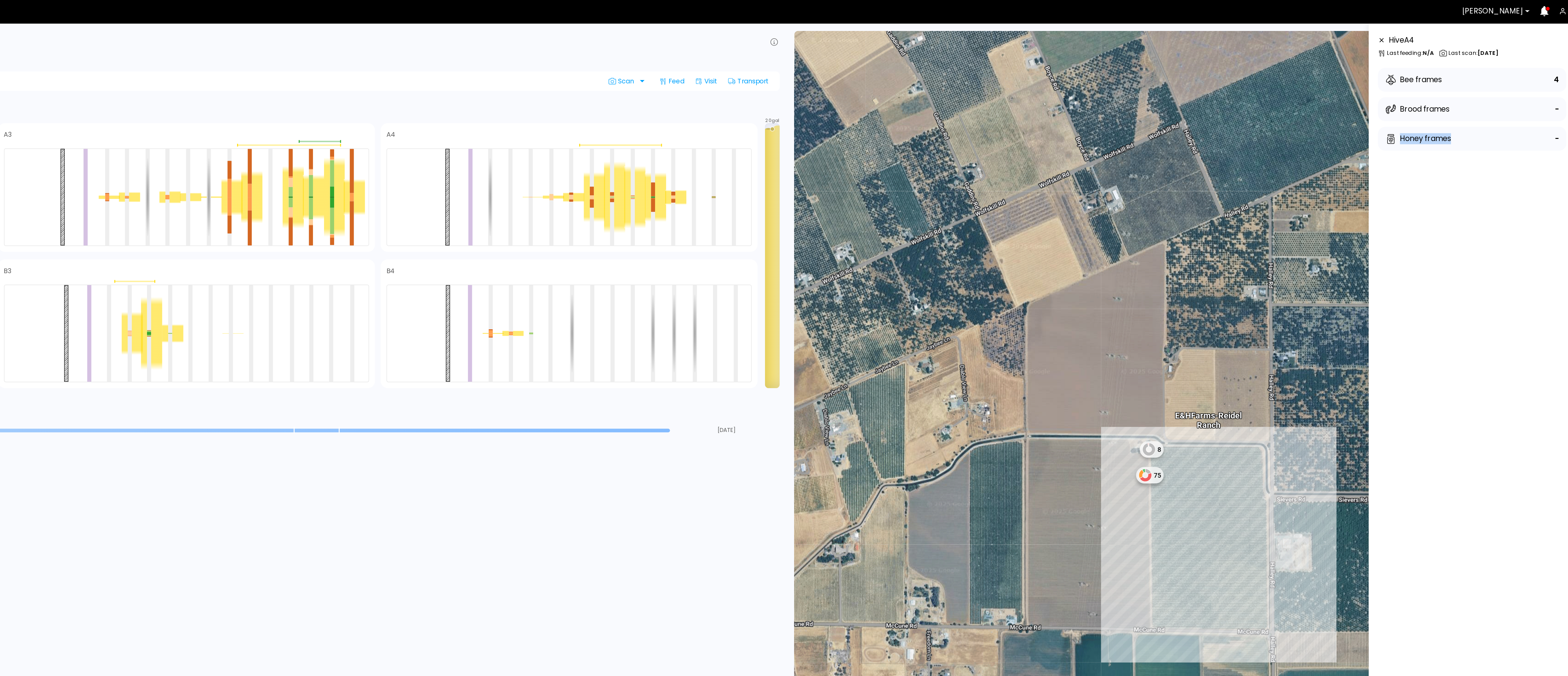
drag, startPoint x: 1499, startPoint y: 178, endPoint x: 1448, endPoint y: 188, distance: 52.0
click at [1448, 188] on div "Hive A 4 Last feeding : N/A Last scan : [DATE] Bee frames 4 Brood frames - Hone…" at bounding box center [1499, 355] width 125 height 661
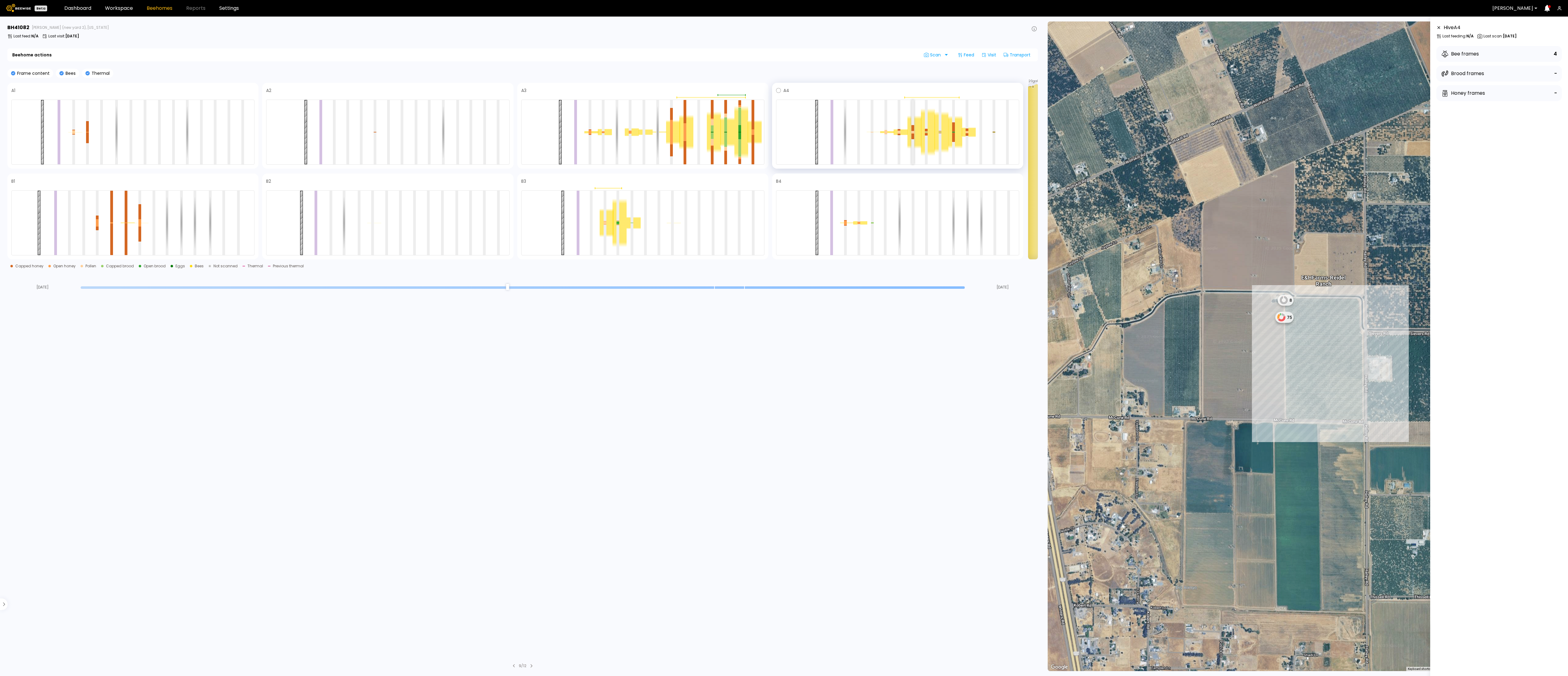
click at [912, 134] on div at bounding box center [914, 136] width 3 height 5
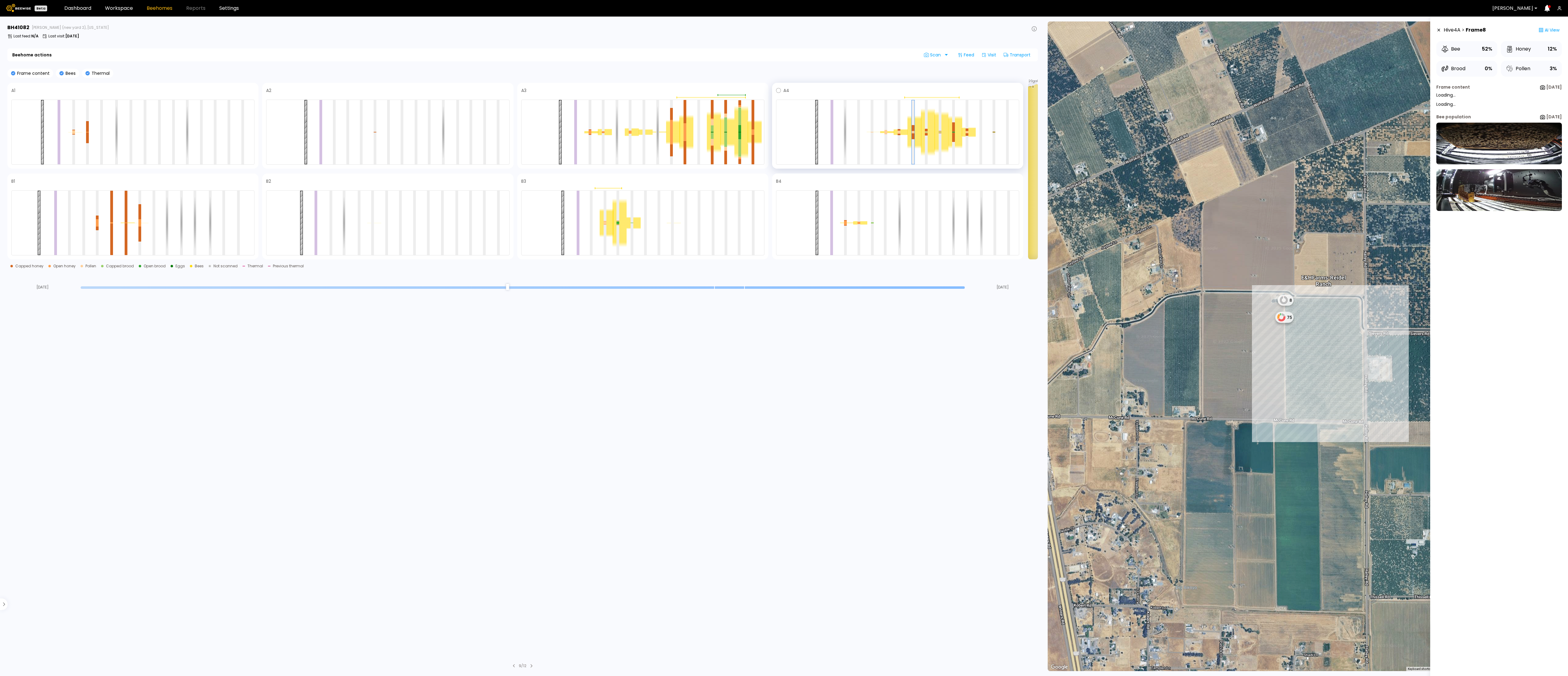
click at [921, 134] on div at bounding box center [928, 132] width 14 height 48
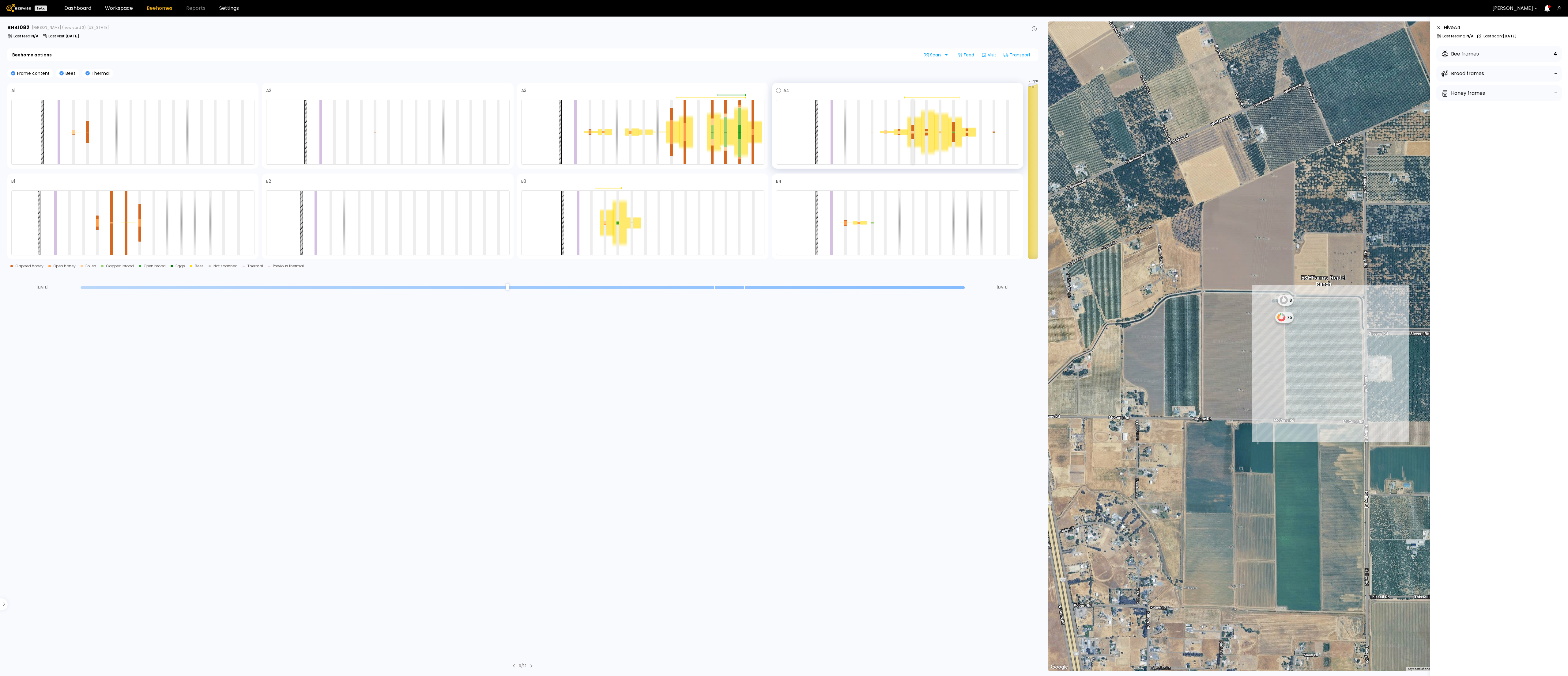
click at [913, 143] on div at bounding box center [914, 132] width 3 height 64
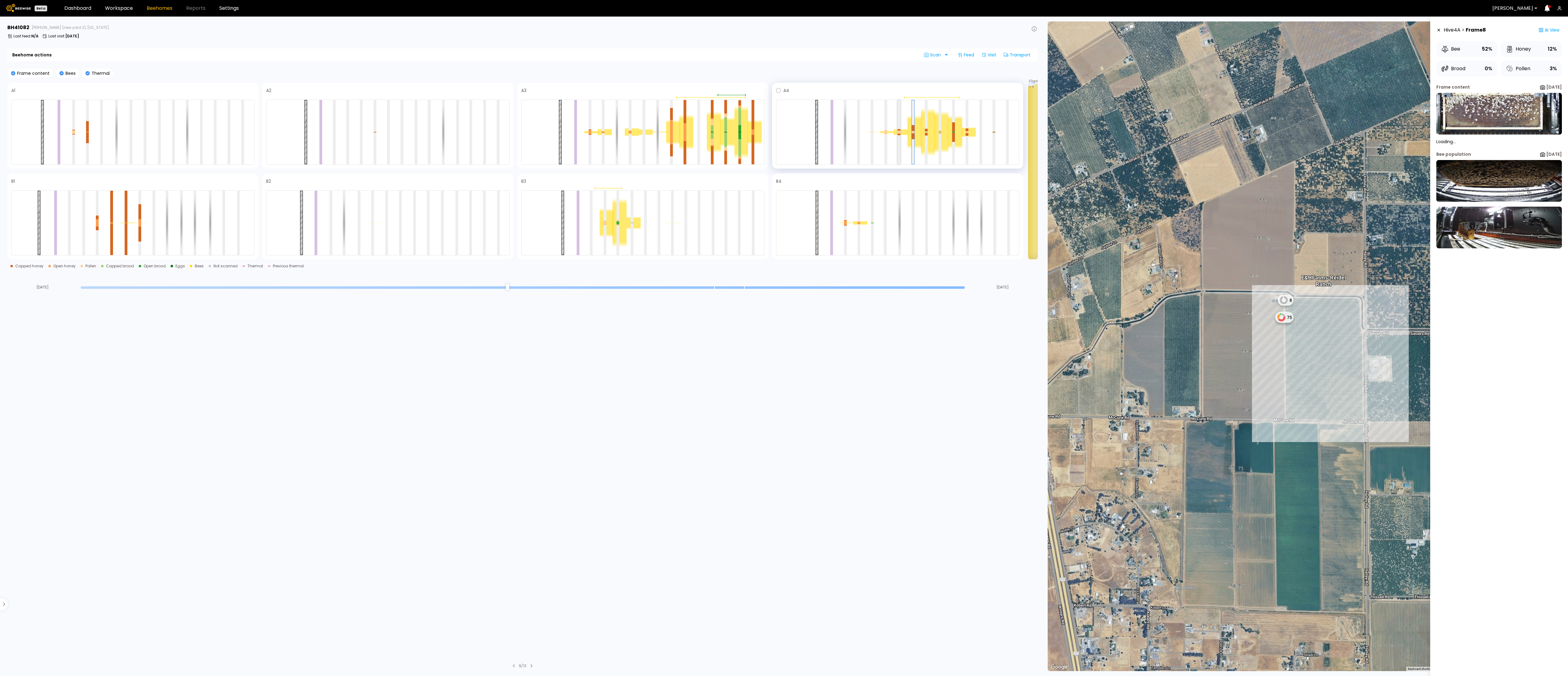
click at [899, 143] on div at bounding box center [899, 132] width 3 height 64
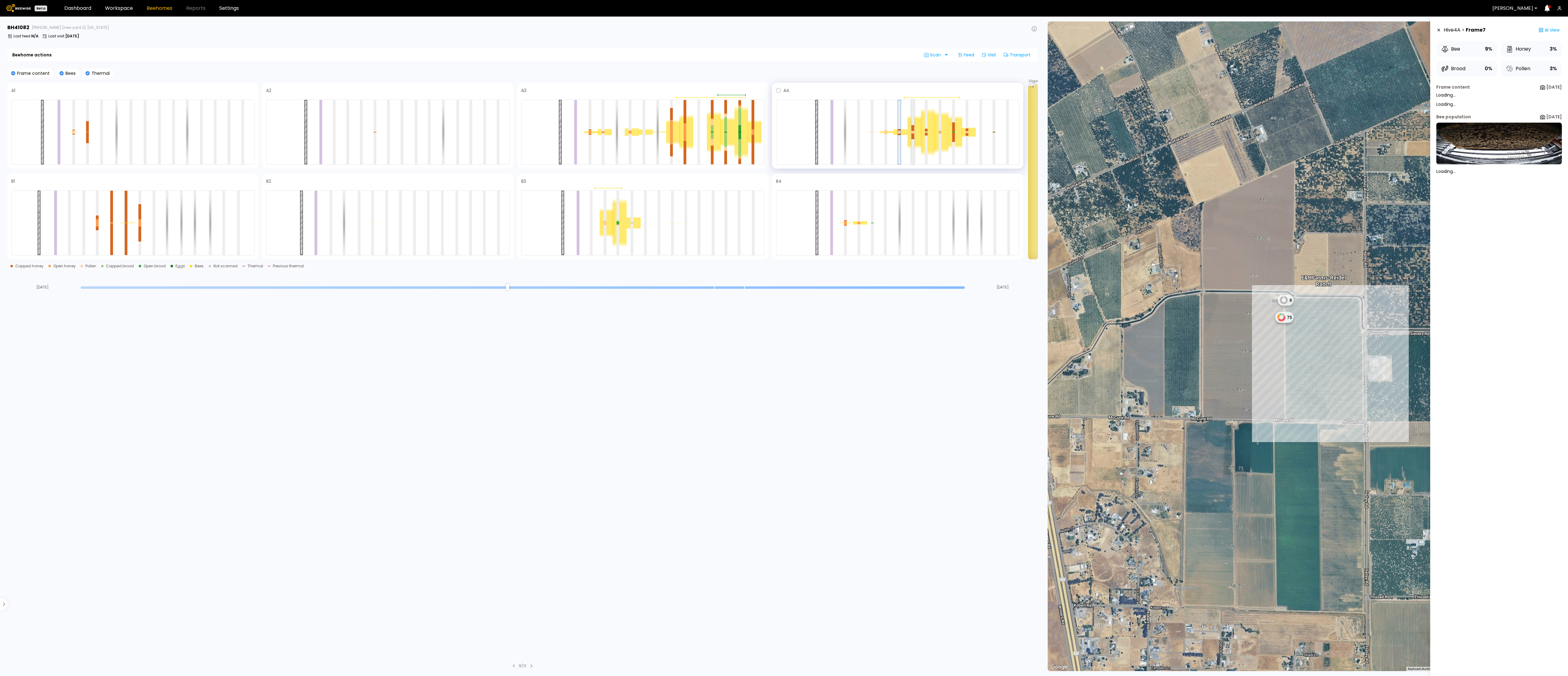
click at [914, 143] on div at bounding box center [914, 132] width 3 height 64
click at [925, 143] on div at bounding box center [927, 132] width 3 height 64
click at [939, 143] on div at bounding box center [940, 132] width 3 height 64
click at [953, 143] on div at bounding box center [954, 132] width 3 height 64
click at [966, 145] on div at bounding box center [968, 132] width 3 height 64
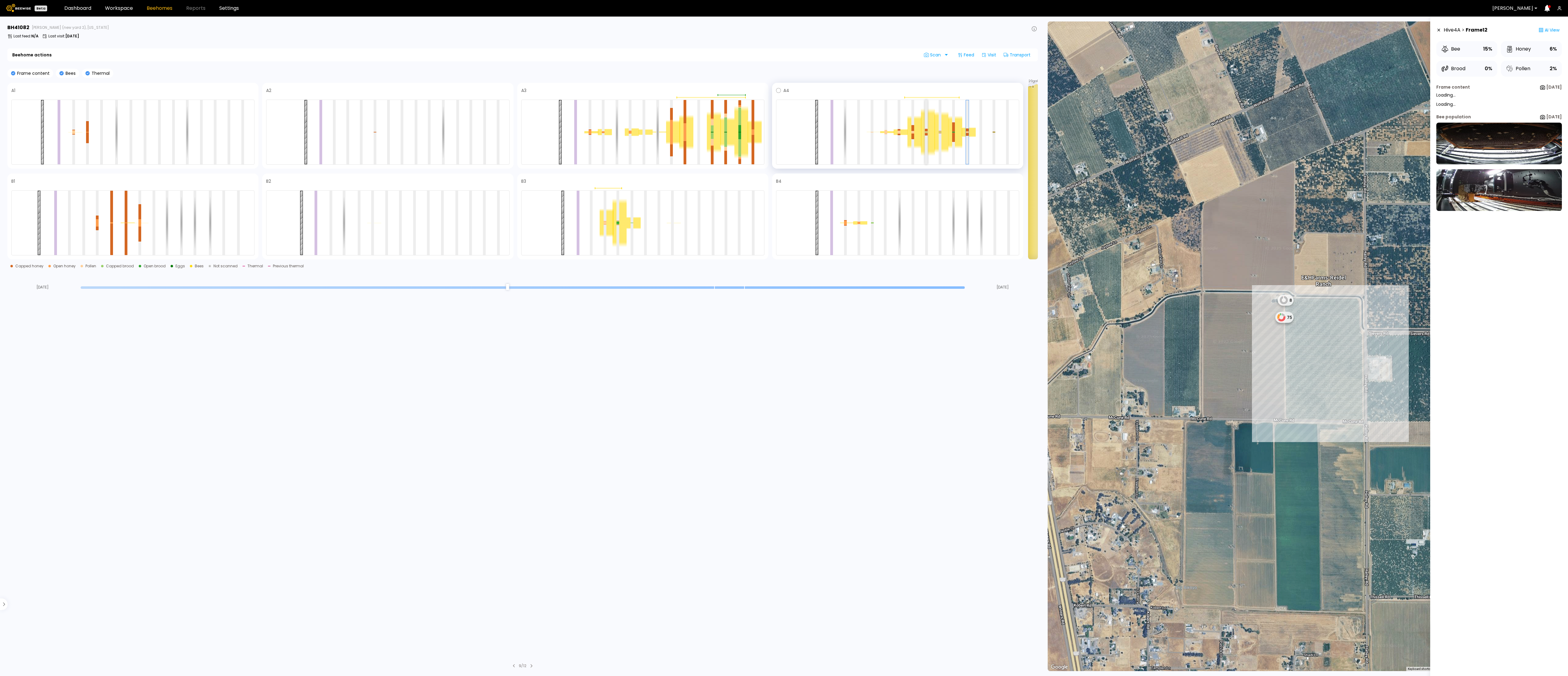
click at [927, 146] on div at bounding box center [927, 132] width 3 height 64
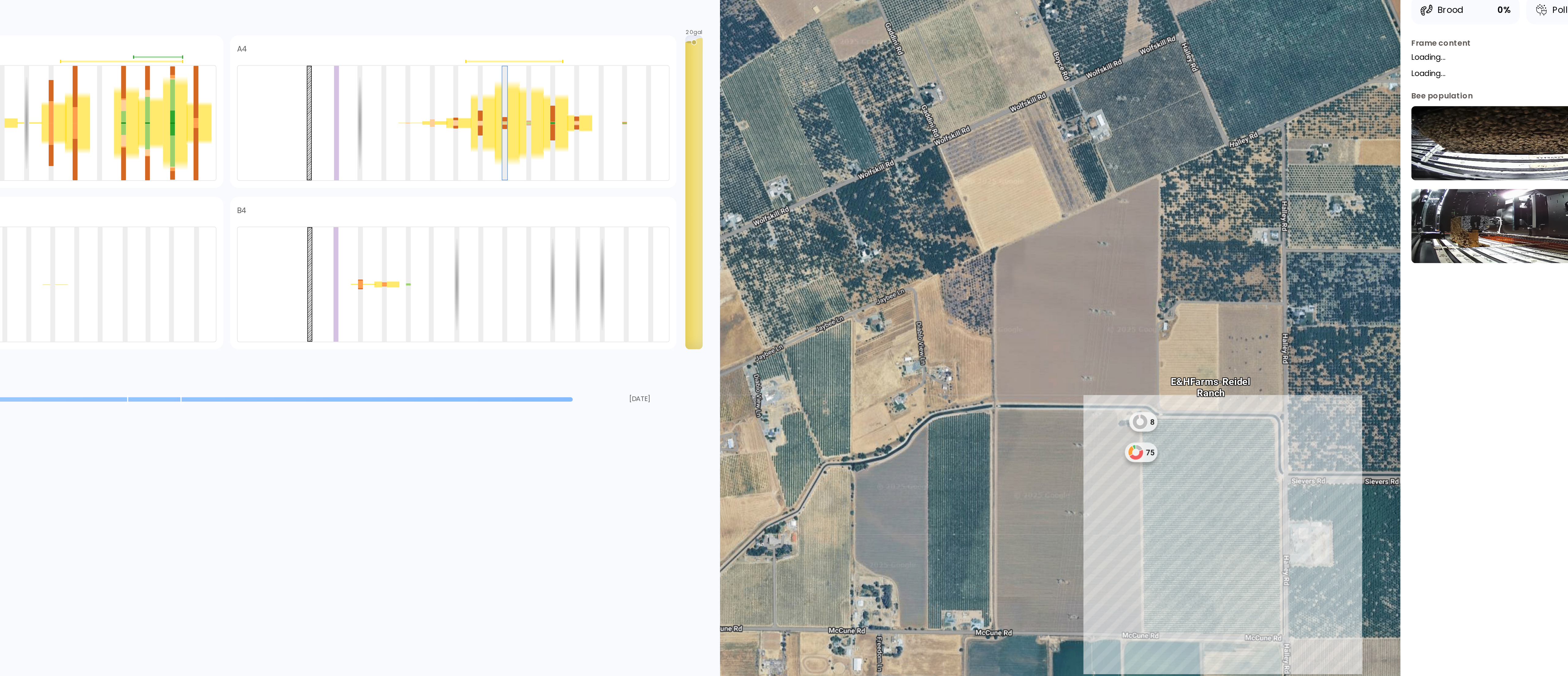
click at [1507, 309] on div "Hive 4 A > Frame 9 AI View Bee 74% Honey 5% Brood 0% Pollen 1% Frame content Se…" at bounding box center [1499, 355] width 125 height 661
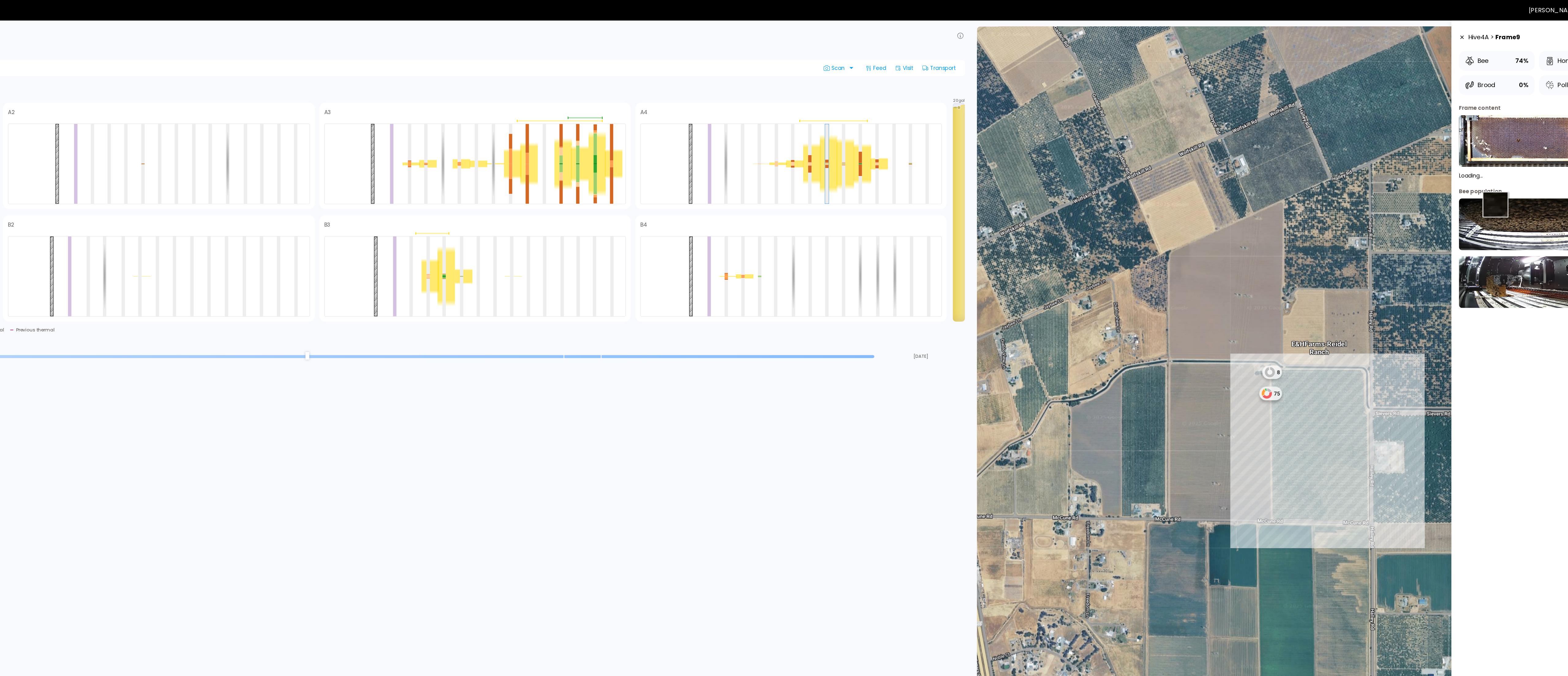
drag, startPoint x: 853, startPoint y: 402, endPoint x: 1465, endPoint y: 165, distance: 656.3
click at [1465, 165] on img at bounding box center [1499, 180] width 125 height 42
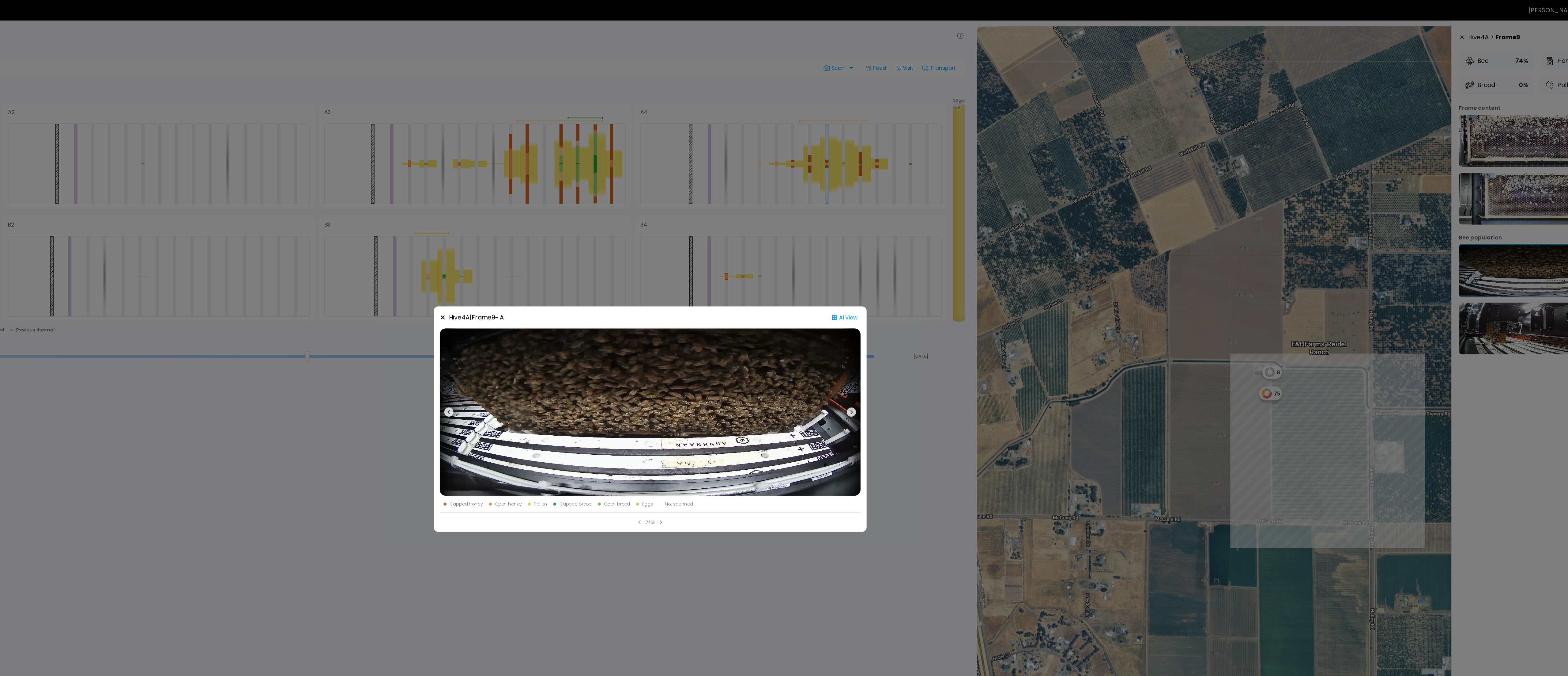
click at [1487, 150] on div "Hive 4 A | Frame 9 - A Ai View Capped honey Open honey Pollen Capped brood Open…" at bounding box center [784, 338] width 1568 height 676
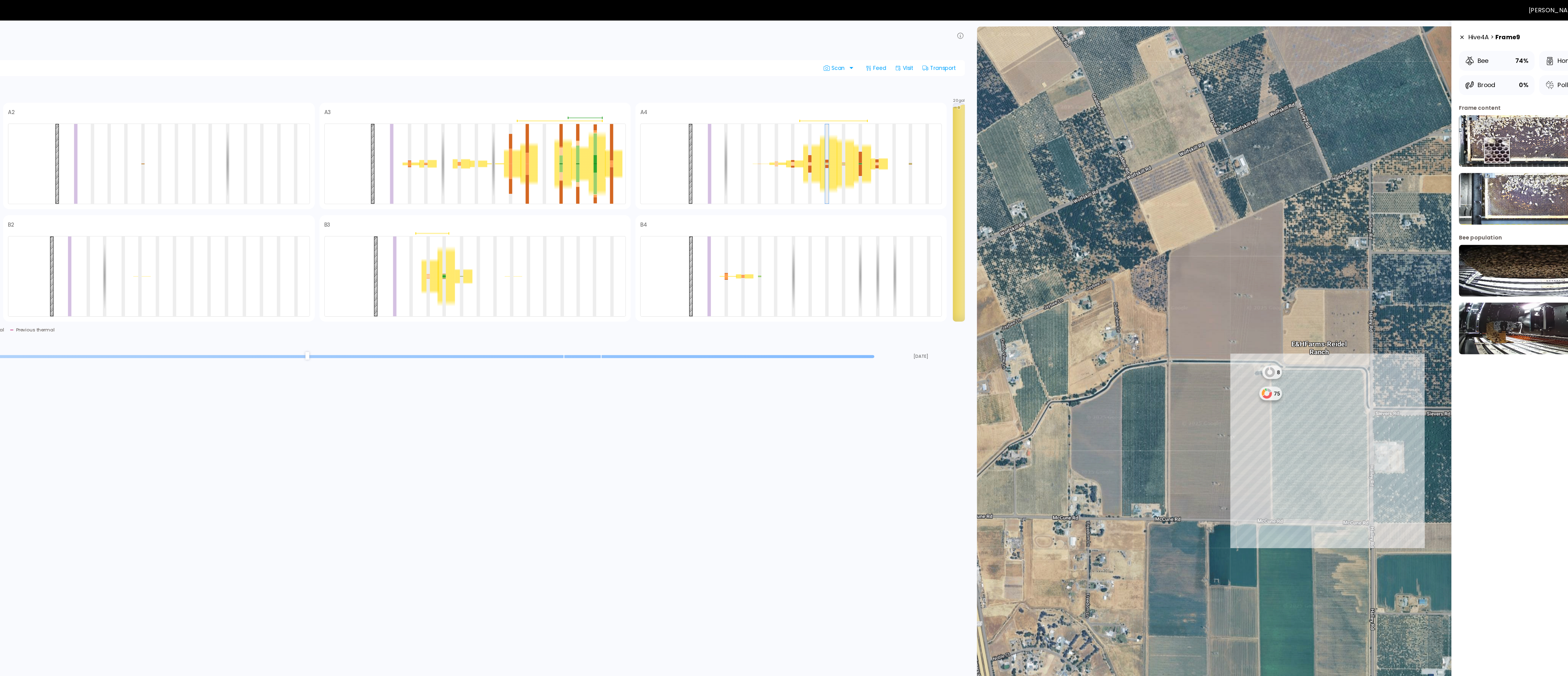
click at [1467, 121] on img at bounding box center [1499, 114] width 125 height 42
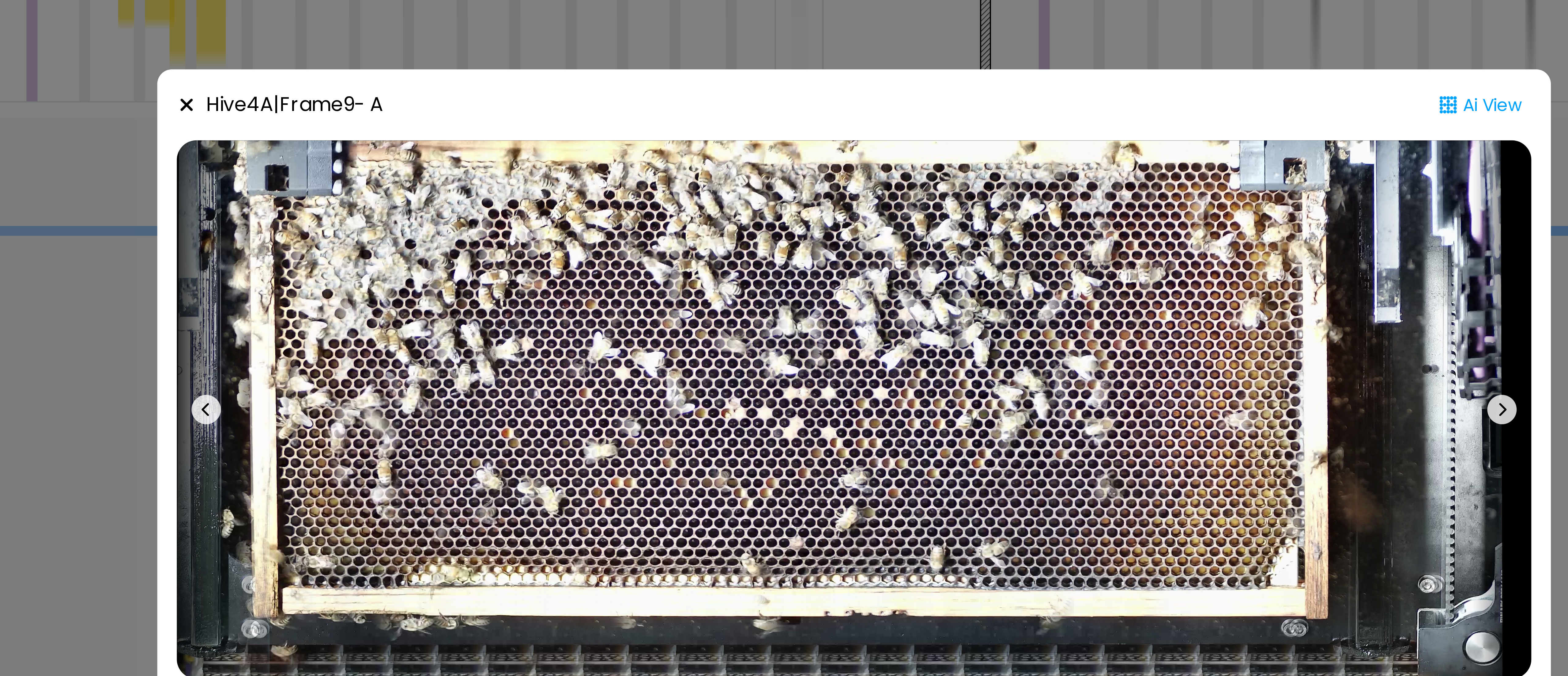
click at [848, 242] on div "Hive 4 A | Frame 9 - A Ai View Capped honey Open honey Pollen Capped brood Open…" at bounding box center [784, 338] width 1568 height 676
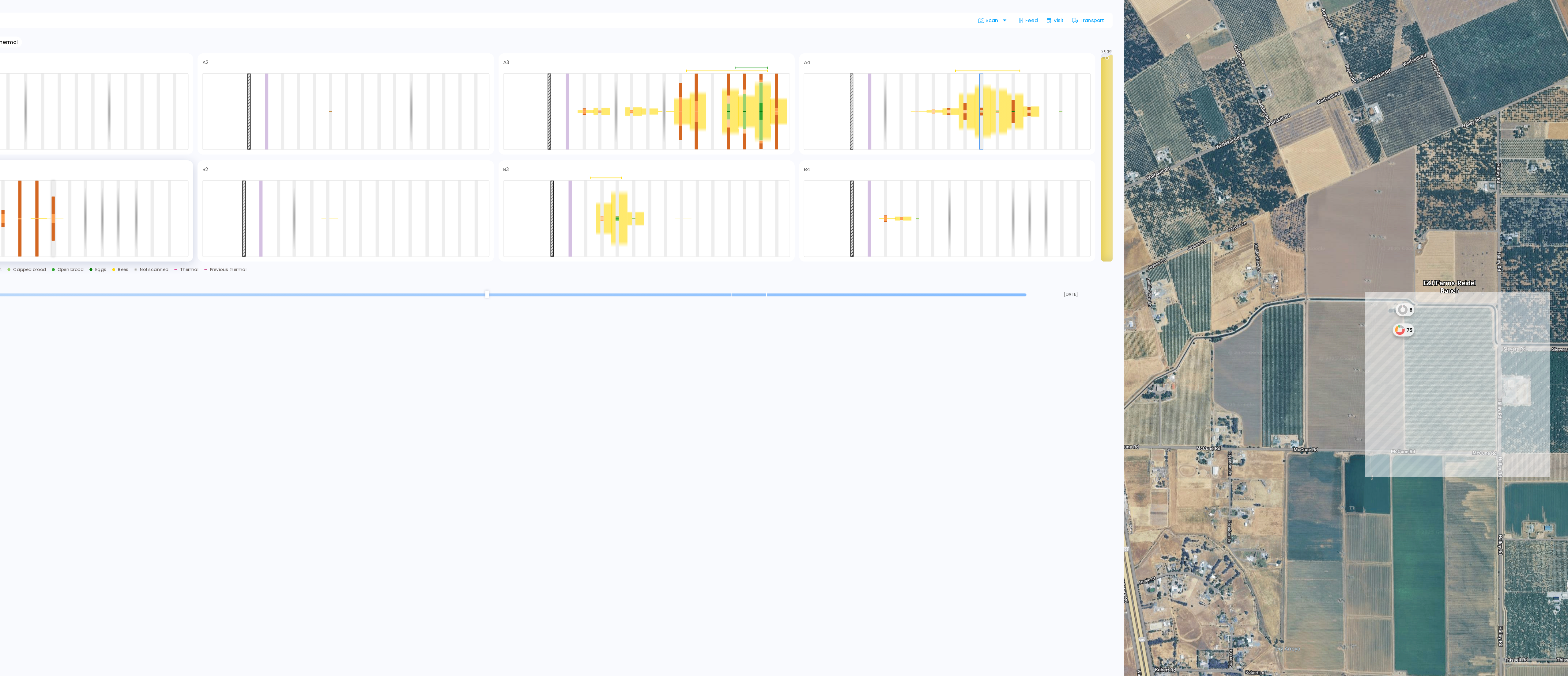
click at [139, 225] on div at bounding box center [140, 224] width 3 height 4
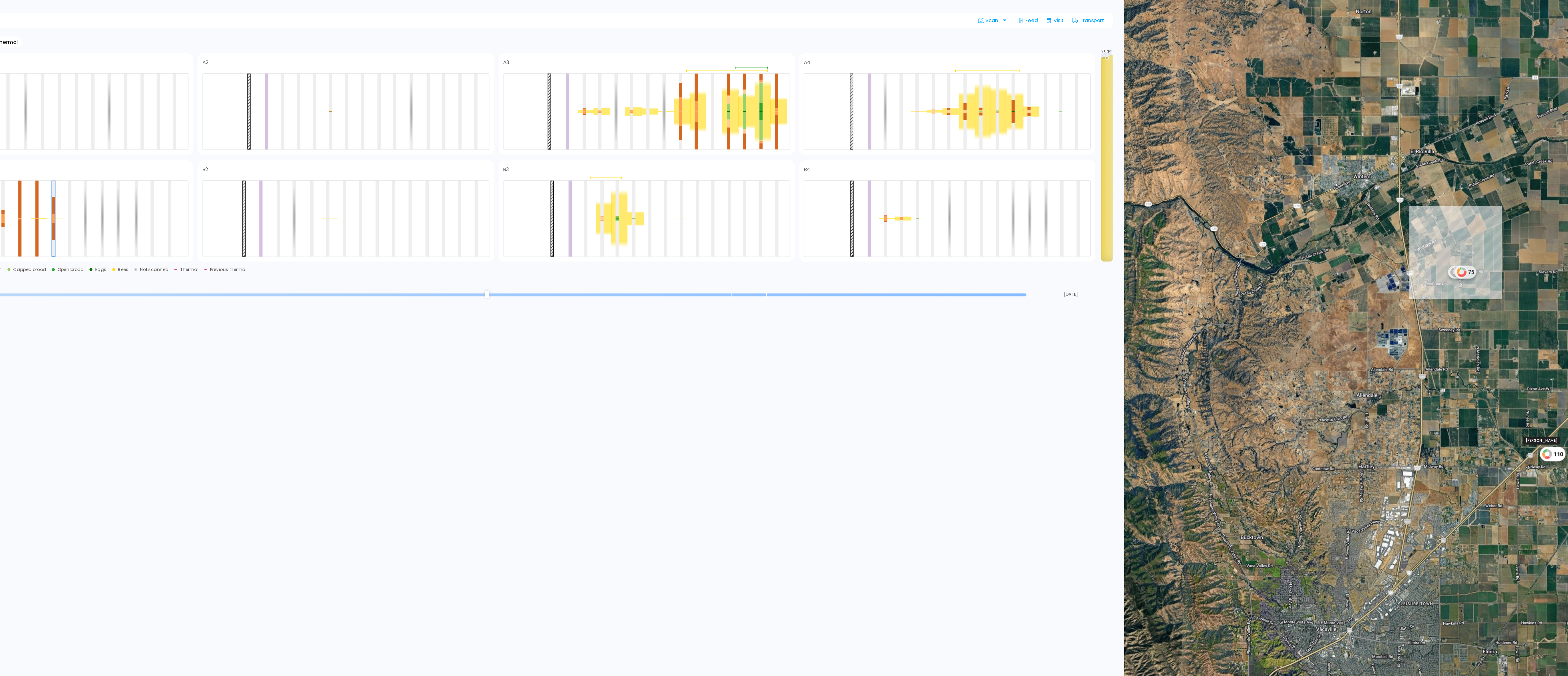
click at [1417, 425] on div "110" at bounding box center [1411, 422] width 22 height 13
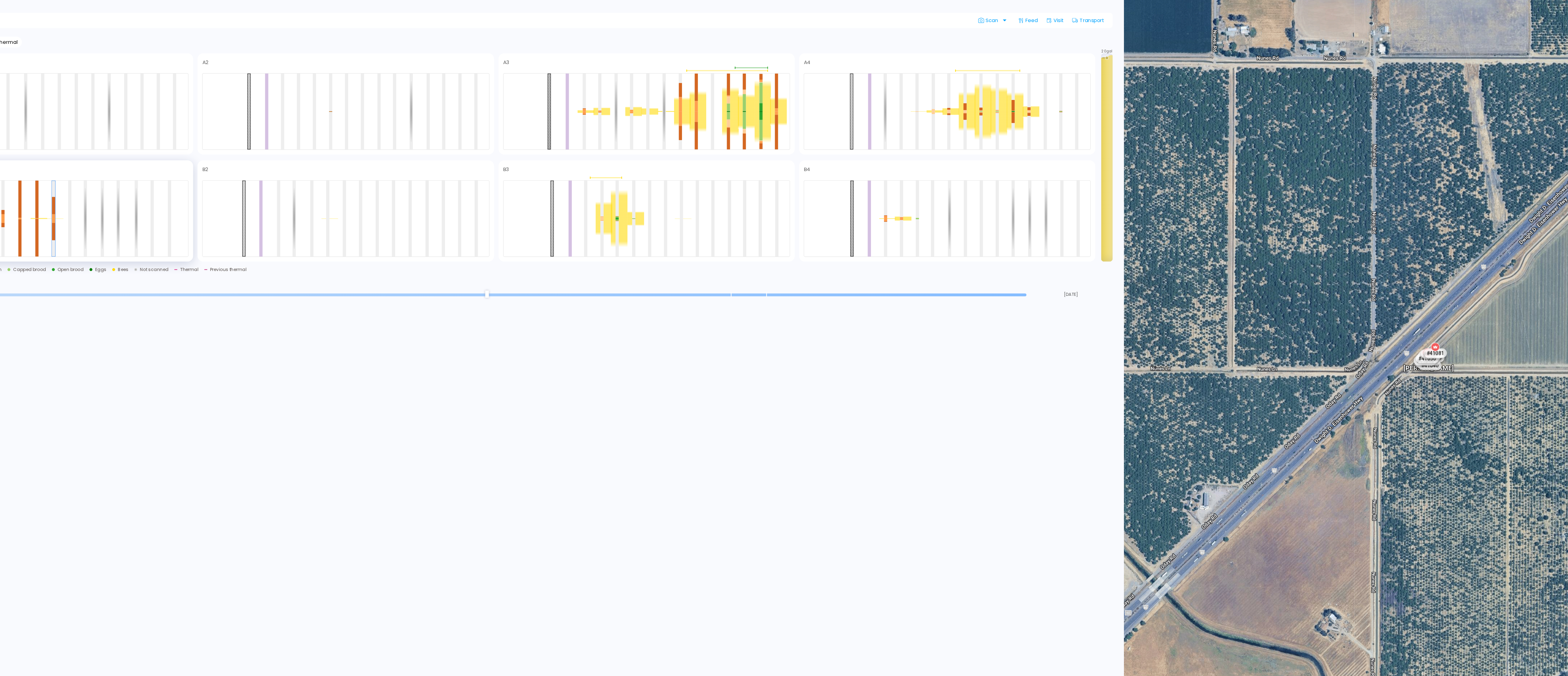
click at [142, 232] on div at bounding box center [140, 222] width 3 height 64
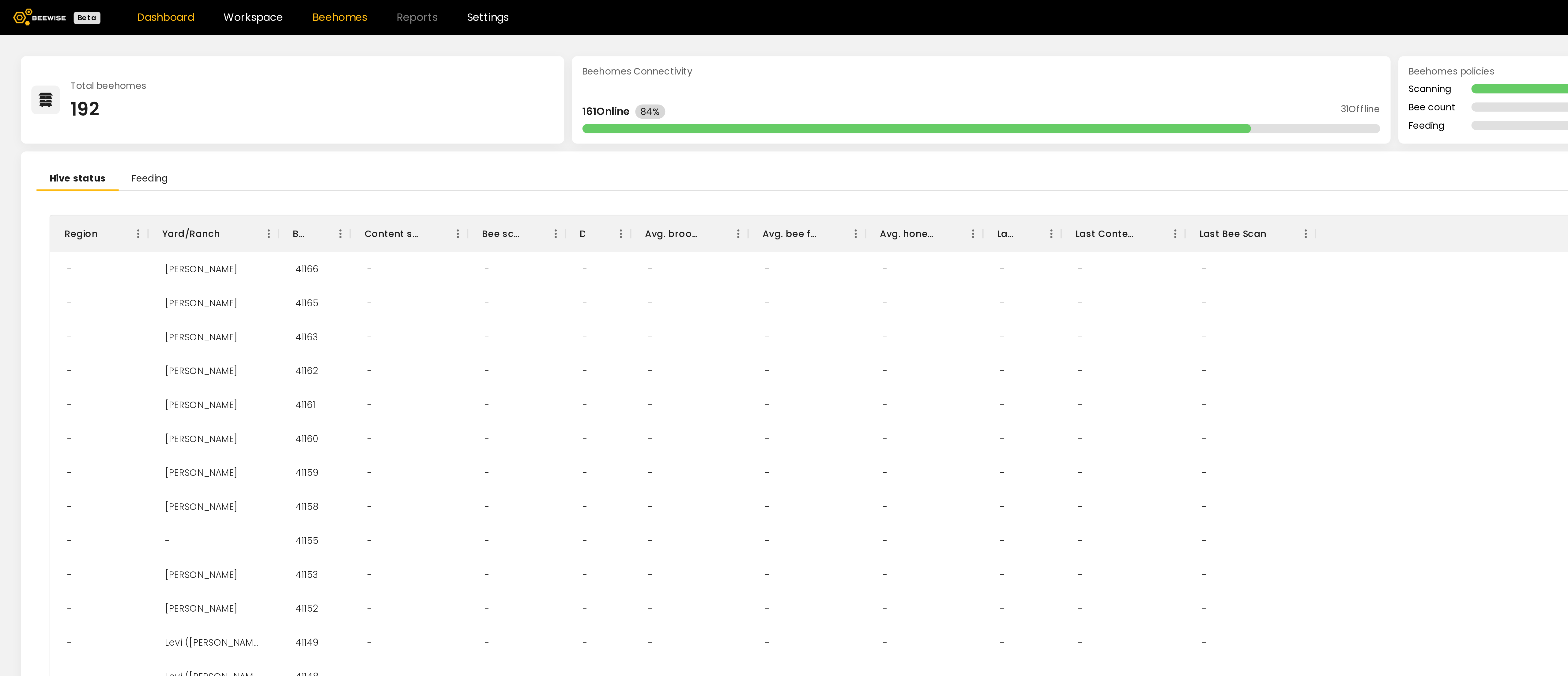
click at [162, 9] on link "Beehomes" at bounding box center [159, 8] width 26 height 5
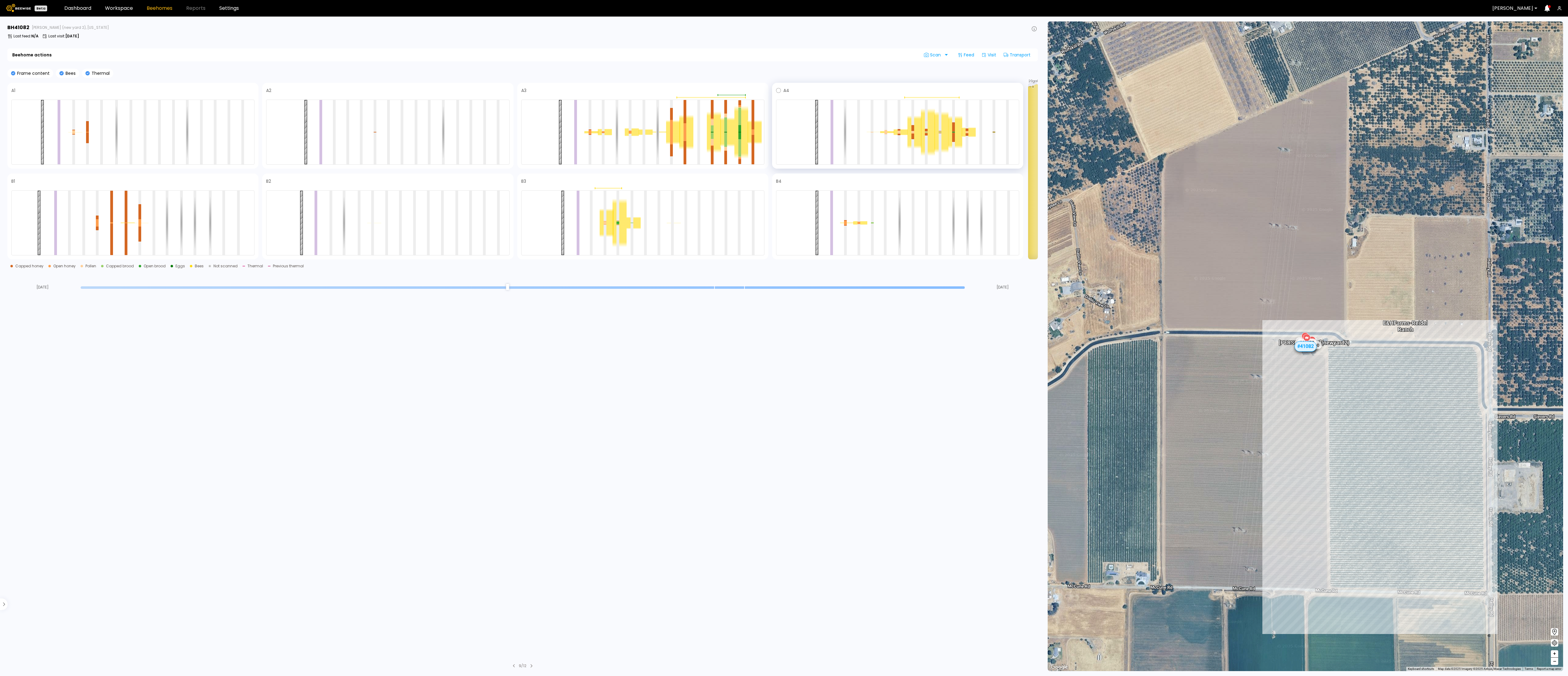
click at [957, 132] on div at bounding box center [955, 132] width 14 height 33
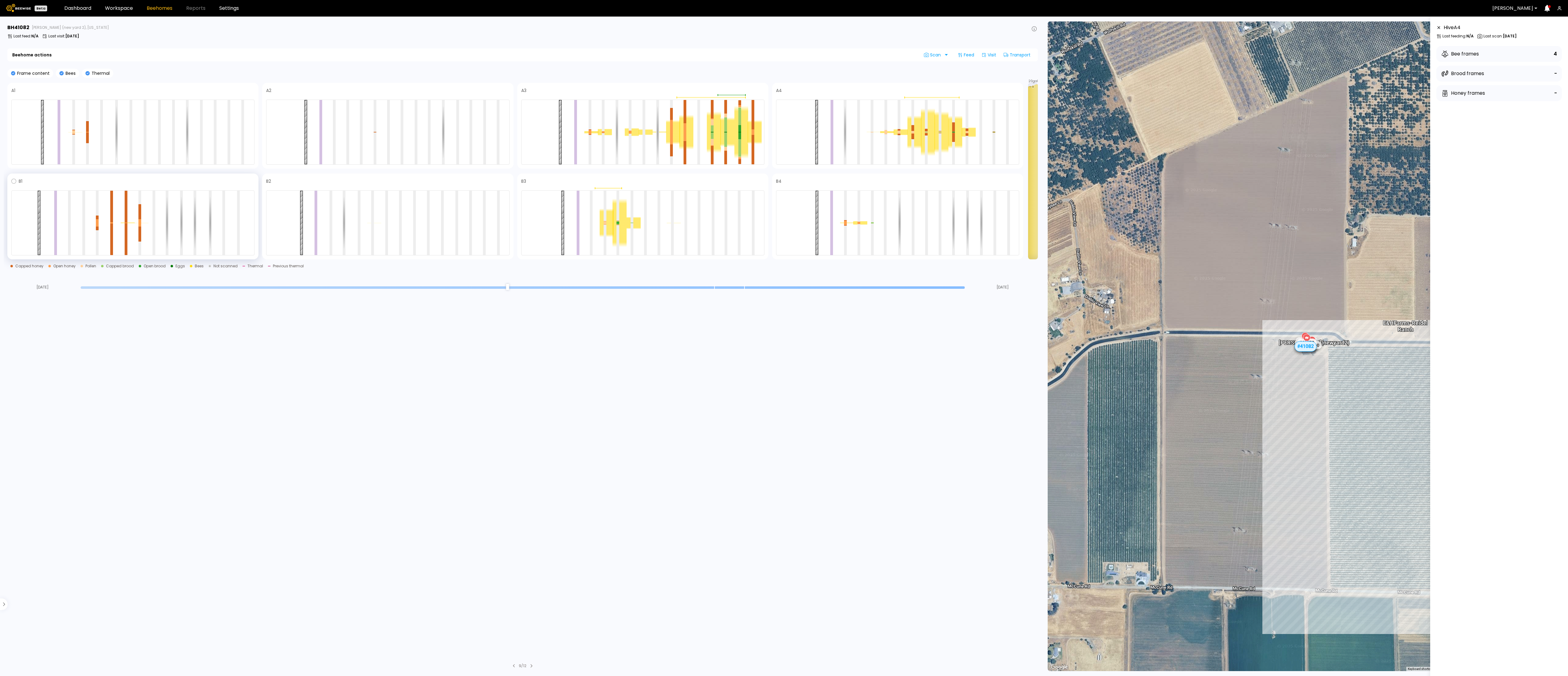
click at [137, 230] on div at bounding box center [132, 222] width 243 height 65
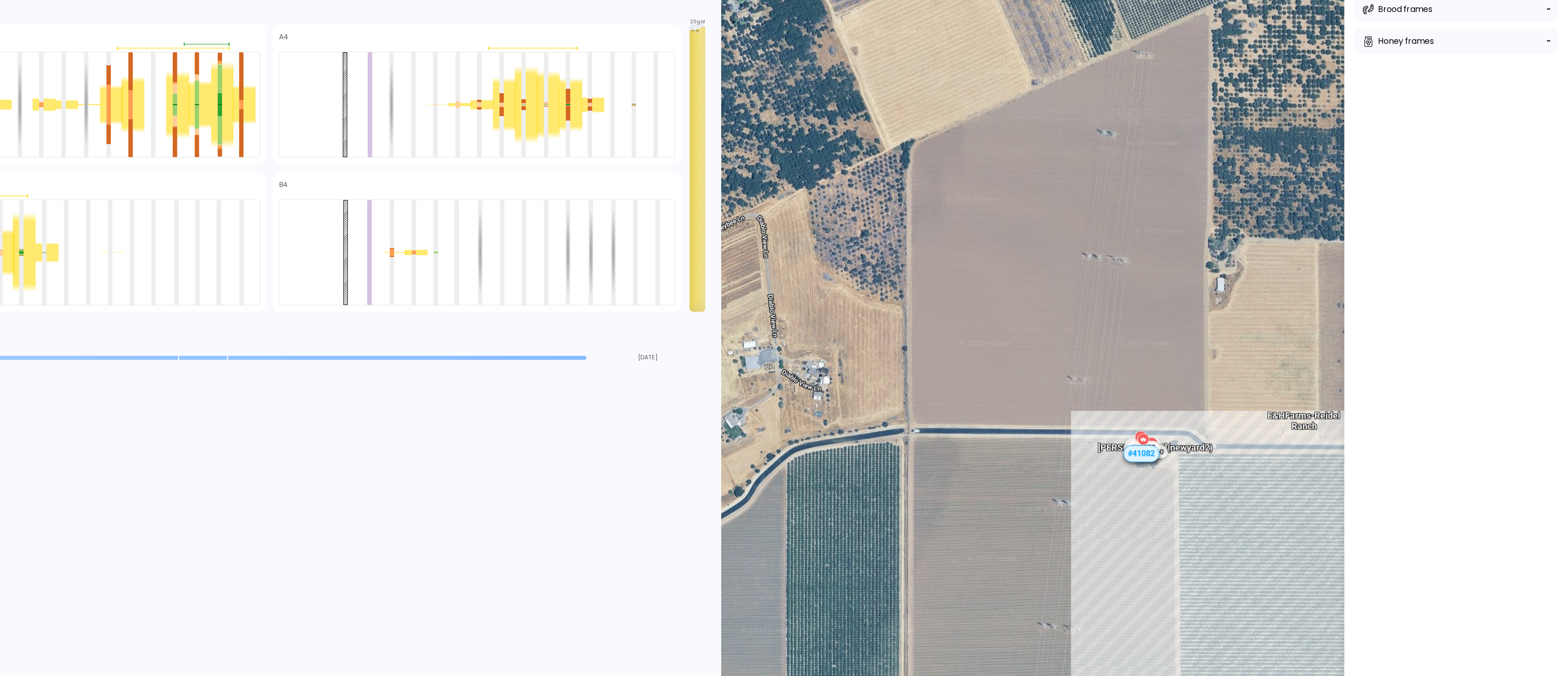
scroll to position [0, 0]
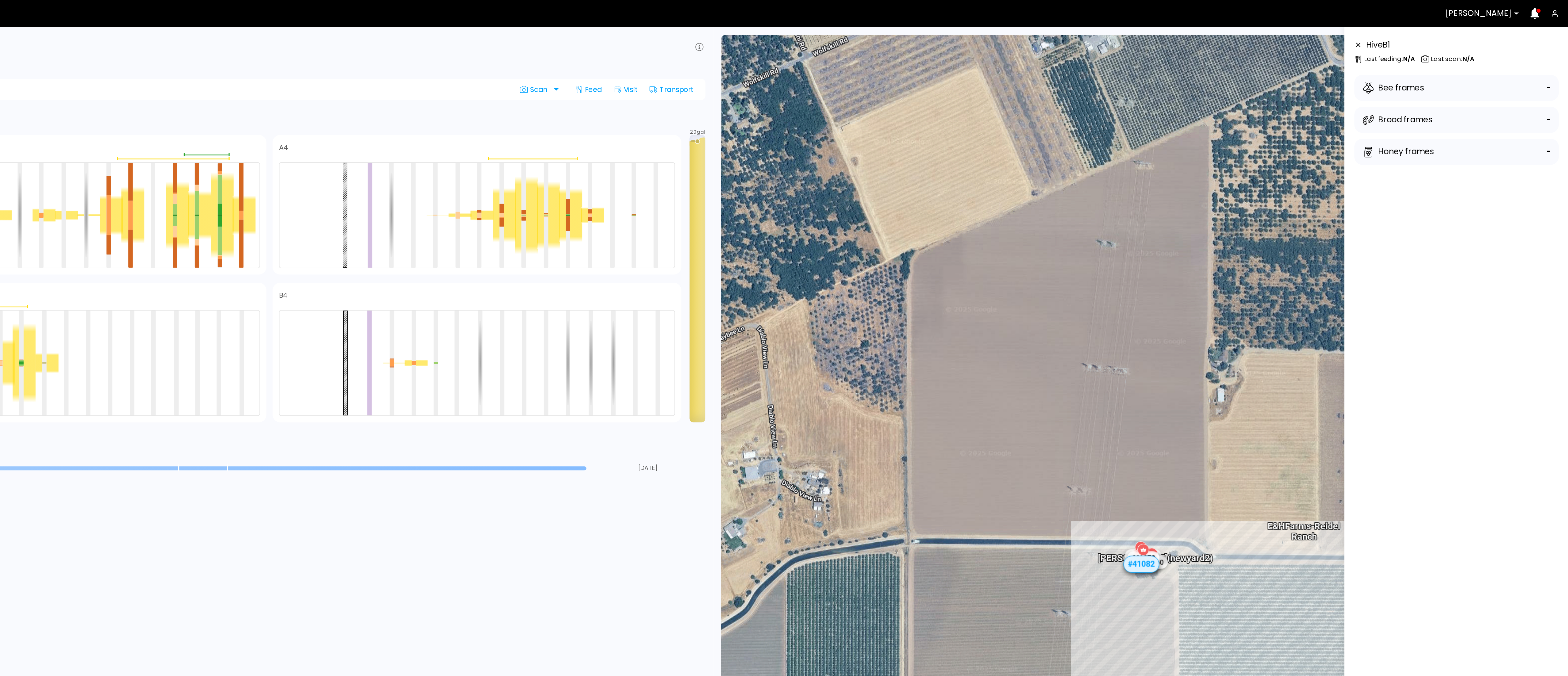
click at [758, 339] on section "BH 41082 Sievers (new yard 2), California Last feed : N/A Last visit : Aug 05 B…" at bounding box center [524, 346] width 1040 height 660
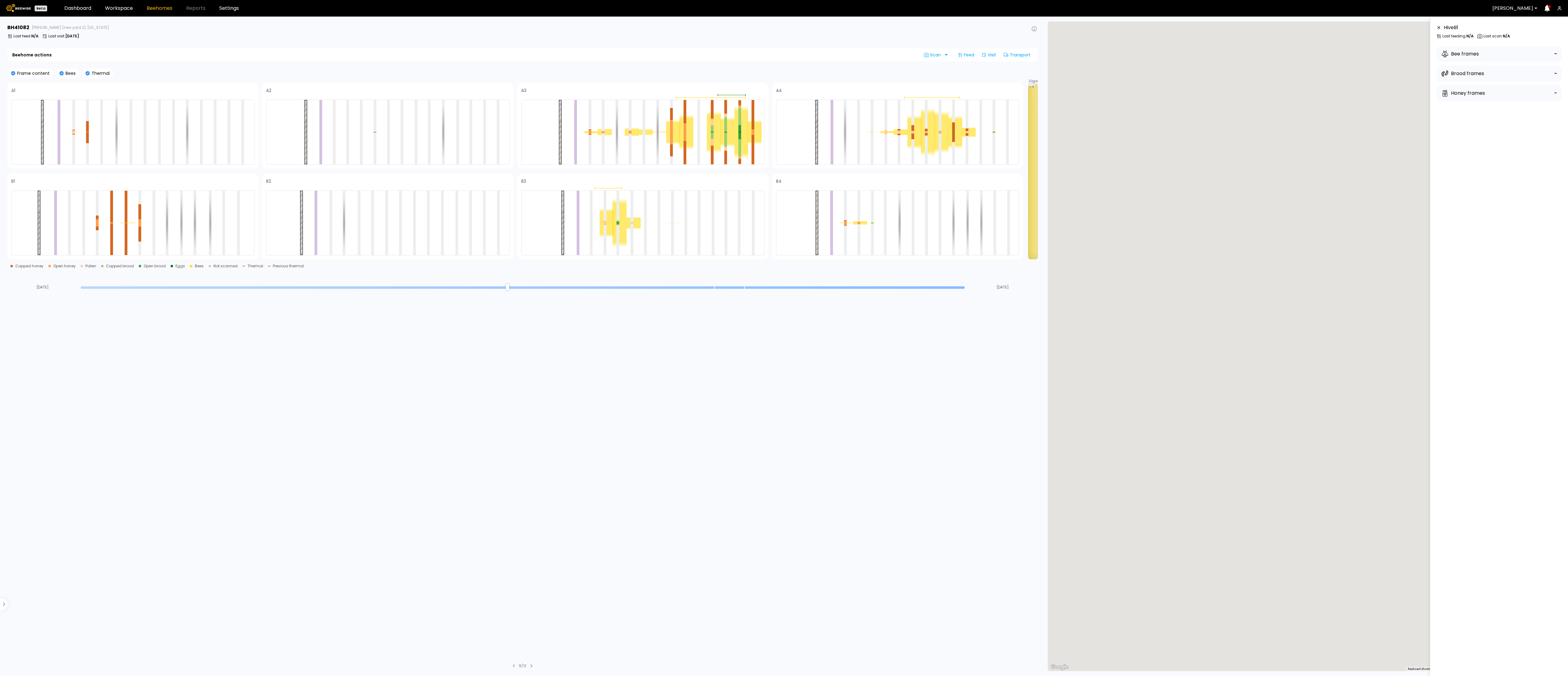
drag, startPoint x: 1314, startPoint y: 221, endPoint x: 305, endPoint y: 730, distance: 1130.1
click at [305, 675] on html "Beta Dashboard Workspace Beehomes Reports Settings Dixon BH 41082 Sievers (new …" at bounding box center [784, 338] width 1568 height 676
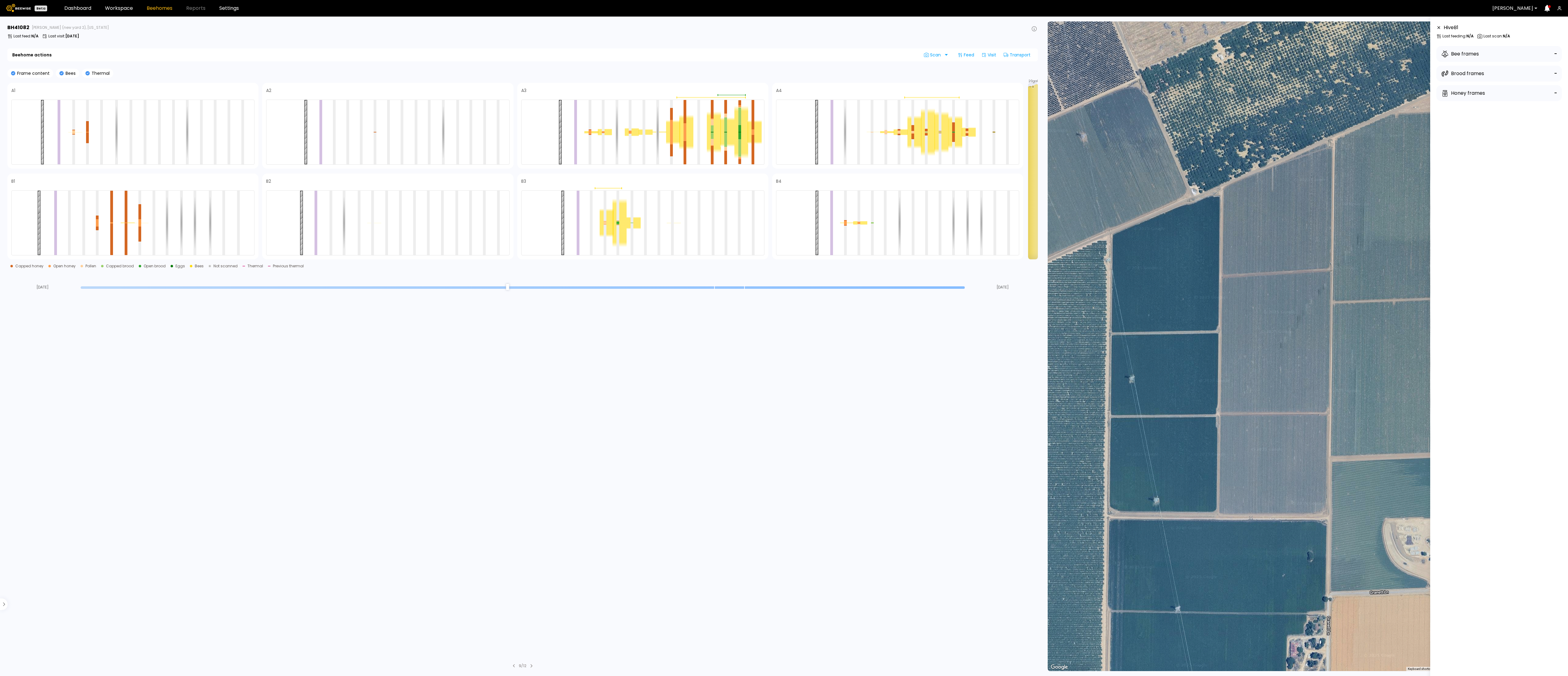
drag, startPoint x: 1425, startPoint y: 157, endPoint x: 1476, endPoint y: 134, distance: 55.9
click at [1476, 134] on main "BH 41082 Sievers (new yard 2), California Last feed : N/A Last visit : Aug 05 B…" at bounding box center [784, 346] width 1568 height 660
click at [139, 230] on div at bounding box center [140, 233] width 3 height 15
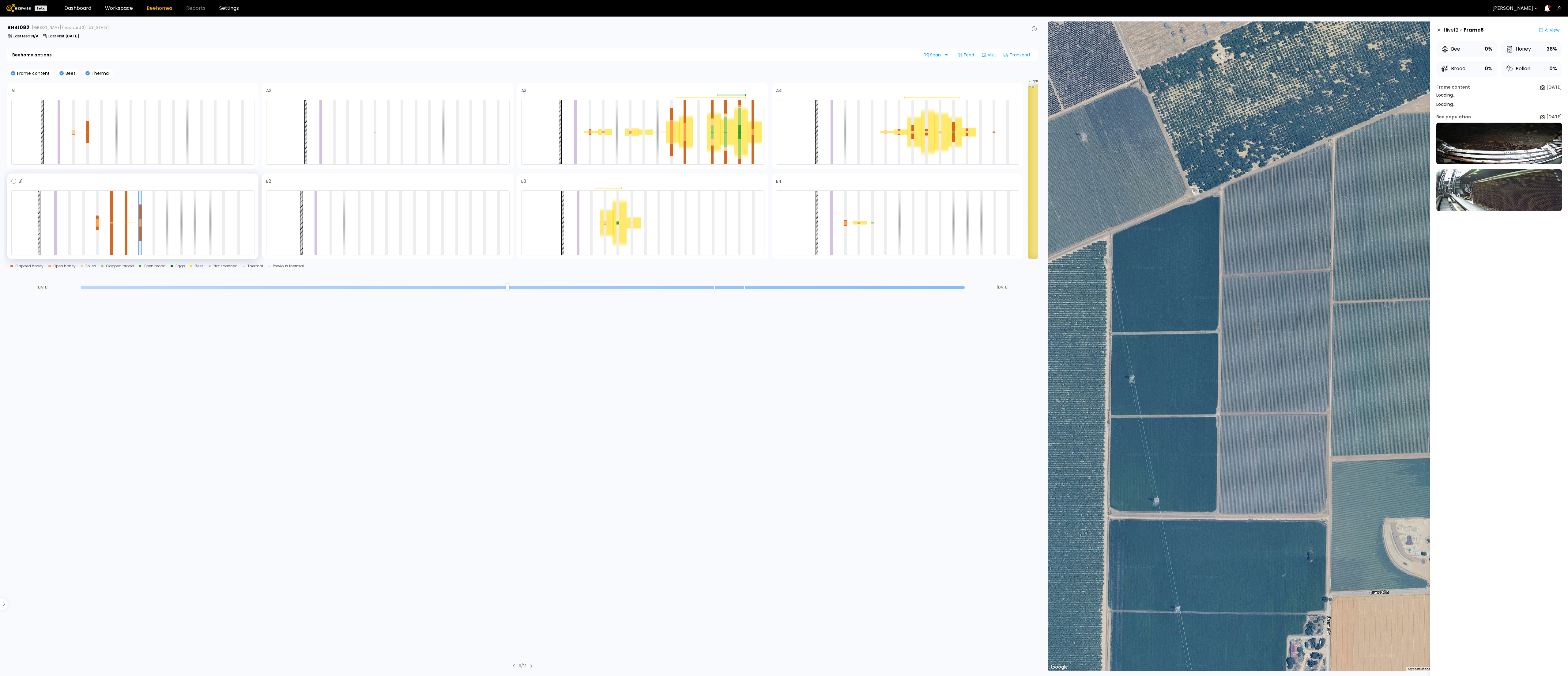
click at [123, 222] on div at bounding box center [128, 222] width 14 height 1
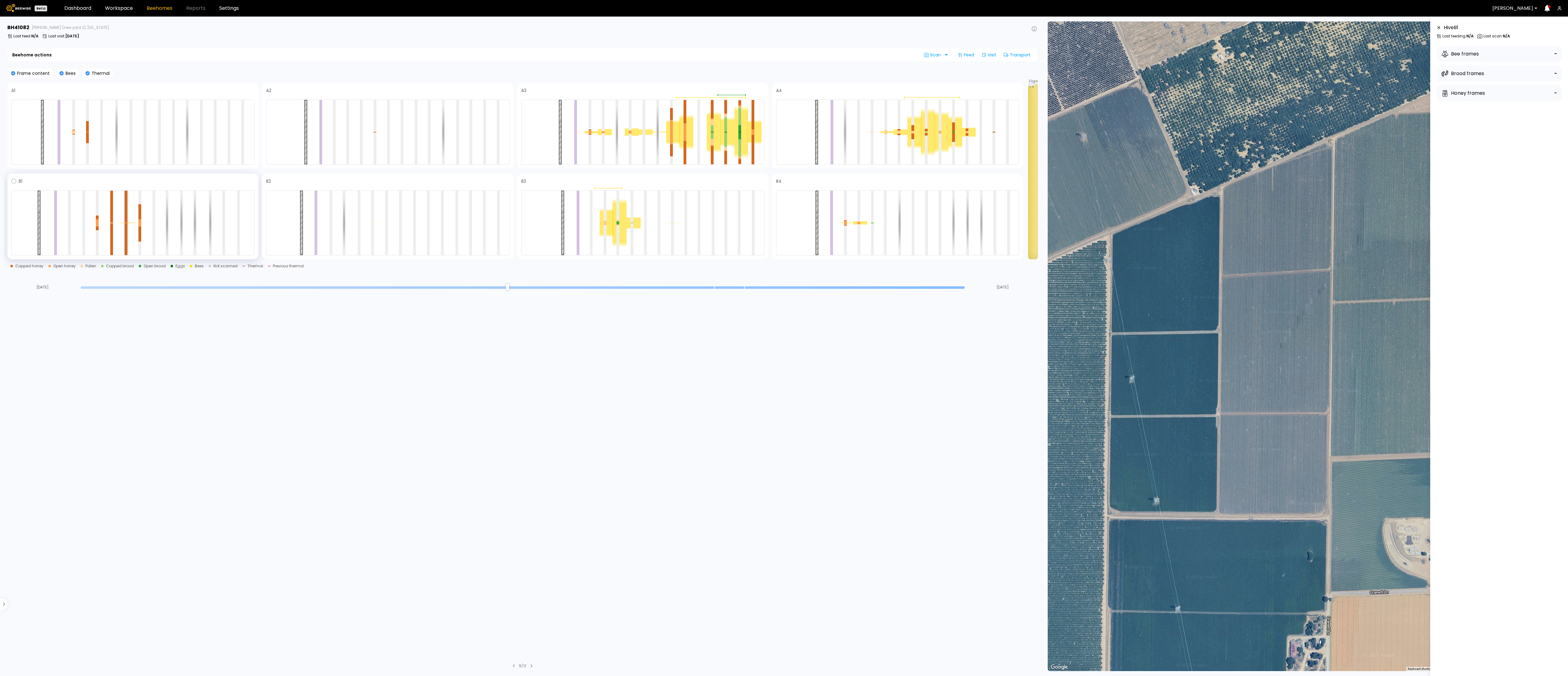
click at [125, 222] on div at bounding box center [126, 222] width 3 height 0
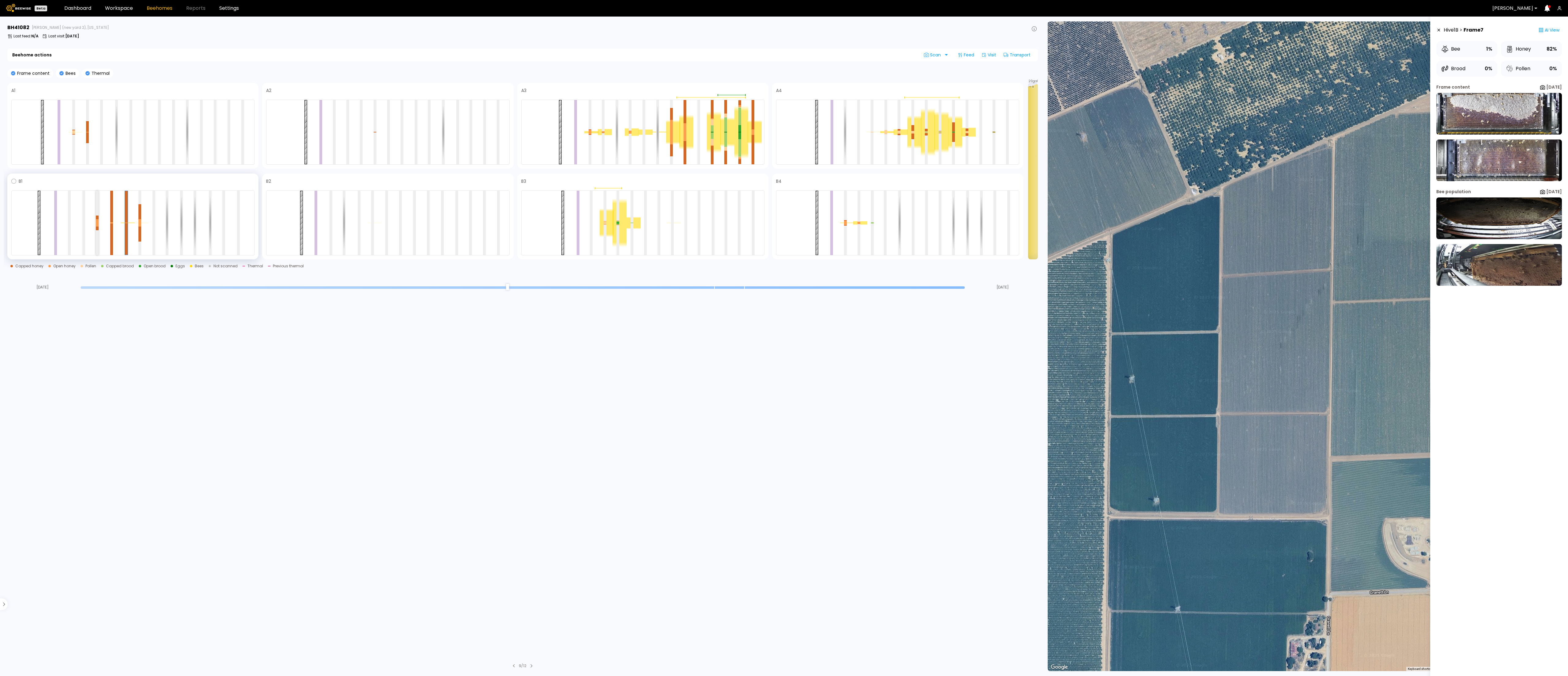
click at [98, 226] on div at bounding box center [97, 228] width 3 height 4
click at [86, 219] on div at bounding box center [132, 222] width 243 height 65
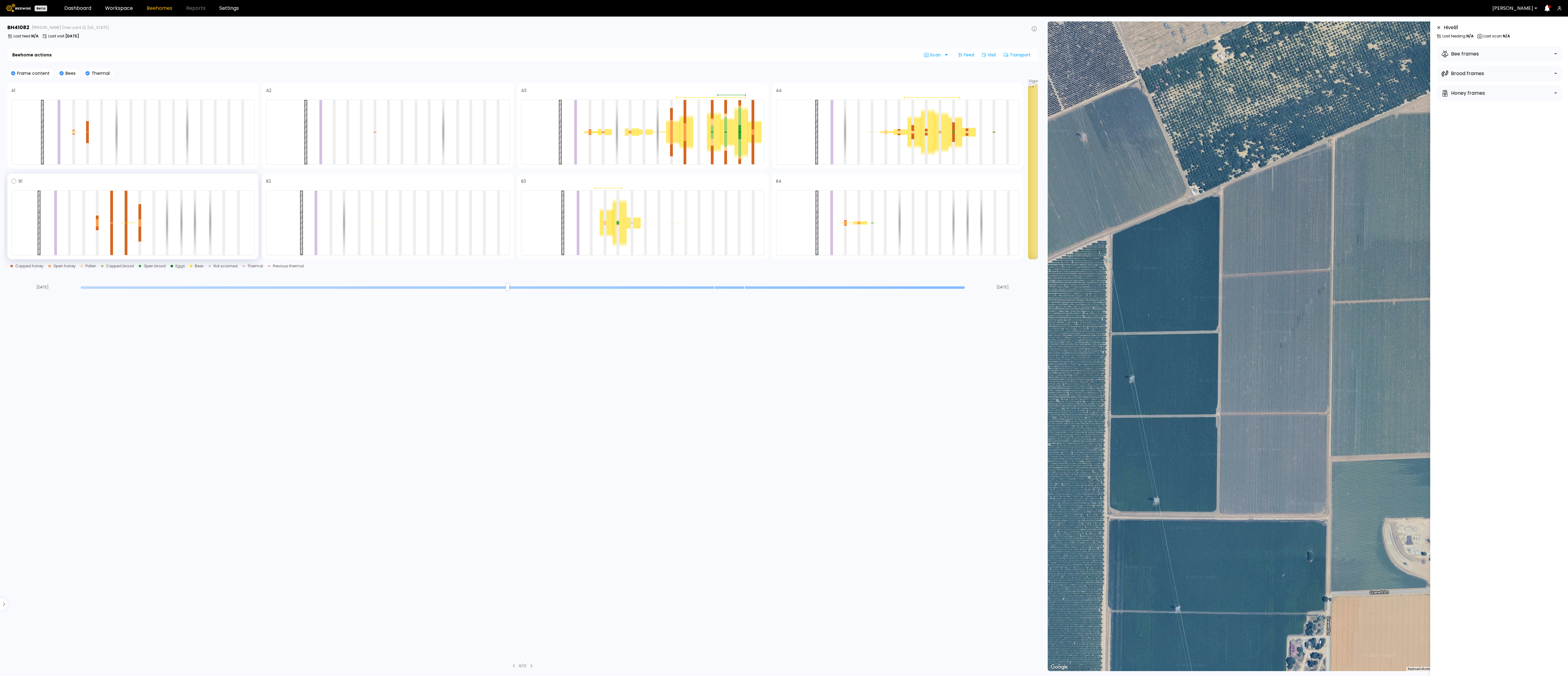
click at [218, 240] on div at bounding box center [132, 222] width 243 height 65
click at [225, 224] on div at bounding box center [132, 222] width 243 height 65
click at [223, 224] on div at bounding box center [224, 222] width 3 height 64
click at [618, 231] on div at bounding box center [618, 222] width 3 height 64
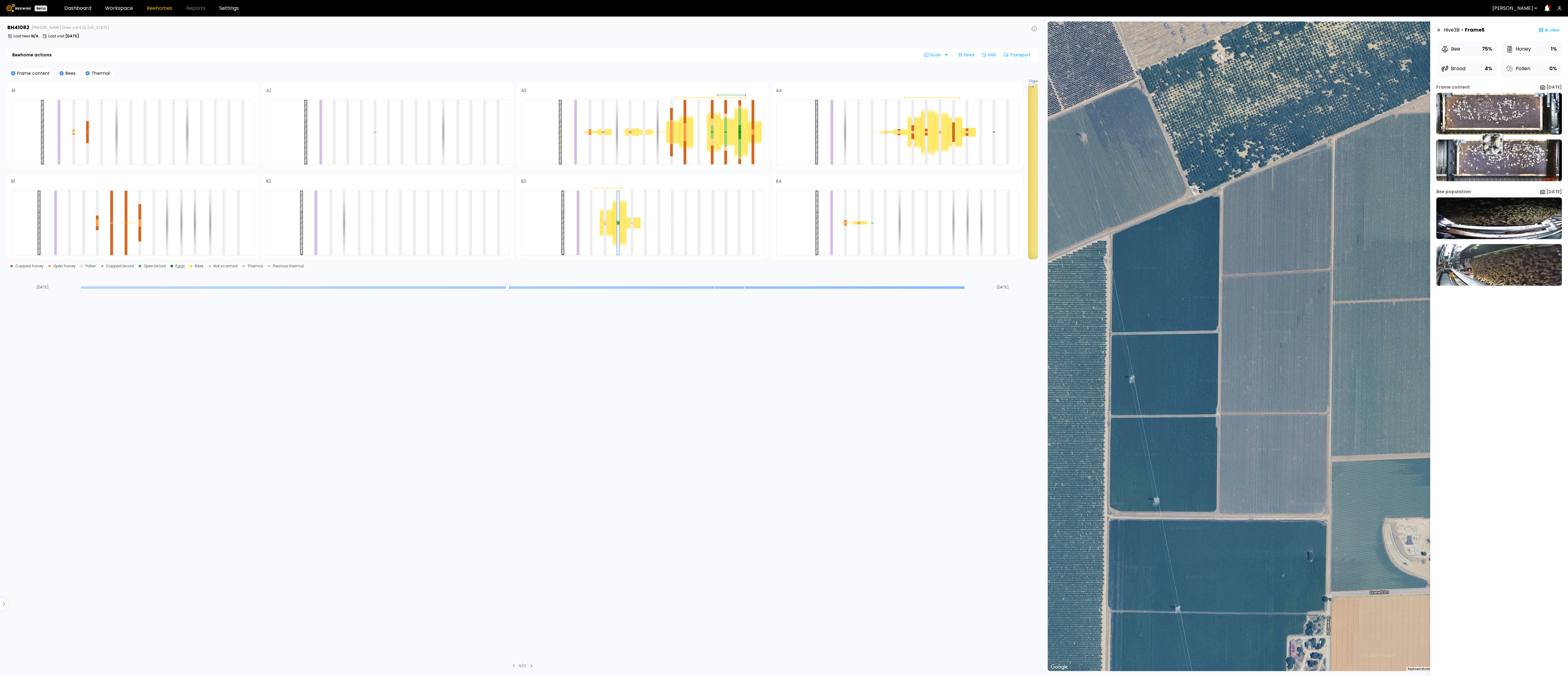
click at [1493, 143] on img at bounding box center [1499, 160] width 125 height 42
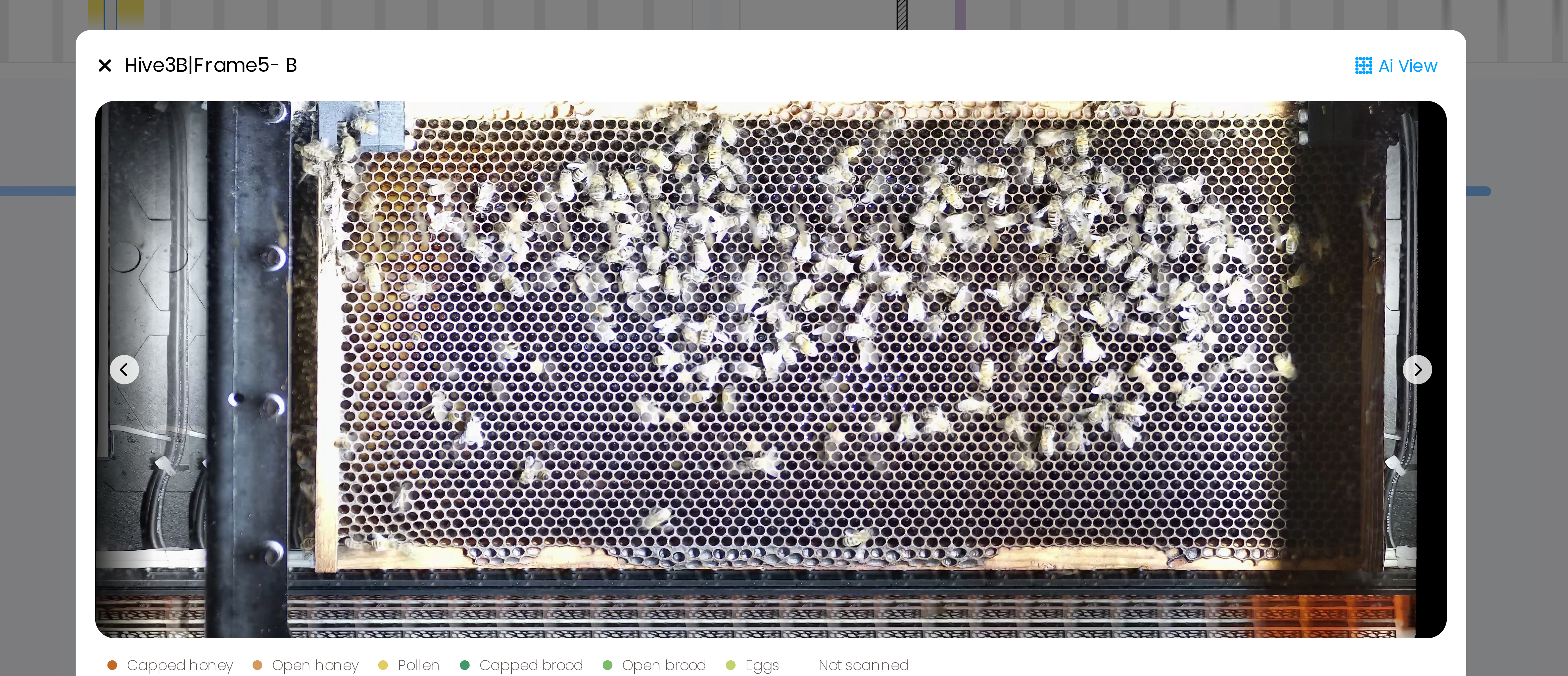
click at [957, 282] on div "Hive 3 B | Frame 5 - B Ai View Capped honey Open honey Pollen Capped brood Open…" at bounding box center [784, 338] width 349 height 182
click at [599, 334] on div "Hive 3 B | Frame 5 - B Ai View Capped honey Open honey Pollen Capped brood Open…" at bounding box center [784, 338] width 1568 height 676
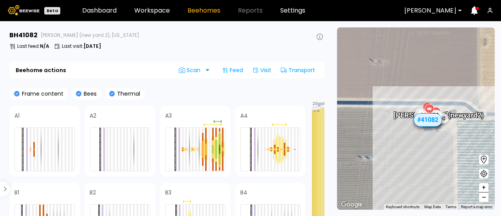
click at [178, 91] on div "Frame content Bees Thermal" at bounding box center [166, 94] width 315 height 12
click at [472, 16] on div at bounding box center [474, 10] width 13 height 13
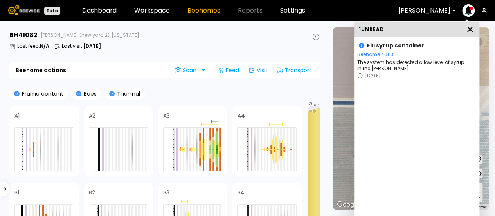
click at [467, 32] on icon at bounding box center [469, 29] width 9 height 9
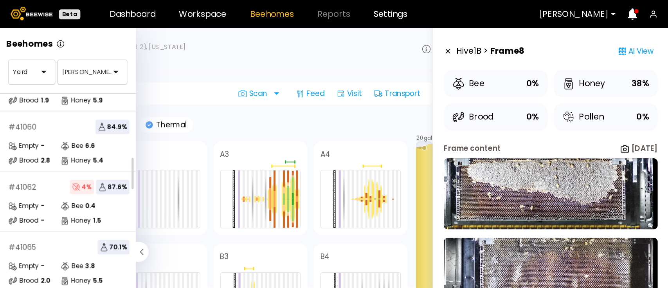
scroll to position [180, 0]
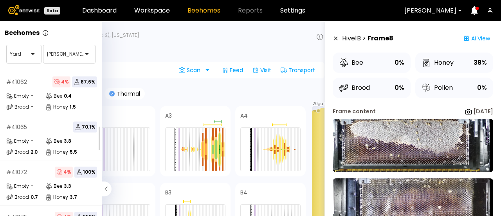
drag, startPoint x: 99, startPoint y: 89, endPoint x: 125, endPoint y: 91, distance: 26.3
click at [89, 144] on div "# 41059 2 % 81.6 % Empty - Bee 5.0 Brood 1.9 Honey 5.9 # 41060 84.9 % Empty - B…" at bounding box center [51, 144] width 102 height 148
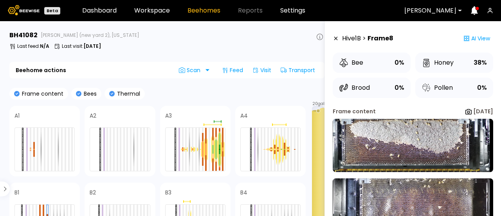
click at [164, 92] on div "Frame content Bees Thermal" at bounding box center [166, 94] width 315 height 12
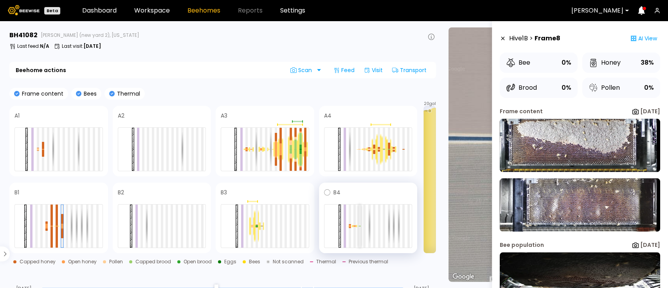
click at [358, 234] on div at bounding box center [359, 225] width 2 height 43
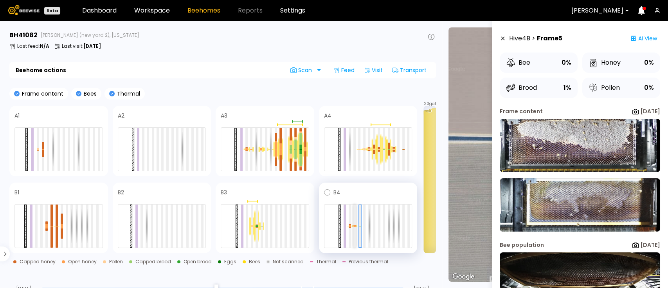
click at [355, 227] on div at bounding box center [354, 225] width 2 height 43
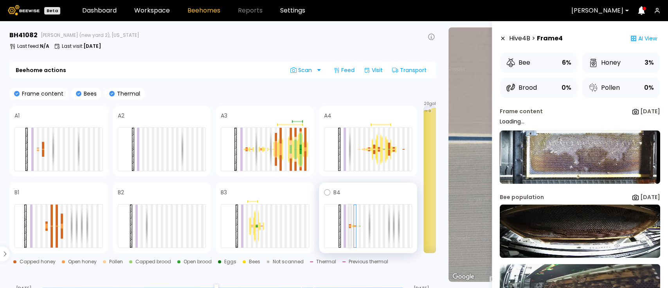
click at [349, 227] on div at bounding box center [350, 225] width 2 height 43
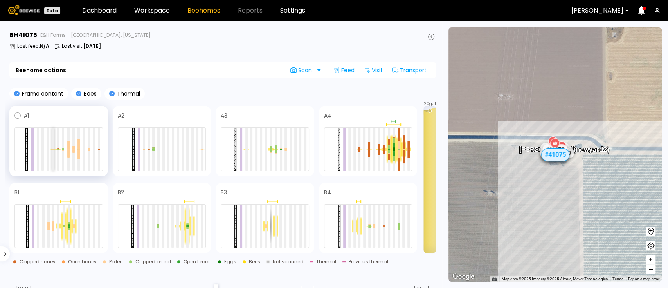
click at [52, 149] on div at bounding box center [53, 149] width 2 height 1
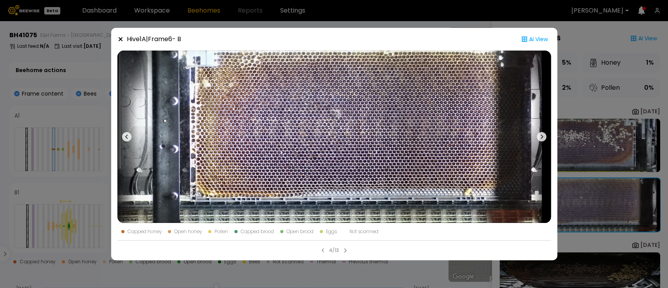
click at [121, 39] on icon at bounding box center [120, 39] width 6 height 6
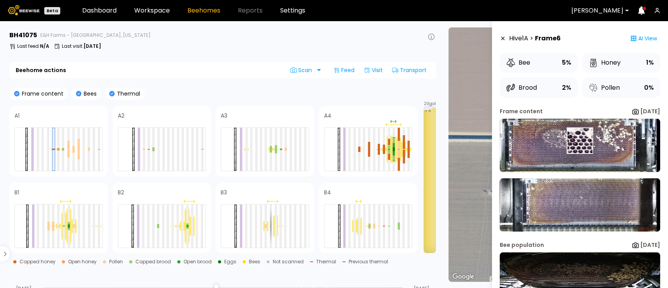
click at [579, 140] on img at bounding box center [580, 145] width 160 height 53
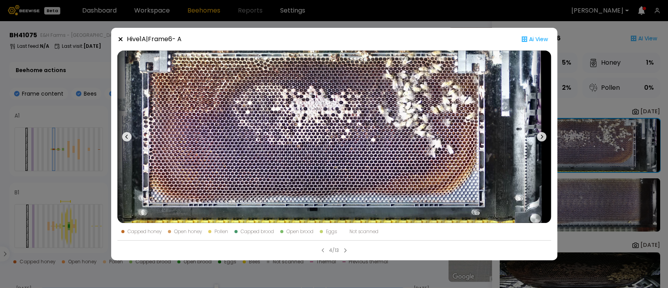
click at [576, 178] on div "Hive 1 A | Frame 6 - A Ai View Capped honey Open honey Pollen Capped brood Open…" at bounding box center [334, 144] width 668 height 288
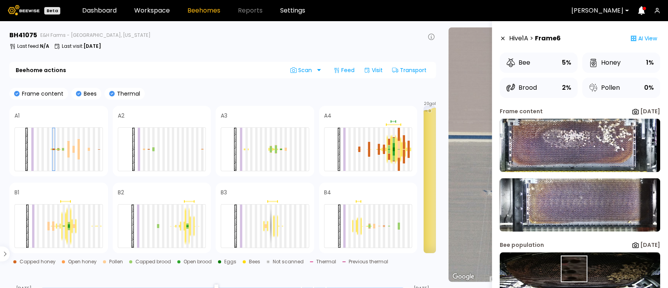
click at [574, 269] on img at bounding box center [580, 278] width 160 height 53
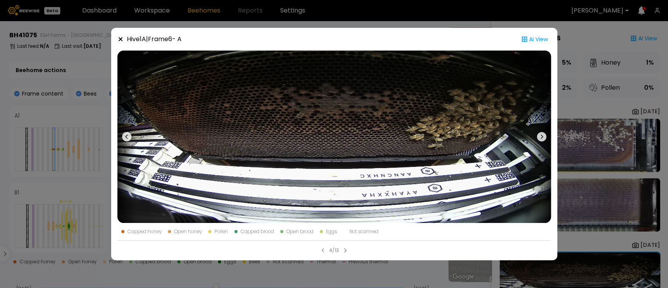
click at [593, 173] on div "Hive 1 A | Frame 6 - A Ai View Capped honey Open honey Pollen Capped brood Open…" at bounding box center [334, 144] width 668 height 288
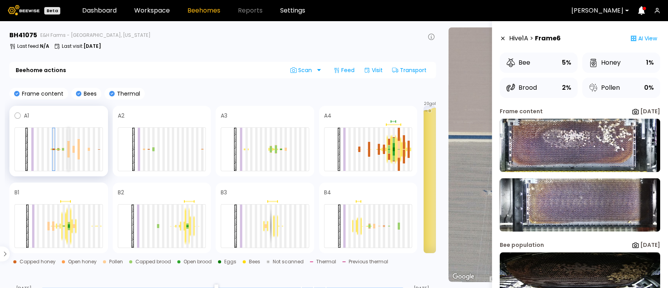
click at [69, 151] on div at bounding box center [68, 153] width 2 height 8
click at [79, 149] on div at bounding box center [78, 149] width 2 height 0
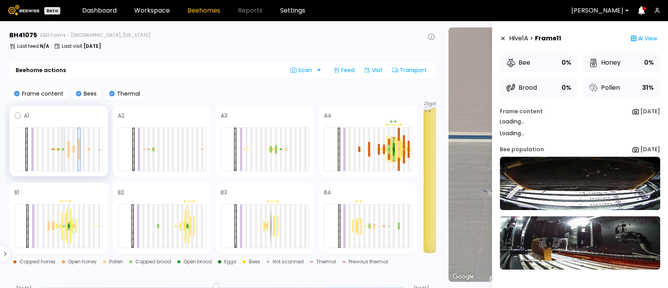
click at [63, 155] on div at bounding box center [63, 149] width 2 height 43
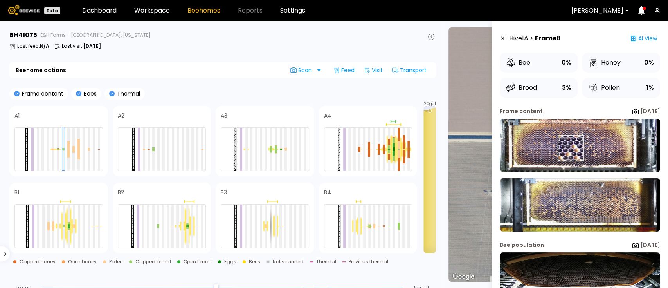
click at [570, 148] on img at bounding box center [580, 145] width 160 height 53
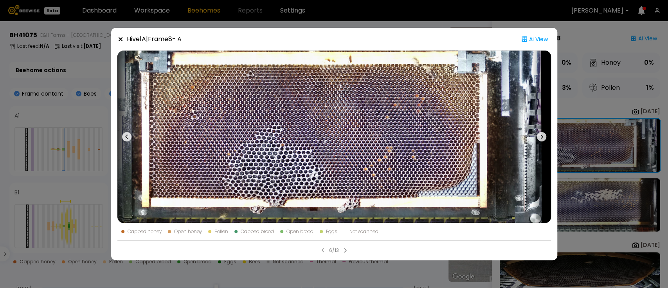
click at [602, 176] on div "Hive 1 A | Frame 8 - A Ai View Capped honey Open honey Pollen Capped brood Open…" at bounding box center [334, 144] width 668 height 288
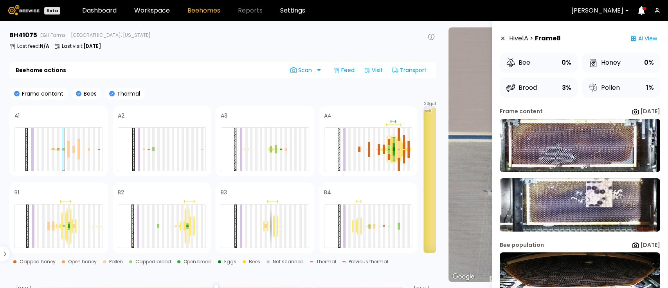
click at [598, 194] on img at bounding box center [580, 204] width 160 height 53
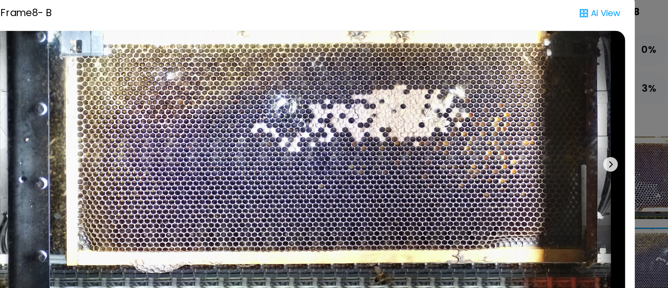
click at [563, 153] on div "Hive 1 A | Frame 8 - B Ai View Capped honey Open honey Pollen Capped brood Open…" at bounding box center [334, 144] width 668 height 288
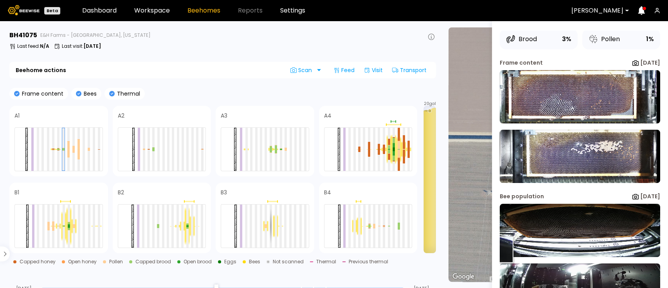
scroll to position [36, 0]
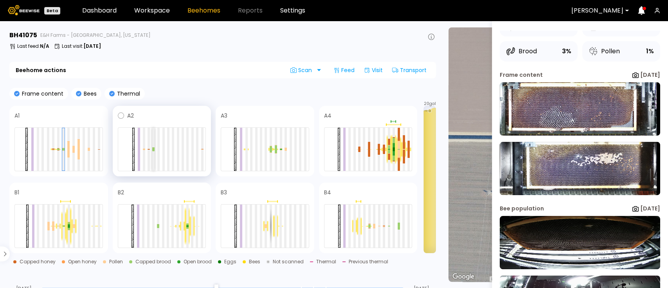
click at [152, 155] on div at bounding box center [153, 149] width 2 height 43
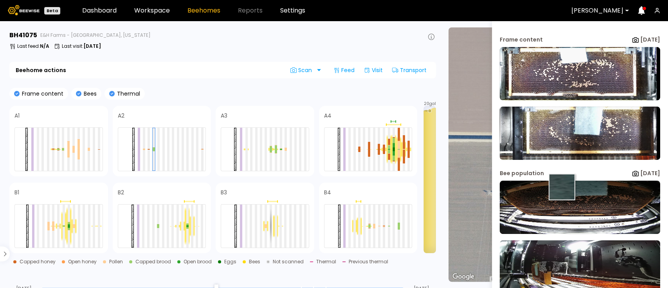
scroll to position [88, 0]
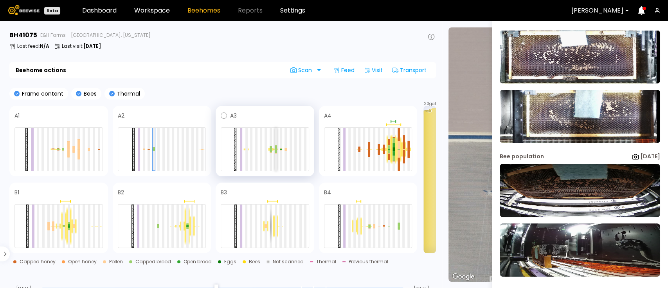
click at [275, 158] on div at bounding box center [276, 149] width 2 height 43
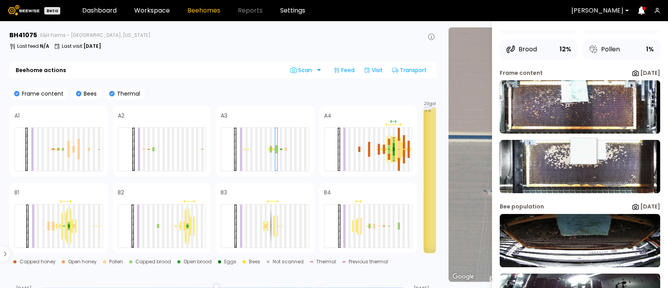
scroll to position [52, 0]
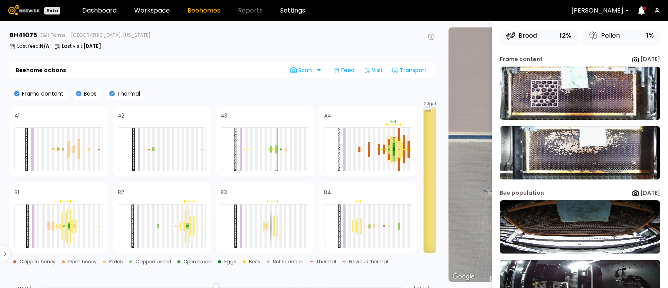
click at [544, 93] on img at bounding box center [580, 93] width 160 height 53
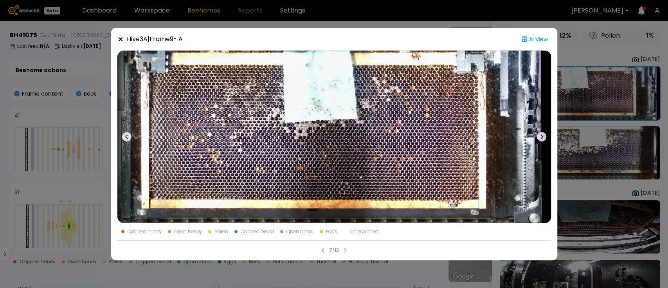
click at [542, 132] on icon at bounding box center [541, 136] width 9 height 9
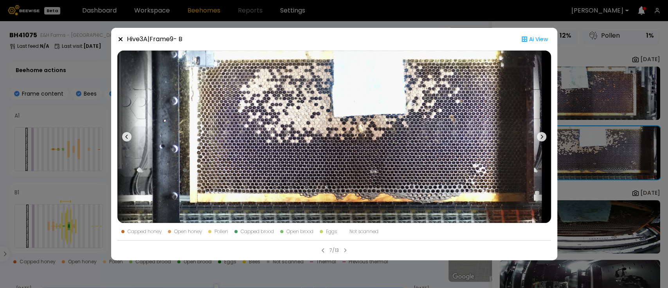
click at [542, 132] on icon at bounding box center [541, 136] width 9 height 9
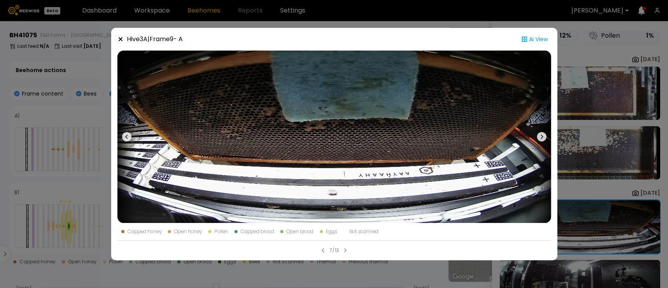
click at [542, 132] on icon at bounding box center [541, 136] width 9 height 9
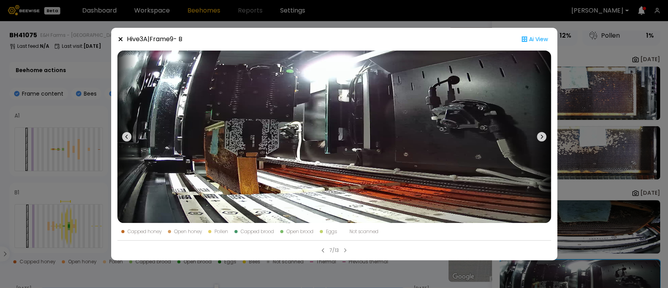
click at [541, 132] on icon at bounding box center [541, 136] width 9 height 9
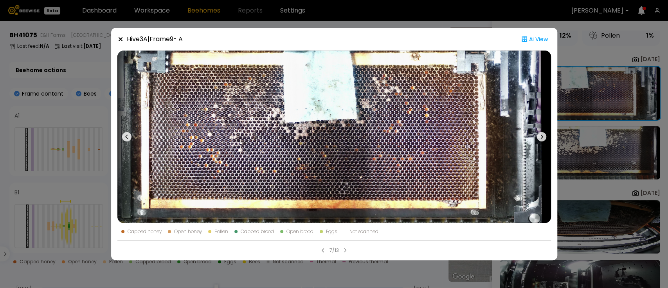
click at [667, 147] on div "Hive 3 A | Frame 9 - A Ai View Capped honey Open honey Pollen Capped brood Open…" at bounding box center [334, 144] width 668 height 288
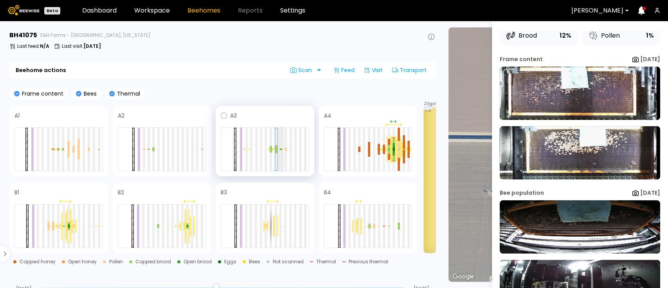
click at [280, 158] on div at bounding box center [281, 149] width 2 height 43
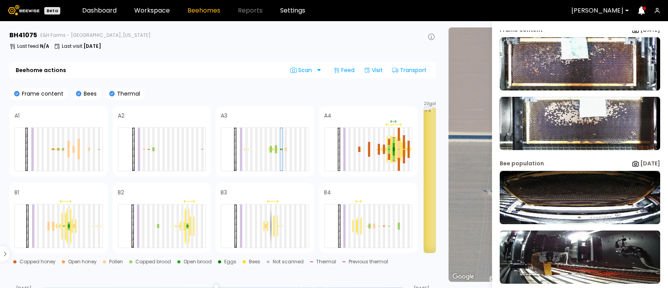
scroll to position [36, 0]
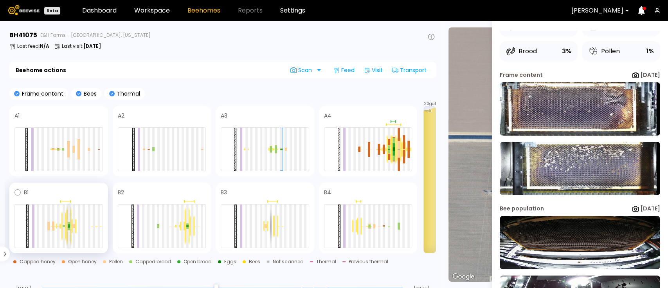
click at [68, 230] on div at bounding box center [69, 225] width 2 height 43
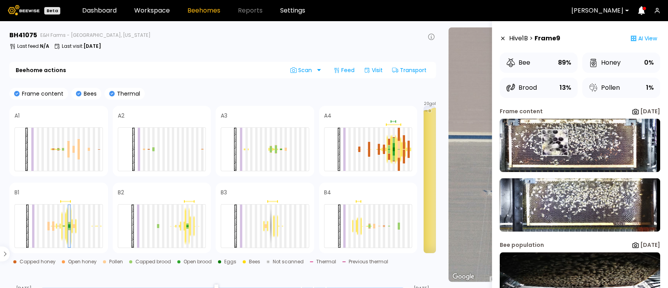
click at [554, 142] on img at bounding box center [580, 145] width 160 height 53
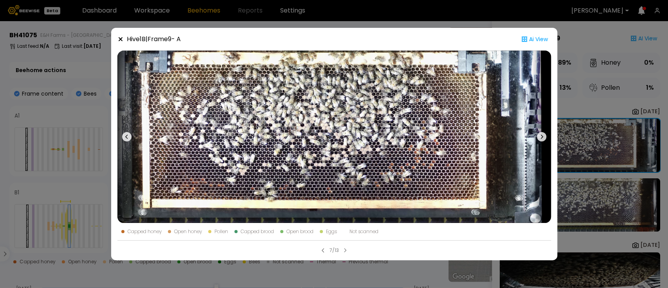
click at [589, 170] on div "Hive 1 B | Frame 9 - A Ai View Capped honey Open honey Pollen Capped brood Open…" at bounding box center [334, 144] width 668 height 288
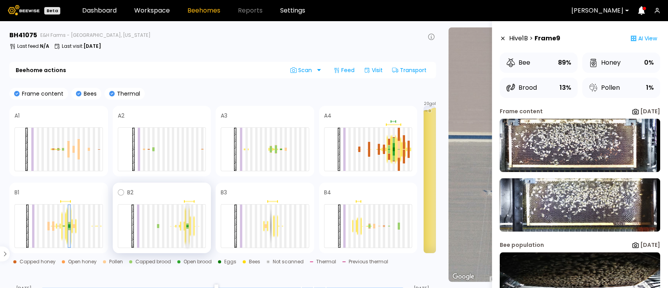
click at [186, 233] on div at bounding box center [187, 225] width 2 height 43
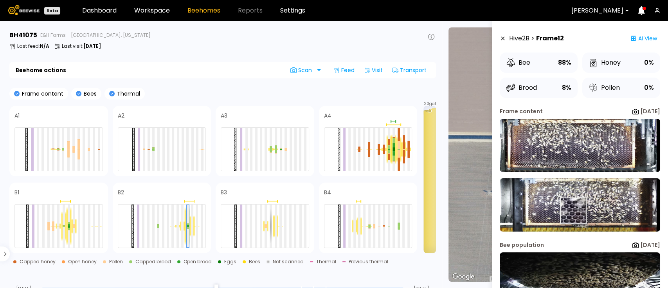
click at [572, 211] on img at bounding box center [580, 204] width 160 height 53
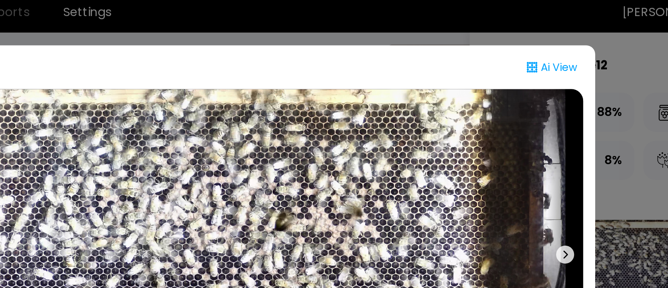
click at [539, 132] on icon at bounding box center [541, 136] width 9 height 9
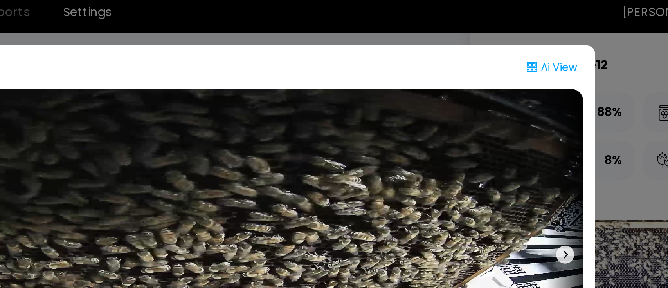
click at [539, 133] on icon at bounding box center [541, 136] width 9 height 9
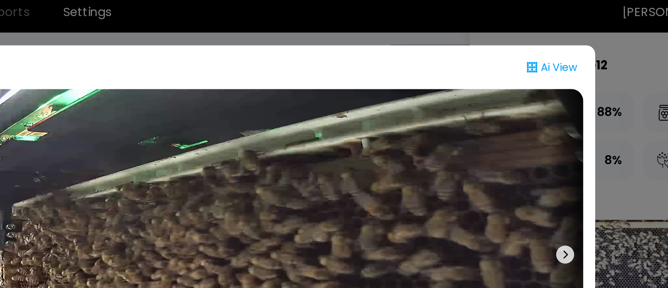
click at [539, 133] on icon at bounding box center [541, 136] width 9 height 9
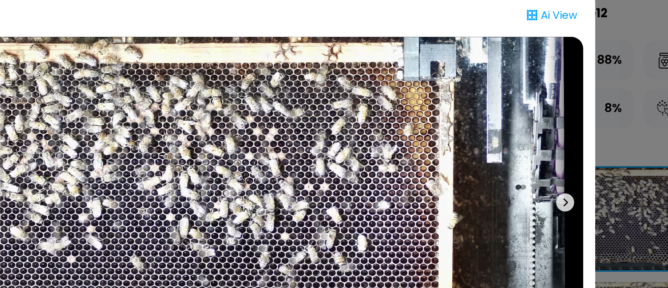
click at [567, 124] on div "Hive 2 B | Frame 12 - A Ai View Capped honey Open honey Pollen Capped brood Ope…" at bounding box center [334, 144] width 668 height 288
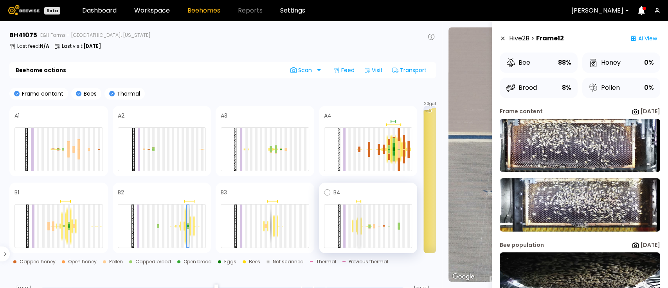
click at [360, 229] on div at bounding box center [359, 225] width 2 height 43
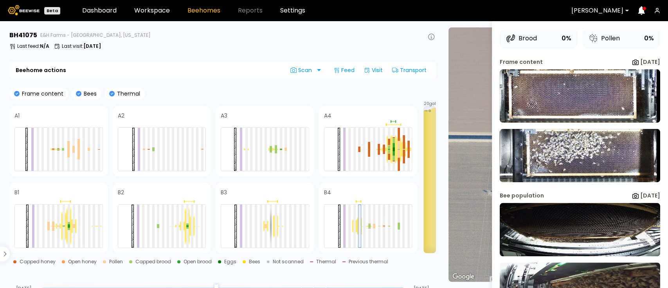
scroll to position [36, 0]
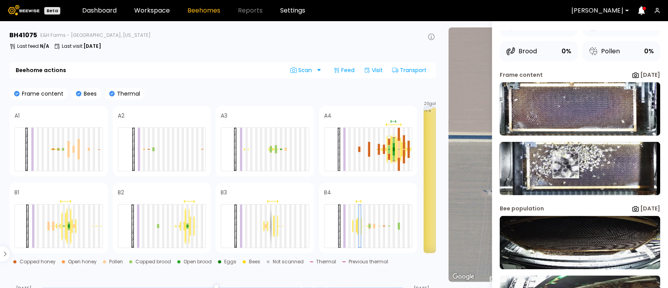
click at [565, 164] on img at bounding box center [580, 168] width 160 height 53
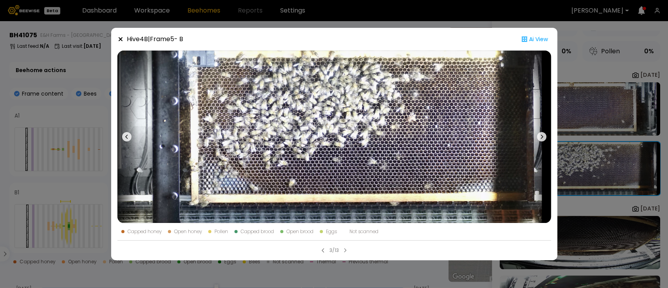
click at [616, 177] on div "Hive 4 B | Frame 5 - B Ai View Capped honey Open honey Pollen Capped brood Open…" at bounding box center [334, 144] width 668 height 288
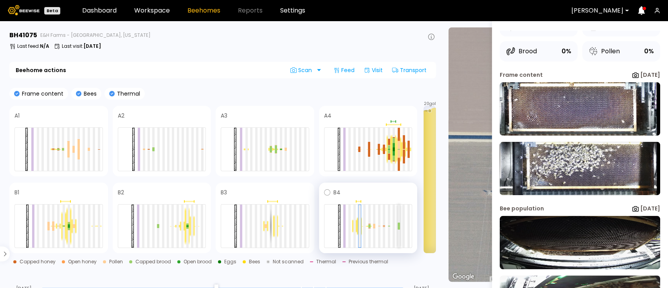
click at [398, 228] on div at bounding box center [399, 228] width 2 height 4
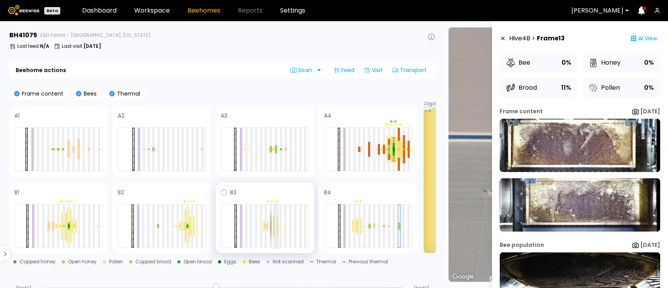
click at [275, 223] on div at bounding box center [276, 225] width 2 height 43
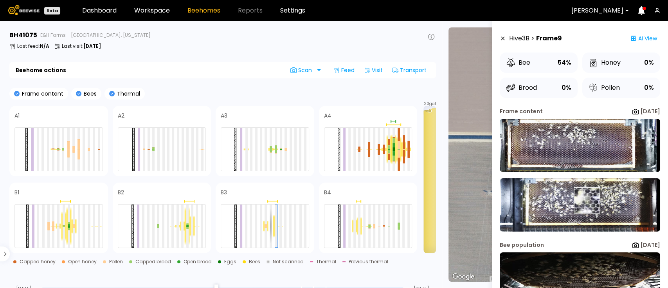
click at [586, 200] on img at bounding box center [580, 204] width 160 height 53
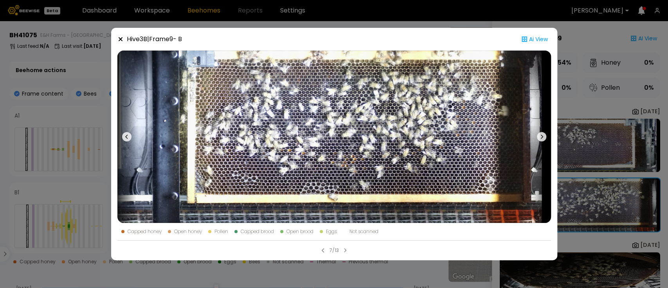
click at [585, 119] on div "Hive 3 B | Frame 9 - B Ai View Capped honey Open honey Pollen Capped brood Open…" at bounding box center [334, 144] width 668 height 288
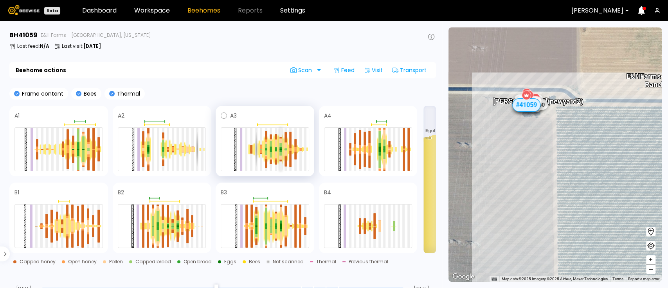
click at [281, 147] on div at bounding box center [280, 148] width 2 height 2
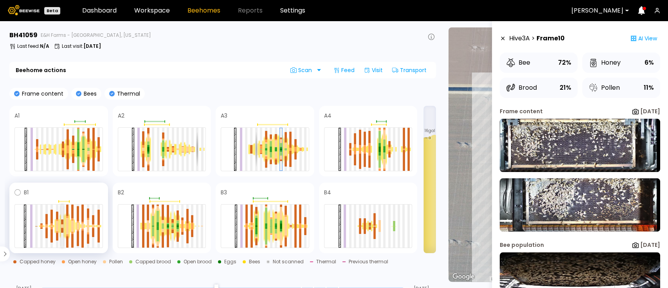
click at [62, 225] on div at bounding box center [62, 225] width 2 height 2
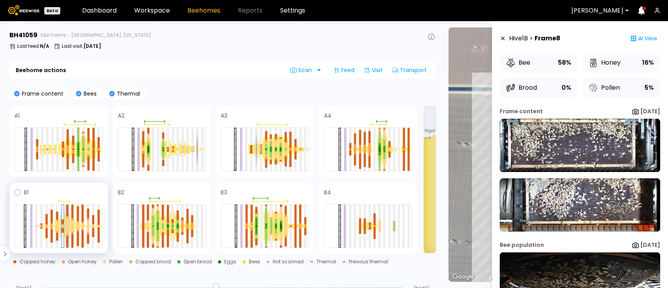
click at [68, 226] on div at bounding box center [67, 230] width 2 height 8
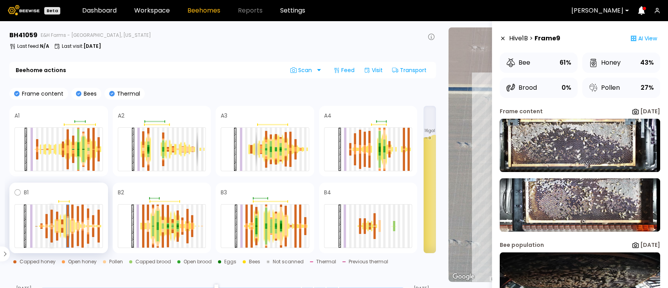
click at [50, 229] on div at bounding box center [51, 236] width 2 height 14
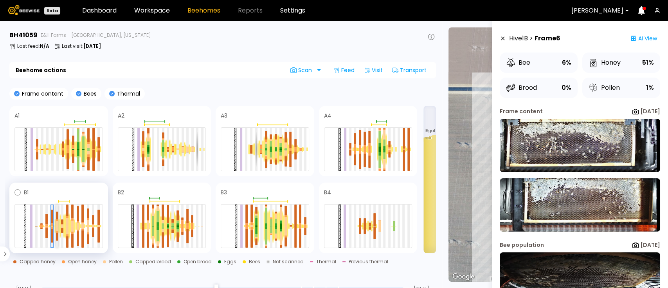
click at [56, 226] on div at bounding box center [57, 228] width 2 height 5
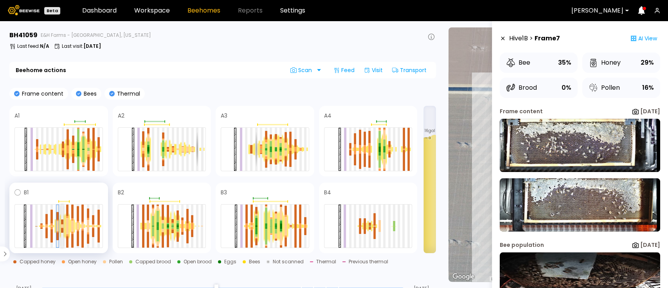
click at [63, 228] on div at bounding box center [62, 230] width 2 height 5
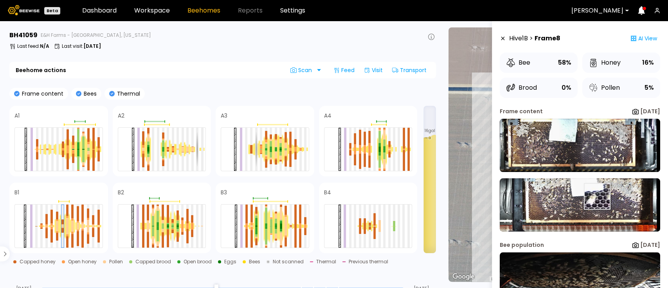
click at [596, 196] on img at bounding box center [580, 204] width 160 height 53
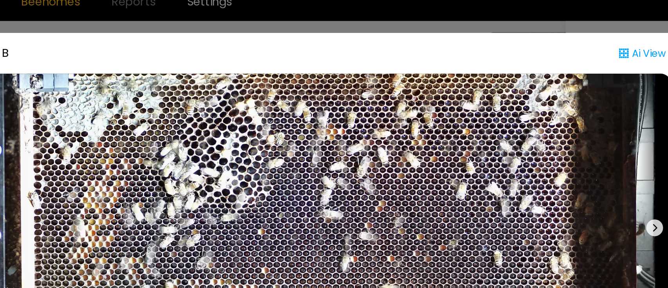
click at [475, 24] on div "Hive 1 B | Frame 8 - B Ai View Capped honey Open honey Pollen Capped brood Open…" at bounding box center [334, 144] width 668 height 288
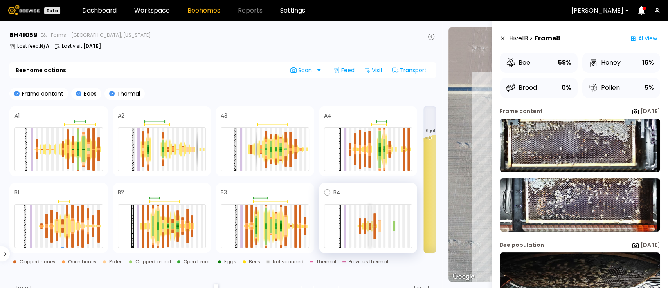
click at [370, 231] on div at bounding box center [370, 225] width 2 height 43
click at [375, 230] on div at bounding box center [374, 232] width 2 height 13
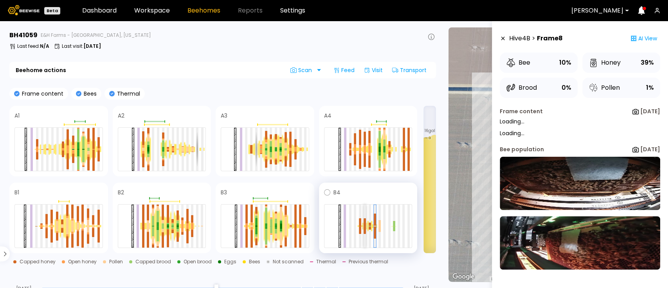
click at [364, 231] on div at bounding box center [365, 230] width 2 height 8
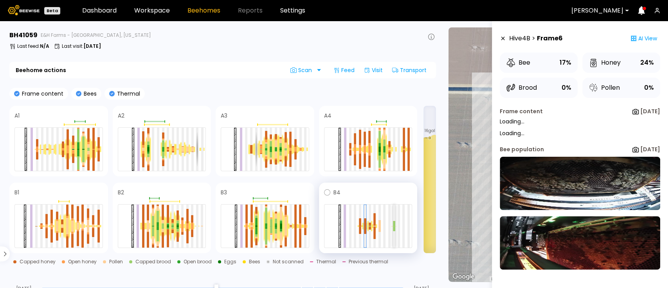
click at [393, 231] on div at bounding box center [394, 225] width 2 height 43
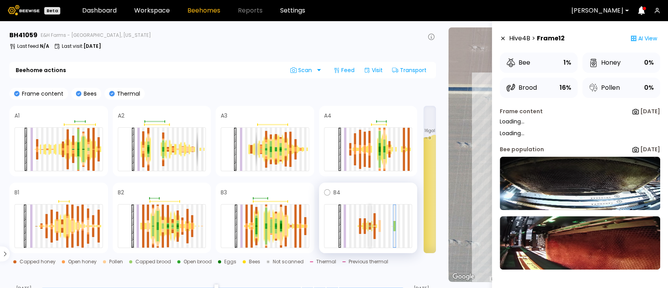
click at [369, 227] on div at bounding box center [370, 227] width 2 height 3
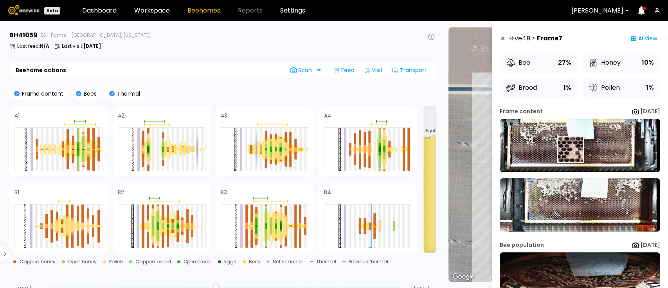
click at [570, 149] on img at bounding box center [580, 145] width 160 height 53
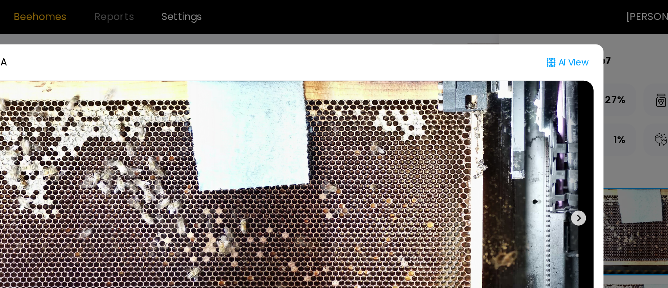
click at [581, 134] on div "Hive 4 B | Frame 7 - A Ai View Capped honey Open honey Pollen Capped brood Open…" at bounding box center [334, 144] width 668 height 288
